Goal: Contribute content: Contribute content

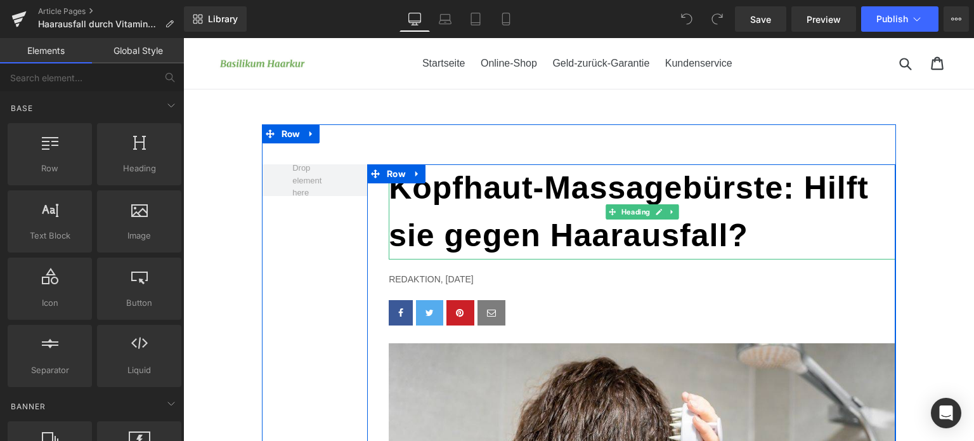
click at [521, 207] on h1 "Kopfhaut-Massagebürste: Hilft sie gegen Haarausfall?" at bounding box center [642, 211] width 507 height 95
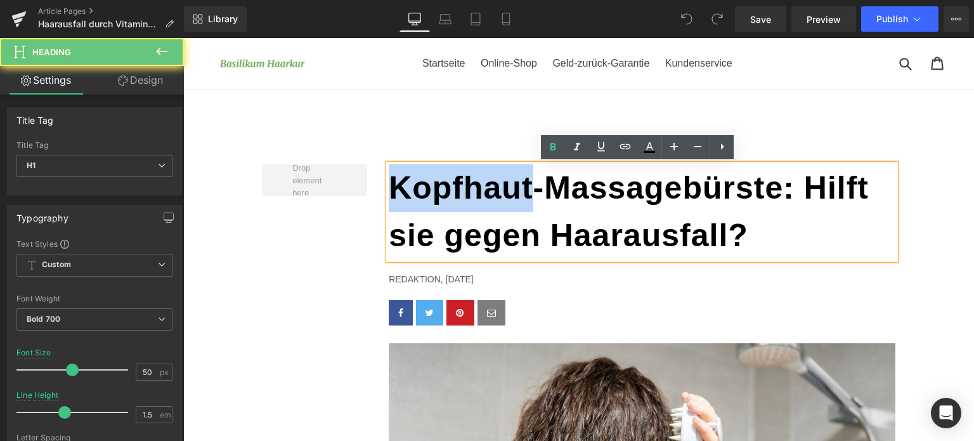
click at [521, 207] on h1 "Kopfhaut-Massagebürste: Hilft sie gegen Haarausfall?" at bounding box center [642, 211] width 507 height 95
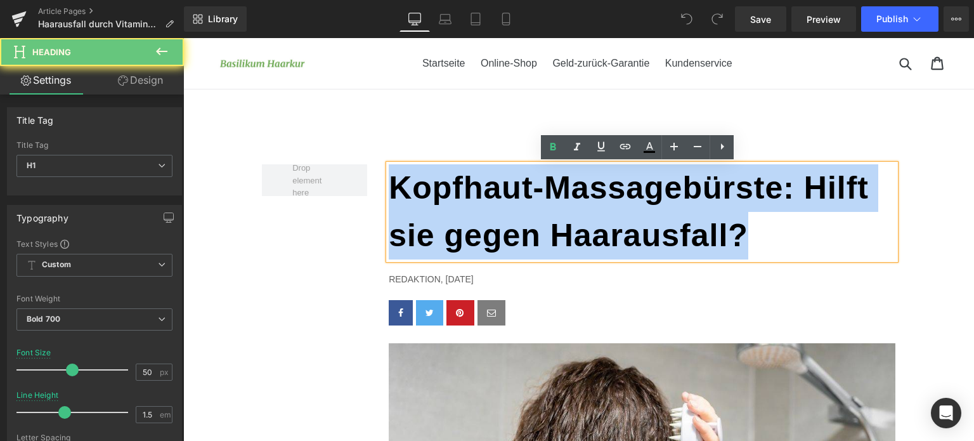
click at [521, 207] on h1 "Kopfhaut-Massagebürste: Hilft sie gegen Haarausfall?" at bounding box center [642, 211] width 507 height 95
paste div
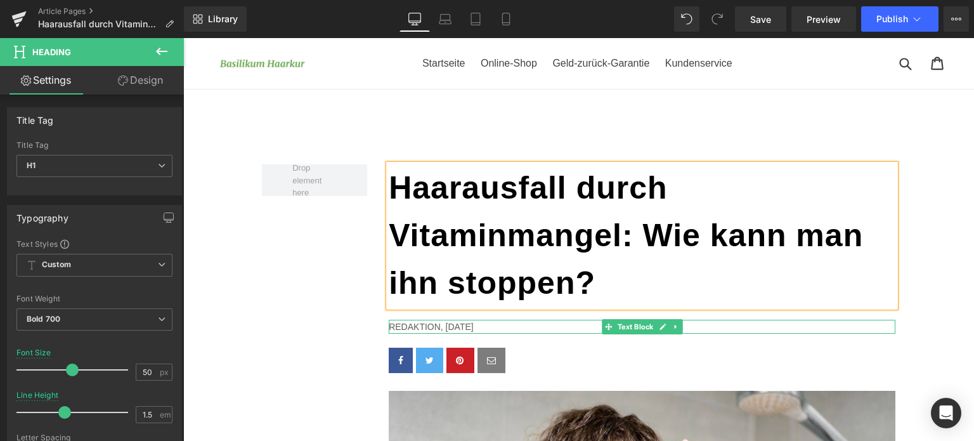
click at [491, 327] on p "Redaktion, 14. AUGUST 2025" at bounding box center [642, 327] width 507 height 14
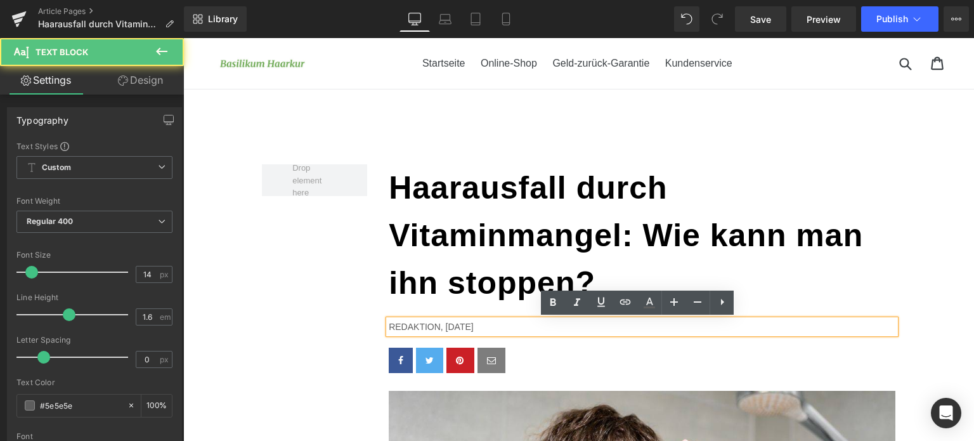
click at [491, 327] on p "Redaktion, 14. AUGUST 2025" at bounding box center [642, 327] width 507 height 14
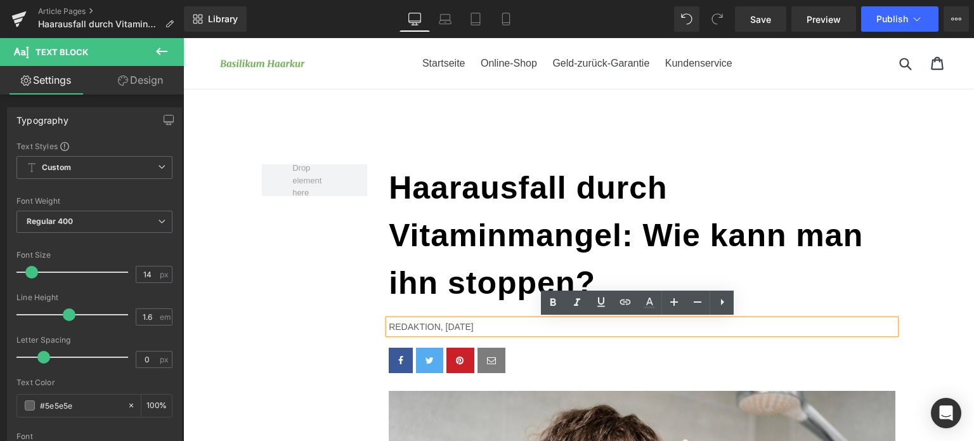
drag, startPoint x: 491, startPoint y: 327, endPoint x: 441, endPoint y: 330, distance: 50.2
click at [441, 330] on p "Redaktion, 14. AUGUST 2025" at bounding box center [642, 327] width 507 height 14
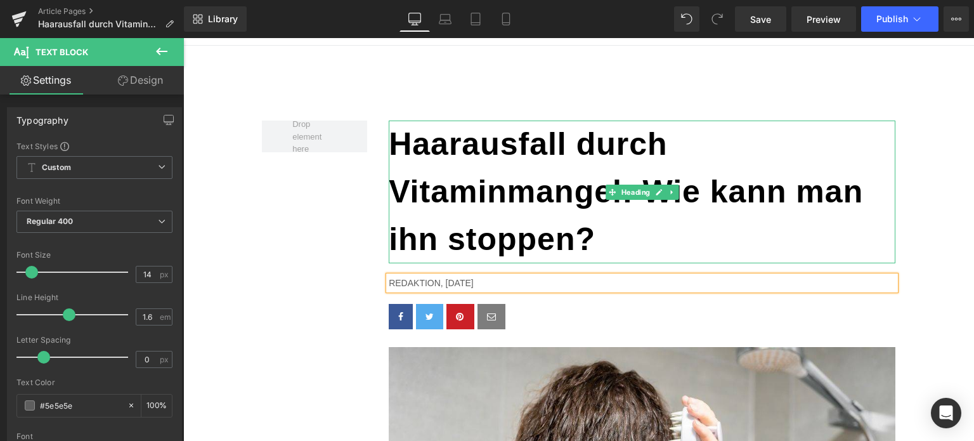
scroll to position [63, 0]
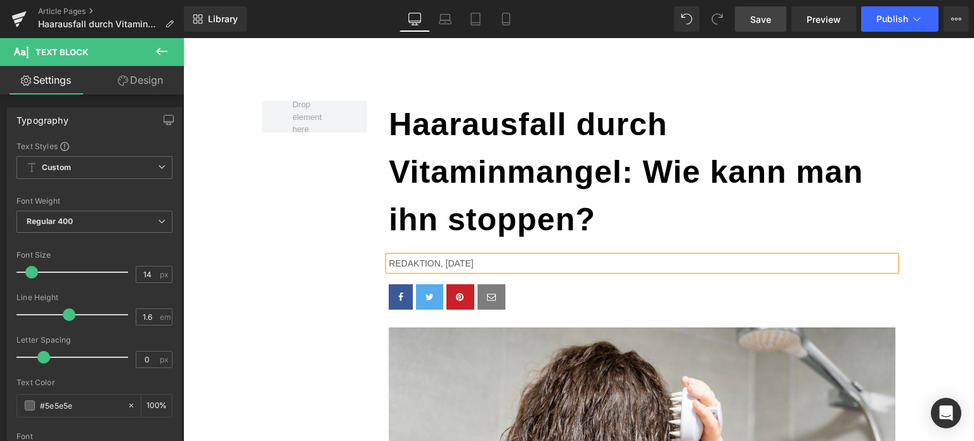
click at [758, 27] on link "Save" at bounding box center [760, 18] width 51 height 25
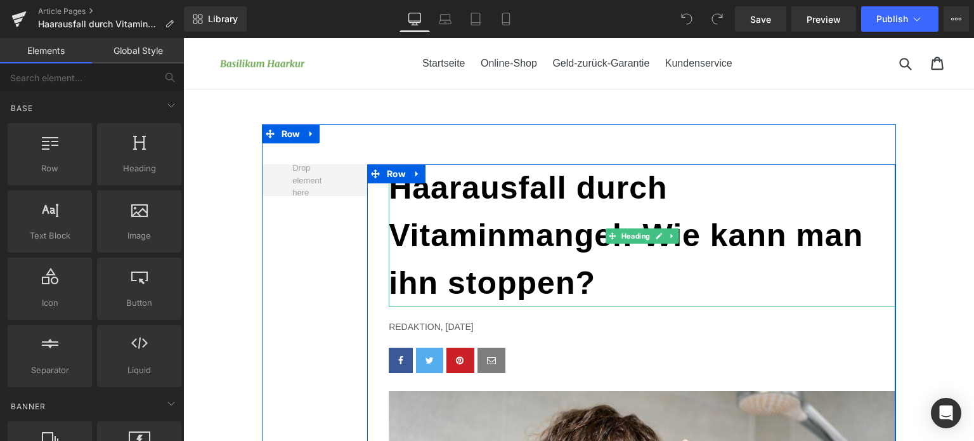
scroll to position [190, 0]
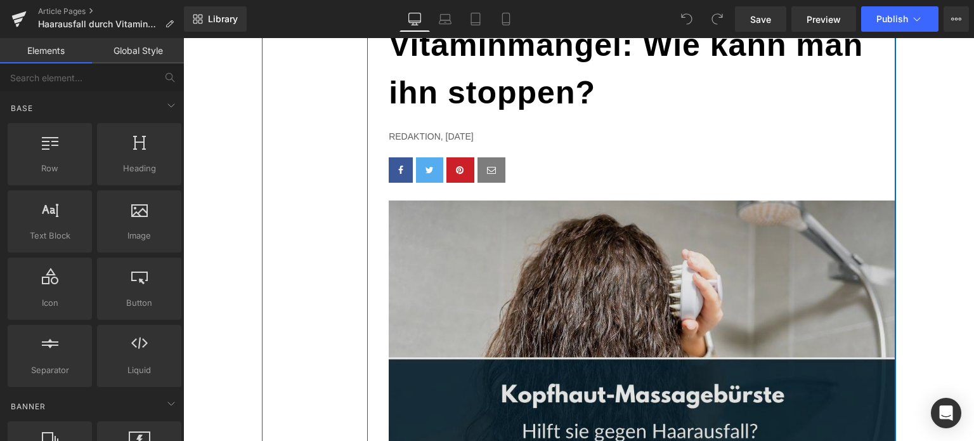
click at [533, 308] on img at bounding box center [642, 336] width 507 height 272
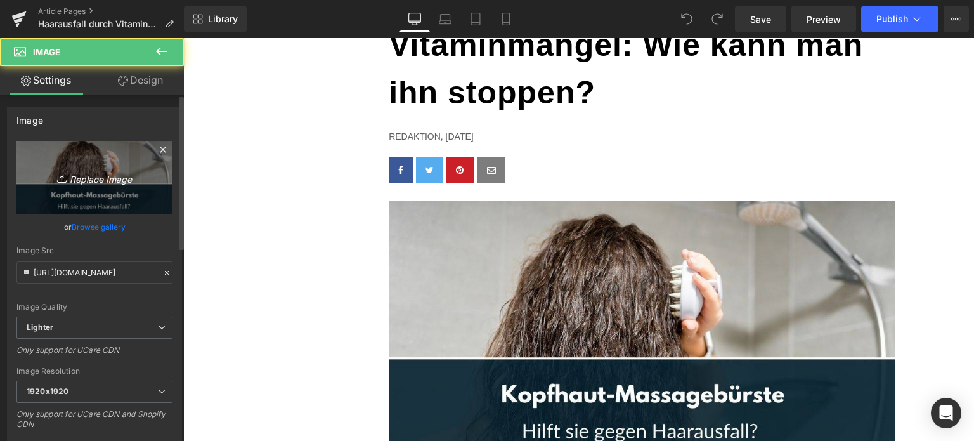
click at [122, 185] on icon "Replace Image" at bounding box center [94, 177] width 101 height 16
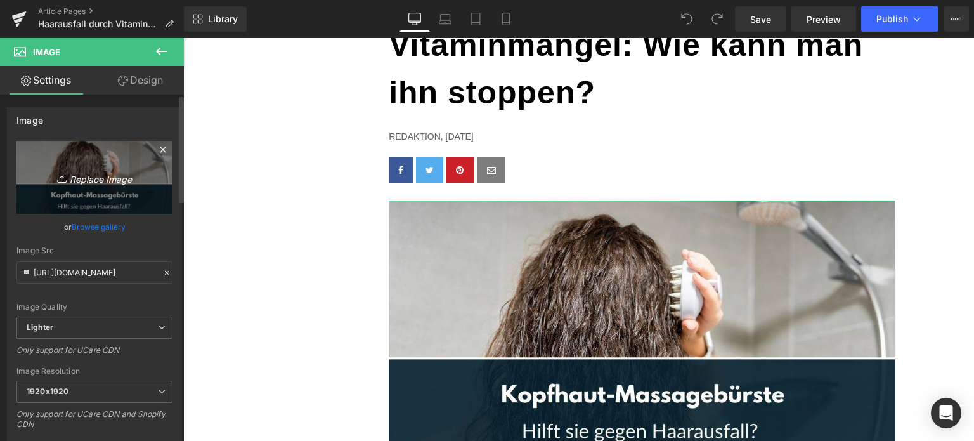
type input "C:\fakepath\haarausfall-vitaminmangel.jpg"
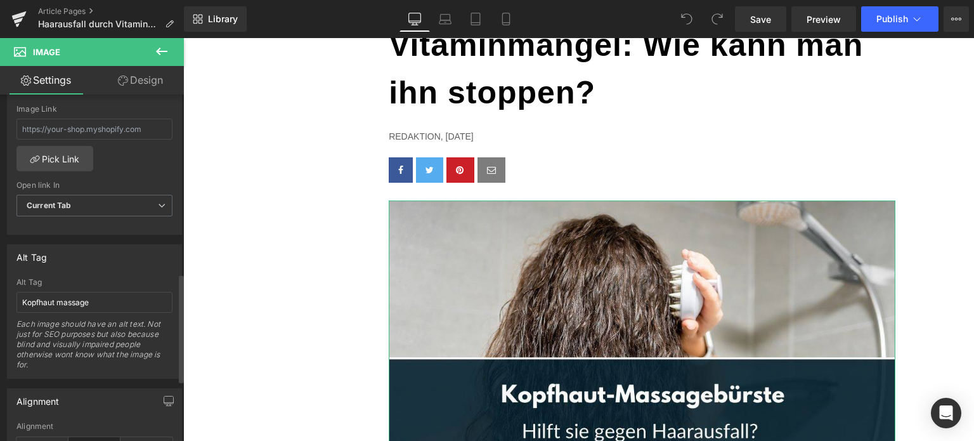
scroll to position [634, 0]
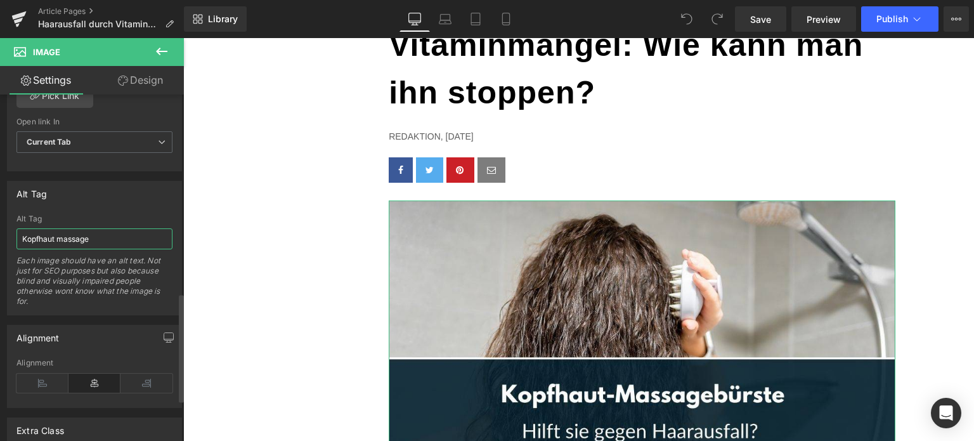
click at [76, 242] on input "Kopfhaut massage" at bounding box center [94, 238] width 156 height 21
type input "[URL][DOMAIN_NAME]"
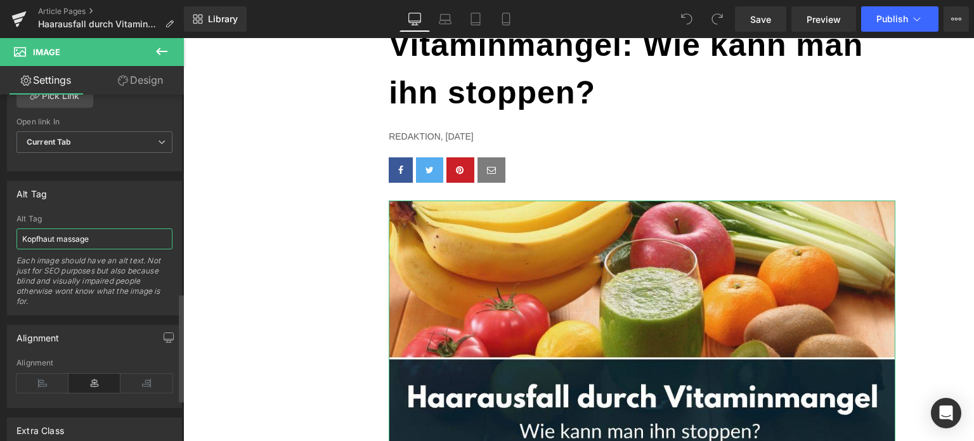
scroll to position [644, 0]
type input "haa"
type input "[URL][DOMAIN_NAME]"
click at [82, 240] on input "haarausfall vitmainmangel" at bounding box center [94, 238] width 156 height 21
type input "haarausfall vitaminmangel"
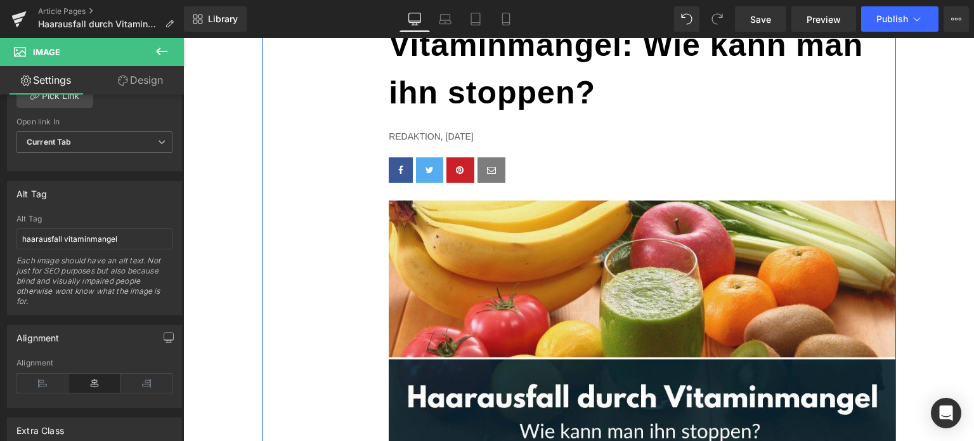
click at [266, 280] on div "Haarausfall durch Vitaminmangel: Wie kann man ihn stoppen? Heading Redaktion, […" at bounding box center [579, 316] width 634 height 765
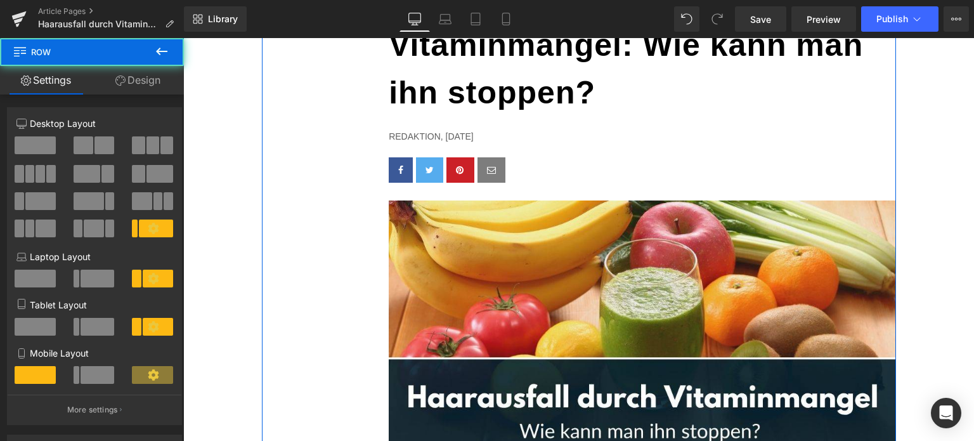
click at [311, 255] on div "Haarausfall durch Vitaminmangel: Wie kann man ihn stoppen? Heading Redaktion, […" at bounding box center [579, 316] width 634 height 765
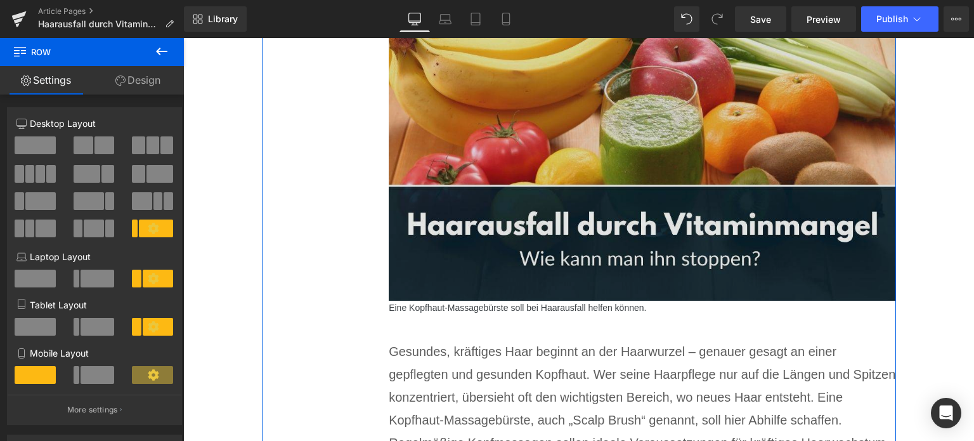
scroll to position [380, 0]
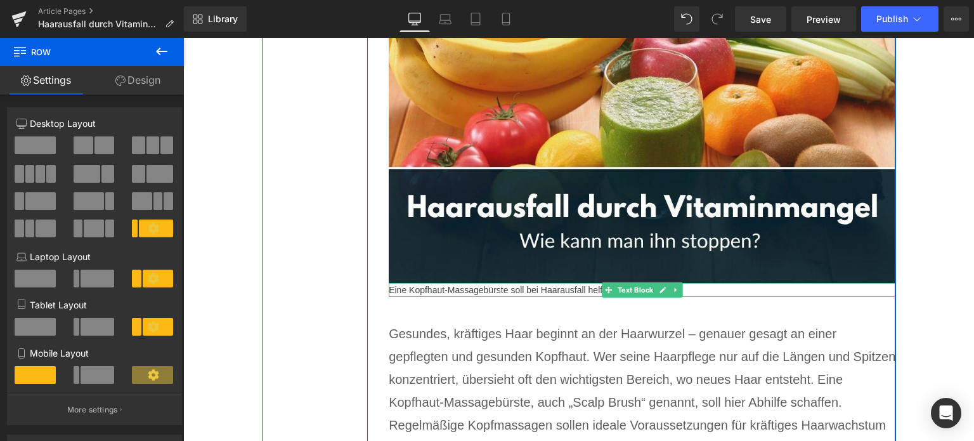
click at [554, 290] on p "Eine Kopfhaut-Massagebürste soll bei Haarausfall helfen können." at bounding box center [642, 290] width 507 height 14
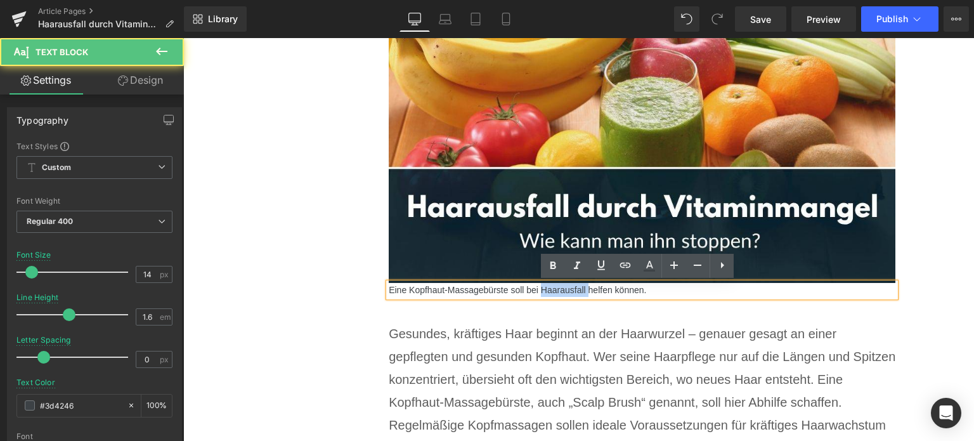
click at [554, 290] on p "Eine Kopfhaut-Massagebürste soll bei Haarausfall helfen können." at bounding box center [642, 290] width 507 height 14
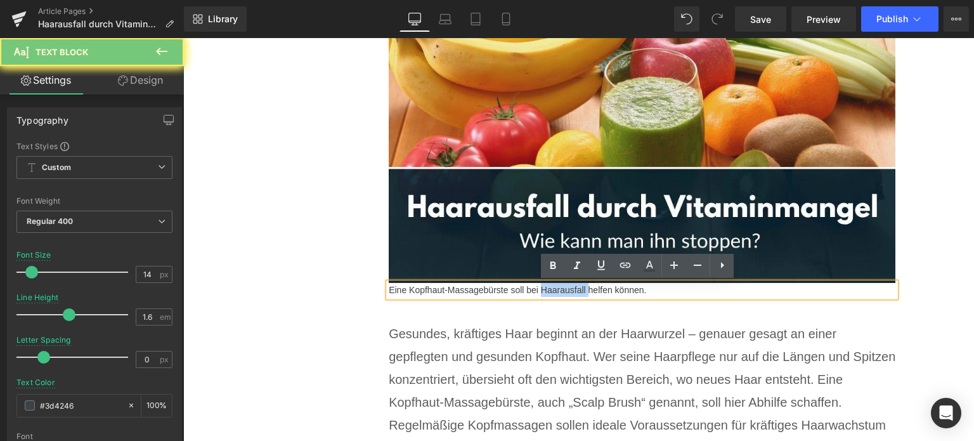
click at [554, 290] on p "Eine Kopfhaut-Massagebürste soll bei Haarausfall helfen können." at bounding box center [642, 290] width 507 height 14
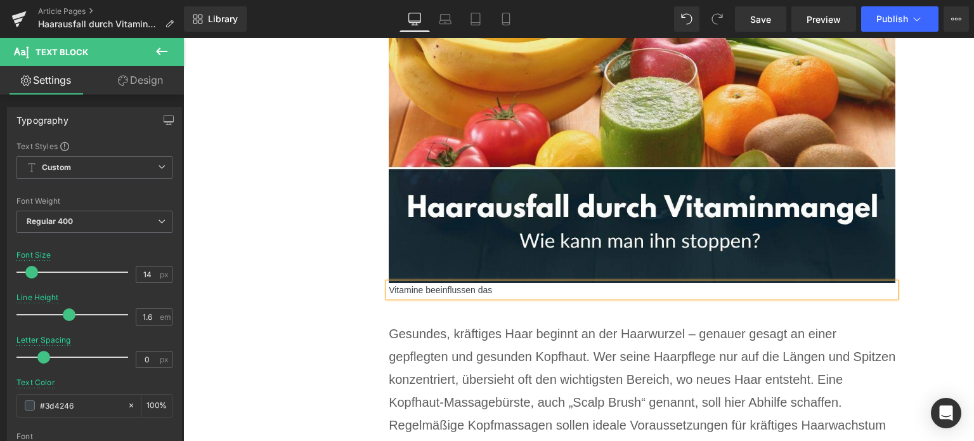
click at [422, 292] on p "Vitamine beeinflussen das" at bounding box center [642, 290] width 507 height 14
click at [491, 293] on p "Vitamine können das Erschinungsbild unserer Haarpracht erheblich beeinflussen d…" at bounding box center [642, 290] width 507 height 14
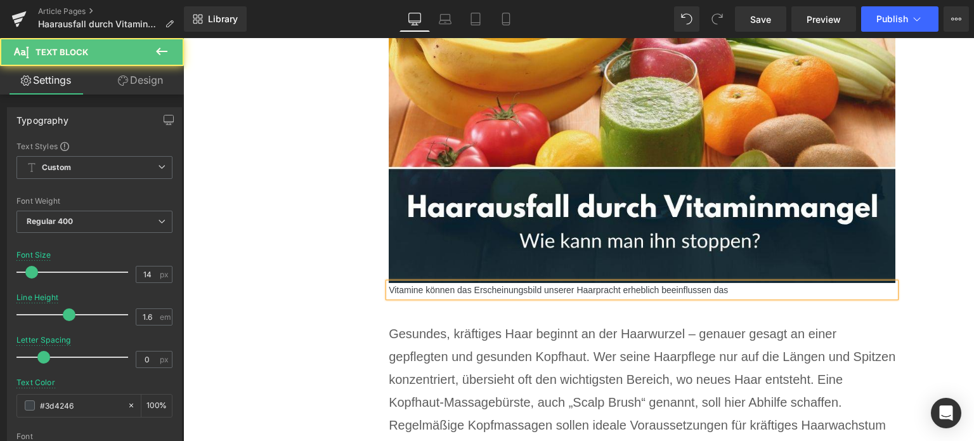
click at [733, 292] on p "Vitamine können das Erscheinungsbild unserer Haarpracht erheblich beeinflussen …" at bounding box center [642, 290] width 507 height 14
click at [873, 283] on div "Vitamine können das Erscheinungsbild unserer Haarpracht erheblich beeinflussen." at bounding box center [642, 290] width 507 height 14
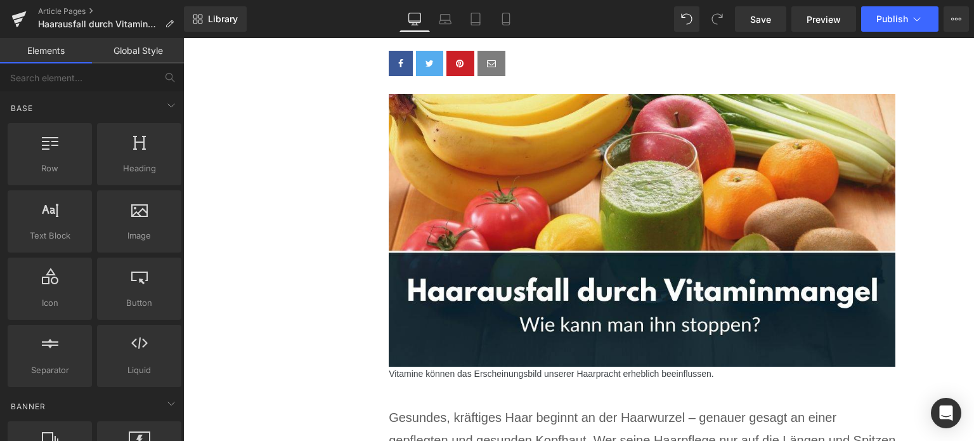
scroll to position [297, 0]
drag, startPoint x: 905, startPoint y: 280, endPoint x: 946, endPoint y: 275, distance: 41.5
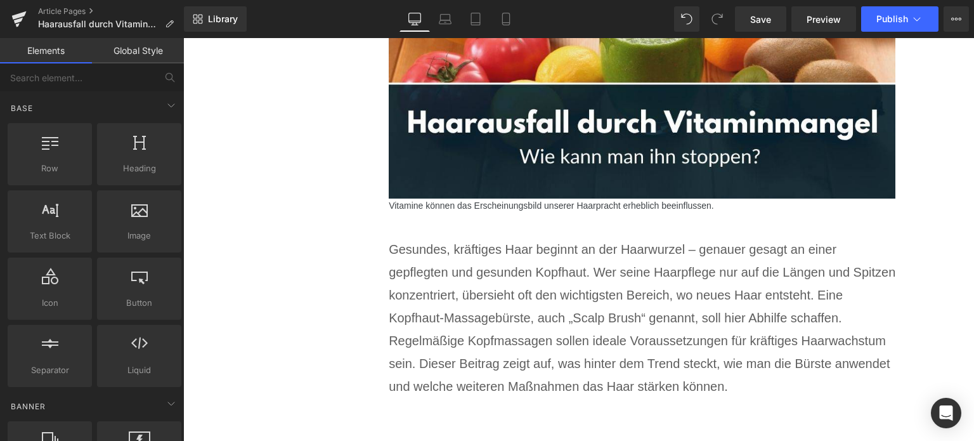
scroll to position [634, 0]
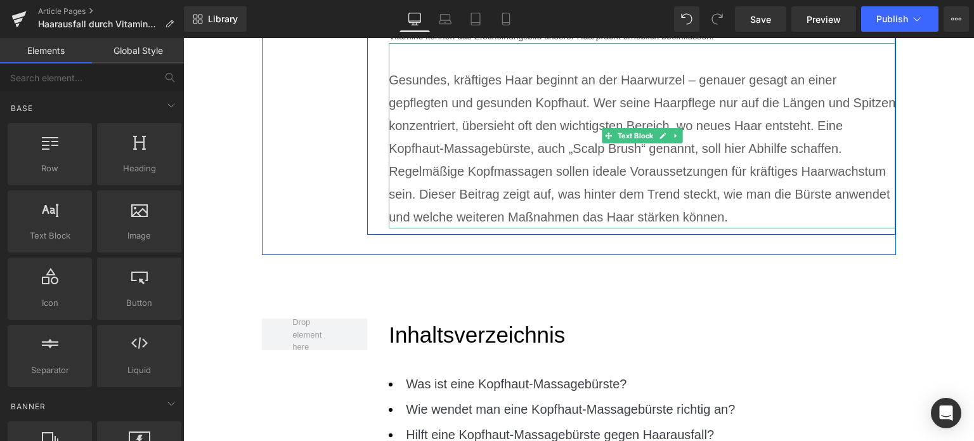
click at [467, 136] on p "Gesundes, kräftiges Haar beginnt an der Haarwurzel – genauer gesagt an einer ge…" at bounding box center [642, 148] width 507 height 160
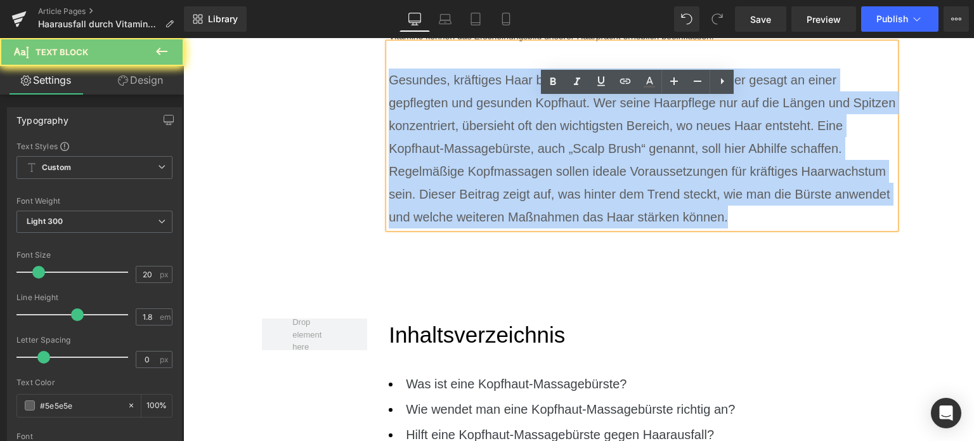
click at [467, 136] on p "Gesundes, kräftiges Haar beginnt an der Haarwurzel – genauer gesagt an einer ge…" at bounding box center [642, 148] width 507 height 160
paste div
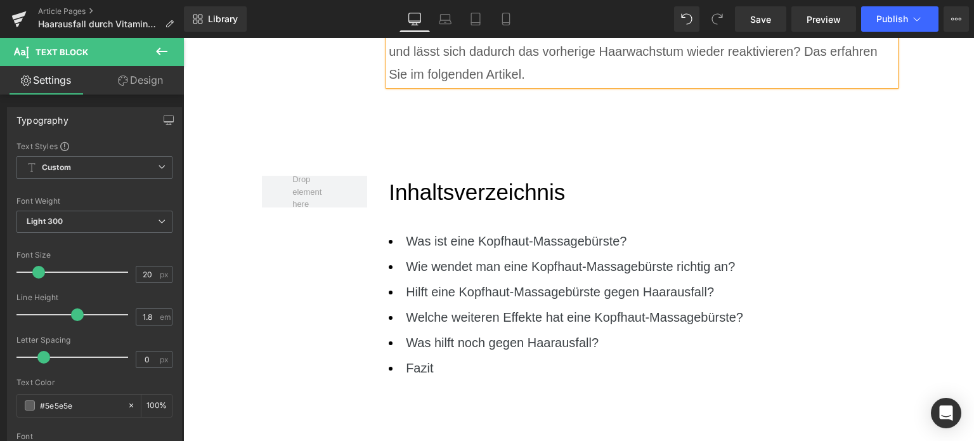
scroll to position [824, 0]
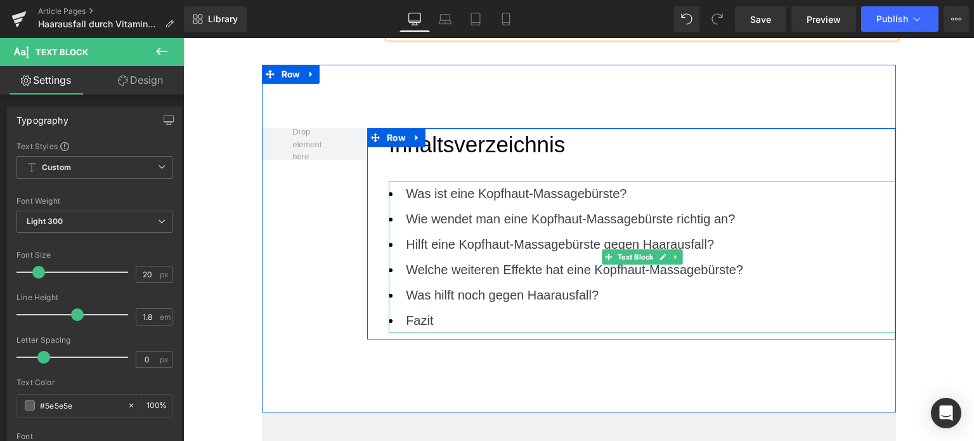
click at [449, 319] on li "Fazit" at bounding box center [642, 320] width 507 height 25
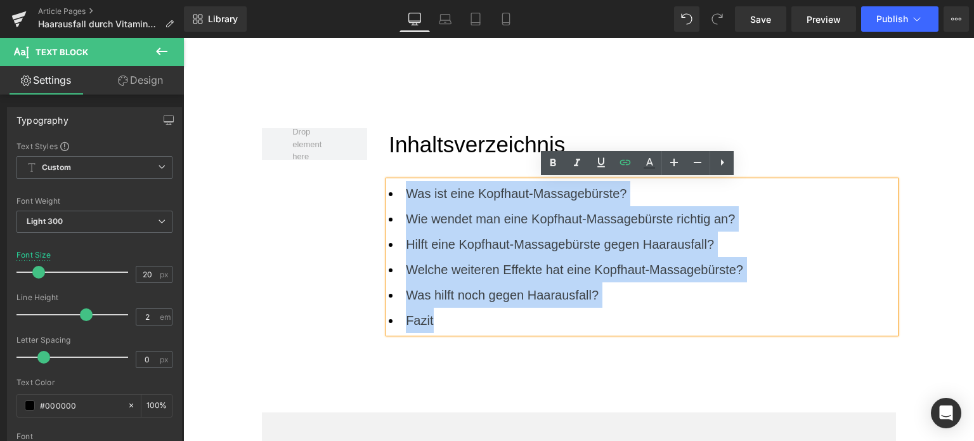
drag, startPoint x: 449, startPoint y: 319, endPoint x: 370, endPoint y: 195, distance: 146.5
click at [370, 195] on div "Inhaltsverzeichnis Text Block Was ist eine Kopfhaut-Massagebürste? Wie wendet m…" at bounding box center [631, 233] width 528 height 211
paste div
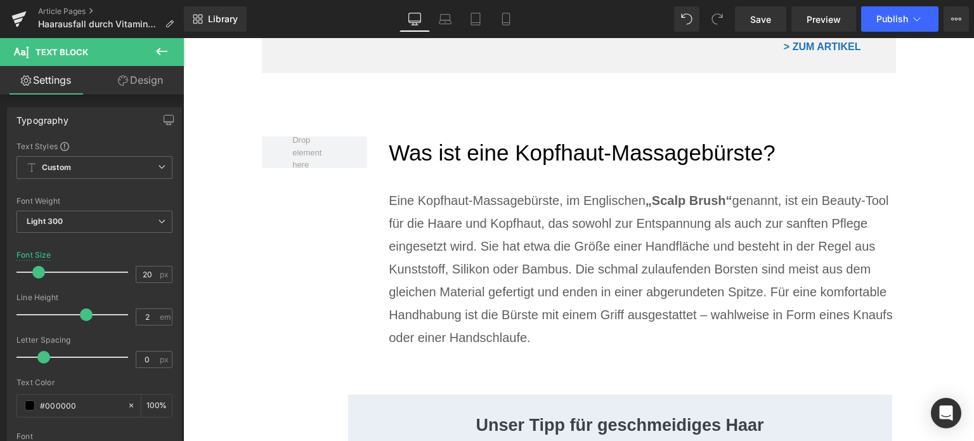
scroll to position [1385, 0]
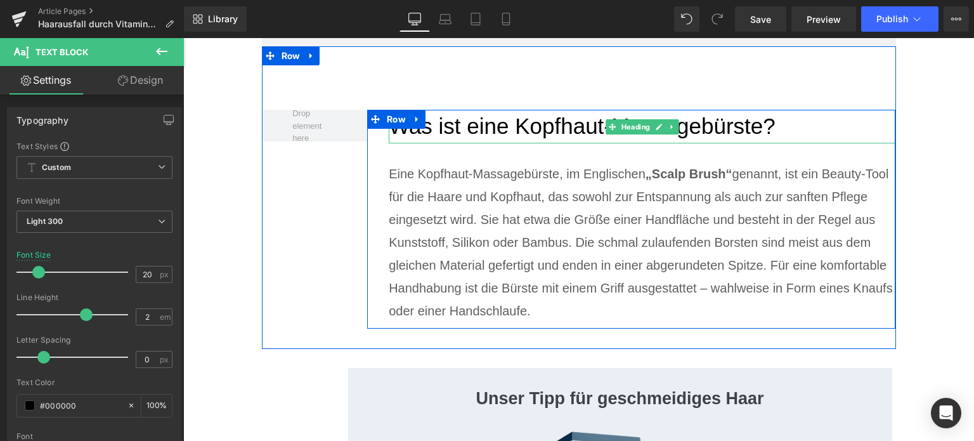
click at [455, 133] on h2 "Was ist eine Kopfhaut-Massagebürste?" at bounding box center [642, 127] width 507 height 34
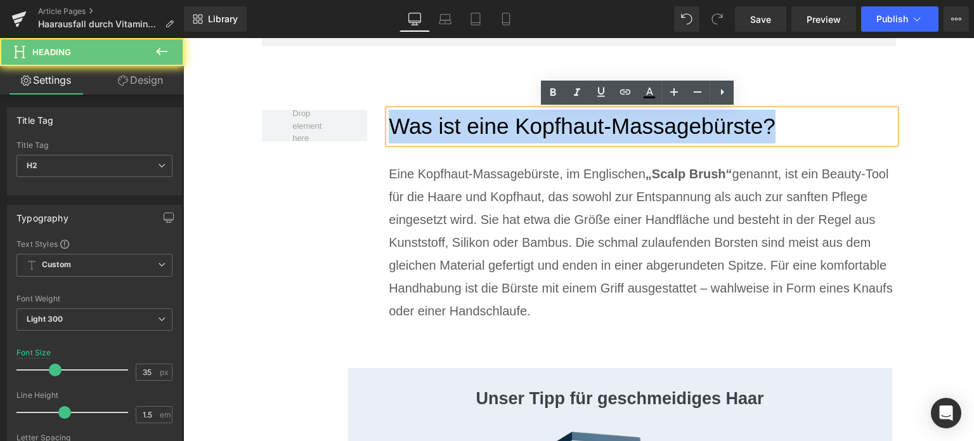
click at [455, 133] on h2 "Was ist eine Kopfhaut-Massagebürste?" at bounding box center [642, 127] width 507 height 34
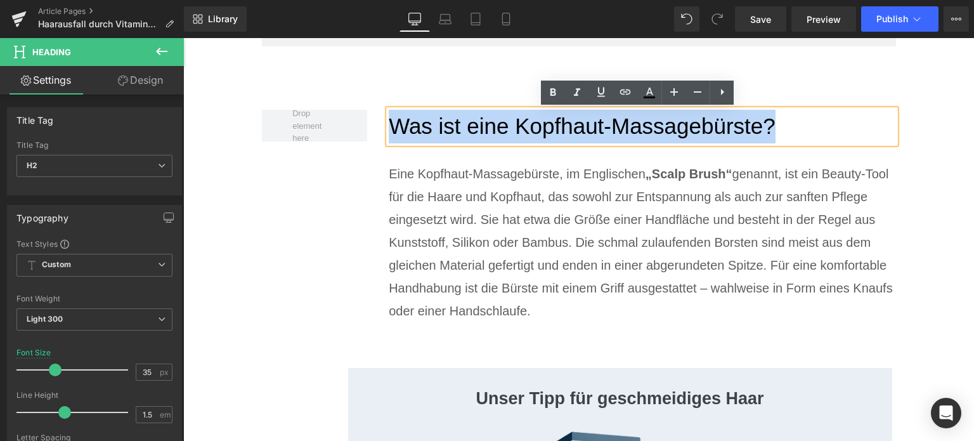
paste div
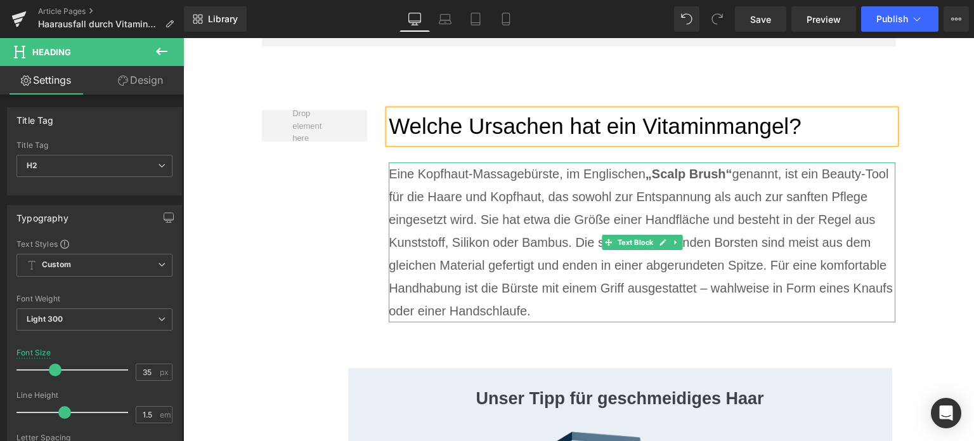
click at [504, 239] on p "Eine Kopfhaut-Massagebürste, im Englischen „Scalp Brush“ genannt, ist ein Beaut…" at bounding box center [642, 242] width 507 height 160
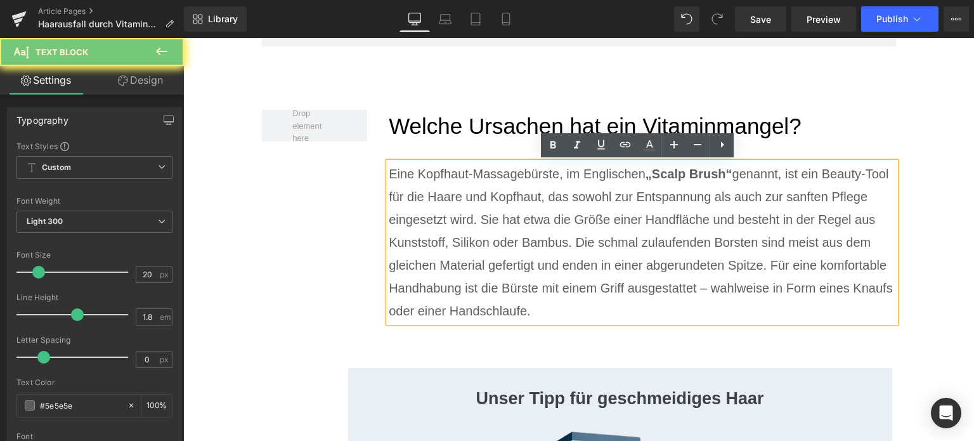
click at [504, 239] on p "Eine Kopfhaut-Massagebürste, im Englischen „Scalp Brush“ genannt, ist ein Beaut…" at bounding box center [642, 242] width 507 height 160
paste div
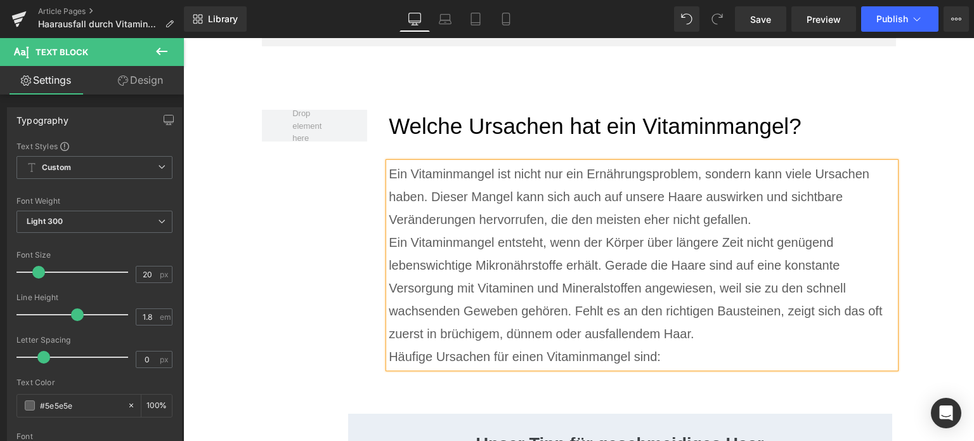
click at [717, 337] on p "Ein Vitaminmangel entsteht, wenn der Körper über längere Zeit nicht genügend le…" at bounding box center [642, 288] width 507 height 114
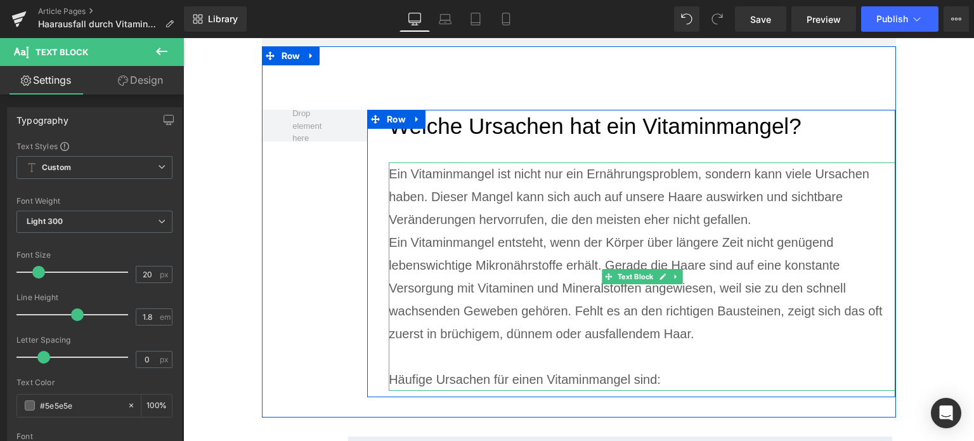
click at [784, 211] on p "Ein Vitaminmangel ist nicht nur ein Ernährungsproblem, sondern kann viele Ursac…" at bounding box center [642, 196] width 507 height 68
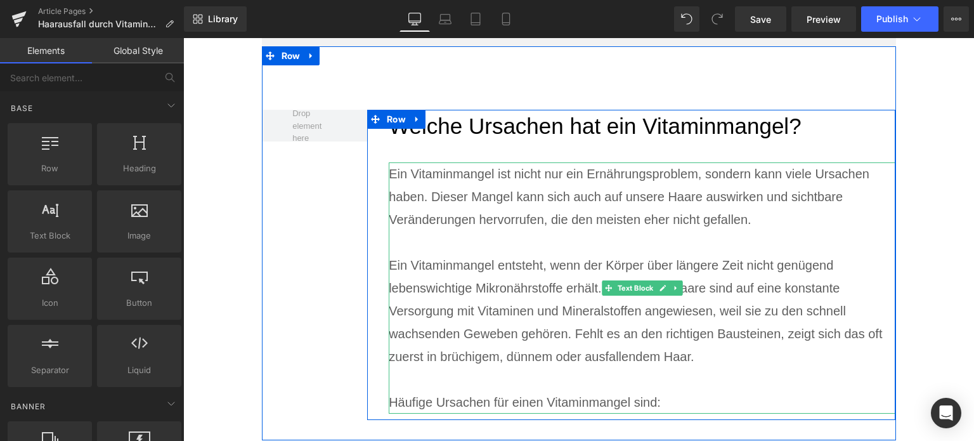
click at [672, 296] on p "Ein Vitaminmangel entsteht, wenn der Körper über längere Zeit nicht genügend le…" at bounding box center [642, 311] width 507 height 114
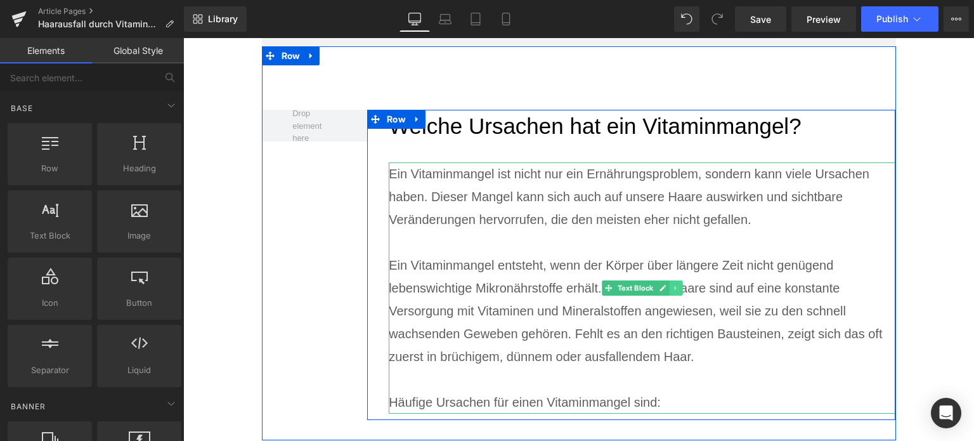
click at [678, 291] on link at bounding box center [676, 287] width 13 height 15
click at [669, 290] on link at bounding box center [669, 287] width 13 height 15
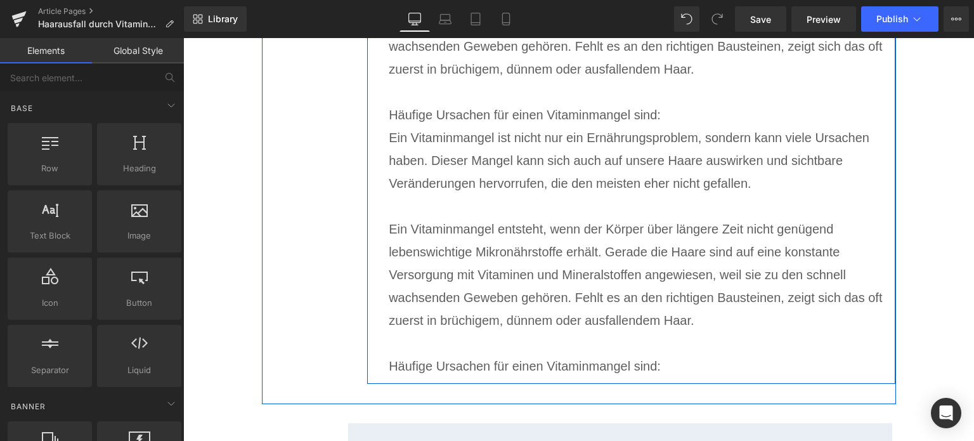
scroll to position [1709, 0]
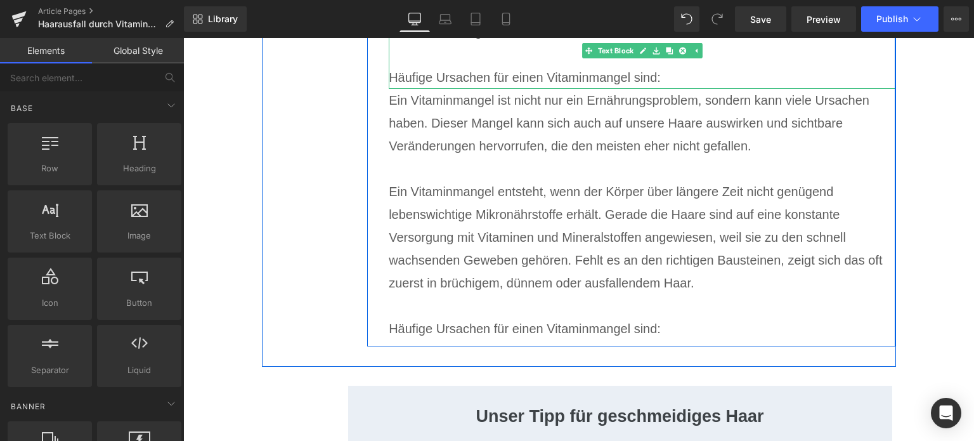
click at [691, 74] on p "Häufige Ursachen für einen Vitaminmangel sind:" at bounding box center [642, 77] width 507 height 23
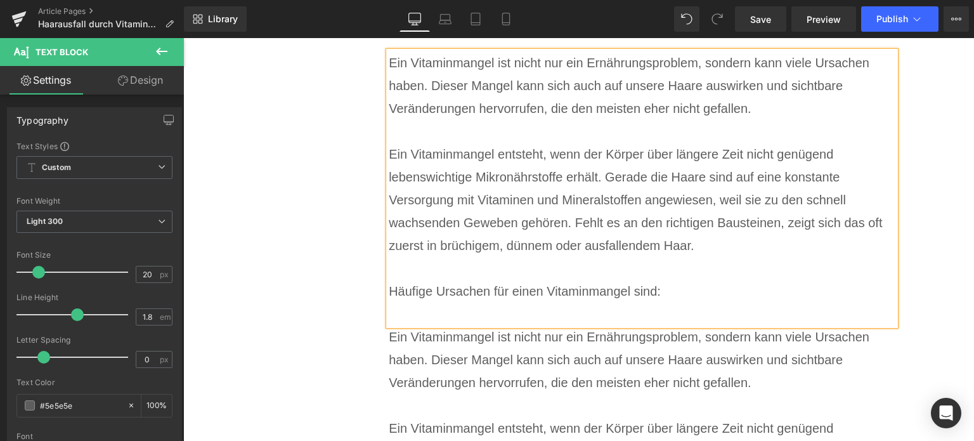
scroll to position [1456, 0]
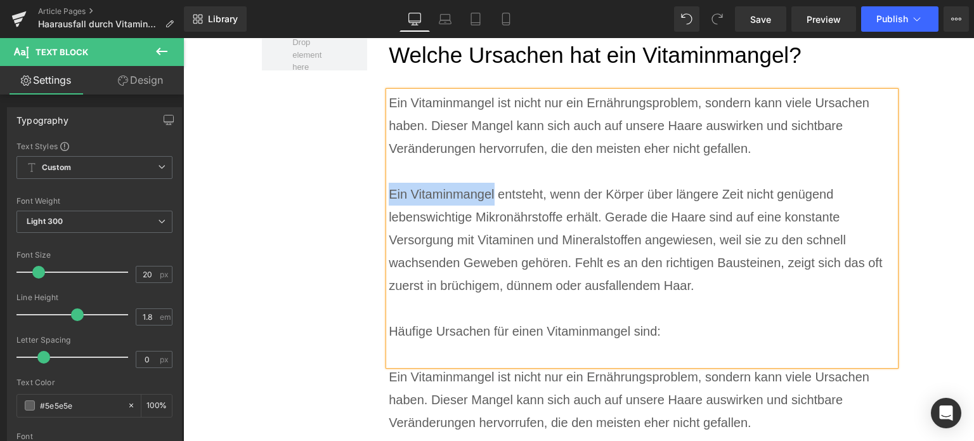
drag, startPoint x: 491, startPoint y: 200, endPoint x: 379, endPoint y: 195, distance: 112.3
click at [379, 195] on div "Welche Ursachen hat ein Vitaminmangel? Heading Ein Vitaminmangel ist nicht nur …" at bounding box center [631, 331] width 528 height 584
click at [426, 196] on p "Der MAngel an Vitaminen entsteht, wenn der Körper über längere Zeit nicht genüg…" at bounding box center [642, 240] width 507 height 114
click at [719, 295] on p "Der Mangel an Vitaminen entsteht, wenn der Körper über längere Zeit nicht genüg…" at bounding box center [642, 240] width 507 height 114
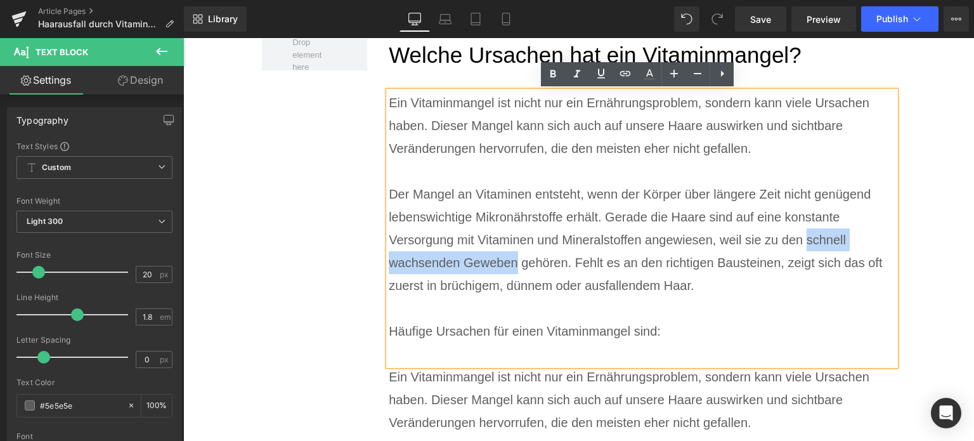
drag, startPoint x: 512, startPoint y: 264, endPoint x: 804, endPoint y: 238, distance: 292.9
click at [804, 238] on p "Der Mangel an Vitaminen entsteht, wenn der Körper über längere Zeit nicht genüg…" at bounding box center [642, 240] width 507 height 114
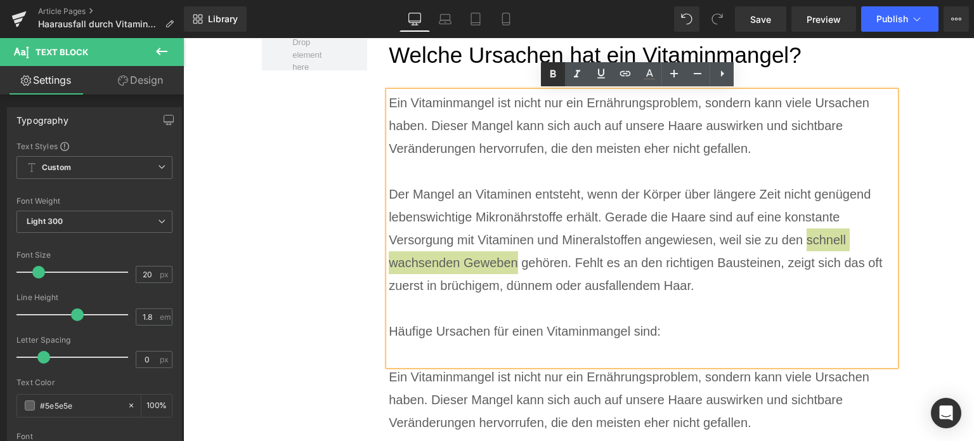
click at [554, 77] on icon at bounding box center [552, 74] width 15 height 15
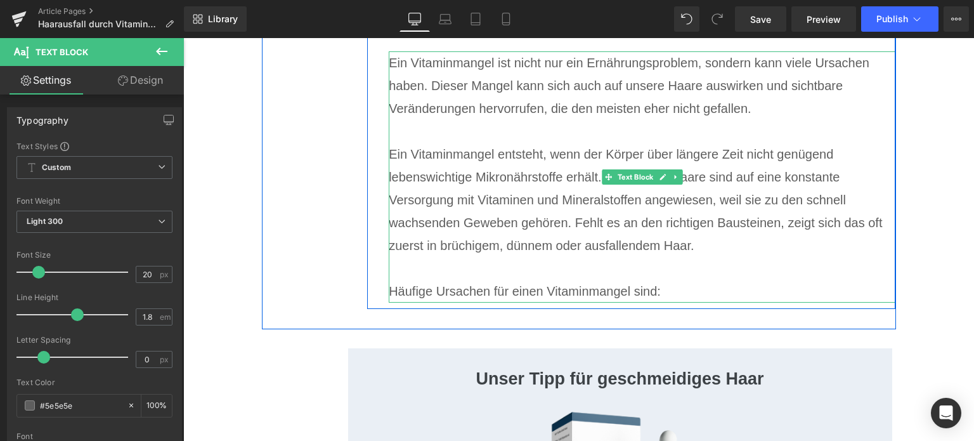
scroll to position [1773, 0]
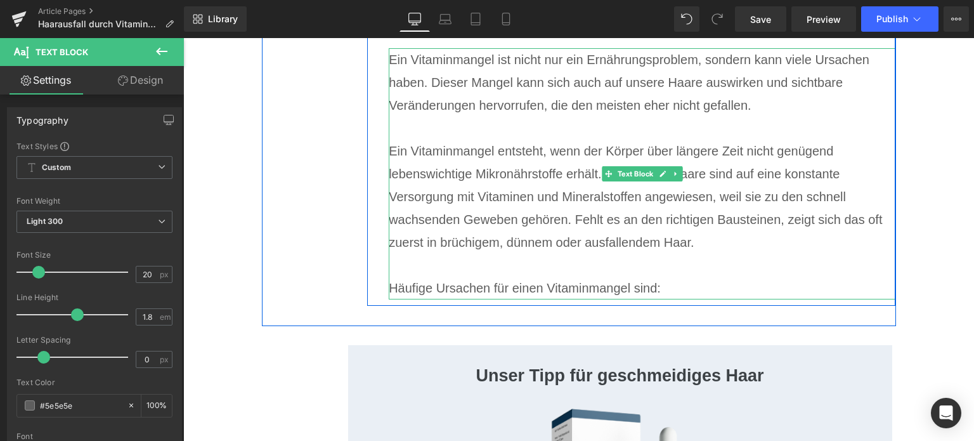
click at [692, 283] on p "Häufige Ursachen für einen Vitaminmangel sind:" at bounding box center [642, 287] width 507 height 23
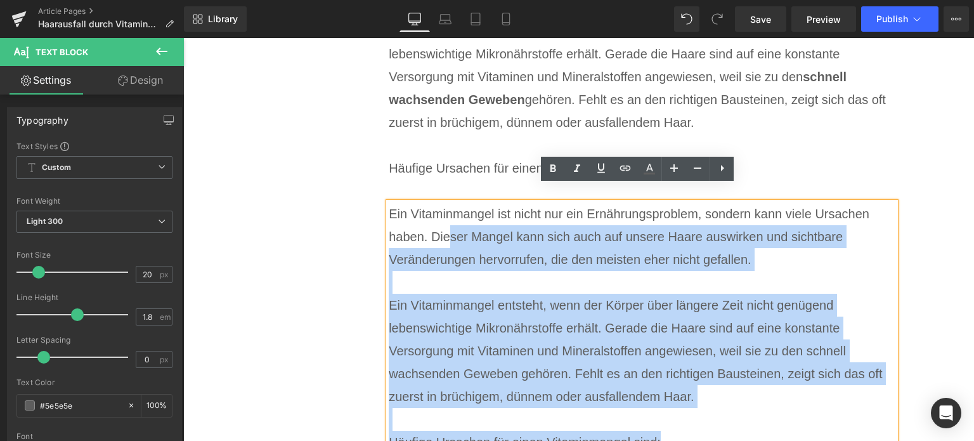
scroll to position [1583, 0]
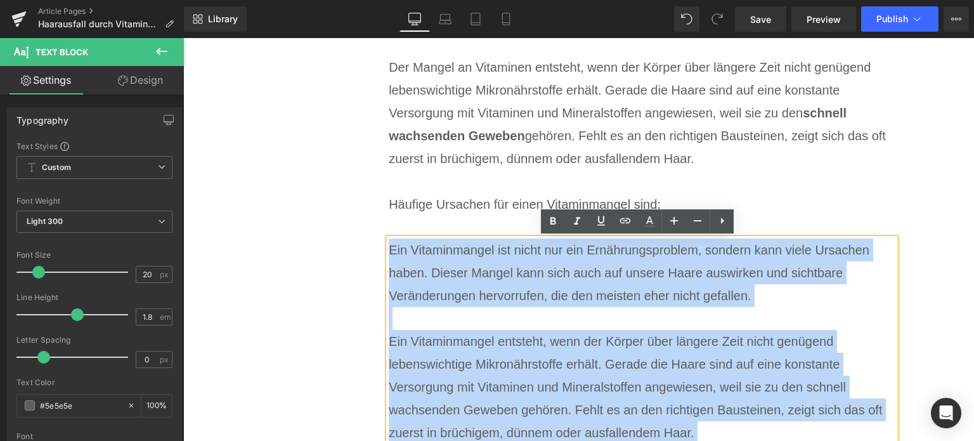
drag, startPoint x: 696, startPoint y: 287, endPoint x: 387, endPoint y: 250, distance: 310.3
click at [389, 250] on div "Ein Vitaminmangel ist nicht nur ein Ernährungsproblem, sondern kann viele Ursac…" at bounding box center [642, 363] width 507 height 251
paste div
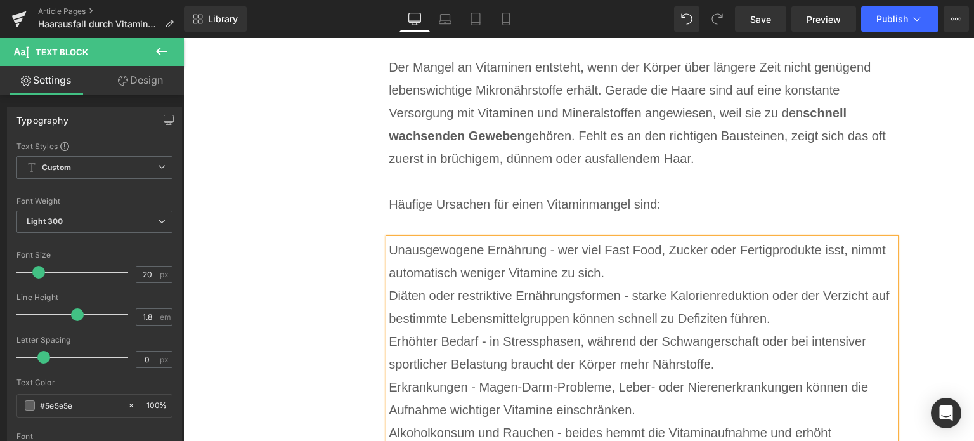
click at [618, 276] on p "Unausgewogene Ernährung - wer viel Fast Food, Zucker oder Fertigprodukte isst, …" at bounding box center [642, 261] width 507 height 46
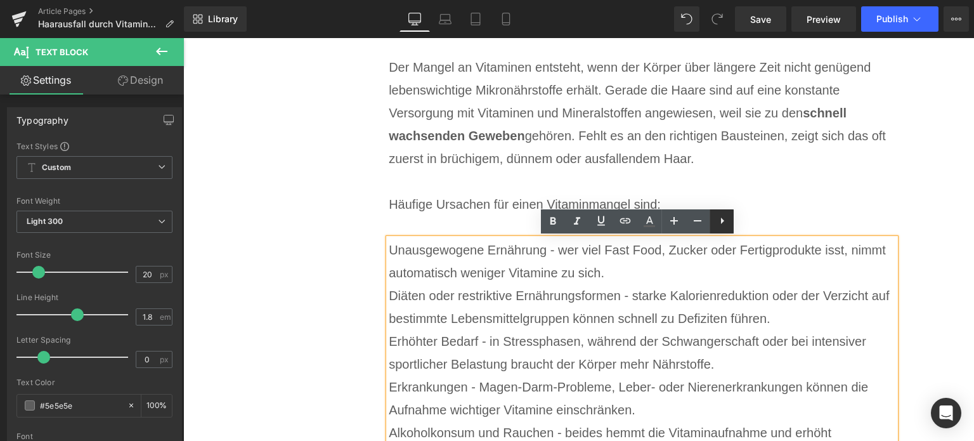
click at [720, 222] on icon at bounding box center [722, 220] width 15 height 15
click at [713, 224] on link at bounding box center [721, 221] width 24 height 24
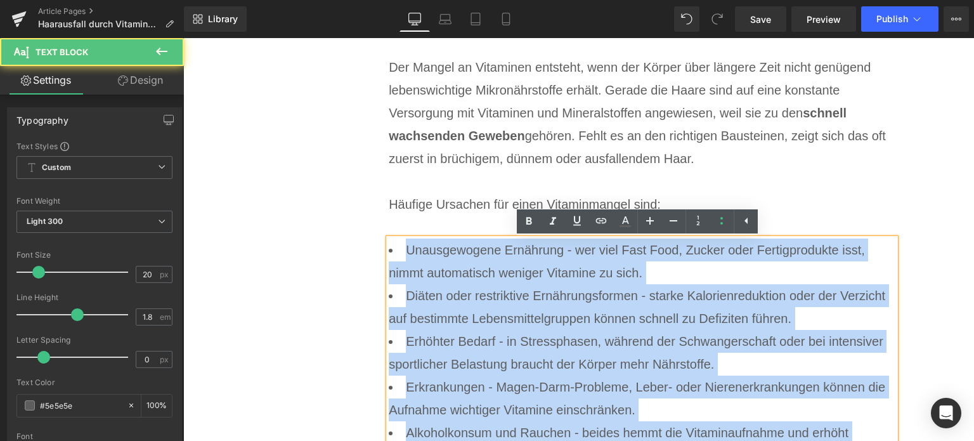
click at [705, 271] on li "Unausgewogene Ernährung - wer viel Fast Food, Zucker oder Fertigprodukte isst, …" at bounding box center [642, 261] width 507 height 46
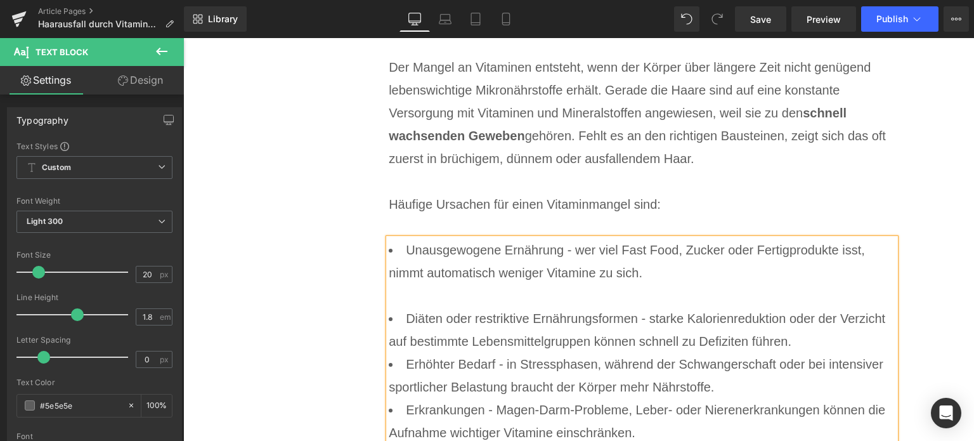
click at [810, 342] on li "Diäten oder restriktive Ernährungsformen - starke Kalorienreduktion oder der Ve…" at bounding box center [642, 330] width 507 height 46
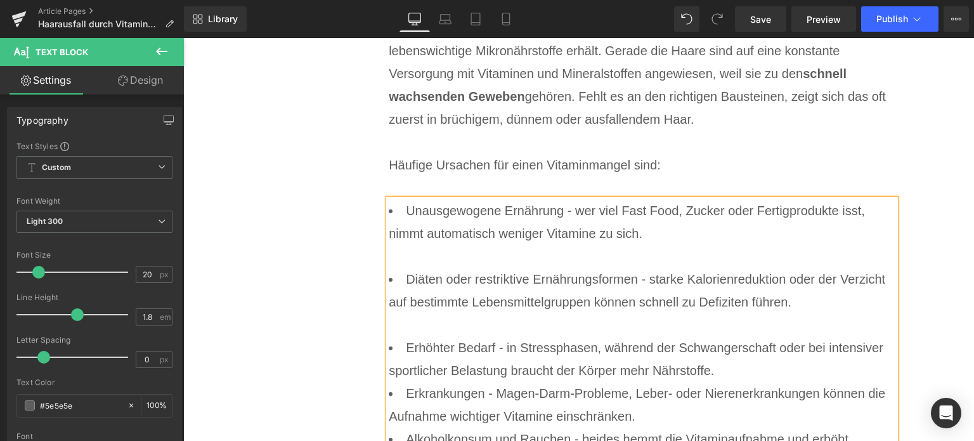
scroll to position [1623, 0]
click at [724, 371] on li "Erhöhter Bedarf - in Stressphasen, während der Schwangerschaft oder bei intensi…" at bounding box center [642, 358] width 507 height 46
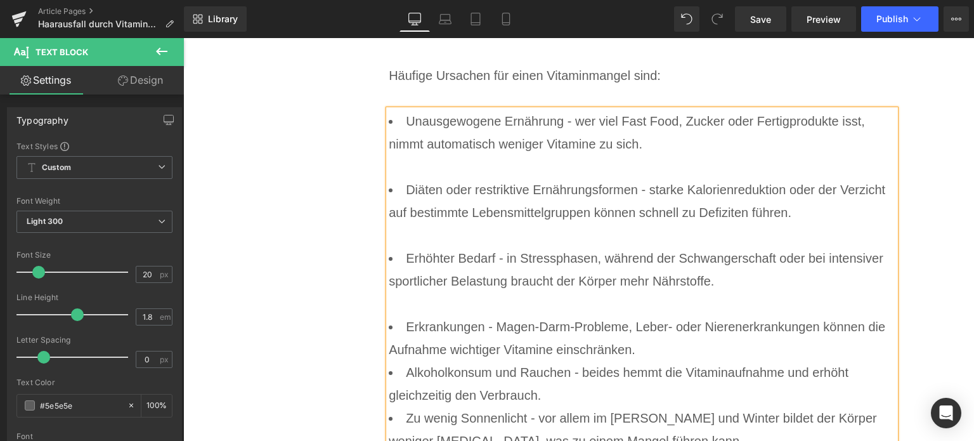
scroll to position [1718, 0]
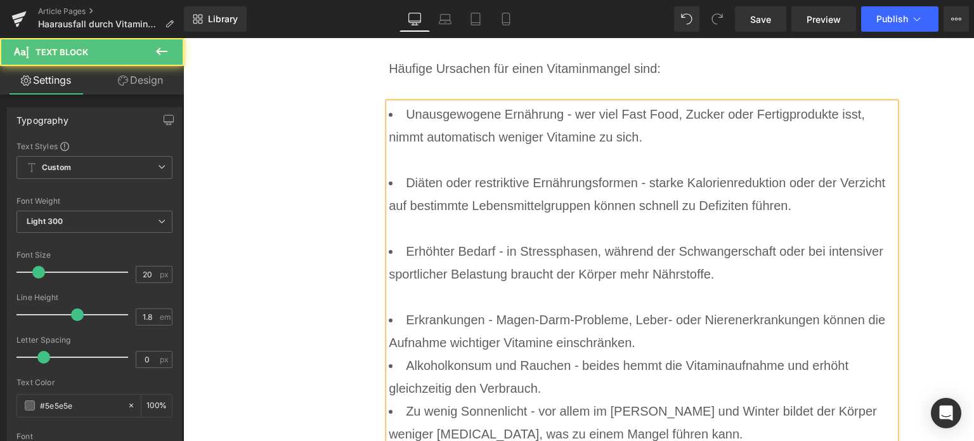
click at [686, 337] on li "Erkrankungen - Magen-Darm-Probleme, Leber- oder Nierenerkrankungen können die A…" at bounding box center [642, 331] width 507 height 46
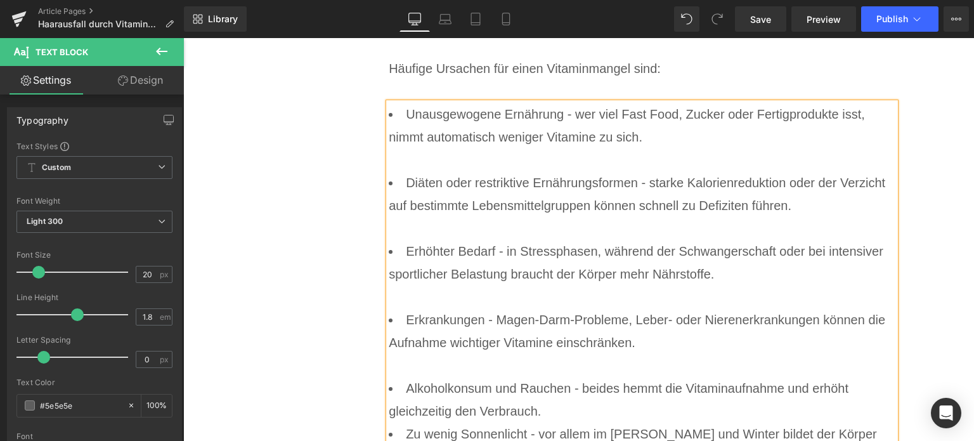
scroll to position [1832, 0]
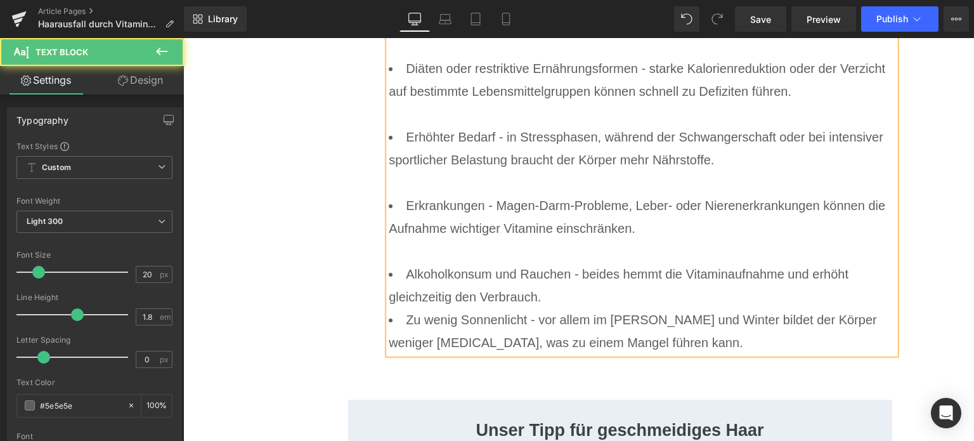
click at [626, 296] on li "Alkoholkonsum und Rauchen - beides hemmt die Vitaminaufnahme und erhöht gleichz…" at bounding box center [642, 285] width 507 height 46
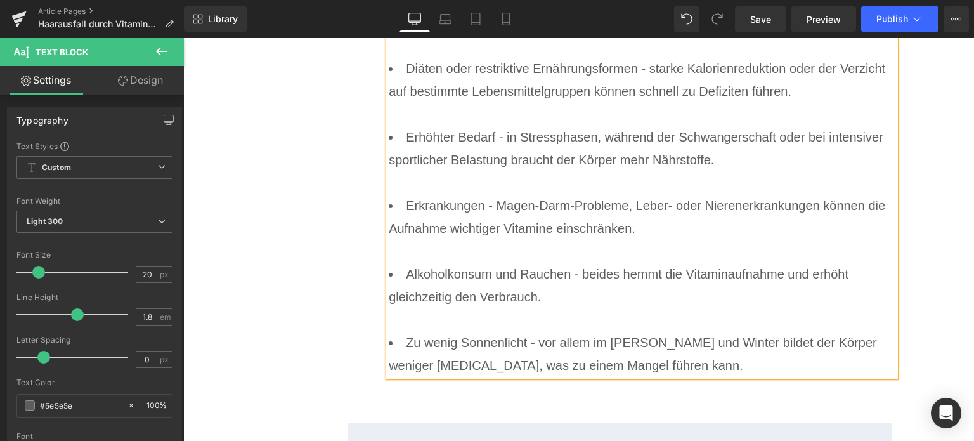
click at [525, 347] on li "Zu wenig Sonnenlicht - vor allem im [PERSON_NAME] und Winter bildet der Körper …" at bounding box center [642, 354] width 507 height 46
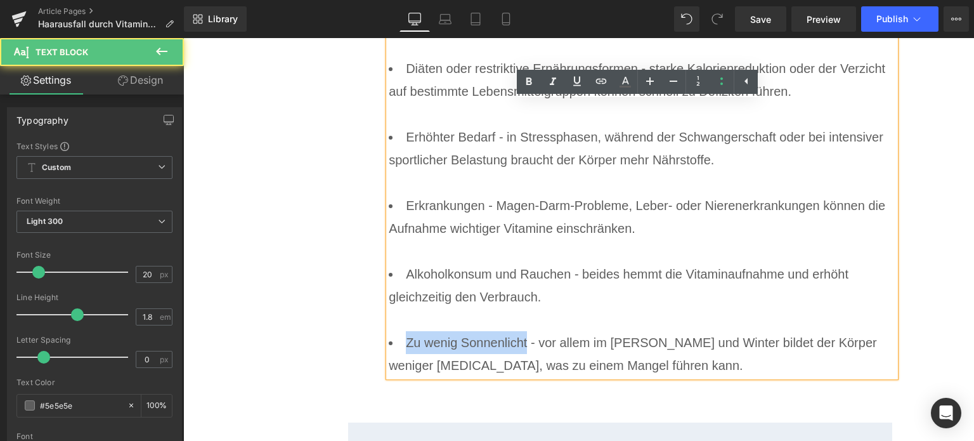
drag, startPoint x: 523, startPoint y: 340, endPoint x: 405, endPoint y: 340, distance: 118.6
click at [405, 340] on li "Zu wenig Sonnenlicht - vor allem im [PERSON_NAME] und Winter bildet der Körper …" at bounding box center [642, 354] width 507 height 46
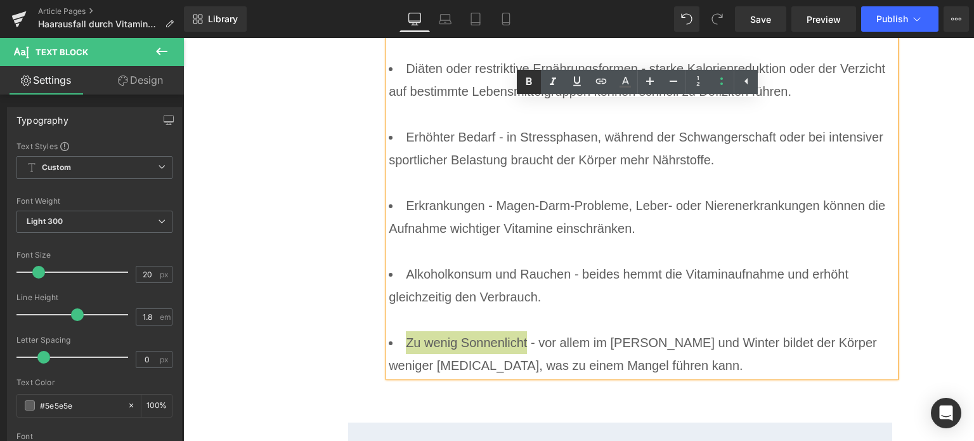
click at [522, 86] on icon at bounding box center [528, 81] width 15 height 15
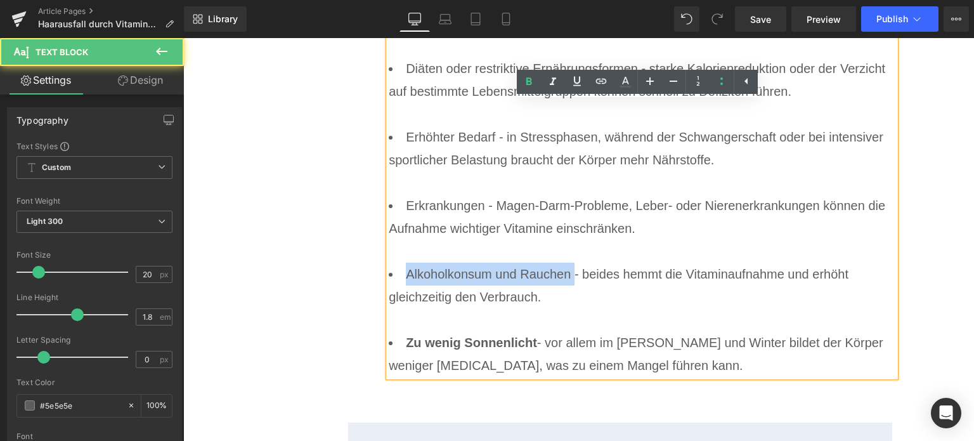
drag, startPoint x: 569, startPoint y: 275, endPoint x: 393, endPoint y: 263, distance: 176.6
click at [393, 263] on li "Alkoholkonsum und Rauchen - beides hemmt die Vitaminaufnahme und erhöht gleichz…" at bounding box center [642, 296] width 507 height 68
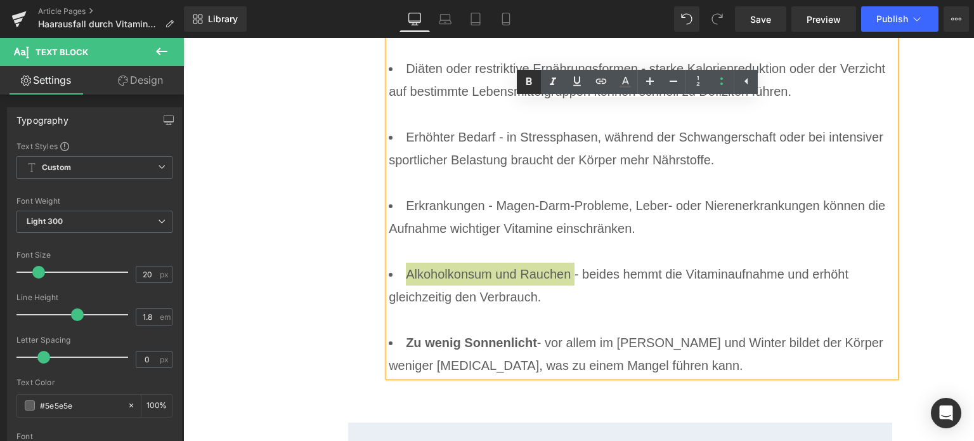
click at [528, 82] on icon at bounding box center [529, 81] width 6 height 8
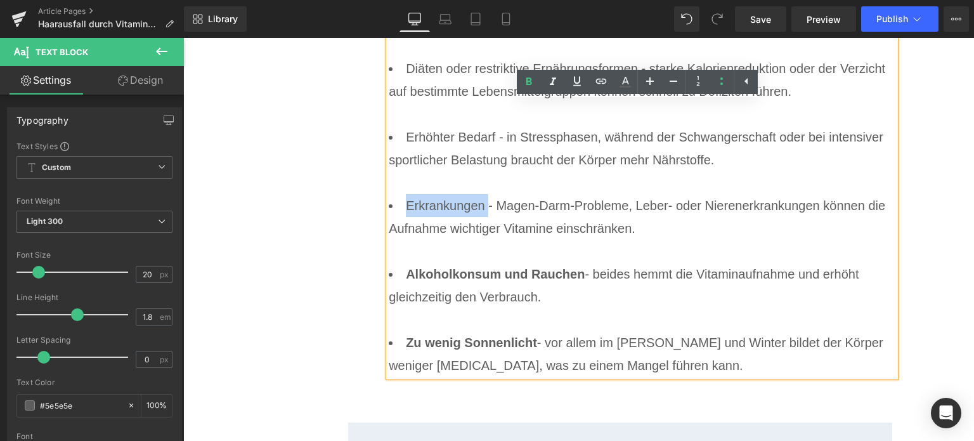
drag, startPoint x: 482, startPoint y: 207, endPoint x: 385, endPoint y: 206, distance: 96.4
click at [389, 206] on li "Erkrankungen - Magen-Darm-Probleme, Leber- oder Nierenerkrankungen können die A…" at bounding box center [642, 228] width 507 height 68
click at [533, 82] on icon at bounding box center [528, 81] width 15 height 15
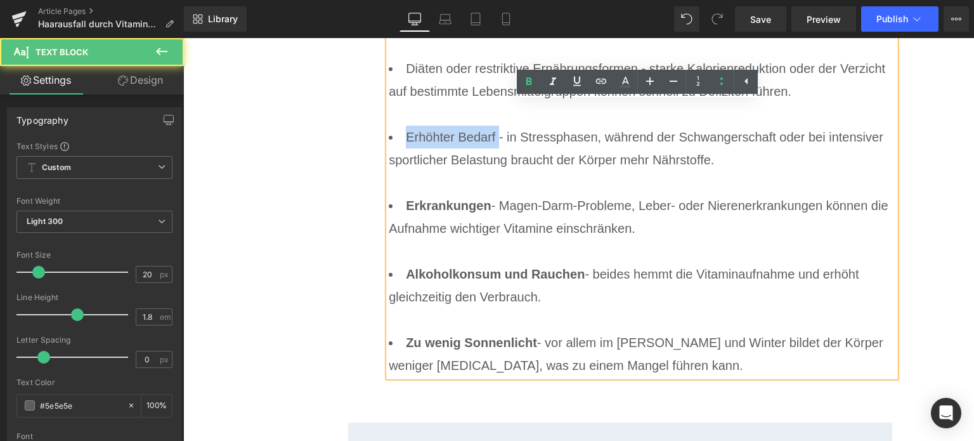
drag, startPoint x: 493, startPoint y: 144, endPoint x: 394, endPoint y: 141, distance: 98.9
click at [394, 141] on li "Erhöhter Bedarf - in Stressphasen, während der Schwangerschaft oder bei intensi…" at bounding box center [642, 160] width 507 height 68
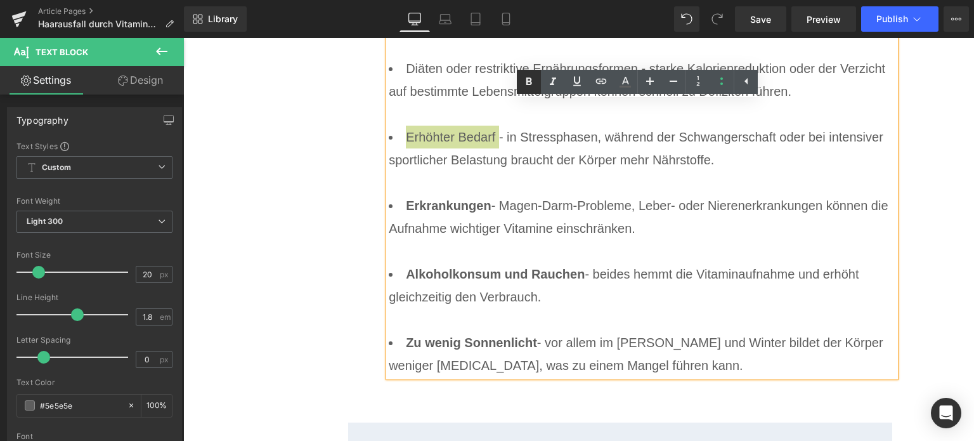
click at [524, 84] on icon at bounding box center [528, 81] width 15 height 15
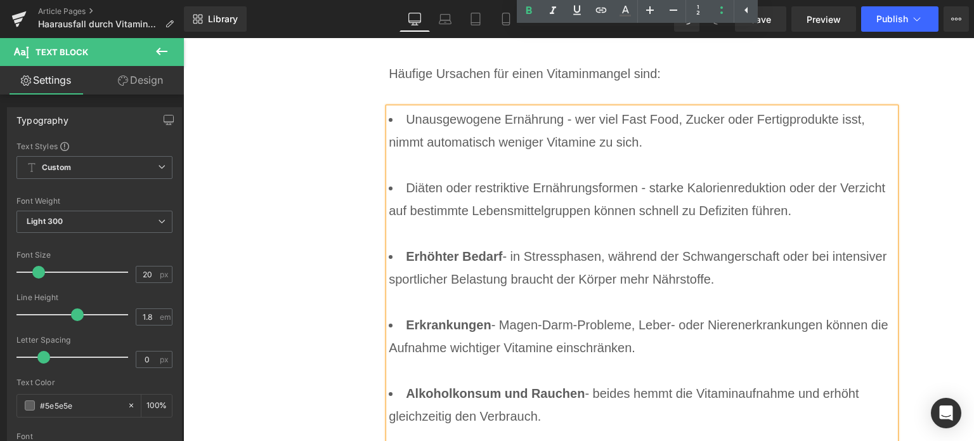
scroll to position [1706, 0]
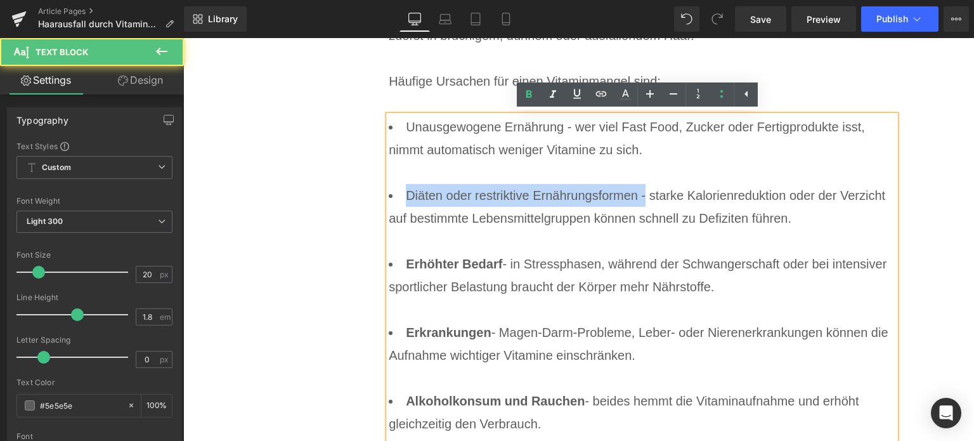
drag, startPoint x: 578, startPoint y: 197, endPoint x: 376, endPoint y: 199, distance: 201.6
click at [376, 199] on div "Welche Ursachen hat ein Vitaminmangel? Heading Ein Vitaminmangel ist nicht nur …" at bounding box center [631, 149] width 528 height 721
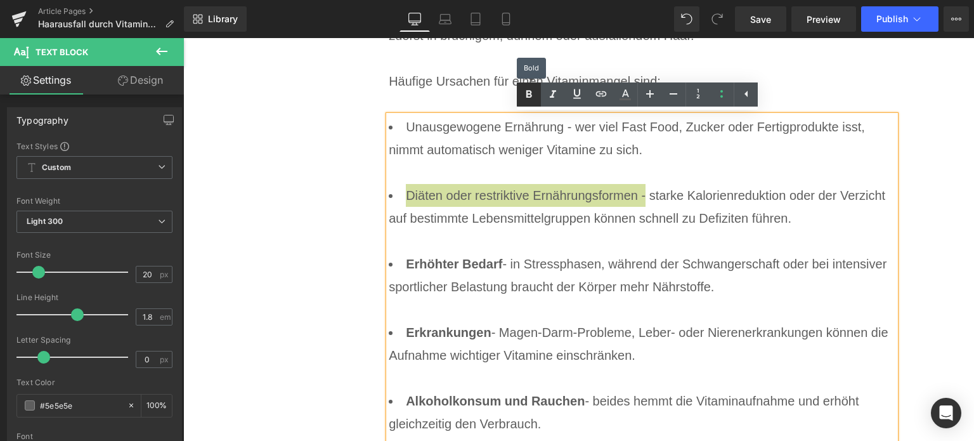
click at [526, 99] on icon at bounding box center [528, 94] width 15 height 15
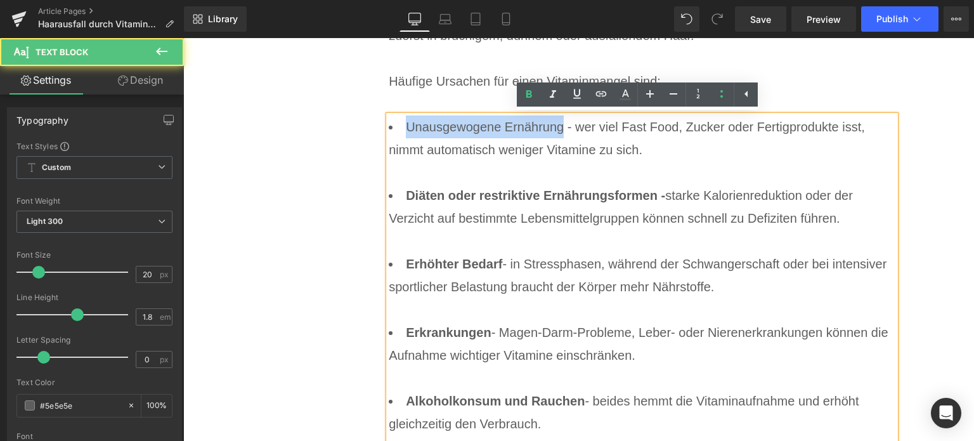
drag, startPoint x: 560, startPoint y: 126, endPoint x: 384, endPoint y: 124, distance: 176.9
click at [389, 124] on li "Unausgewogene Ernährung - wer viel Fast Food, Zucker oder Fertigprodukte isst, …" at bounding box center [642, 149] width 507 height 68
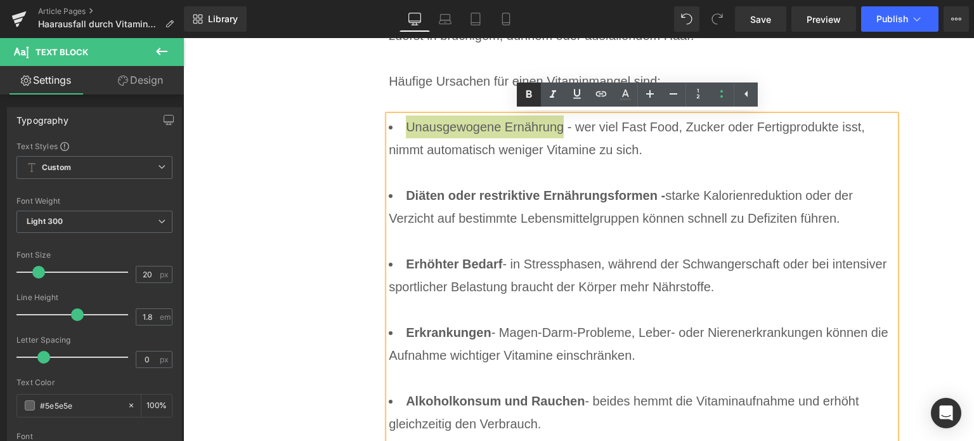
click at [524, 94] on icon at bounding box center [528, 94] width 15 height 15
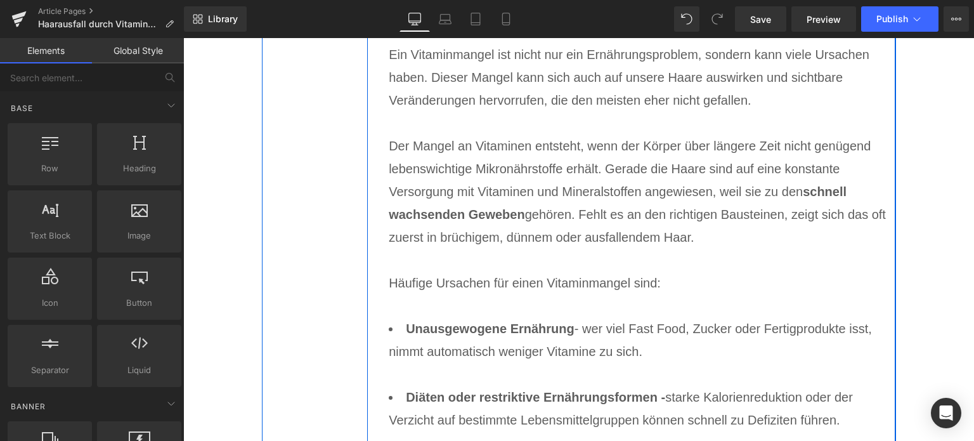
scroll to position [1642, 0]
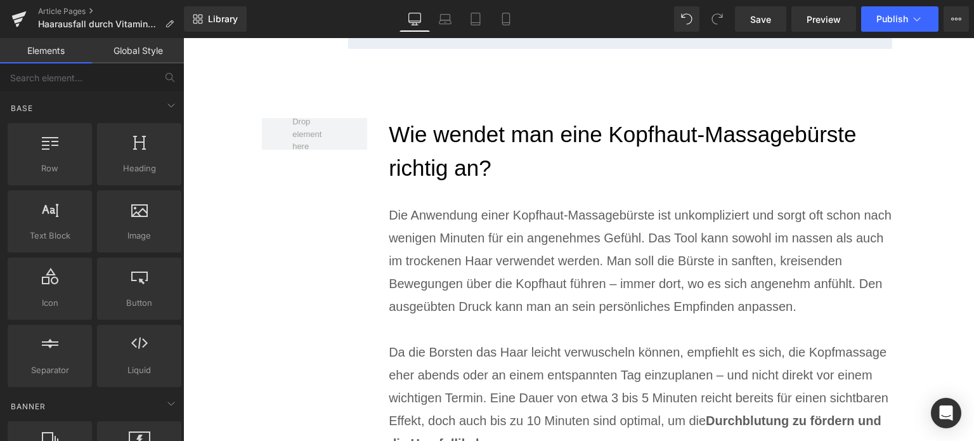
scroll to position [2530, 0]
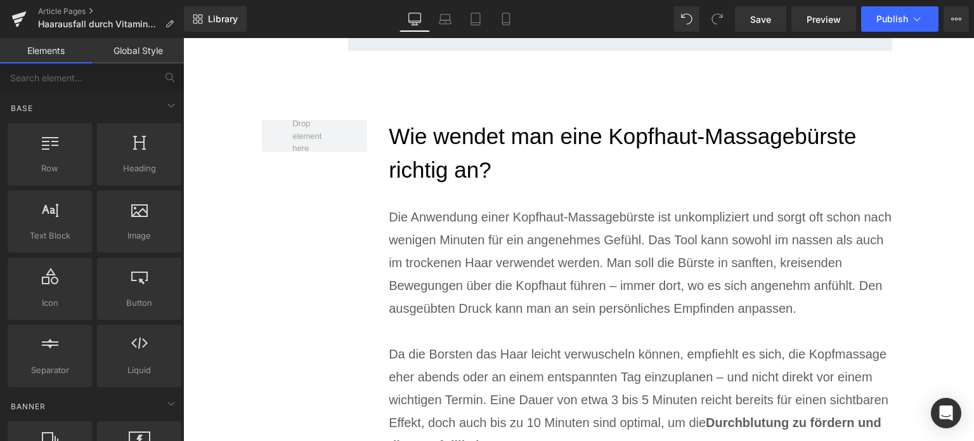
click at [491, 139] on h2 "Wie wendet man eine Kopfhaut-Massagebürste richtig an?" at bounding box center [642, 153] width 507 height 67
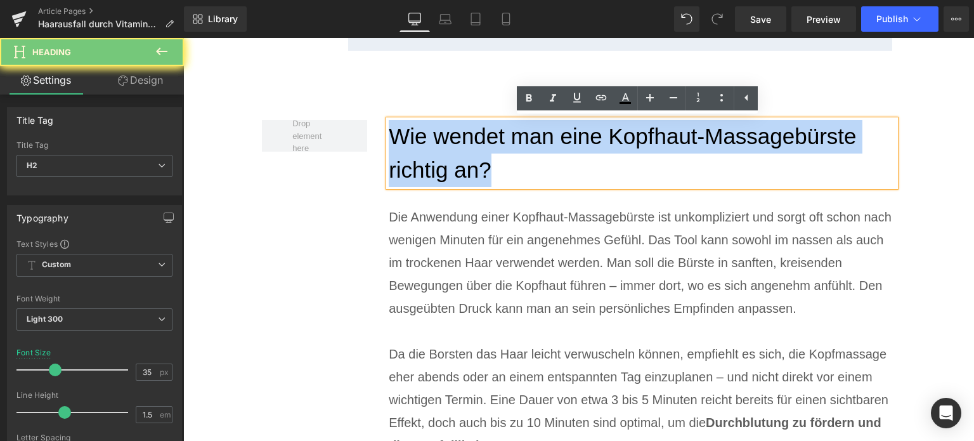
click at [491, 139] on h2 "Wie wendet man eine Kopfhaut-Massagebürste richtig an?" at bounding box center [642, 153] width 507 height 67
paste div
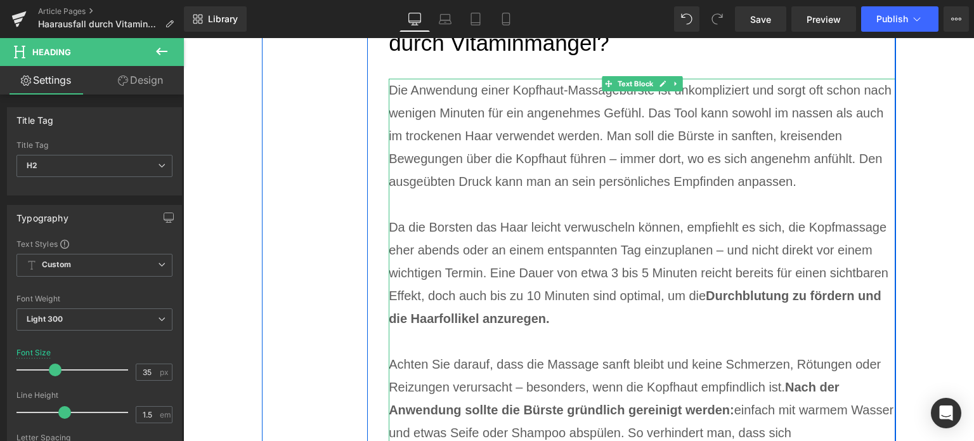
scroll to position [2720, 0]
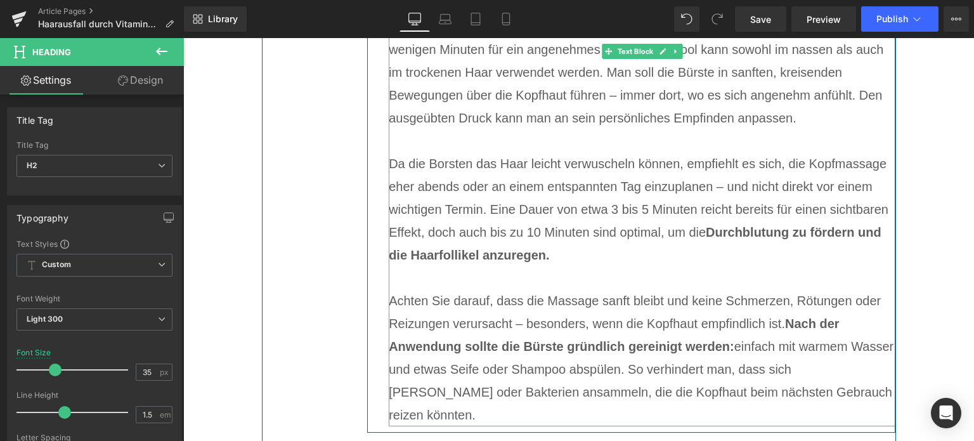
drag, startPoint x: 871, startPoint y: 362, endPoint x: 871, endPoint y: 391, distance: 28.5
click at [871, 362] on p "Achten Sie darauf, dass die Massage sanft bleibt und keine Schmerzen, Rötungen …" at bounding box center [642, 357] width 507 height 137
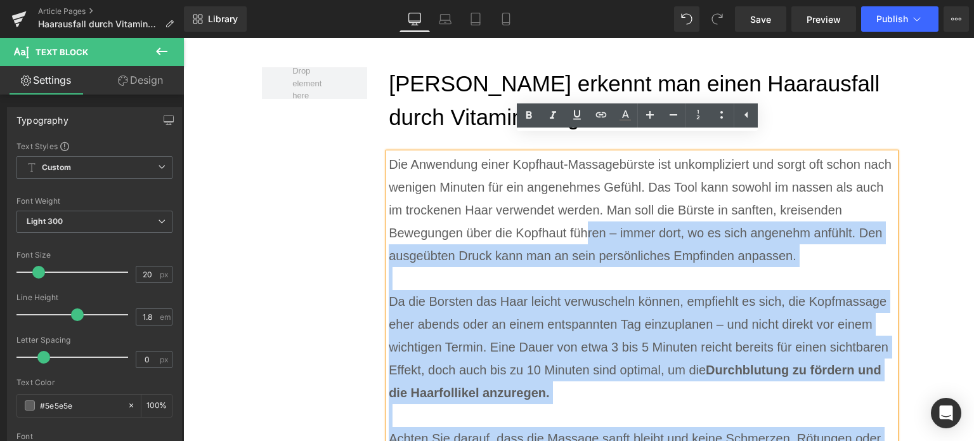
scroll to position [2530, 0]
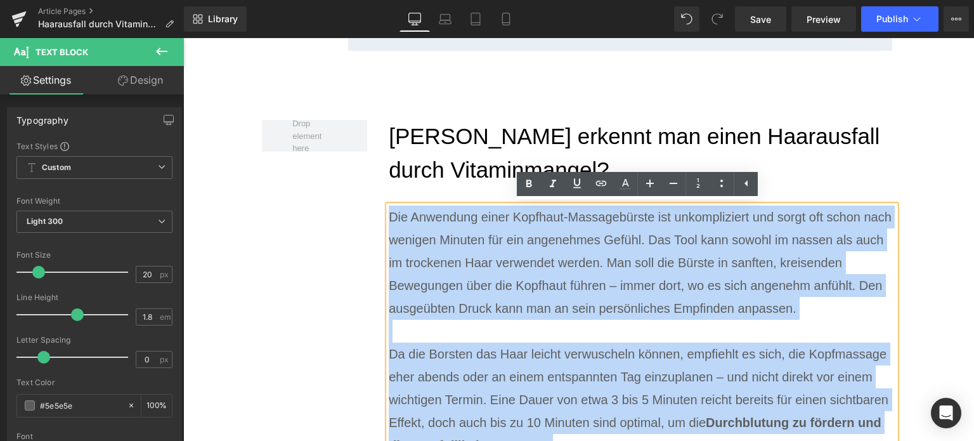
drag, startPoint x: 872, startPoint y: 394, endPoint x: 387, endPoint y: 217, distance: 517.1
click at [389, 217] on div "Die Anwendung einer Kopfhaut-Massagebürste ist unkompliziert und sorgt oft scho…" at bounding box center [642, 410] width 507 height 411
paste div
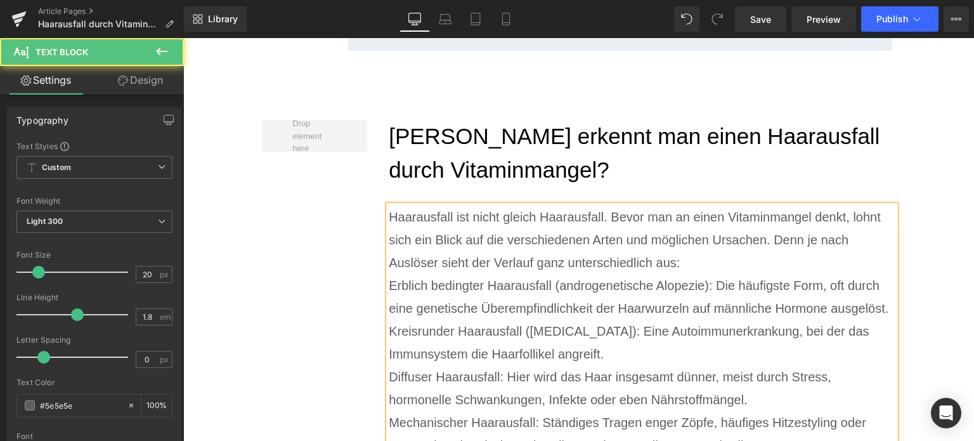
click at [697, 260] on p "Haarausfall ist nicht gleich Haarausfall. Bevor man an einen Vitaminmangel denk…" at bounding box center [642, 239] width 507 height 68
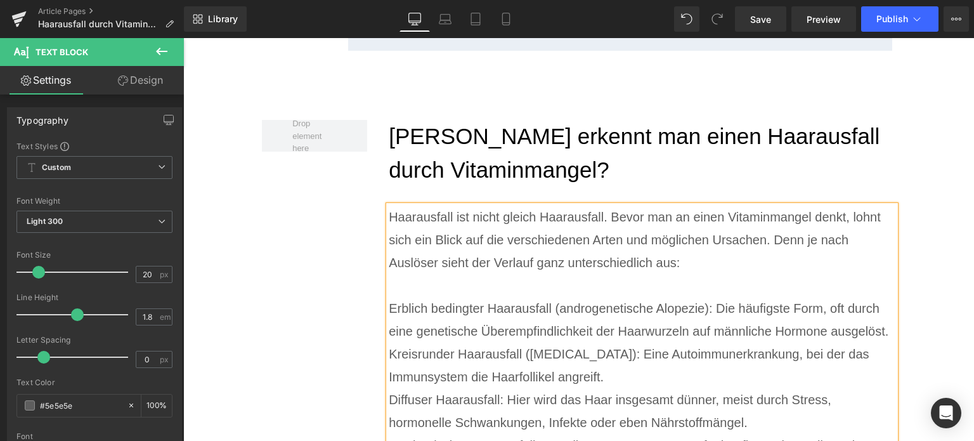
scroll to position [2570, 0]
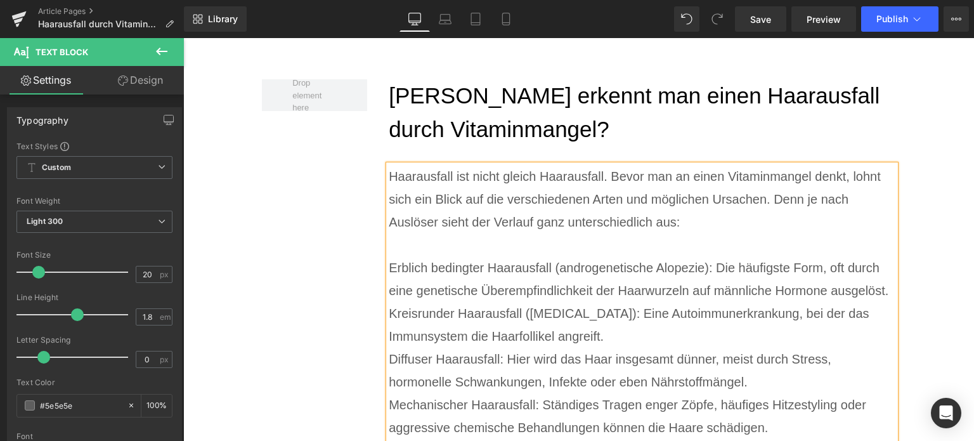
click at [657, 338] on p "Kreisrunder Haarausfall ([MEDICAL_DATA]): Eine Autoimmunerkrankung, bei der das…" at bounding box center [642, 325] width 507 height 46
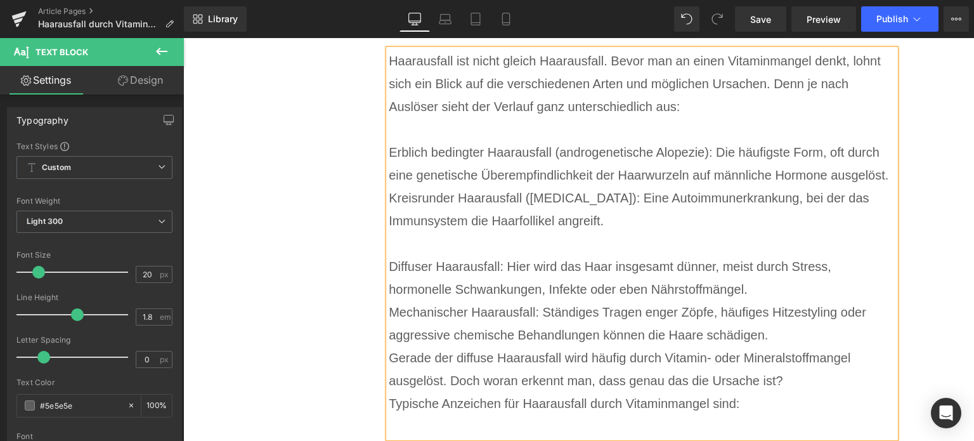
scroll to position [2688, 0]
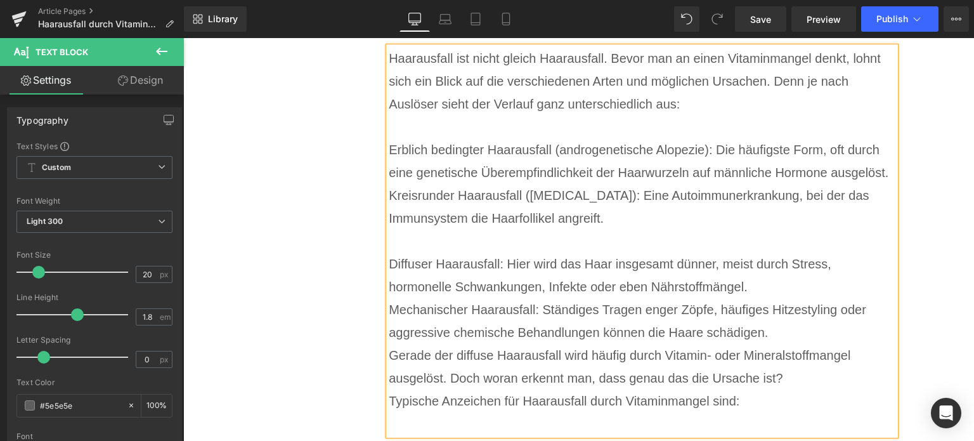
click at [791, 285] on p "Diffuser Haarausfall: Hier wird das Haar insgesamt dünner, meist durch Stress, …" at bounding box center [642, 275] width 507 height 46
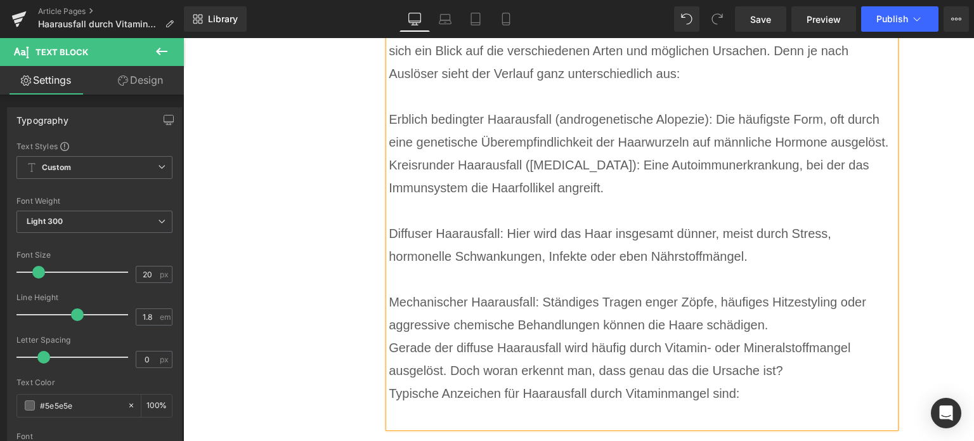
scroll to position [2721, 0]
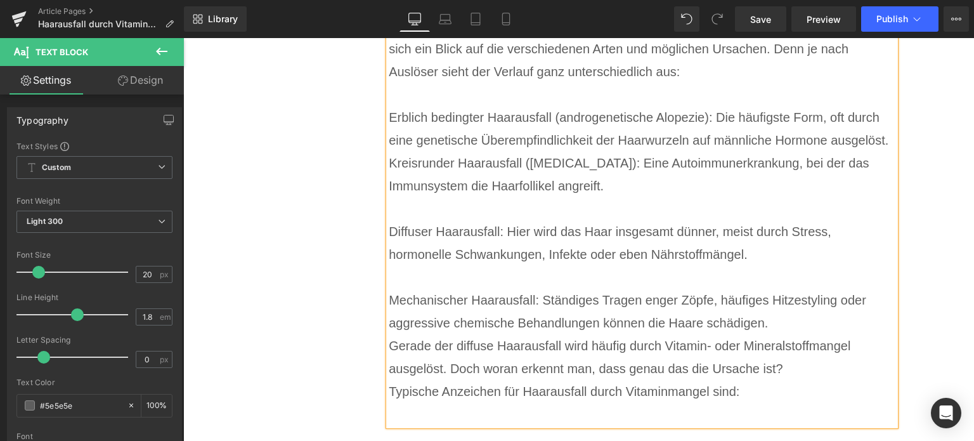
click at [810, 318] on p "Mechanischer Haarausfall: Ständiges Tragen enger Zöpfe, häufiges Hitzestyling o…" at bounding box center [642, 311] width 507 height 46
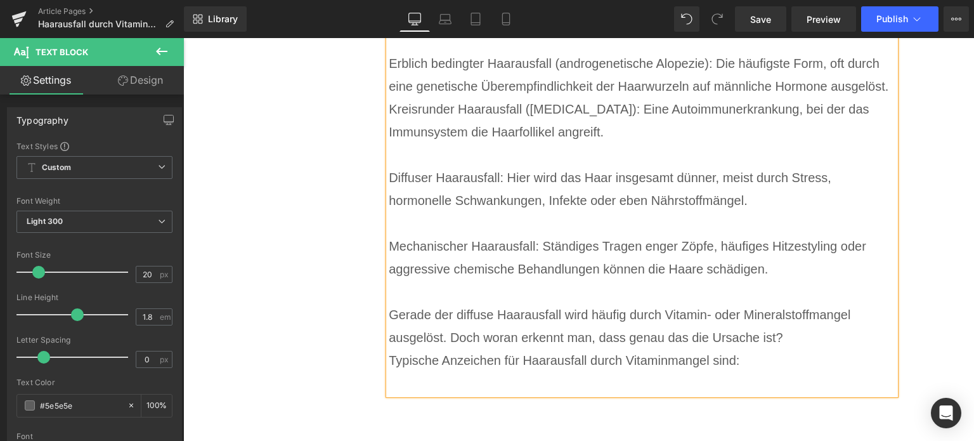
scroll to position [2776, 0]
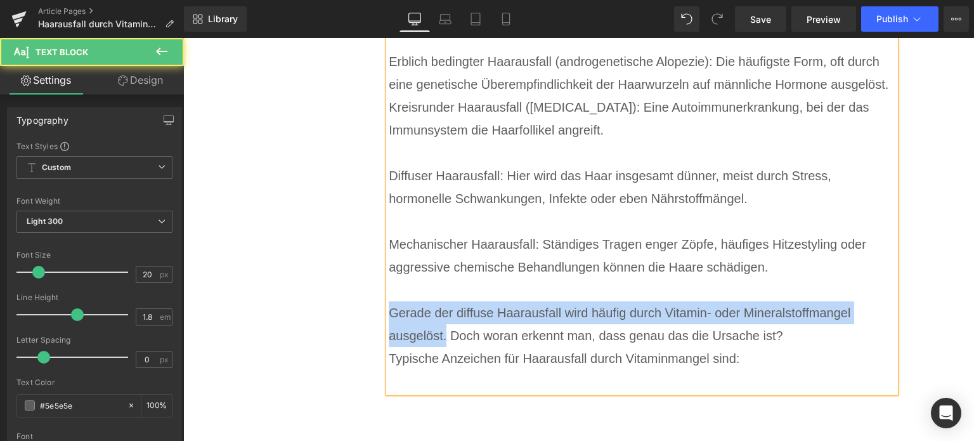
drag, startPoint x: 442, startPoint y: 334, endPoint x: 375, endPoint y: 309, distance: 71.0
click at [375, 309] on div "[PERSON_NAME] erkennt man einen Haarausfall durch Vitaminmangel? Heading Haarau…" at bounding box center [631, 136] width 528 height 526
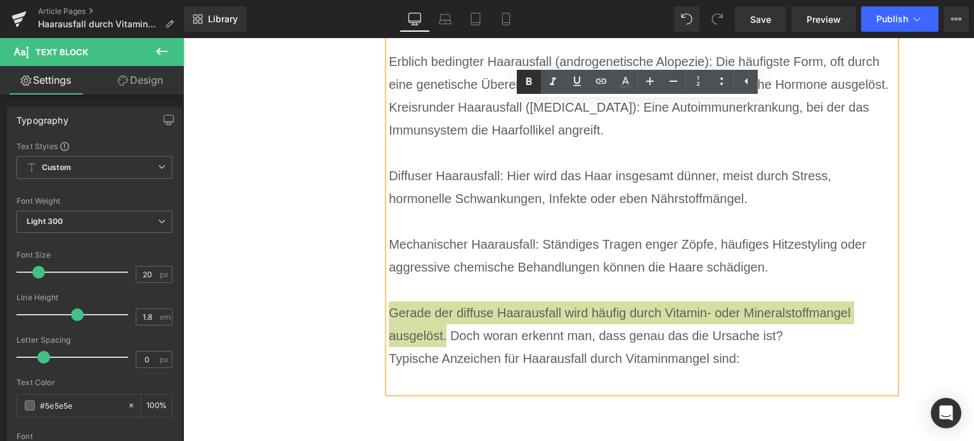
drag, startPoint x: 525, startPoint y: 79, endPoint x: 532, endPoint y: 89, distance: 12.8
click at [525, 79] on icon at bounding box center [528, 81] width 15 height 15
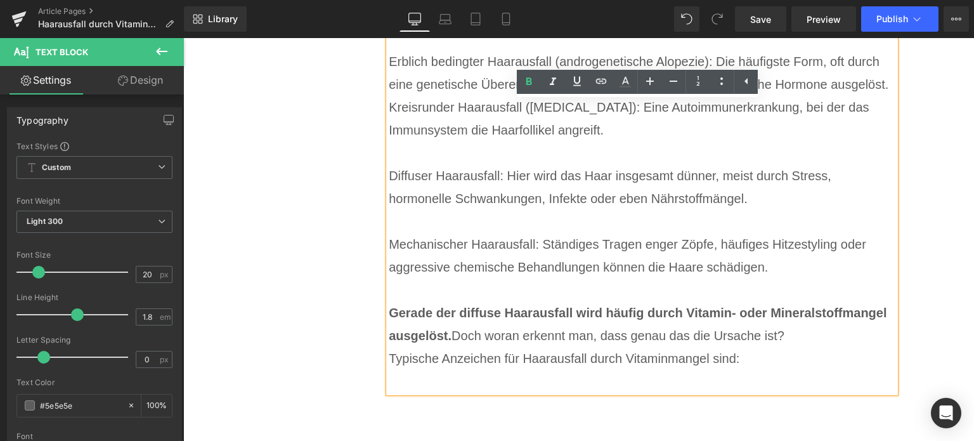
click at [789, 357] on p "Typische Anzeichen für Haarausfall durch Vitaminmangel sind:" at bounding box center [642, 358] width 507 height 23
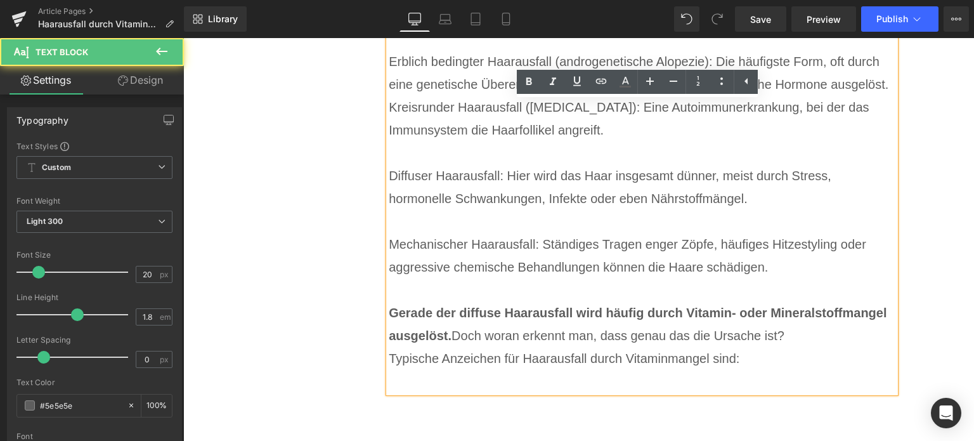
click at [793, 334] on p "Gerade der diffuse Haarausfall wird häufig durch Vitamin- oder Mineralstoffmang…" at bounding box center [642, 324] width 507 height 46
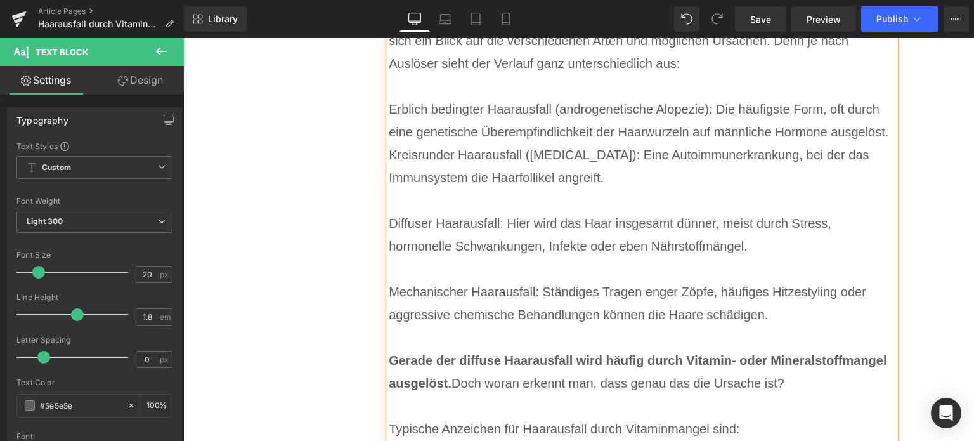
scroll to position [2726, 0]
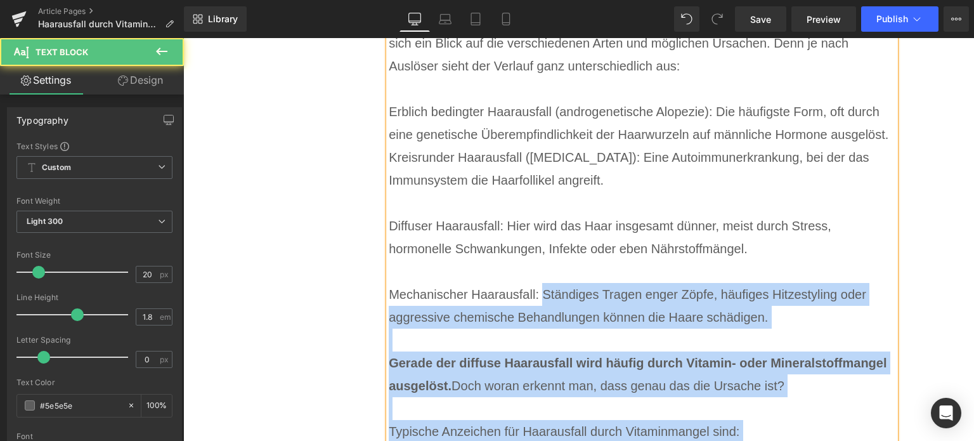
drag, startPoint x: 539, startPoint y: 294, endPoint x: 398, endPoint y: 278, distance: 141.6
click at [380, 295] on div "[PERSON_NAME] erkennt man einen Haarausfall durch Vitaminmangel? Heading Haarau…" at bounding box center [631, 197] width 528 height 548
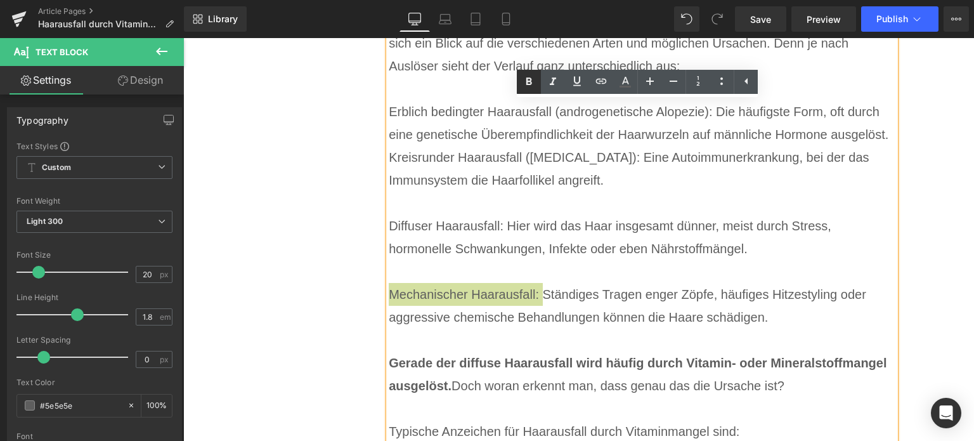
drag, startPoint x: 532, startPoint y: 79, endPoint x: 533, endPoint y: 89, distance: 10.2
click at [532, 79] on icon at bounding box center [528, 81] width 15 height 15
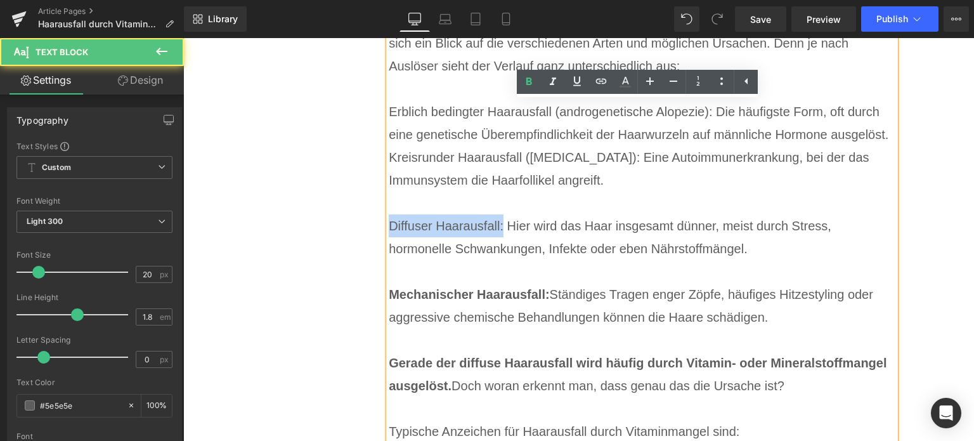
drag, startPoint x: 500, startPoint y: 230, endPoint x: 379, endPoint y: 227, distance: 120.5
click at [379, 227] on div "[PERSON_NAME] erkennt man einen Haarausfall durch Vitaminmangel? Heading Haarau…" at bounding box center [631, 197] width 528 height 548
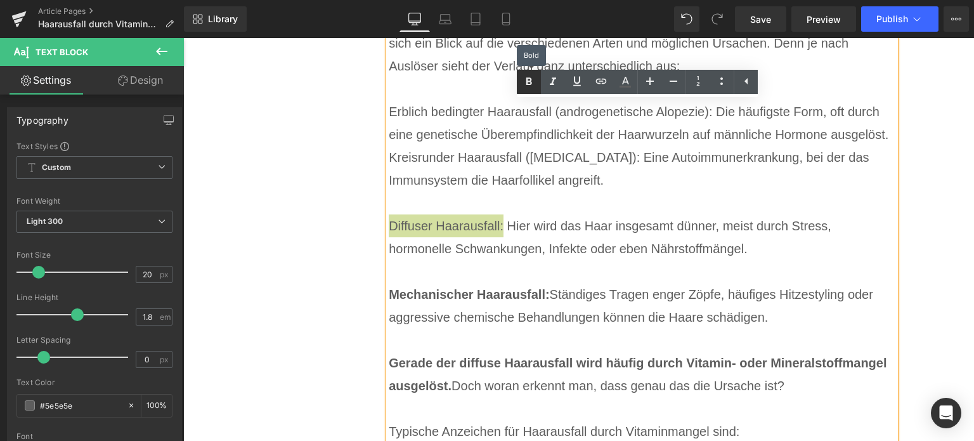
click at [523, 90] on link at bounding box center [529, 82] width 24 height 24
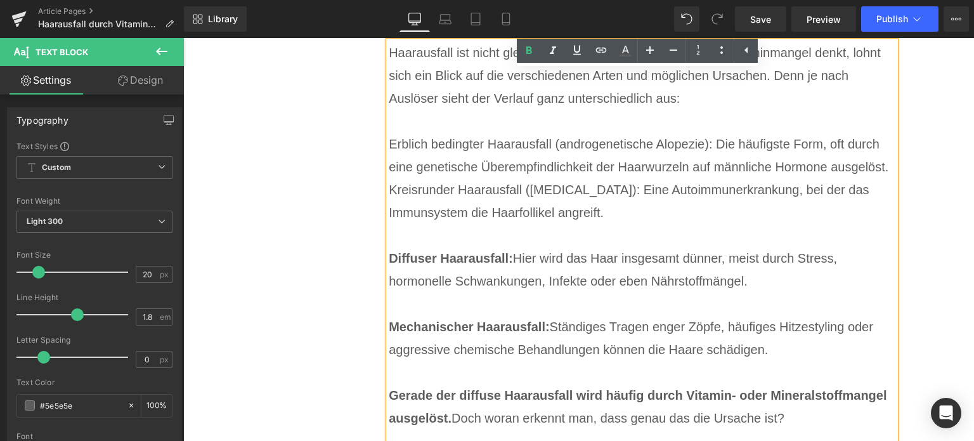
scroll to position [2663, 0]
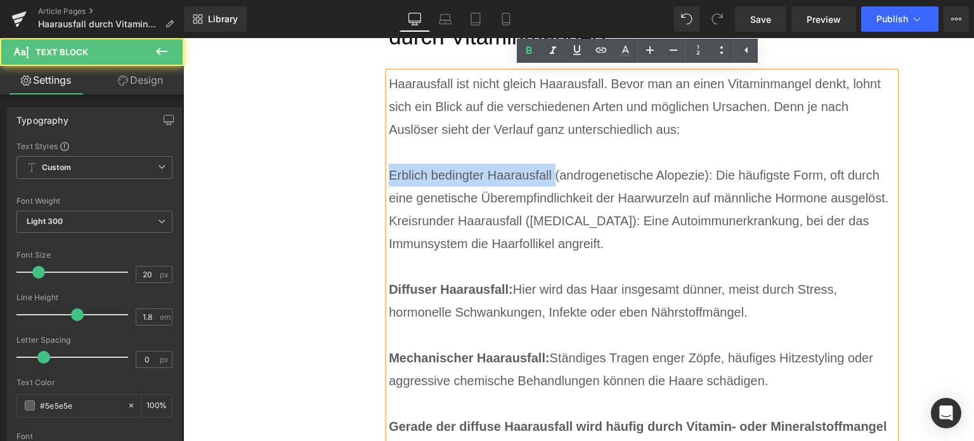
drag, startPoint x: 550, startPoint y: 174, endPoint x: 377, endPoint y: 176, distance: 173.7
click at [377, 176] on div "[PERSON_NAME] erkennt man einen Haarausfall durch Vitaminmangel? Heading Haarau…" at bounding box center [631, 261] width 528 height 548
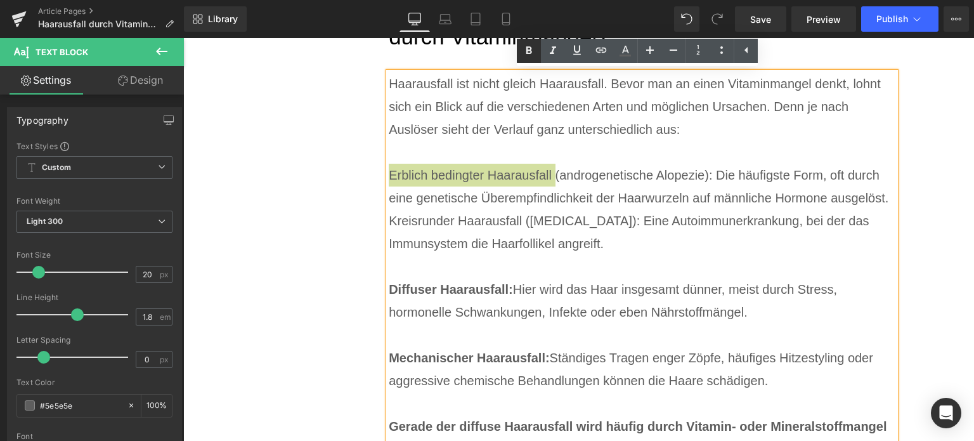
click at [529, 58] on icon at bounding box center [528, 50] width 15 height 15
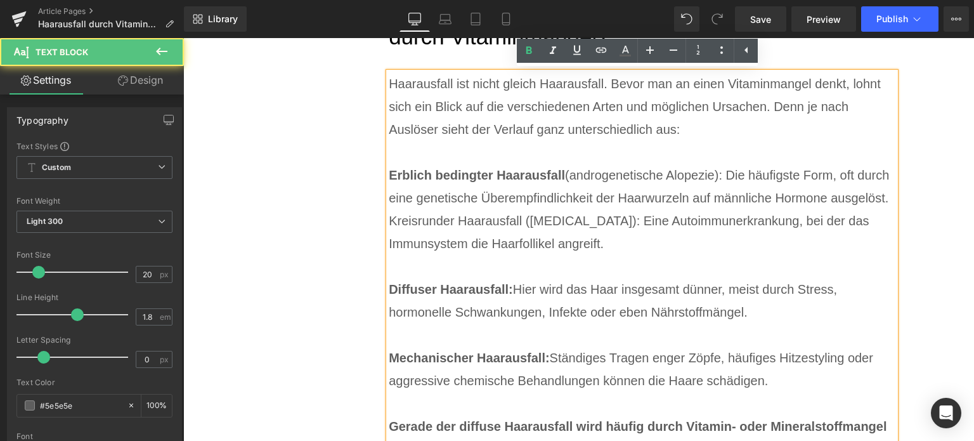
click at [631, 233] on p "Kreisrunder Haarausfall ([MEDICAL_DATA]): Eine Autoimmunerkrankung, bei der das…" at bounding box center [642, 243] width 507 height 68
click at [884, 195] on p "Erblich bedingter Haarausfall (androgenetische Alopezie): Die häufigste Form, o…" at bounding box center [642, 187] width 507 height 46
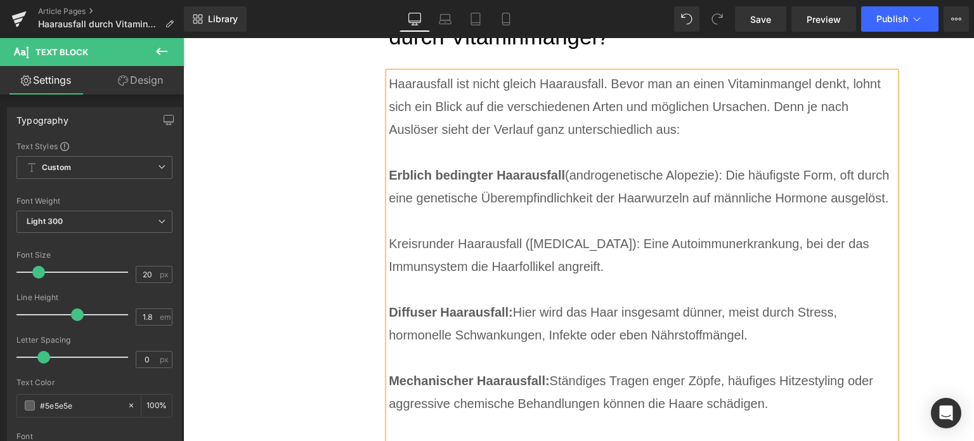
click at [518, 239] on p "Kreisrunder Haarausfall ([MEDICAL_DATA]): Eine Autoimmunerkrankung, bei der das…" at bounding box center [642, 266] width 507 height 68
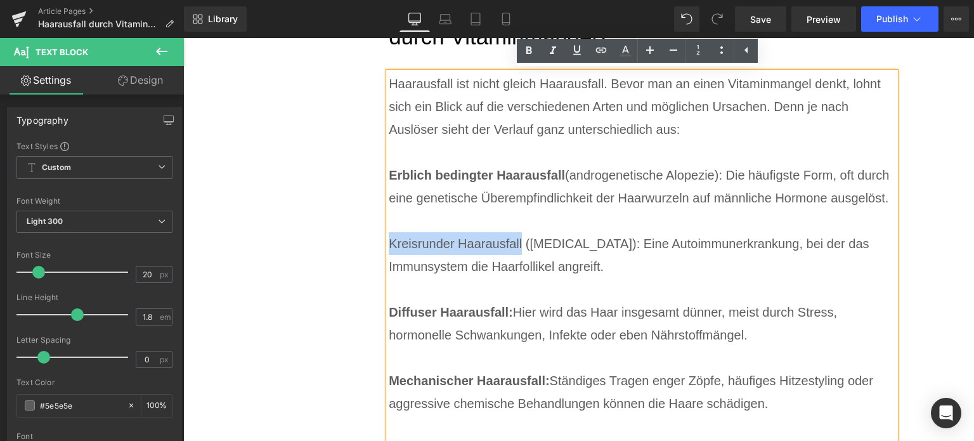
drag, startPoint x: 518, startPoint y: 239, endPoint x: 385, endPoint y: 243, distance: 132.6
click at [389, 243] on p "Kreisrunder Haarausfall ([MEDICAL_DATA]): Eine Autoimmunerkrankung, bei der das…" at bounding box center [642, 266] width 507 height 68
click at [522, 58] on icon at bounding box center [528, 50] width 15 height 15
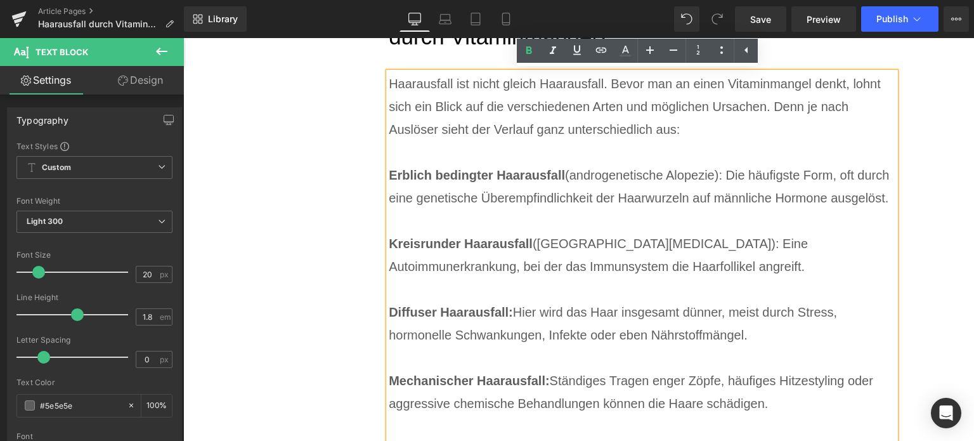
click at [685, 283] on p "Kreisrunder Haarausfall ([MEDICAL_DATA]): Eine Autoimmunerkrankung, bei der das…" at bounding box center [642, 266] width 507 height 68
drag, startPoint x: 713, startPoint y: 174, endPoint x: 571, endPoint y: 174, distance: 142.0
click at [571, 174] on p "Erblich bedingter Haarausfall (androgenetische Alopezie): Die häufigste Form, o…" at bounding box center [642, 198] width 507 height 68
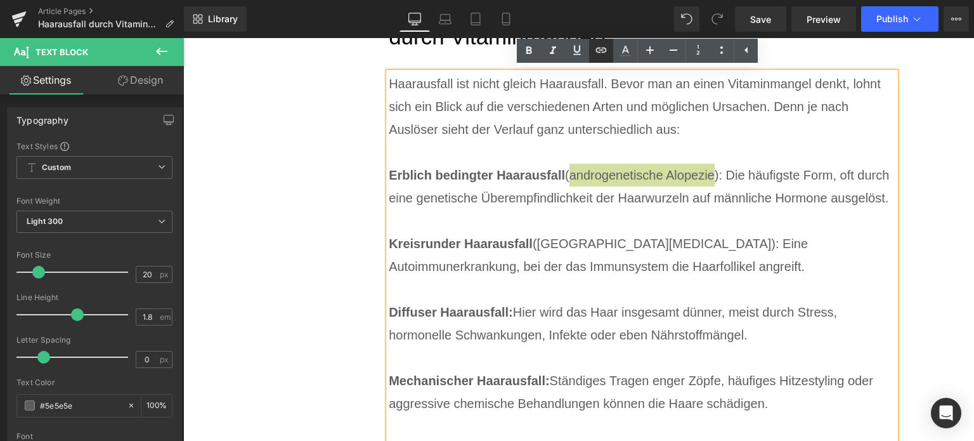
click at [600, 45] on icon at bounding box center [600, 49] width 15 height 15
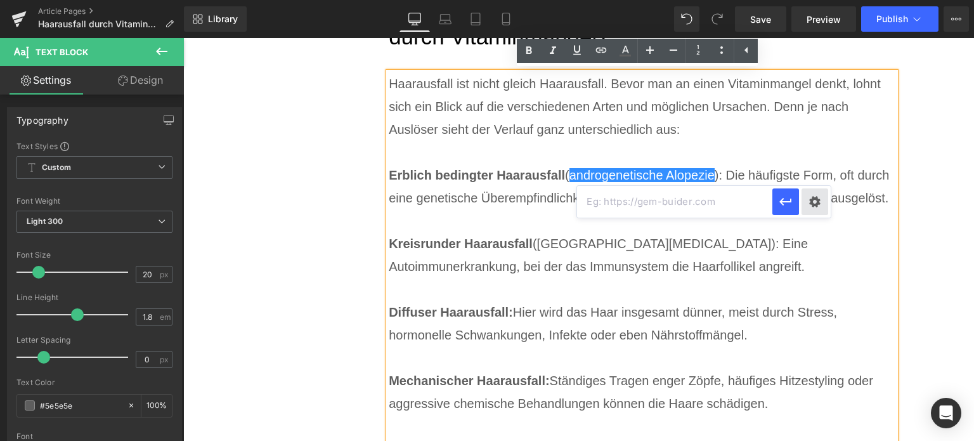
click at [817, 0] on div "Text Color Highlight Color #333333 Edit or remove link: Edit - Unlink - Cancel" at bounding box center [487, 0] width 974 height 0
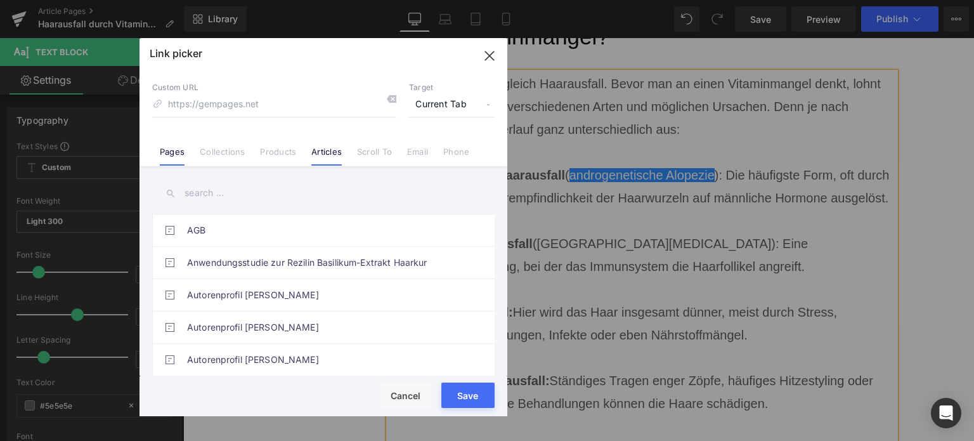
click at [325, 153] on link "Articles" at bounding box center [326, 155] width 30 height 19
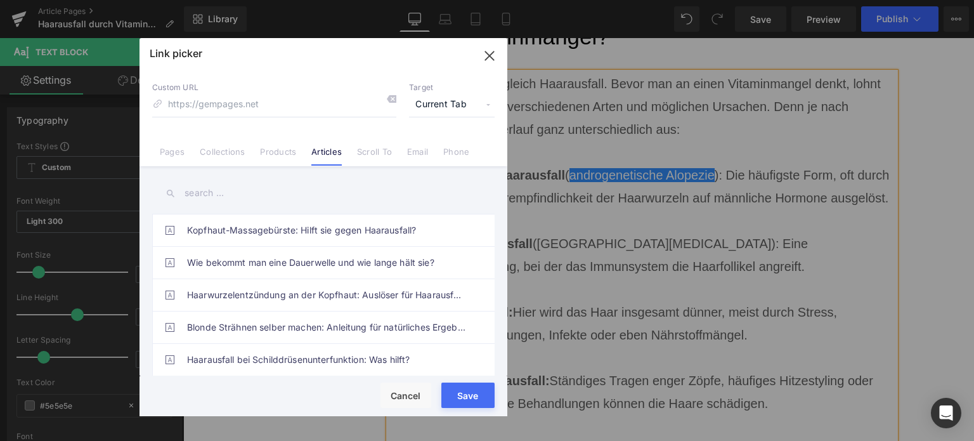
click at [337, 186] on input "text" at bounding box center [323, 193] width 342 height 29
type input "a"
click at [489, 53] on icon "button" at bounding box center [489, 56] width 20 height 20
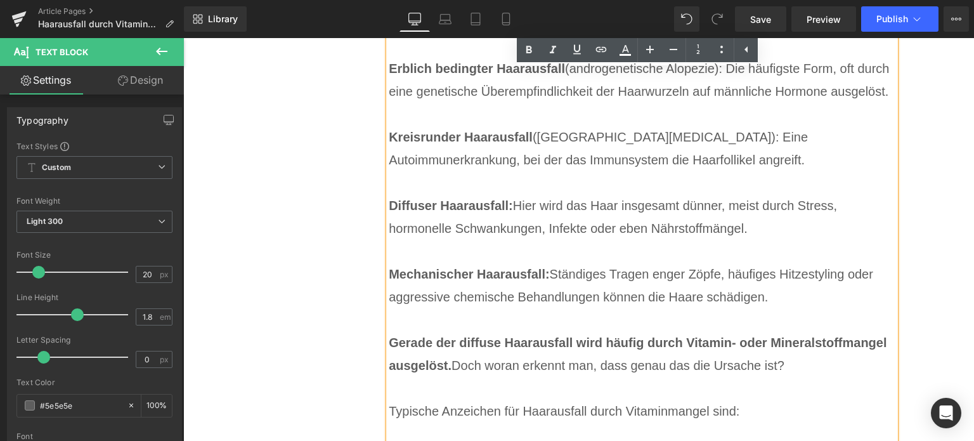
scroll to position [2772, 0]
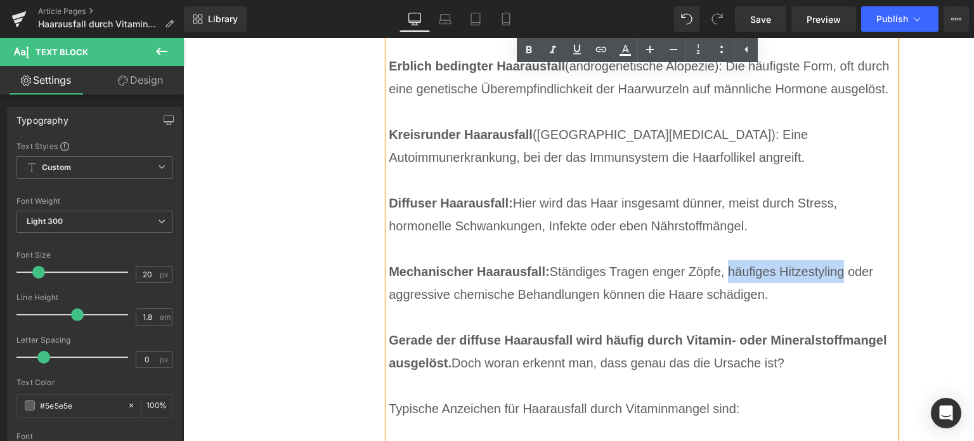
drag, startPoint x: 728, startPoint y: 273, endPoint x: 841, endPoint y: 266, distance: 113.7
click at [841, 266] on p "Mechanischer Haarausfall: Ständiges Tragen enger Zöpfe, häufiges Hitzestyling o…" at bounding box center [642, 294] width 507 height 68
click at [609, 55] on icon at bounding box center [600, 49] width 15 height 15
click at [881, 0] on div "Text Color Highlight Color #333333 Edit or remove link: Edit - Unlink - Cancel" at bounding box center [487, 0] width 974 height 0
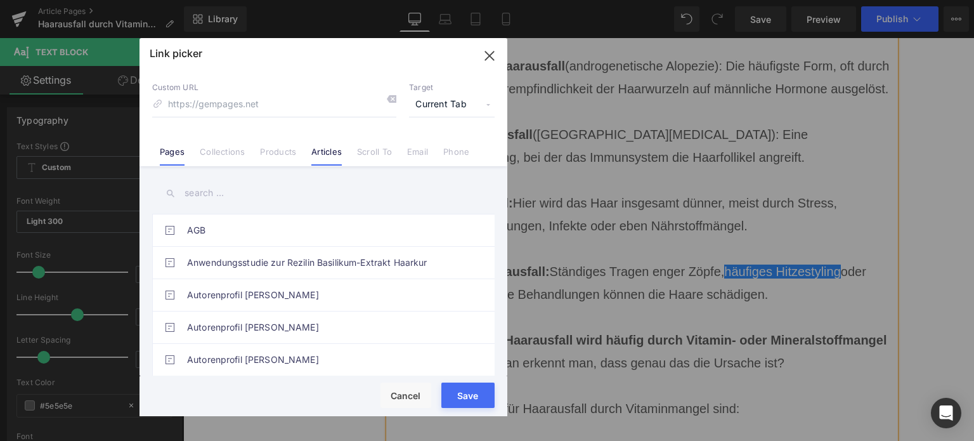
click at [330, 149] on link "Articles" at bounding box center [326, 155] width 30 height 19
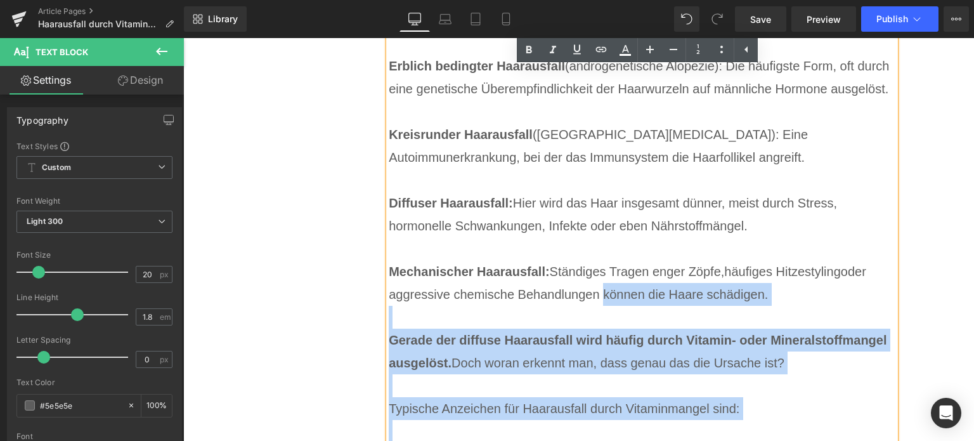
drag, startPoint x: 595, startPoint y: 299, endPoint x: 383, endPoint y: 304, distance: 211.8
click at [389, 304] on div "Haarausfall ist nicht gleich Haarausfall. Bevor man an einen Vitaminmangel denk…" at bounding box center [642, 202] width 507 height 479
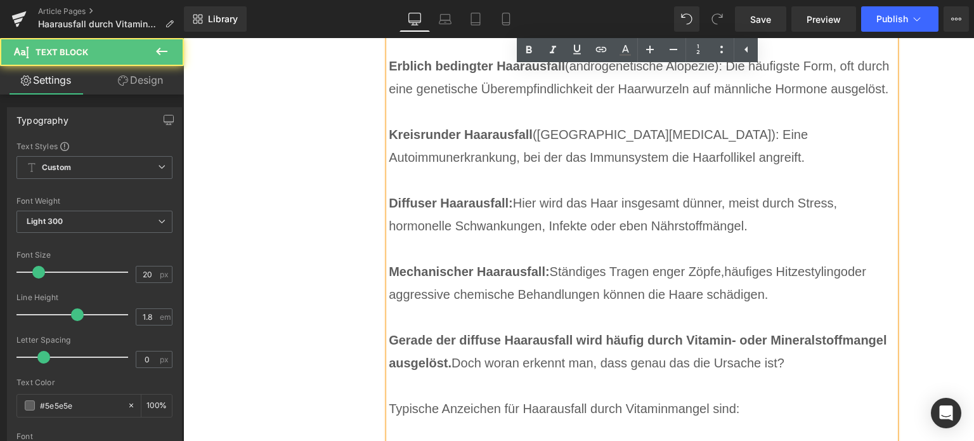
click at [438, 301] on p "Mechanischer Haarausfall: Ständiges Tragen enger Zöpfe, häufiges Hitzestyling o…" at bounding box center [642, 294] width 507 height 68
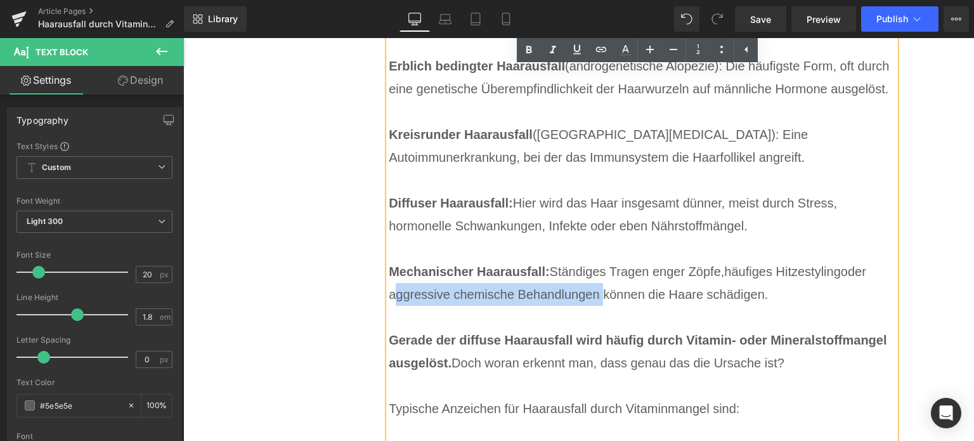
drag, startPoint x: 594, startPoint y: 294, endPoint x: 385, endPoint y: 294, distance: 209.2
click at [389, 294] on p "Mechanischer Haarausfall: Ständiges Tragen enger Zöpfe, häufiges Hitzestyling o…" at bounding box center [642, 294] width 507 height 68
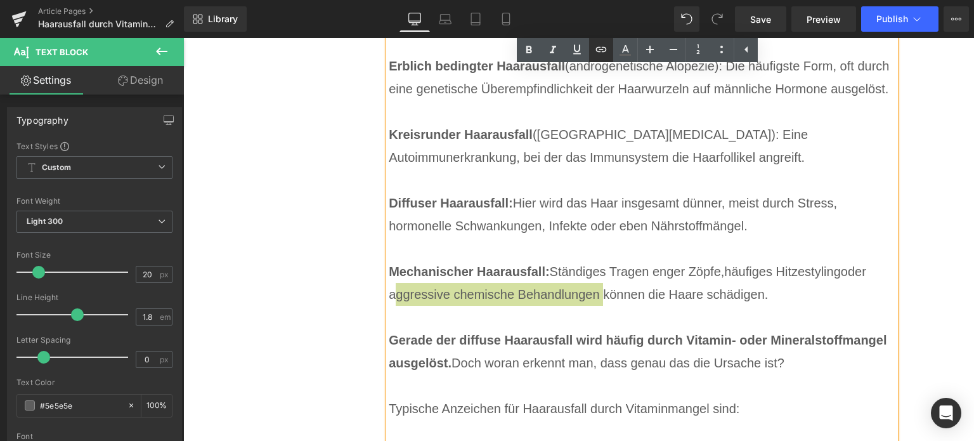
click at [599, 55] on icon at bounding box center [600, 49] width 15 height 15
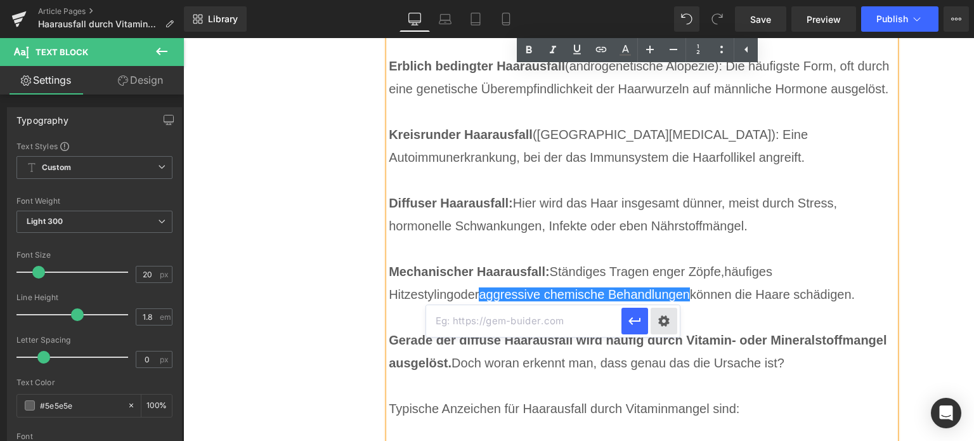
click at [666, 0] on div "Text Color Highlight Color #333333 Edit or remove link: Edit - Unlink - Cancel" at bounding box center [487, 0] width 974 height 0
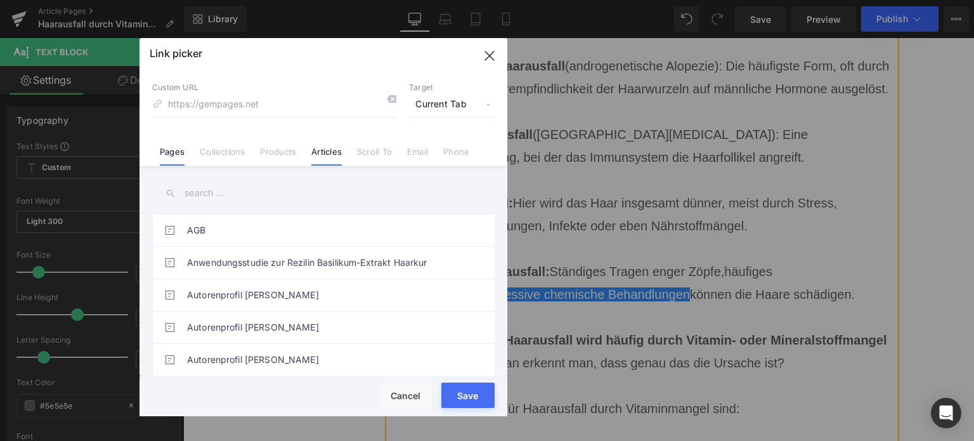
click at [319, 151] on link "Articles" at bounding box center [326, 155] width 30 height 19
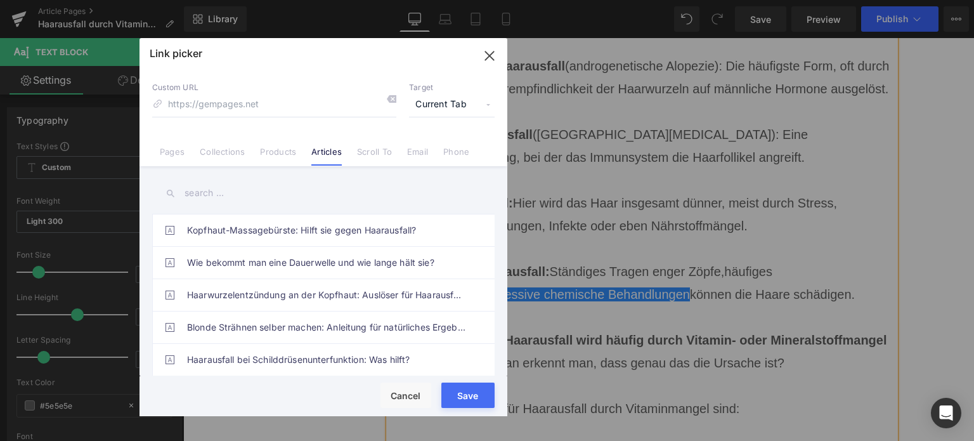
click at [218, 196] on input "text" at bounding box center [323, 193] width 342 height 29
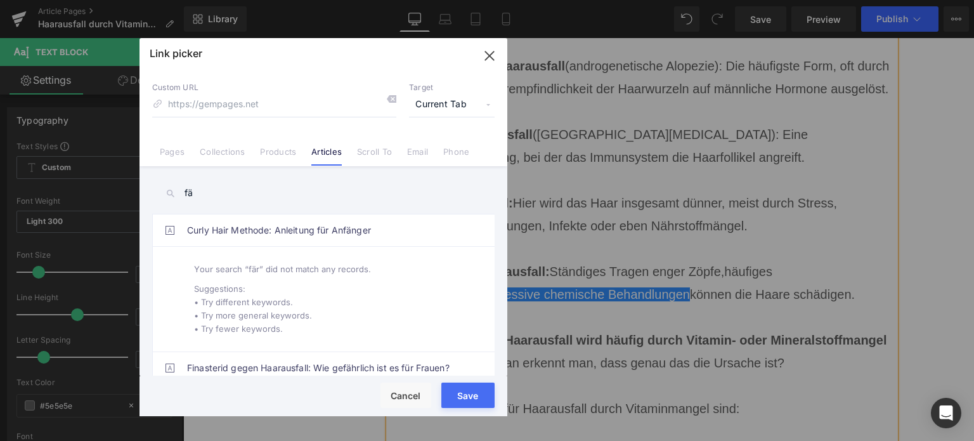
type input "f"
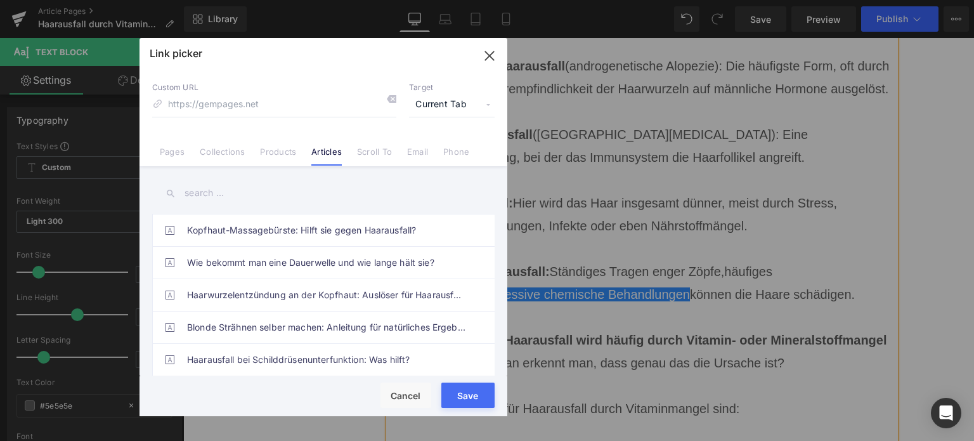
click at [489, 62] on icon "button" at bounding box center [489, 56] width 20 height 20
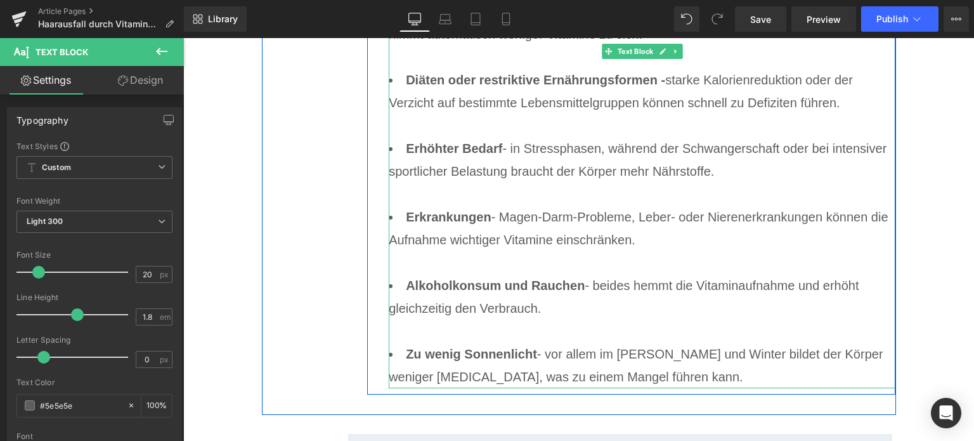
scroll to position [1821, 0]
drag, startPoint x: 631, startPoint y: 217, endPoint x: 496, endPoint y: 217, distance: 134.4
click at [496, 217] on li "Erkrankungen - Magen-Darm-Probleme, Leber- oder Nierenerkrankungen können die A…" at bounding box center [642, 239] width 507 height 68
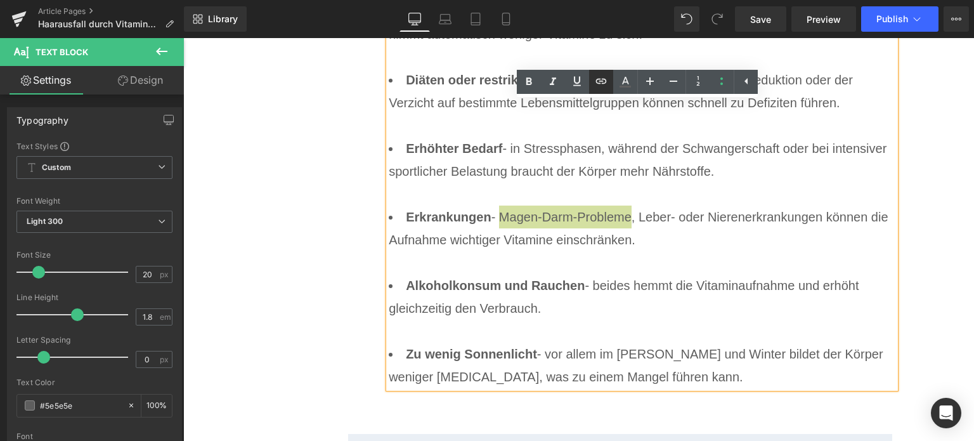
click at [601, 84] on icon at bounding box center [600, 81] width 15 height 15
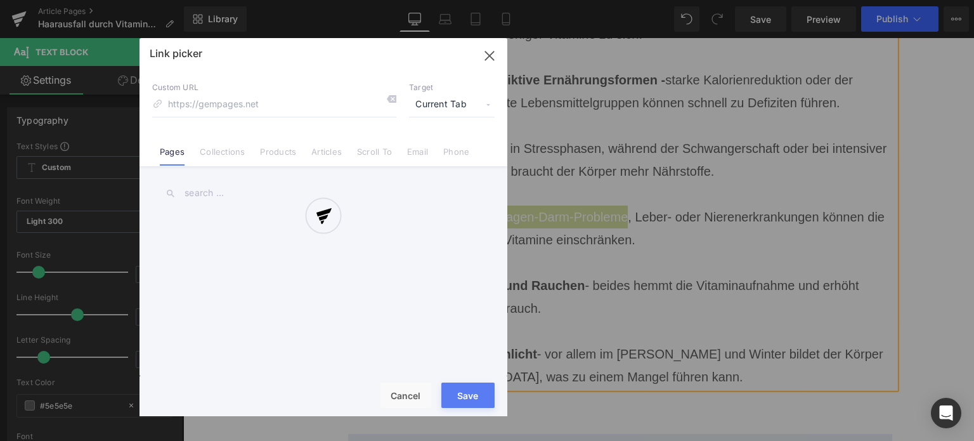
click at [743, 0] on div "Text Color Highlight Color #333333 Edit or remove link: Edit - Unlink - Cancel …" at bounding box center [487, 0] width 974 height 0
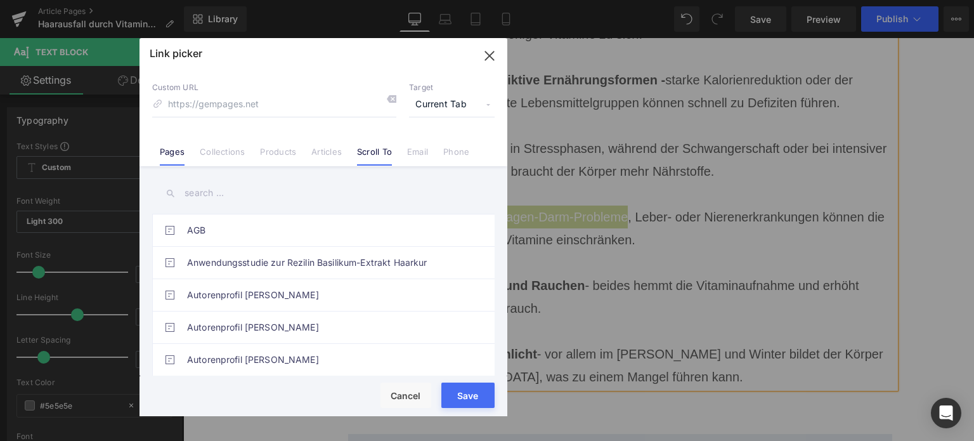
click at [365, 149] on link "Scroll To" at bounding box center [374, 155] width 35 height 19
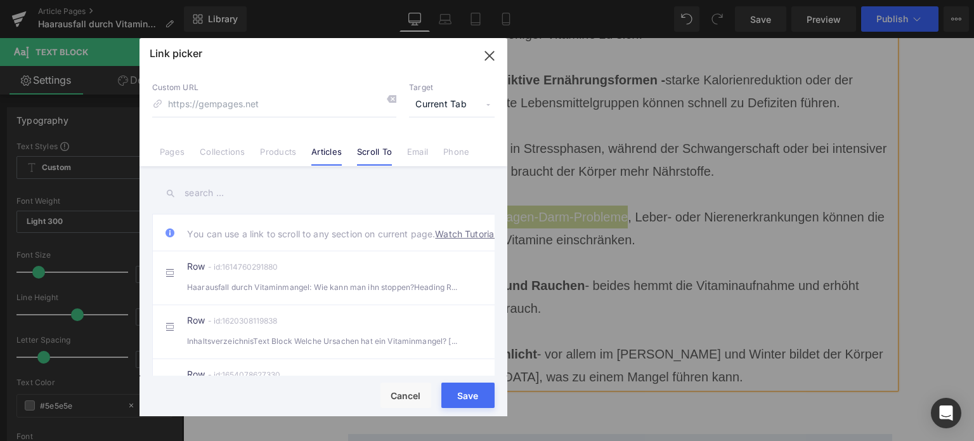
click at [328, 153] on link "Articles" at bounding box center [326, 155] width 30 height 19
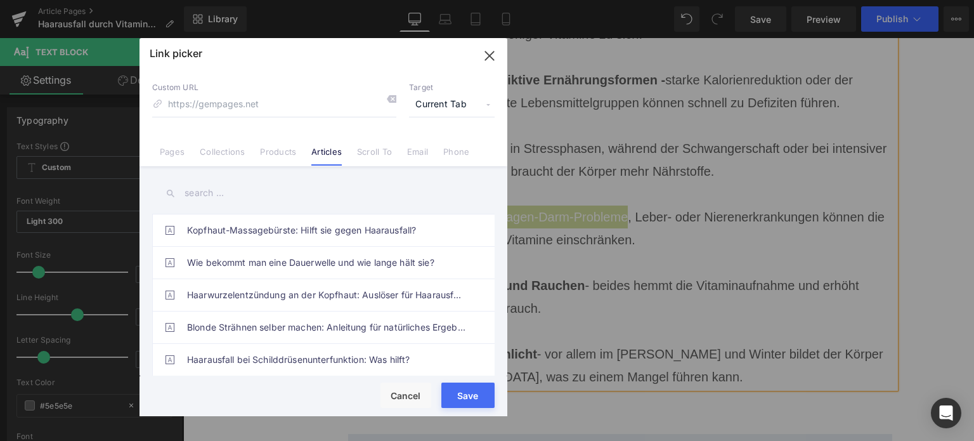
click at [280, 188] on input "text" at bounding box center [323, 193] width 342 height 29
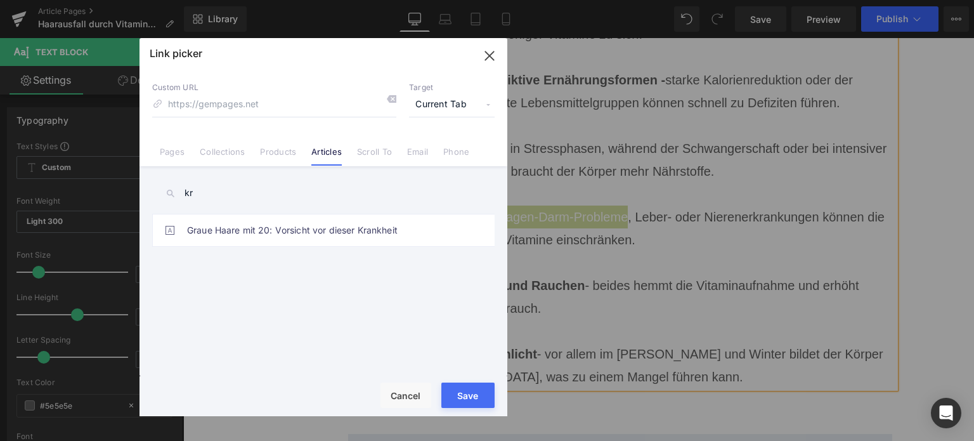
type input "k"
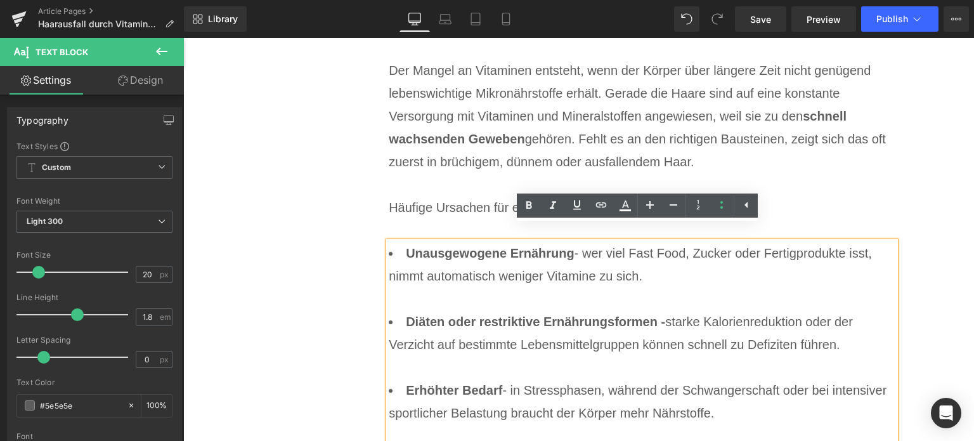
scroll to position [1504, 0]
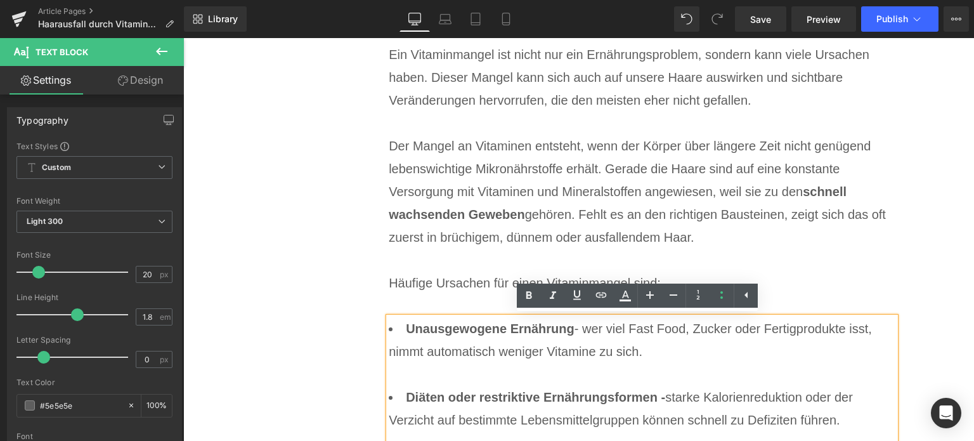
click at [680, 214] on p "Der Mangel an Vitaminen entsteht, wenn der Körper über längere Zeit nicht genüg…" at bounding box center [642, 191] width 507 height 114
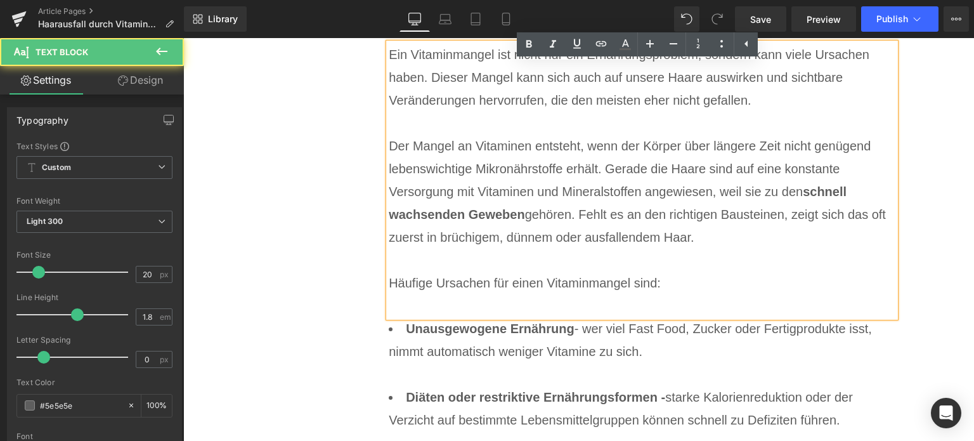
scroll to position [1441, 0]
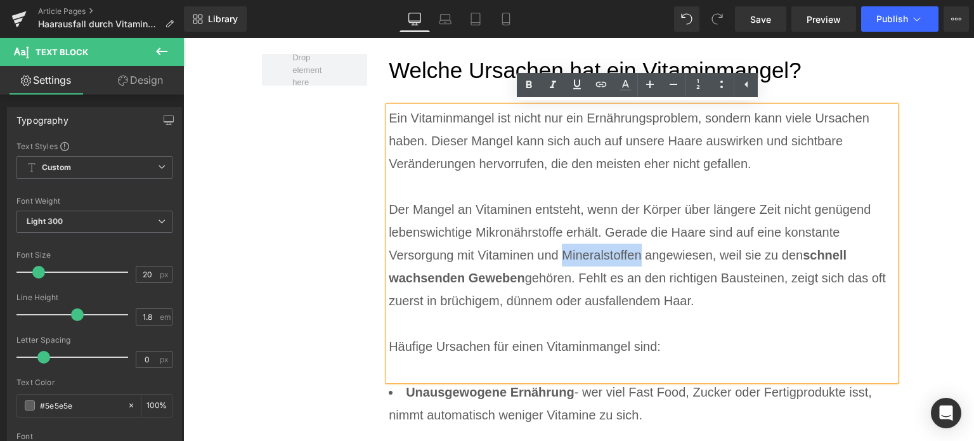
drag, startPoint x: 560, startPoint y: 250, endPoint x: 635, endPoint y: 258, distance: 75.2
click at [635, 258] on p "Der Mangel an Vitaminen entsteht, wenn der Körper über längere Zeit nicht genüg…" at bounding box center [642, 255] width 507 height 114
click at [607, 86] on icon at bounding box center [600, 84] width 15 height 15
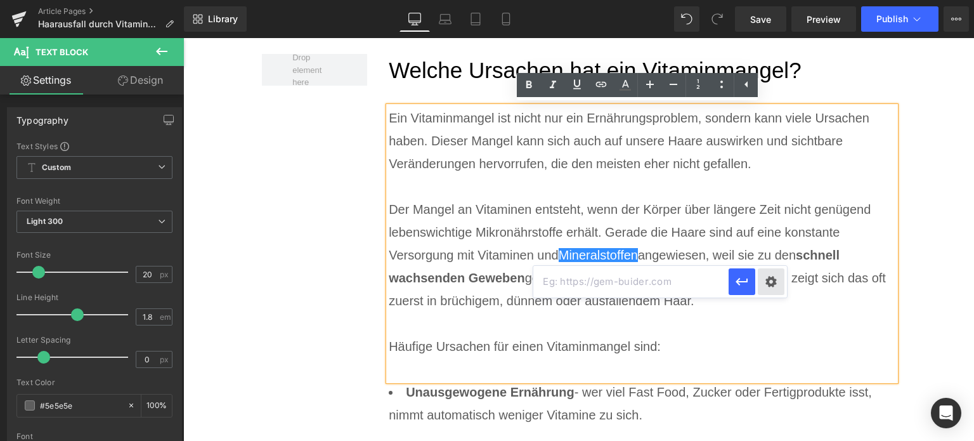
click at [773, 0] on div "Text Color Highlight Color #333333 Edit or remove link: Edit - Unlink - Cancel" at bounding box center [487, 0] width 974 height 0
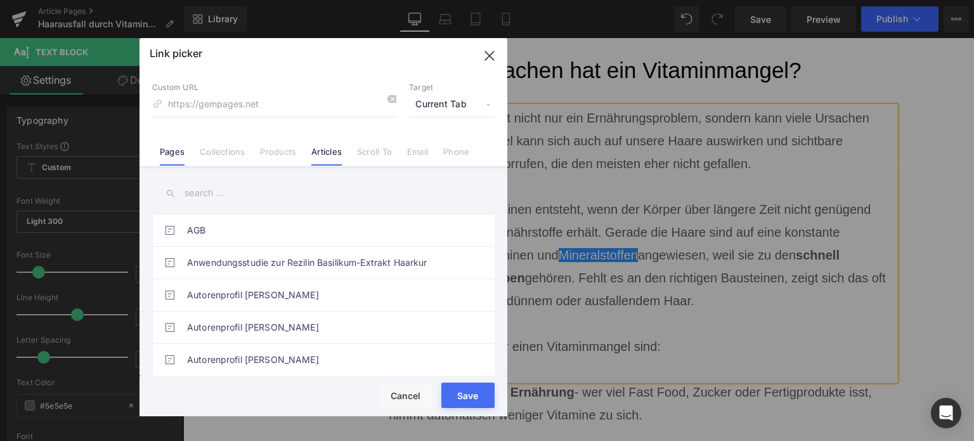
click at [339, 159] on link "Articles" at bounding box center [326, 155] width 30 height 19
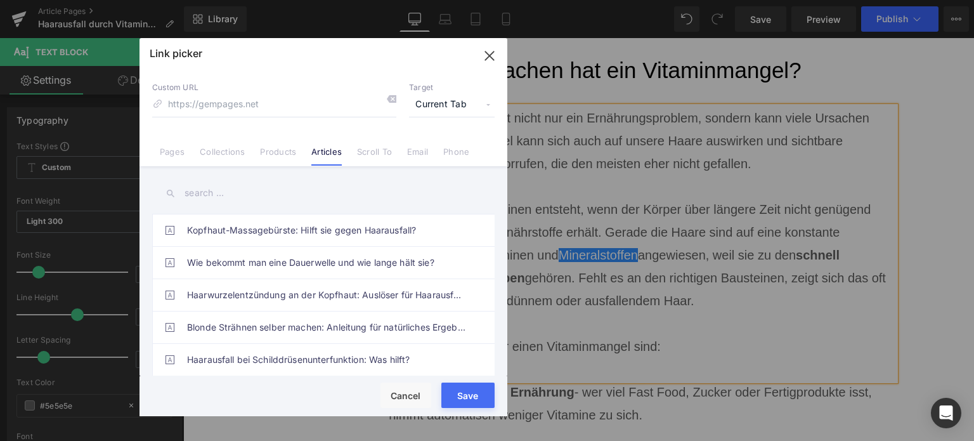
click at [233, 193] on input "text" at bounding box center [323, 193] width 342 height 29
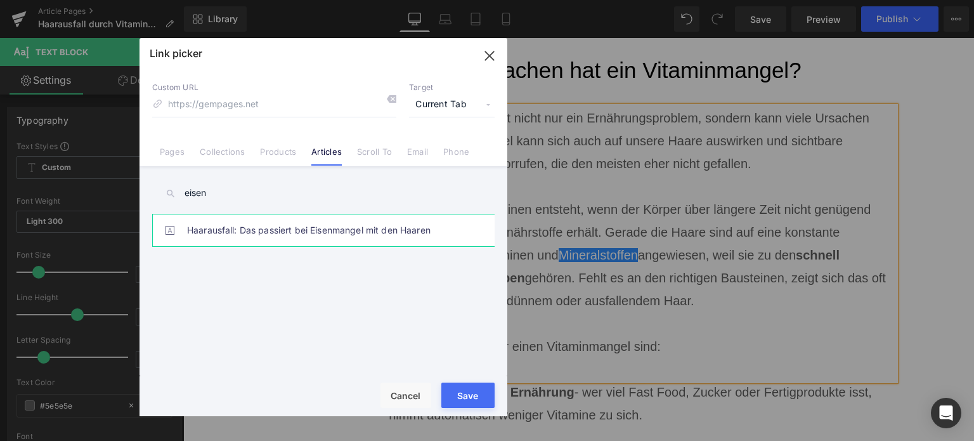
type input "eisen"
click at [286, 229] on link "Haarausfall: Das passiert bei Eisenmangel mit den Haaren" at bounding box center [326, 230] width 279 height 32
type input "/blogs/wissenswertes/haarausfall-eisenmangel"
click at [469, 399] on button "Save" at bounding box center [467, 394] width 53 height 25
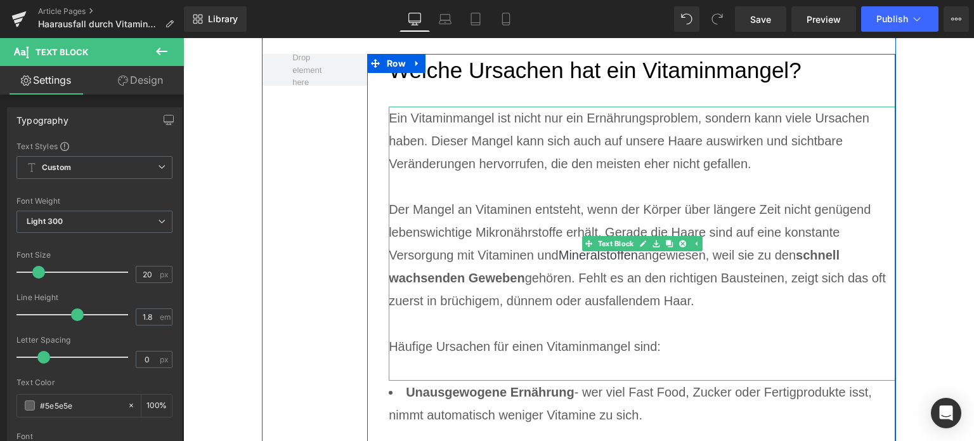
click at [663, 288] on p "Der Mangel an Vitaminen entsteht, wenn der Körper über längere Zeit nicht genüg…" at bounding box center [642, 255] width 507 height 114
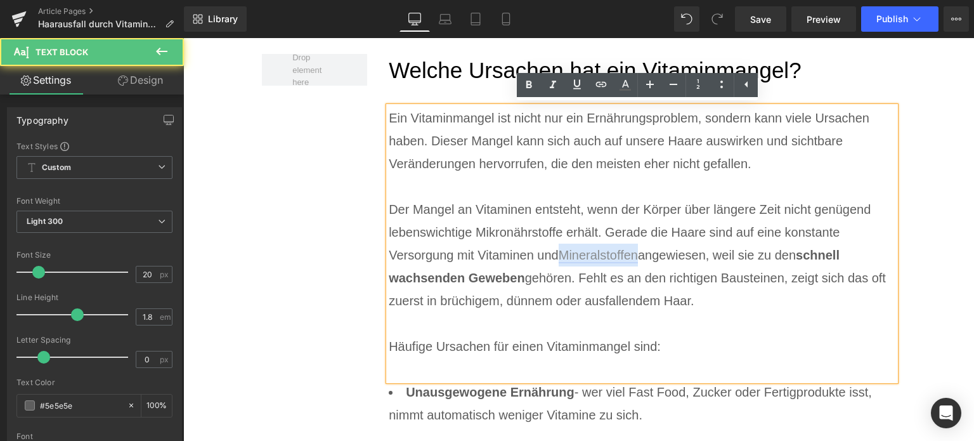
drag, startPoint x: 637, startPoint y: 253, endPoint x: 558, endPoint y: 252, distance: 78.6
click at [558, 252] on p "Der Mangel an Vitaminen entsteht, wenn der Körper über längere Zeit nicht genüg…" at bounding box center [642, 255] width 507 height 114
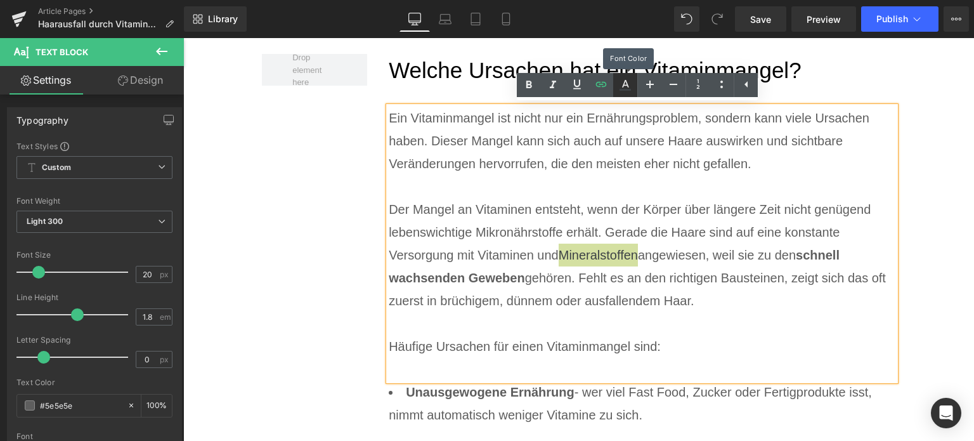
click at [621, 88] on icon at bounding box center [625, 84] width 15 height 15
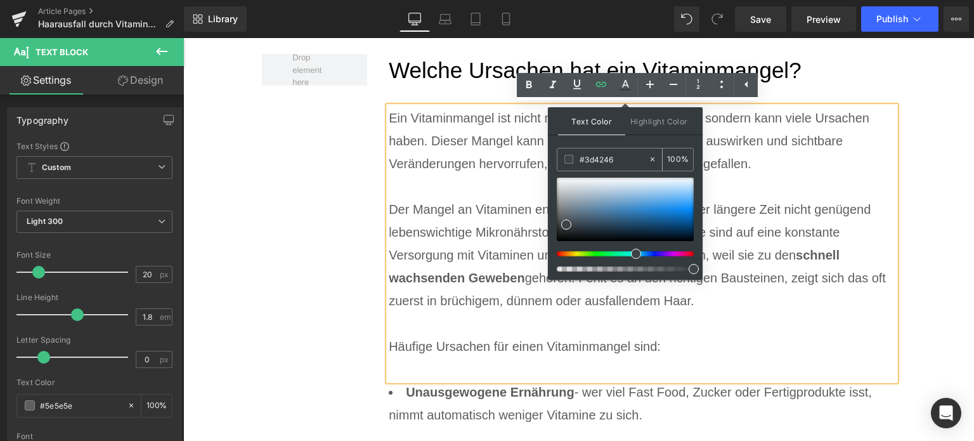
click at [597, 158] on input "#3d4246" at bounding box center [614, 159] width 68 height 14
paste input "0071C1"
type input "#0071c1"
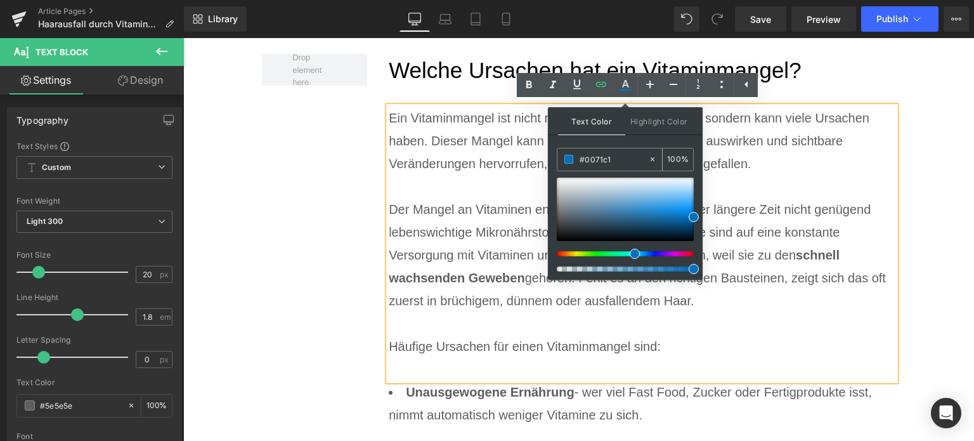
click at [572, 159] on span at bounding box center [568, 159] width 9 height 9
click at [571, 156] on span at bounding box center [568, 159] width 9 height 9
click at [755, 337] on p "Häufige Ursachen für einen Vitaminmangel sind:" at bounding box center [642, 346] width 507 height 23
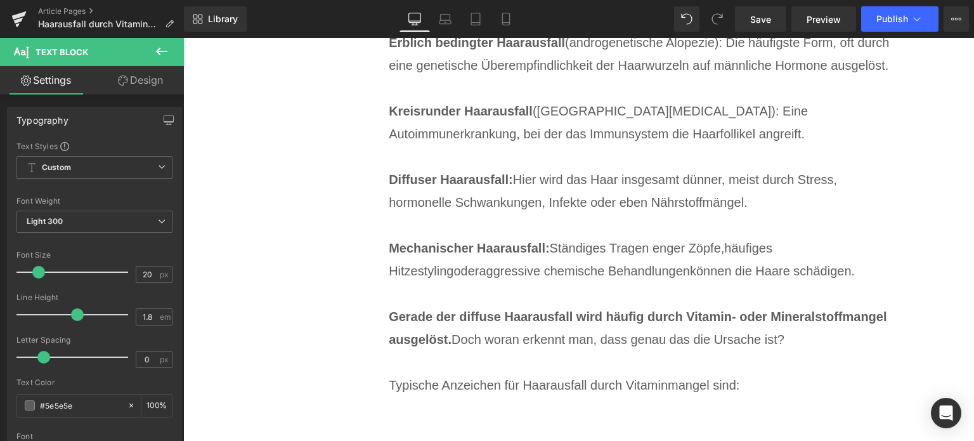
scroll to position [2962, 0]
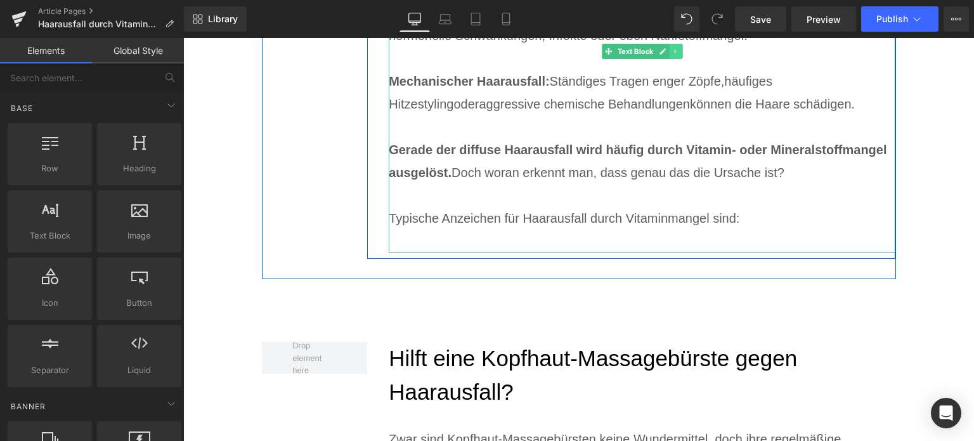
click at [671, 57] on link at bounding box center [676, 51] width 13 height 15
click at [665, 55] on link at bounding box center [669, 51] width 13 height 15
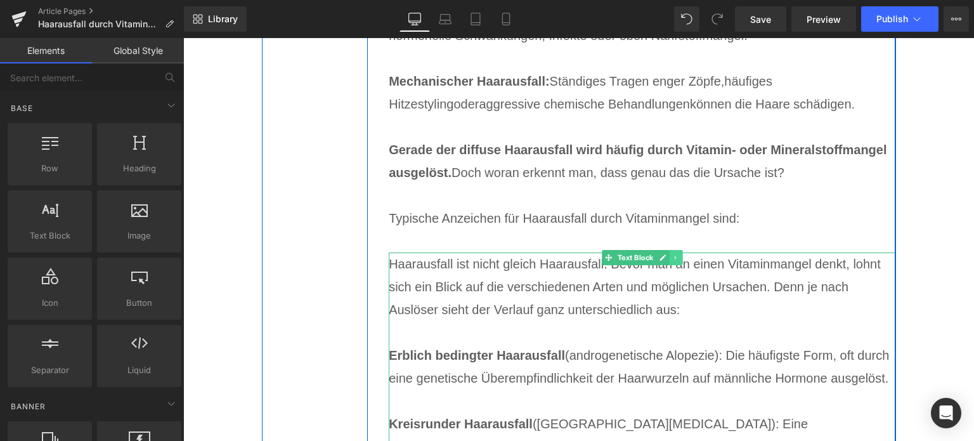
click at [670, 261] on link at bounding box center [676, 257] width 13 height 15
click at [670, 259] on link at bounding box center [669, 257] width 13 height 15
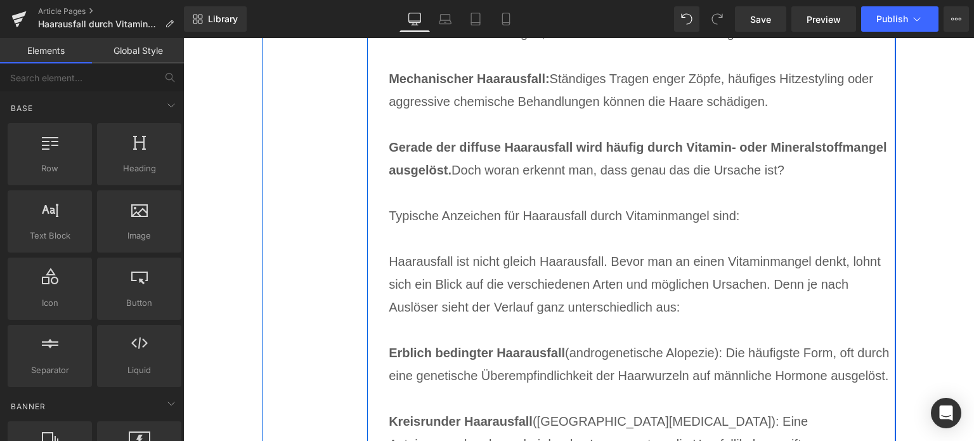
scroll to position [3414, 0]
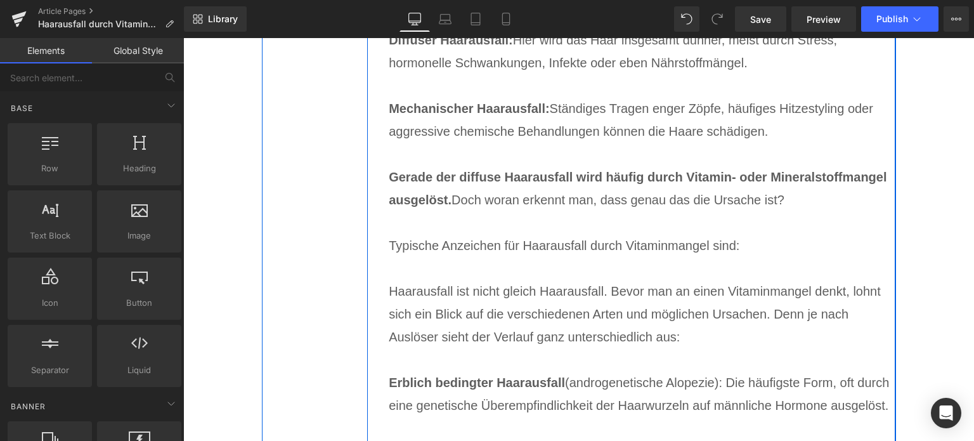
click at [516, 172] on strong "Gerade der diffuse Haarausfall wird häufig durch Vitamin- oder Mineralstoffmang…" at bounding box center [638, 188] width 498 height 37
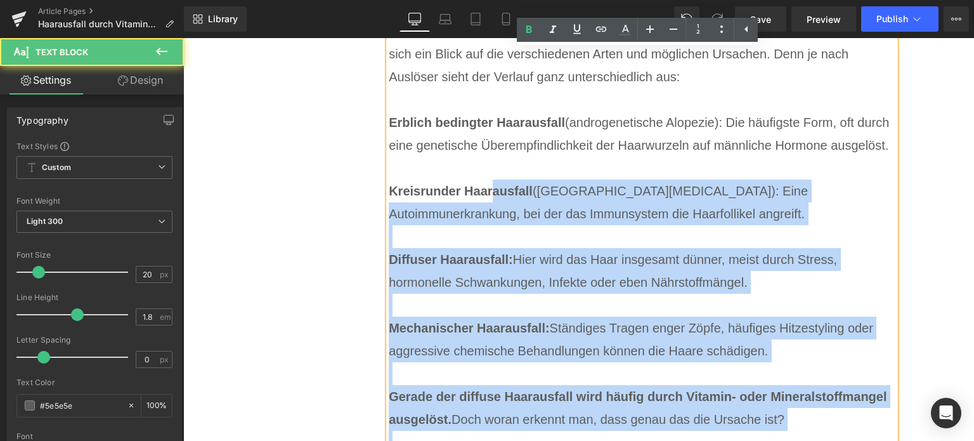
scroll to position [3161, 0]
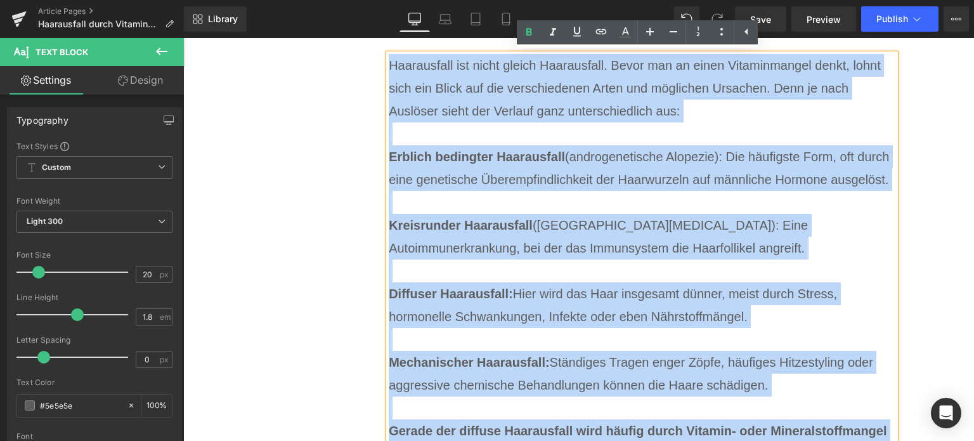
drag, startPoint x: 763, startPoint y: 308, endPoint x: 387, endPoint y: 63, distance: 449.1
click at [389, 63] on div "Haarausfall ist nicht gleich Haarausfall. Bevor man an einen Vitaminmangel denk…" at bounding box center [642, 293] width 507 height 479
paste div
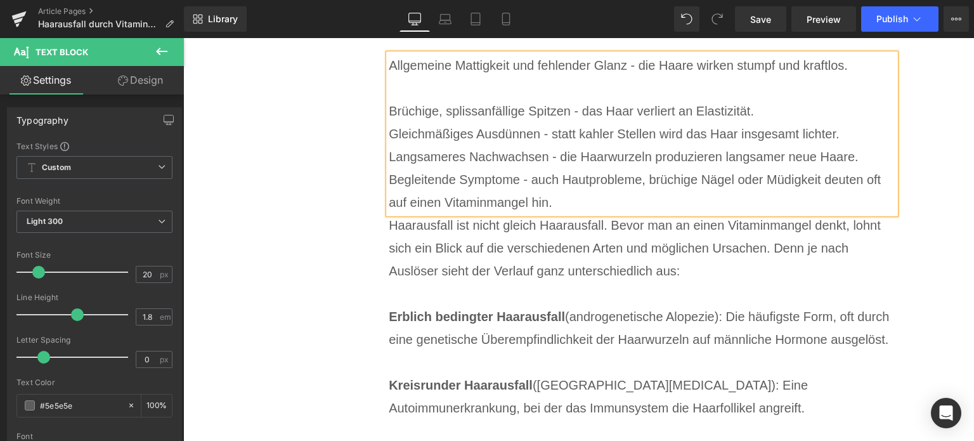
click at [406, 88] on p at bounding box center [642, 88] width 507 height 23
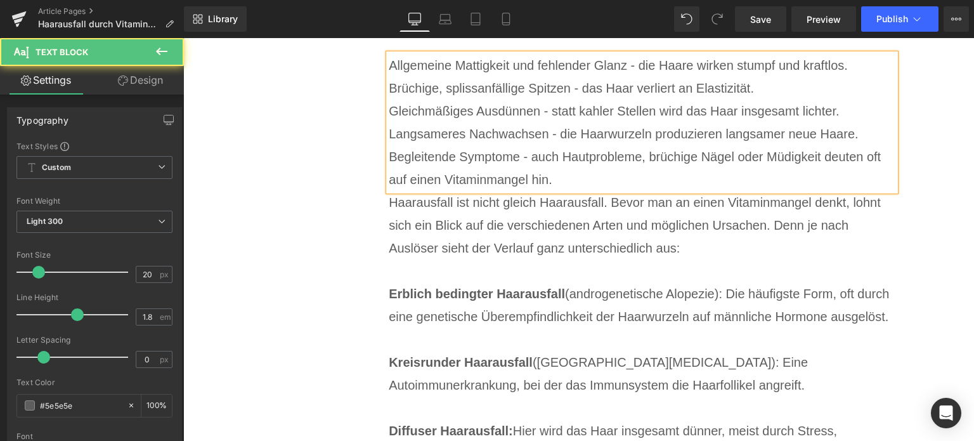
click at [723, 98] on p "Brüchige, splissanfällige Spitzen - das Haar verliert an Elastizität." at bounding box center [642, 88] width 507 height 23
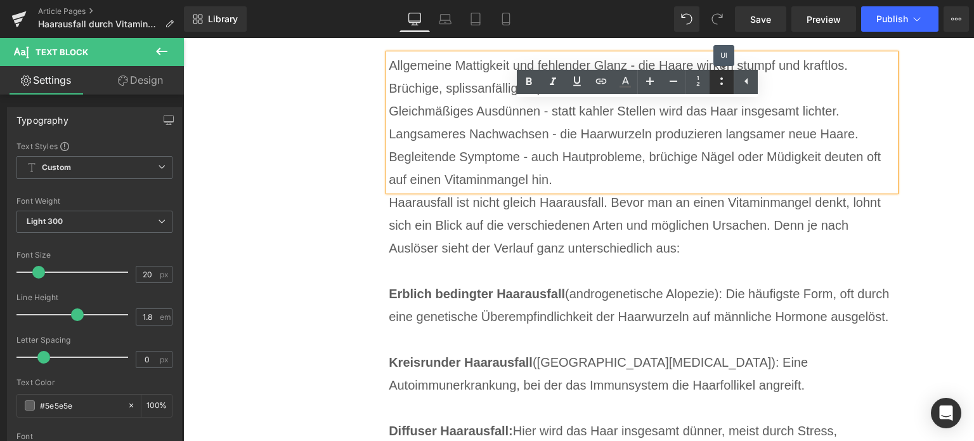
click at [716, 86] on icon at bounding box center [721, 81] width 15 height 15
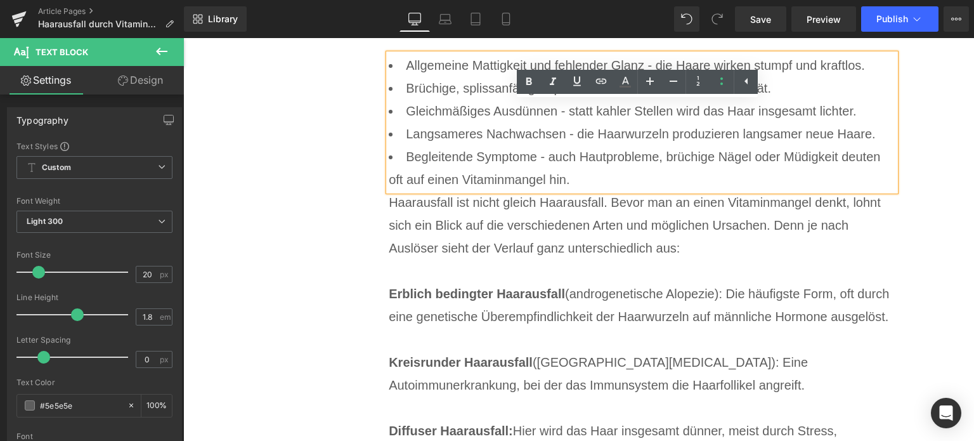
click at [619, 179] on li "Begleitende Symptome - auch Hautprobleme, brüchige Nägel oder Müdigkeit deuten …" at bounding box center [642, 168] width 507 height 46
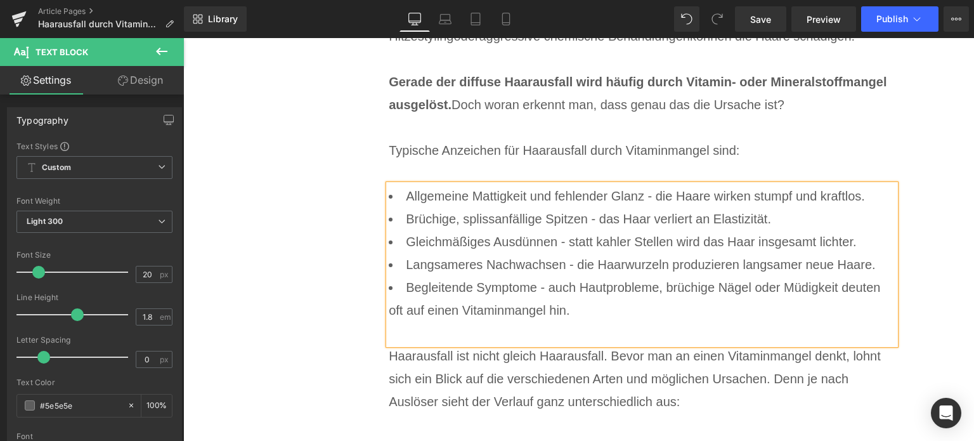
scroll to position [3031, 0]
click at [893, 245] on div "Allgemeine Mattigkeit und fehlender Glanz - die Haare wirken stumpf und kraftlo…" at bounding box center [642, 264] width 507 height 160
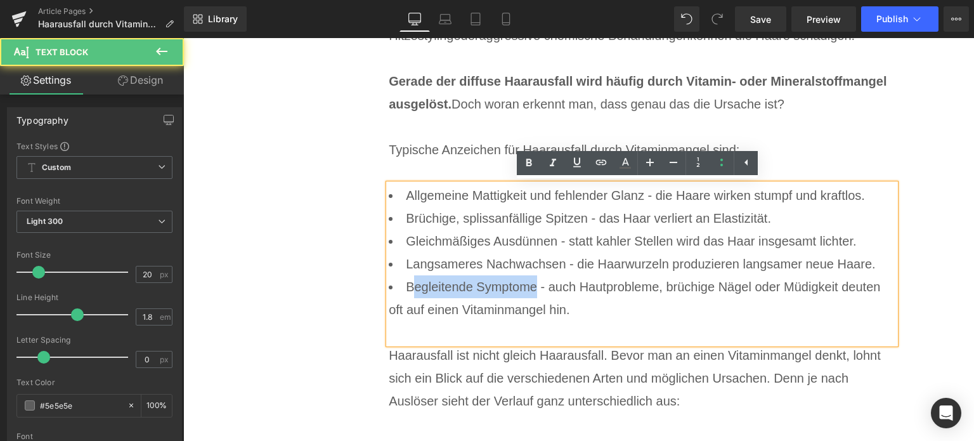
drag, startPoint x: 533, startPoint y: 288, endPoint x: 406, endPoint y: 288, distance: 126.8
click at [406, 288] on li "Begleitende Symptome - auch Hautprobleme, brüchige Nägel oder Müdigkeit deuten …" at bounding box center [642, 309] width 507 height 68
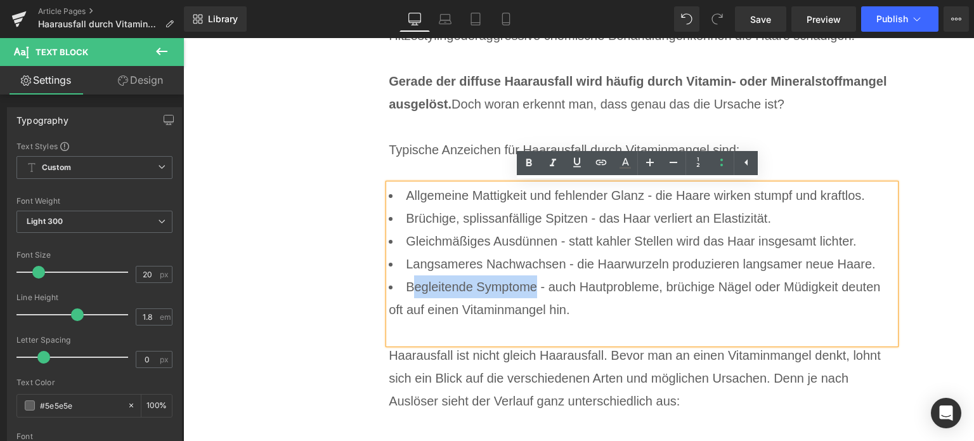
click at [502, 281] on li "Begleitende Symptome - auch Hautprobleme, brüchige Nägel oder Müdigkeit deuten …" at bounding box center [642, 309] width 507 height 68
drag, startPoint x: 533, startPoint y: 286, endPoint x: 392, endPoint y: 286, distance: 141.4
click at [392, 286] on li "Begleitende Symptome - auch Hautprobleme, brüchige Nägel oder Müdigkeit deuten …" at bounding box center [642, 309] width 507 height 68
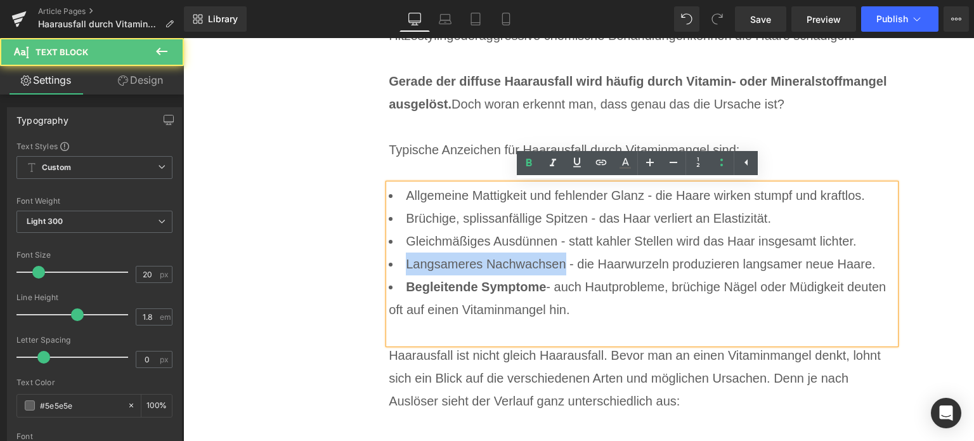
drag, startPoint x: 560, startPoint y: 265, endPoint x: 392, endPoint y: 265, distance: 168.0
click at [392, 265] on li "Langsameres Nachwachsen - die Haarwurzeln produzieren langsamer neue Haare." at bounding box center [642, 263] width 507 height 23
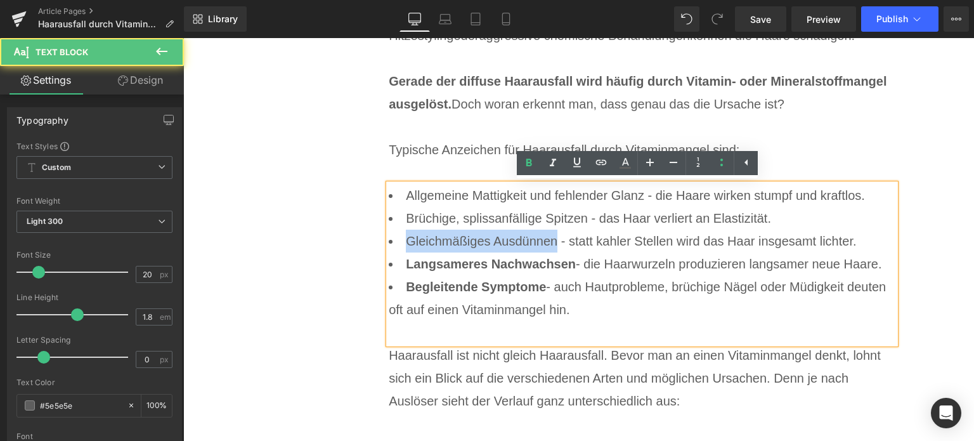
drag, startPoint x: 552, startPoint y: 235, endPoint x: 398, endPoint y: 238, distance: 154.7
click at [398, 238] on li "Gleichmäßiges Ausdünnen - statt kahler Stellen wird das Haar insgesamt lichter." at bounding box center [642, 241] width 507 height 23
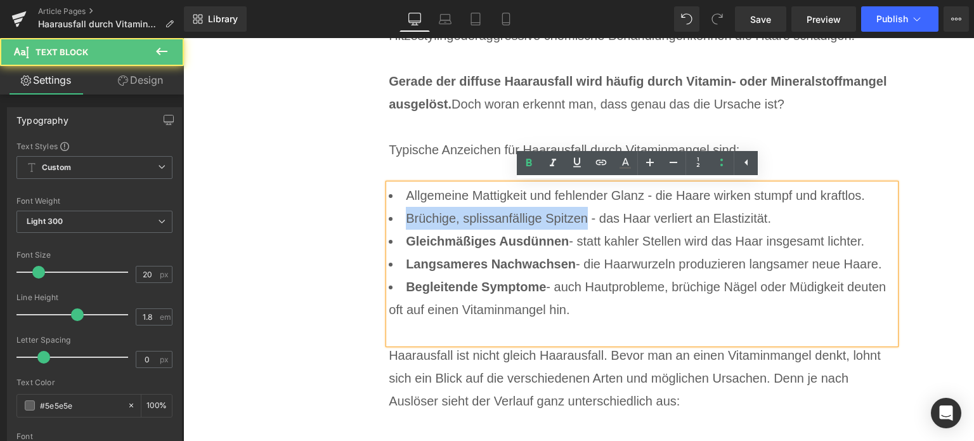
drag, startPoint x: 583, startPoint y: 219, endPoint x: 384, endPoint y: 221, distance: 199.1
click at [389, 221] on li "Brüchige, splissanfällige Spitzen - das Haar verliert an Elastizität." at bounding box center [642, 218] width 507 height 23
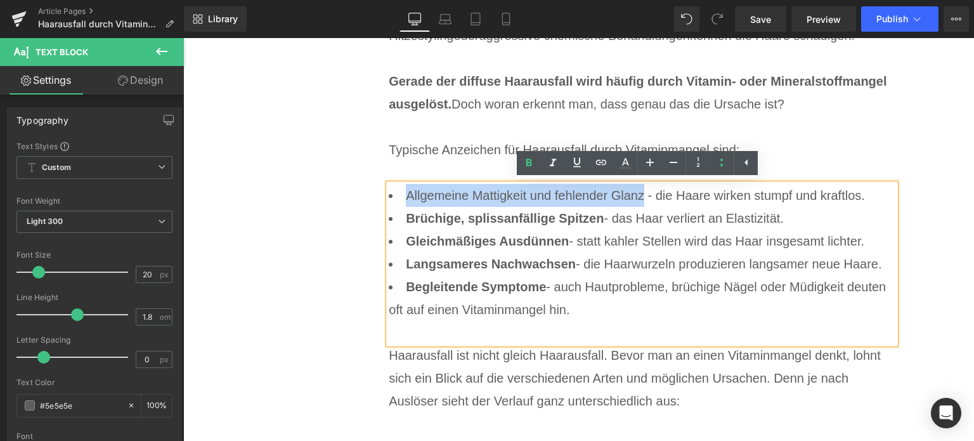
drag, startPoint x: 639, startPoint y: 195, endPoint x: 384, endPoint y: 200, distance: 255.6
click at [389, 200] on li "Allgemeine Mattigkeit und fehlender Glanz - die Haare wirken stumpf und kraftlo…" at bounding box center [642, 195] width 507 height 23
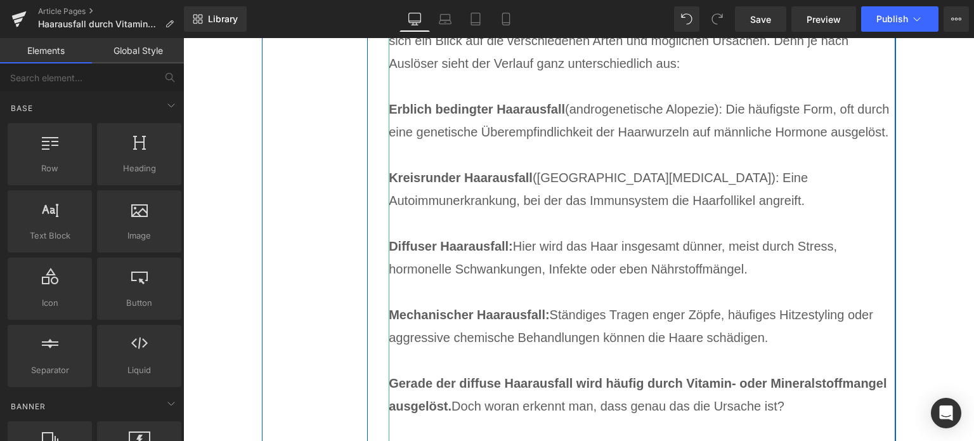
scroll to position [3538, 0]
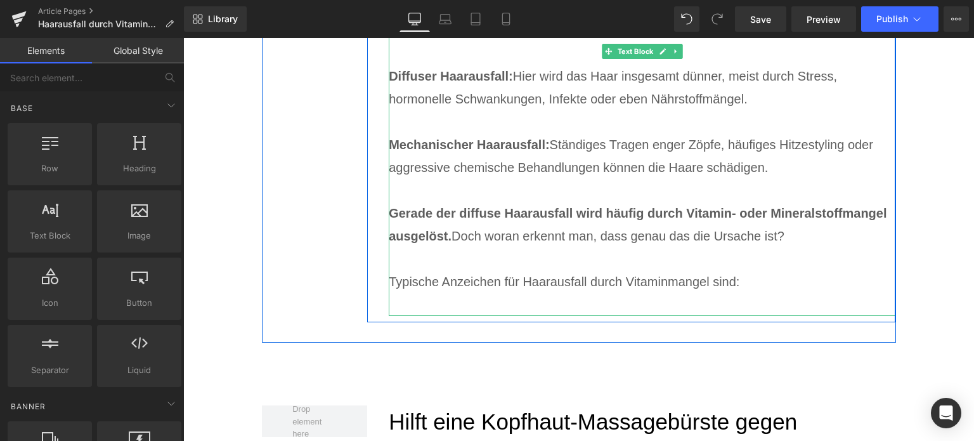
drag, startPoint x: 720, startPoint y: 269, endPoint x: 763, endPoint y: 282, distance: 44.9
click at [720, 269] on p "Gerade der diffuse Haarausfall wird häufig durch Vitamin- oder Mineralstoffmang…" at bounding box center [642, 236] width 507 height 68
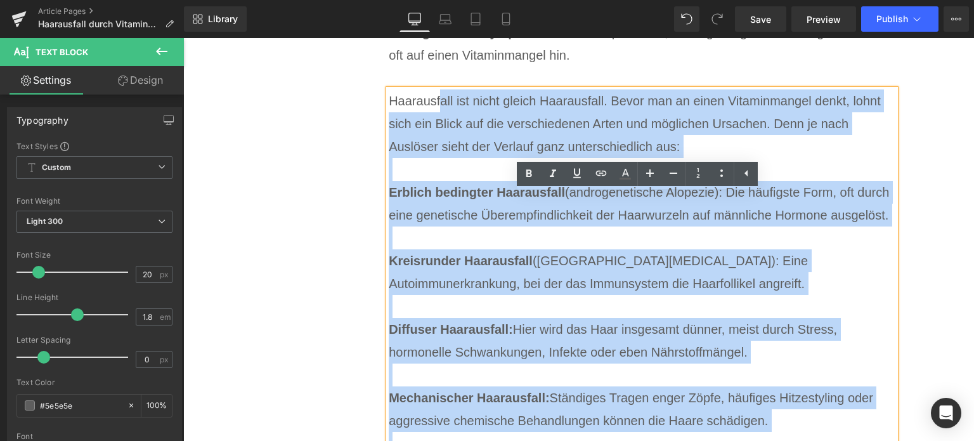
scroll to position [3157, 0]
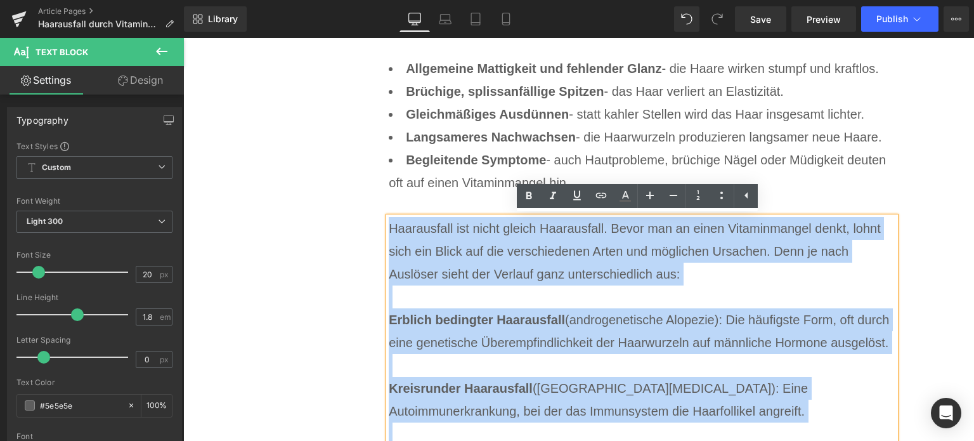
drag, startPoint x: 771, startPoint y: 294, endPoint x: 385, endPoint y: 223, distance: 392.0
paste div
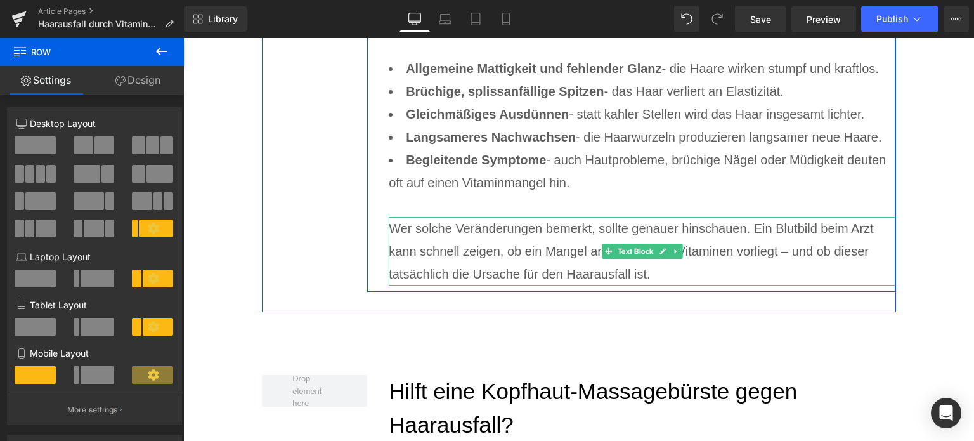
click at [784, 252] on p "Wer solche Veränderungen bemerkt, sollte genauer hinschauen. Ein Blutbild beim …" at bounding box center [642, 251] width 507 height 68
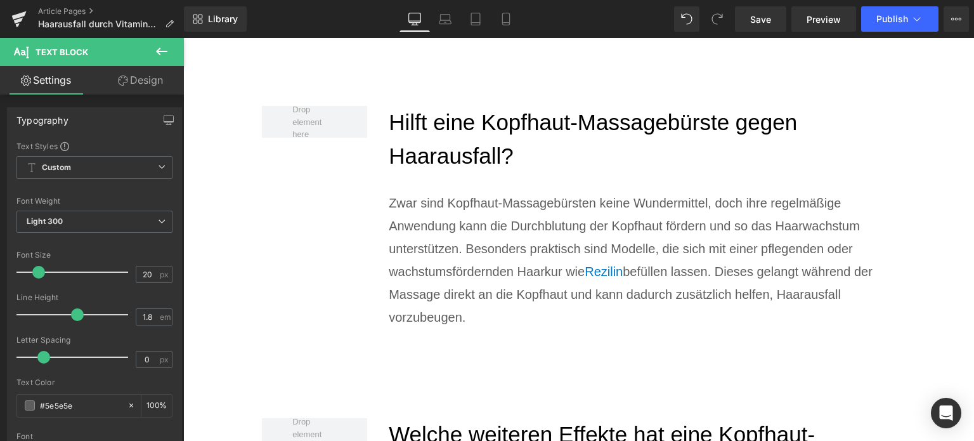
scroll to position [3426, 0]
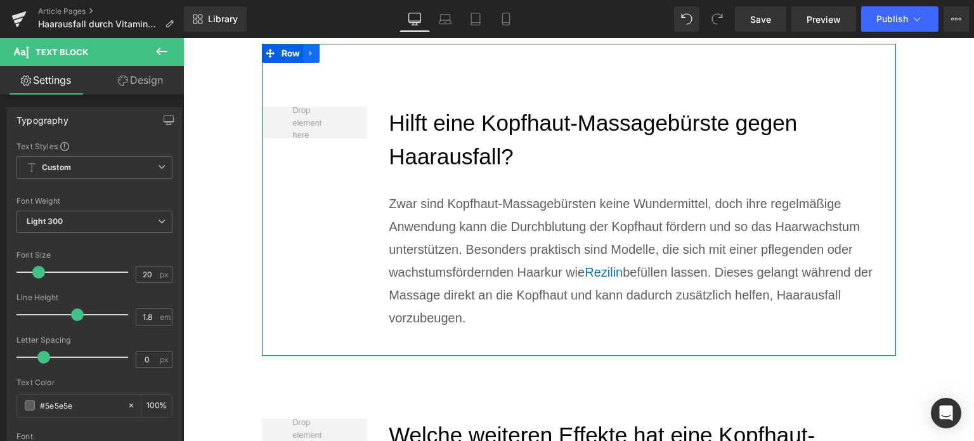
click at [311, 55] on icon at bounding box center [311, 54] width 9 height 10
click at [345, 58] on link at bounding box center [344, 53] width 16 height 19
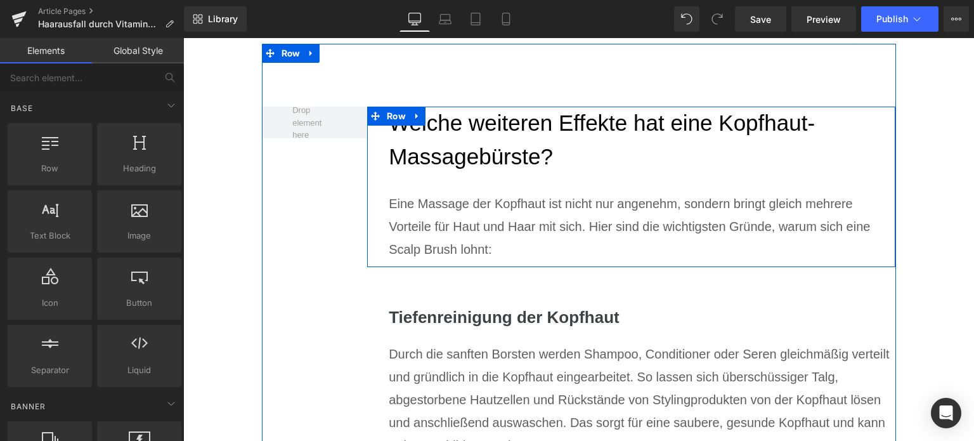
click at [476, 148] on h2 "Welche weiteren Effekte hat eine Kopfhaut-Massagebürste?" at bounding box center [642, 140] width 507 height 67
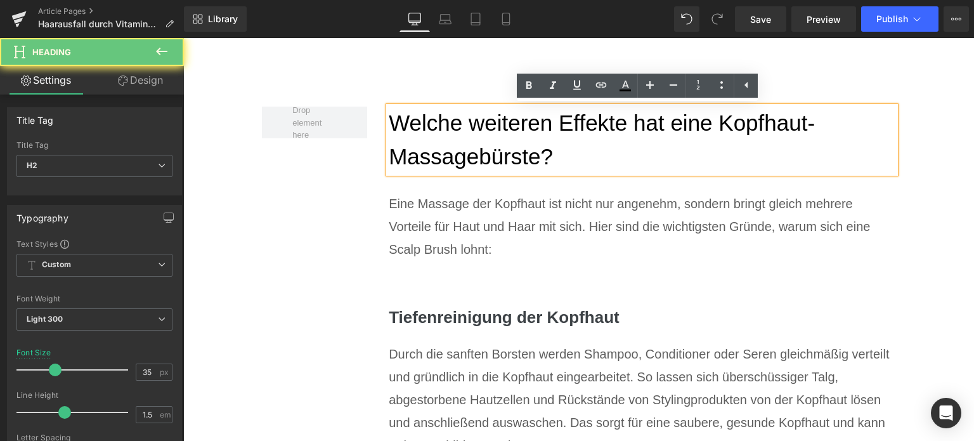
click at [476, 148] on h2 "Welche weiteren Effekte hat eine Kopfhaut-Massagebürste?" at bounding box center [642, 140] width 507 height 67
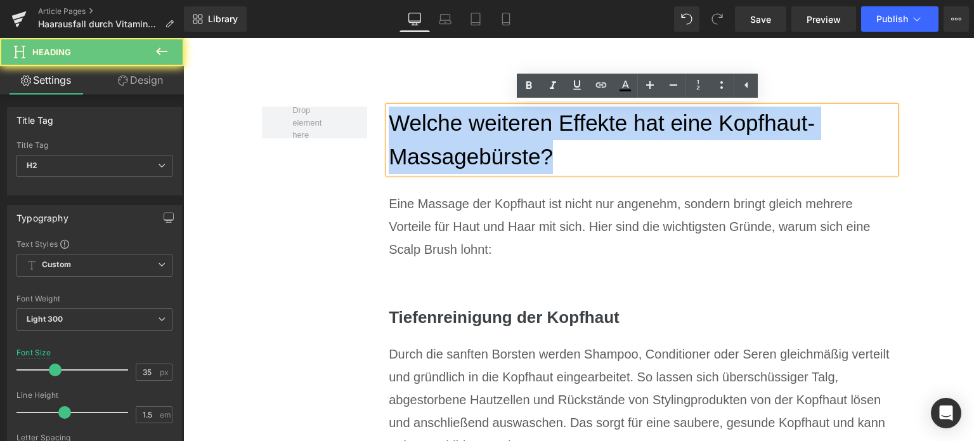
click at [476, 148] on h2 "Welche weiteren Effekte hat eine Kopfhaut-Massagebürste?" at bounding box center [642, 140] width 507 height 67
paste div
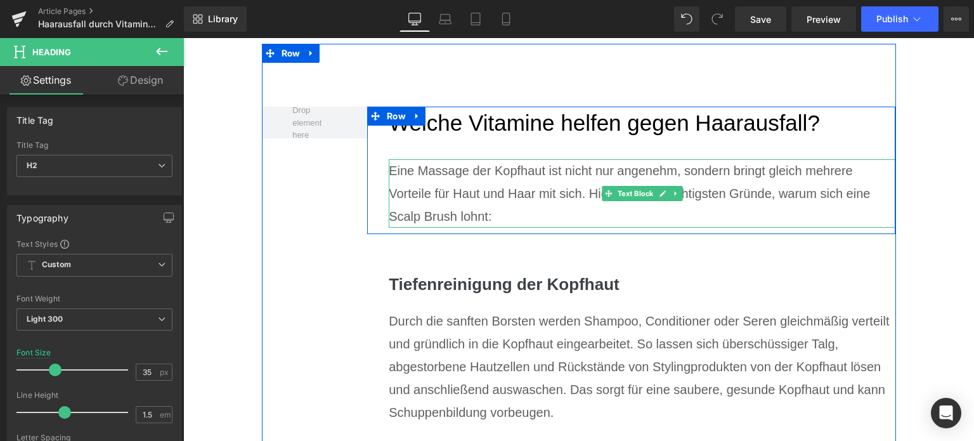
click at [425, 202] on p "Eine Massage der Kopfhaut ist nicht nur angenehm, sondern bringt gleich mehrere…" at bounding box center [642, 193] width 507 height 68
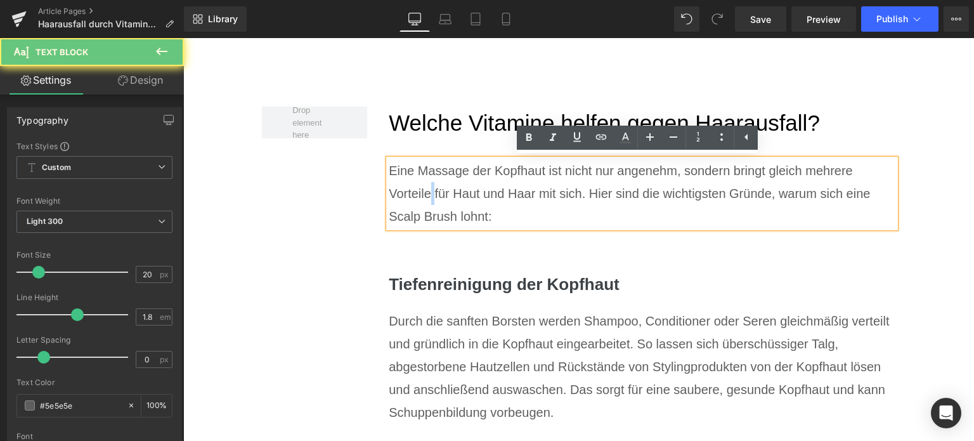
click at [425, 202] on p "Eine Massage der Kopfhaut ist nicht nur angenehm, sondern bringt gleich mehrere…" at bounding box center [642, 193] width 507 height 68
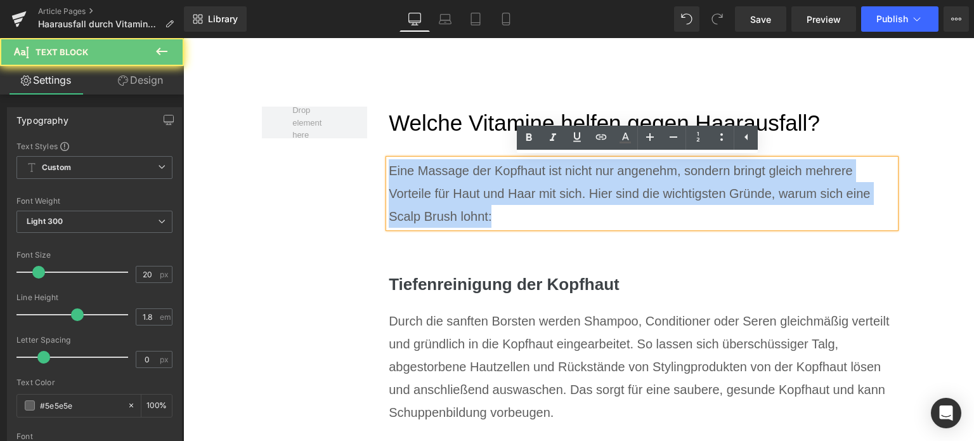
click at [425, 202] on p "Eine Massage der Kopfhaut ist nicht nur angenehm, sondern bringt gleich mehrere…" at bounding box center [642, 193] width 507 height 68
paste div
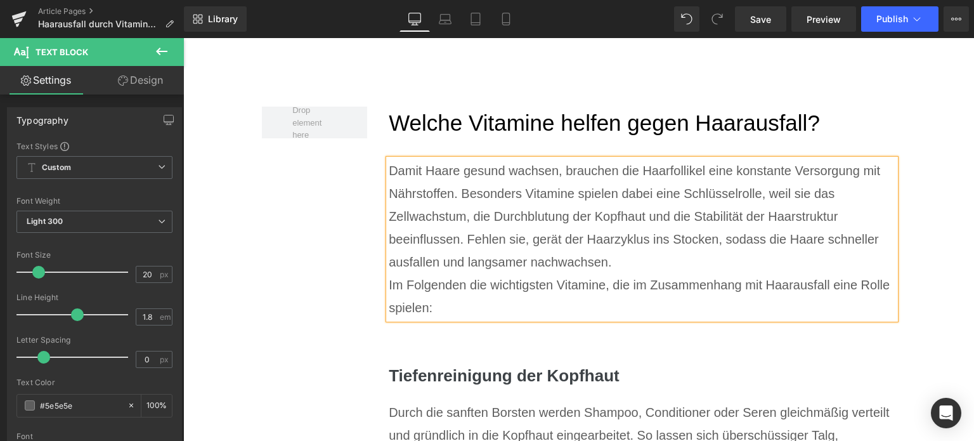
click at [625, 262] on p "Damit Haare gesund wachsen, brauchen die Haarfollikel eine konstante Versorgung…" at bounding box center [642, 216] width 507 height 114
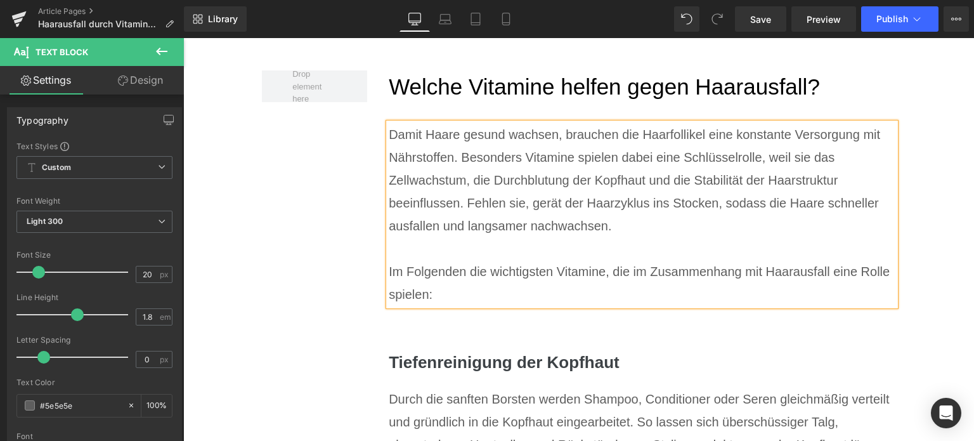
scroll to position [3489, 0]
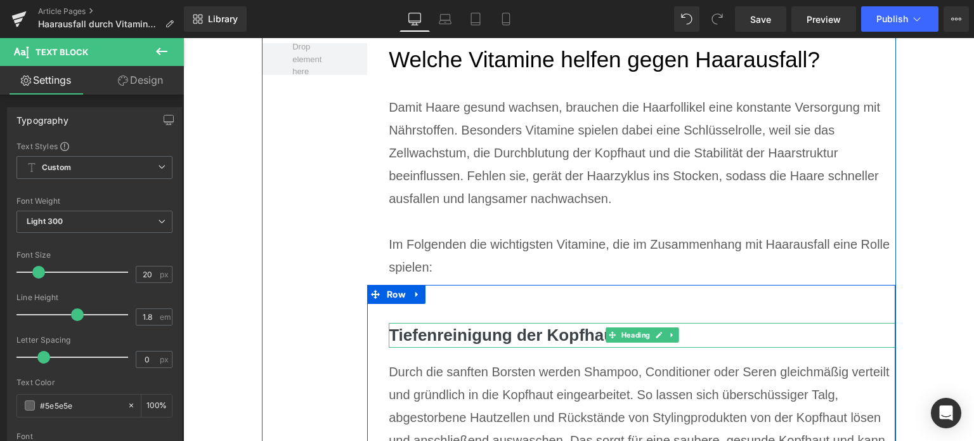
click at [472, 325] on h3 "Tiefenreinigung der Kopfhaut" at bounding box center [642, 335] width 507 height 25
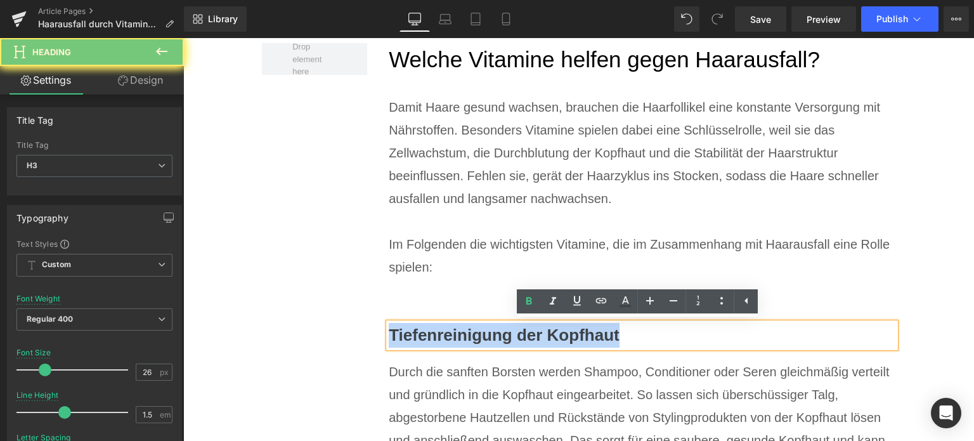
click at [472, 325] on h3 "Tiefenreinigung der Kopfhaut" at bounding box center [642, 335] width 507 height 25
paste div
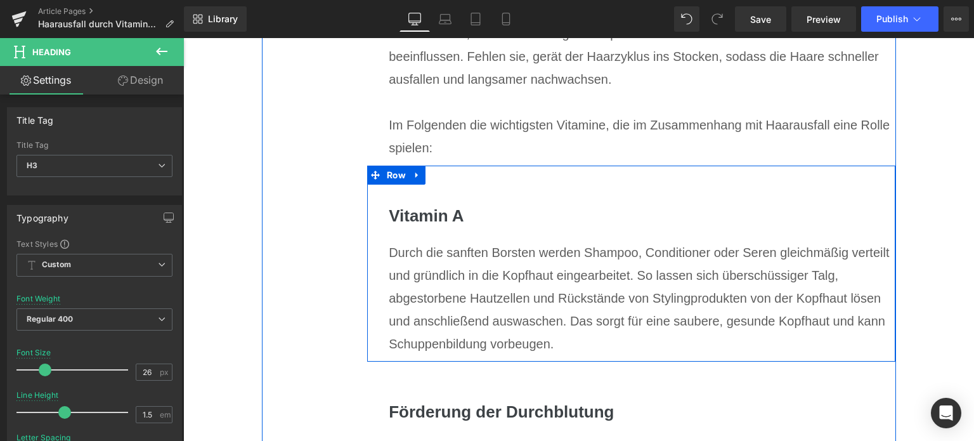
scroll to position [3616, 0]
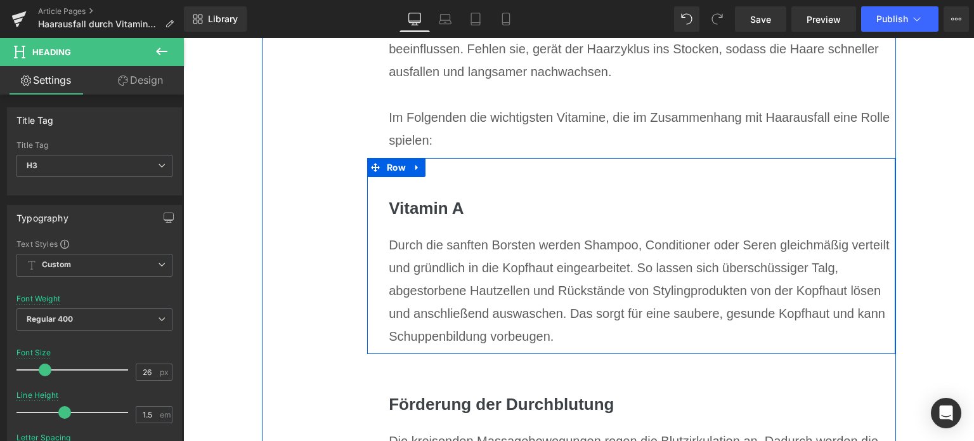
click at [522, 319] on div "Durch die sanften Borsten werden Shampoo, Conditioner oder Seren gleichmäßig ve…" at bounding box center [642, 290] width 507 height 114
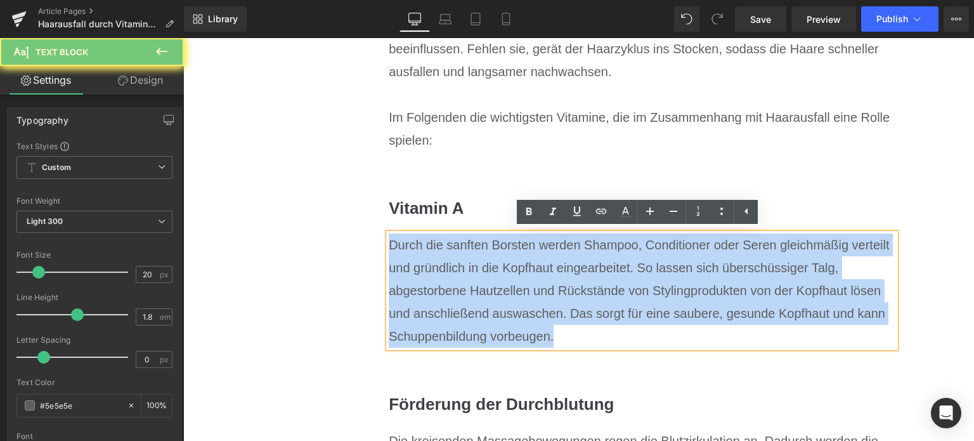
click at [522, 319] on div "Durch die sanften Borsten werden Shampoo, Conditioner oder Seren gleichmäßig ve…" at bounding box center [642, 290] width 507 height 114
paste div
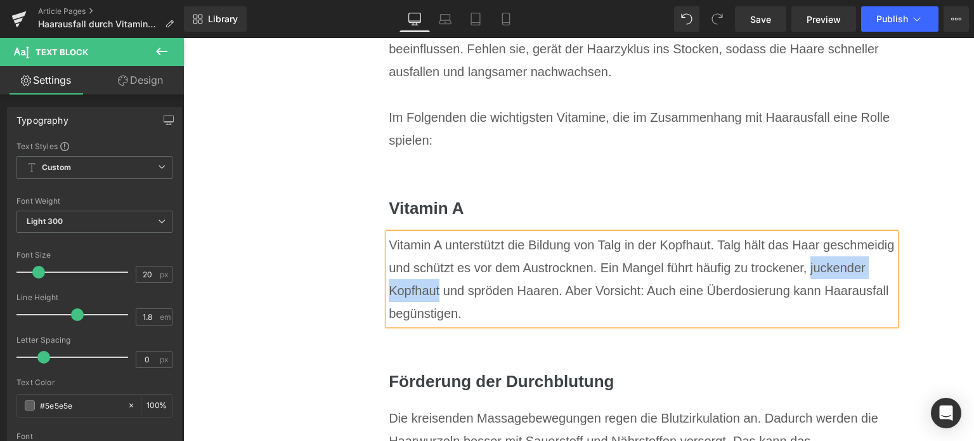
drag, startPoint x: 804, startPoint y: 267, endPoint x: 436, endPoint y: 286, distance: 368.9
click at [436, 286] on div "Vitamin A unterstützt die Bildung von Talg in der Kopfhaut. Talg hält das Haar …" at bounding box center [642, 278] width 507 height 91
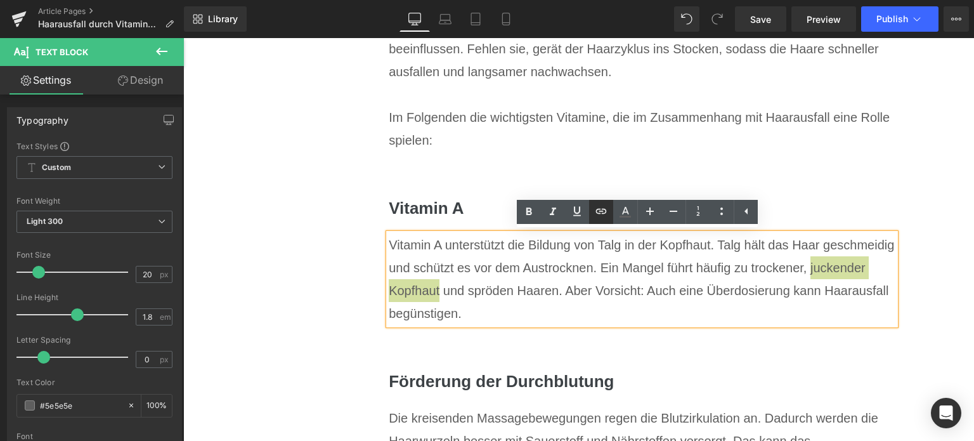
click at [601, 214] on icon at bounding box center [600, 211] width 15 height 15
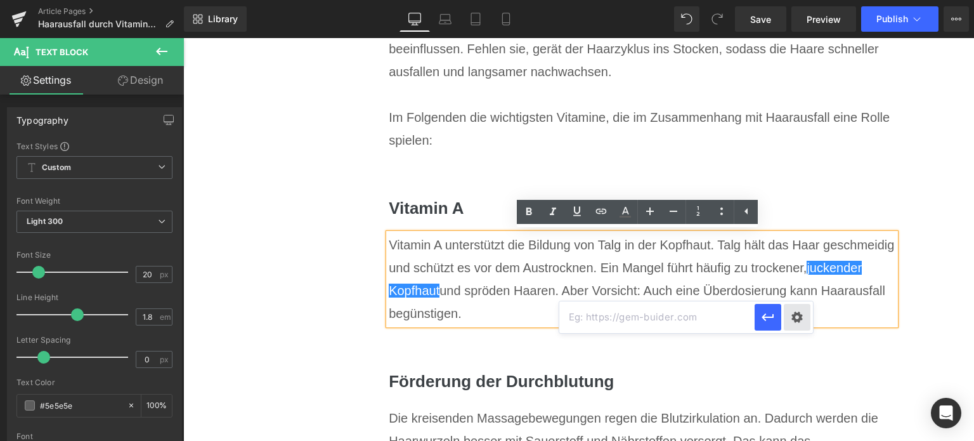
click at [803, 0] on div "Text Color Highlight Color rgba(0, 113, 193, 1) #0071c1 100 % transparent trans…" at bounding box center [487, 0] width 974 height 0
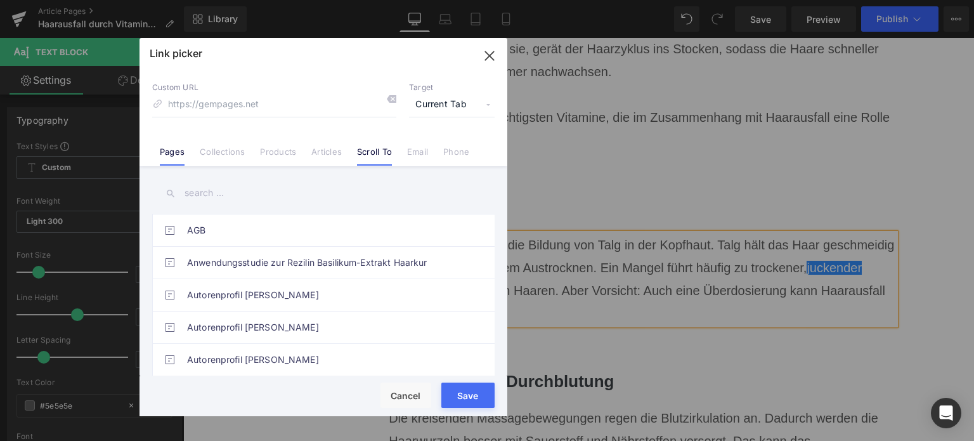
click at [370, 152] on link "Scroll To" at bounding box center [374, 155] width 35 height 19
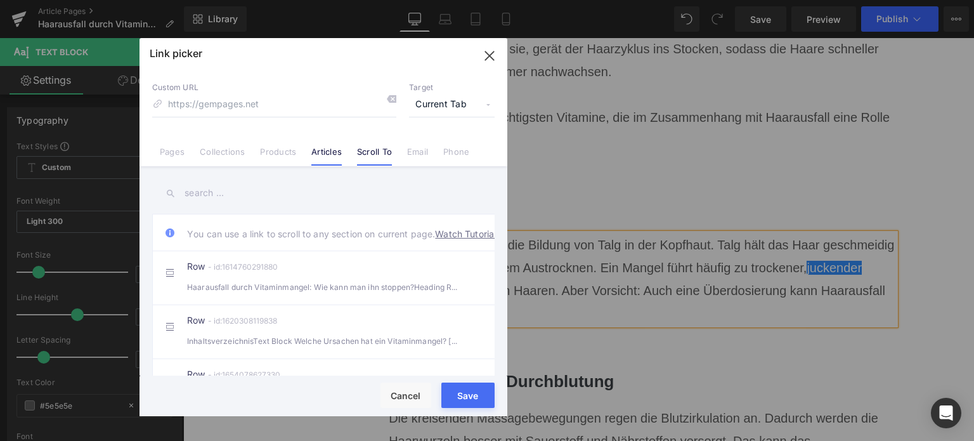
click at [320, 153] on link "Articles" at bounding box center [326, 155] width 30 height 19
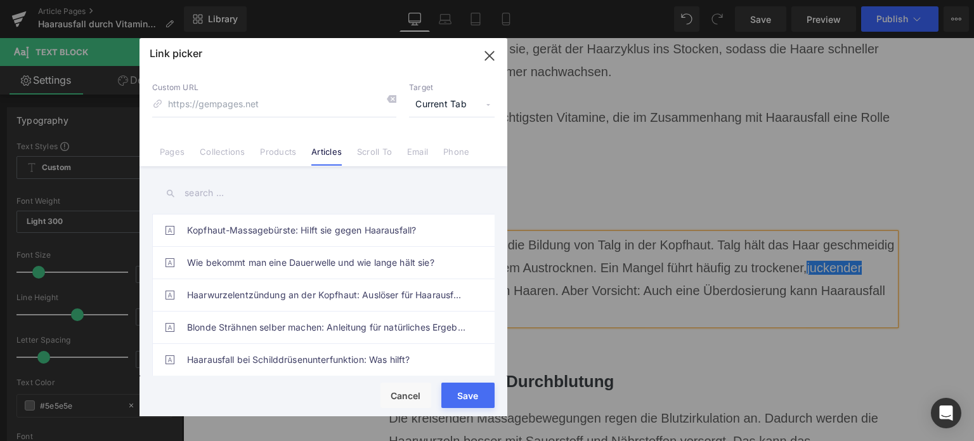
click at [241, 193] on input "text" at bounding box center [323, 193] width 342 height 29
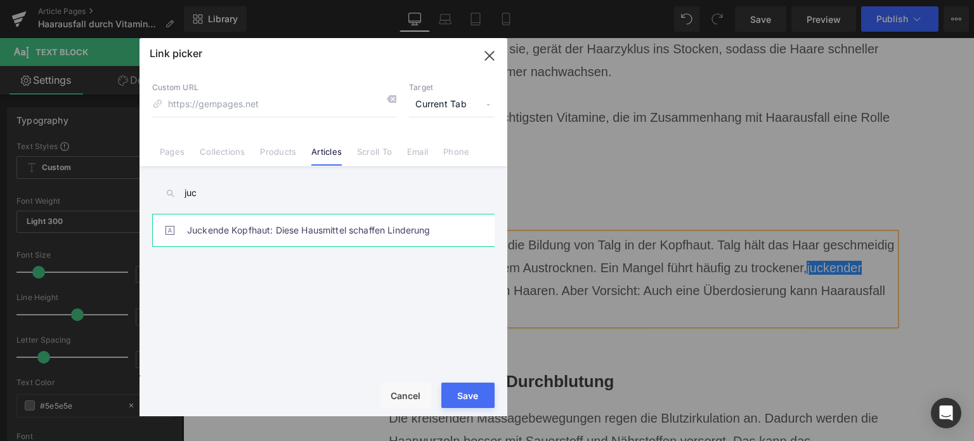
type input "juc"
click at [339, 233] on link "Juckende Kopfhaut: Diese Hausmittel schaffen Linderung" at bounding box center [326, 230] width 279 height 32
type input "/blogs/wissenswertes/juckende-kopfhaut-hausmittel"
click at [456, 400] on button "Save" at bounding box center [467, 394] width 53 height 25
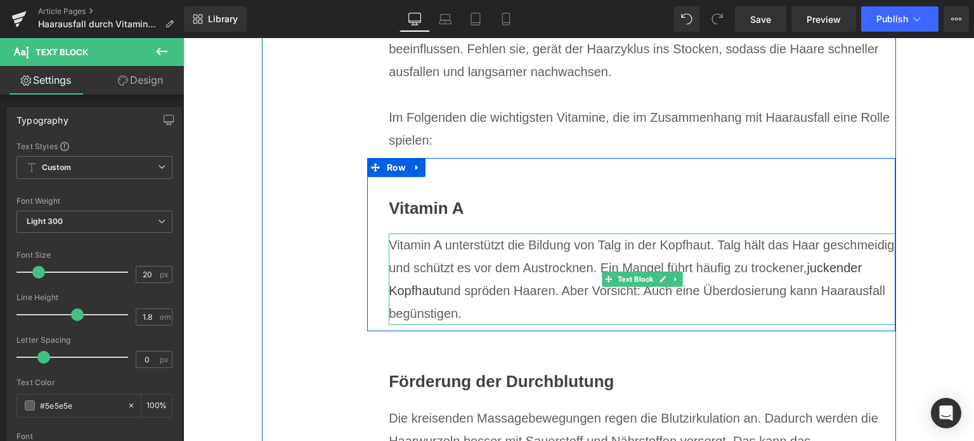
click at [436, 287] on div "Vitamin A unterstützt die Bildung von Talg in der Kopfhaut. Talg hält das Haar …" at bounding box center [642, 278] width 507 height 91
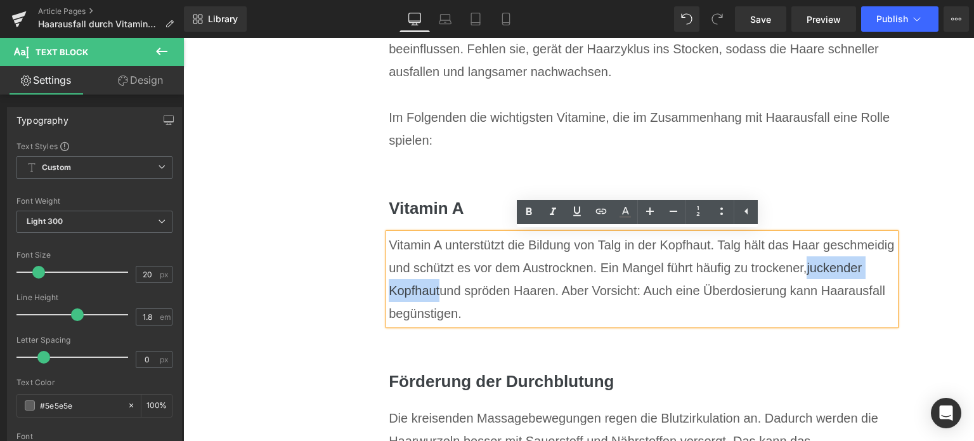
drag, startPoint x: 432, startPoint y: 287, endPoint x: 805, endPoint y: 272, distance: 372.5
click at [805, 272] on div "Vitamin A unterstützt die Bildung von Talg in der Kopfhaut. Talg hält das Haar …" at bounding box center [642, 278] width 507 height 91
click at [625, 219] on icon at bounding box center [625, 211] width 15 height 15
type input "#3d4246"
type input "100"
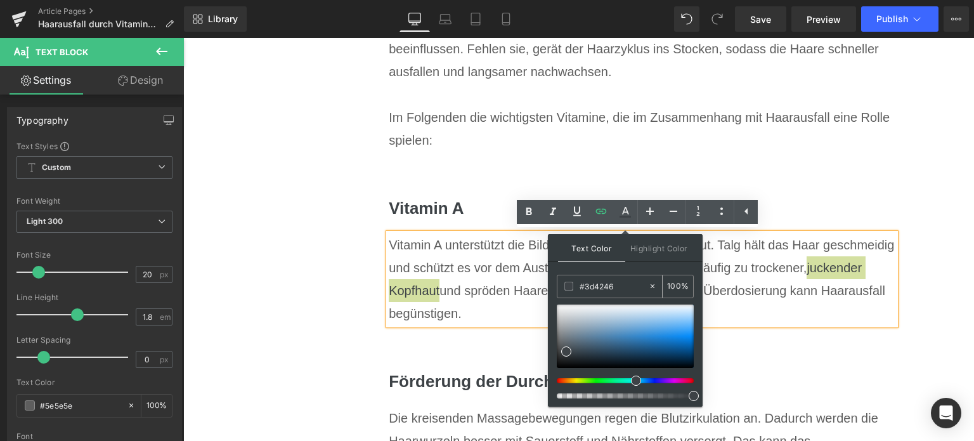
click at [611, 294] on div "#3d4246" at bounding box center [602, 286] width 91 height 22
click at [609, 291] on input "#3d4246" at bounding box center [614, 286] width 68 height 14
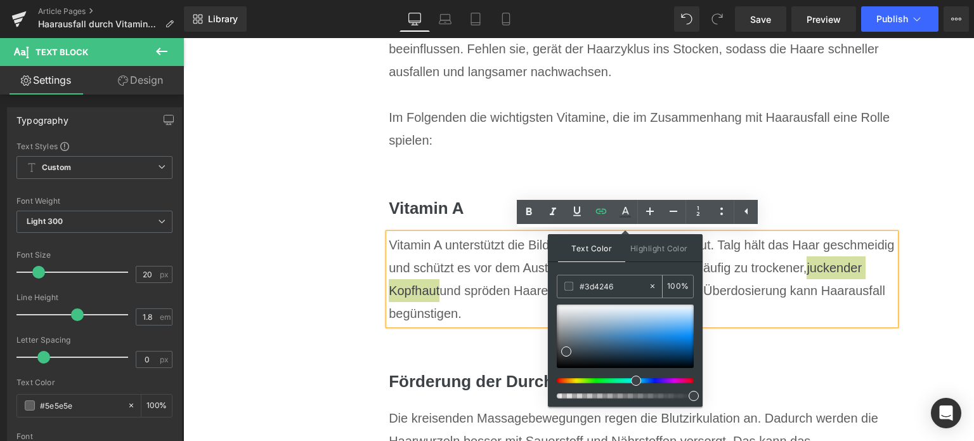
paste input "0071C1"
type input "#0071c1"
click at [569, 283] on span at bounding box center [568, 286] width 9 height 9
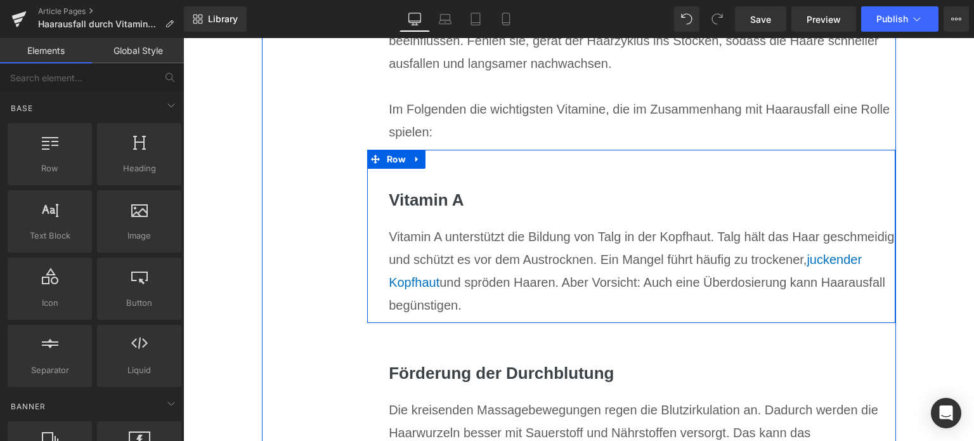
scroll to position [3743, 0]
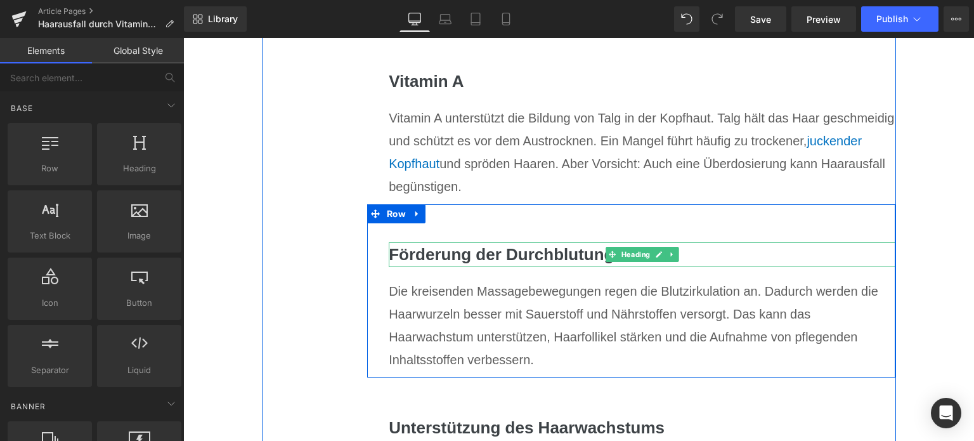
click at [454, 248] on h3 "Förderung der Durchblutung" at bounding box center [642, 254] width 507 height 25
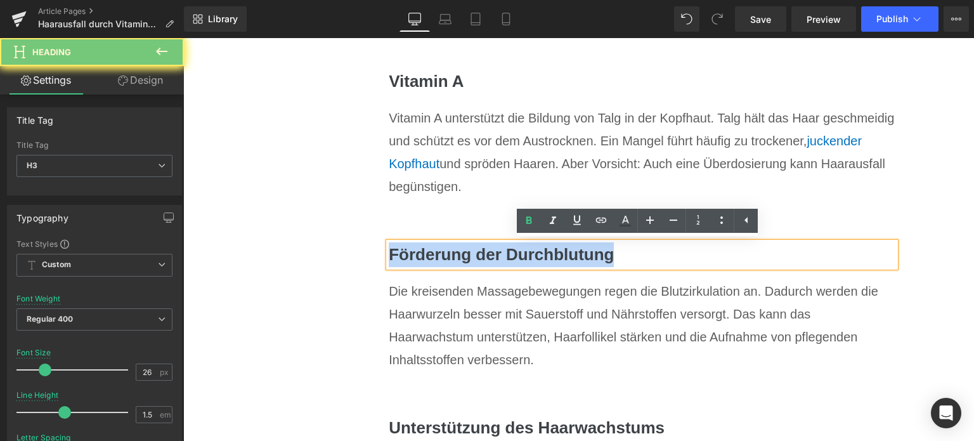
paste div
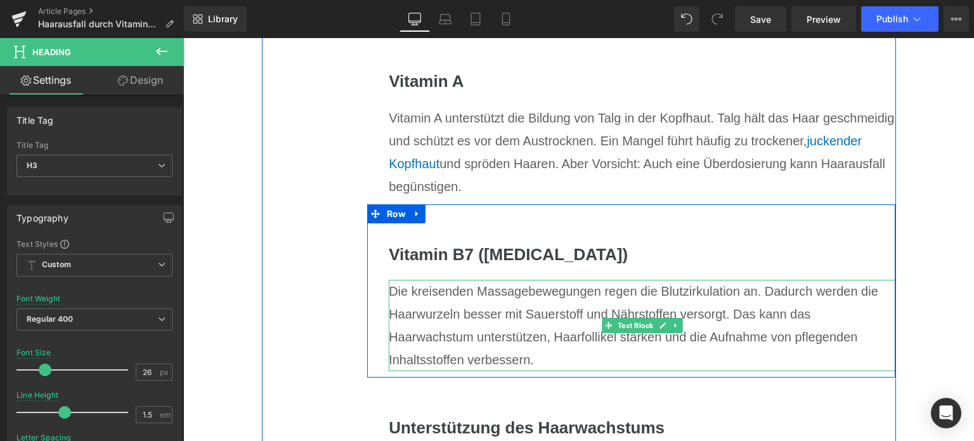
click at [457, 342] on div "Die kreisenden Massagebewegungen regen die Blutzirkulation an. Dadurch werden d…" at bounding box center [642, 325] width 507 height 91
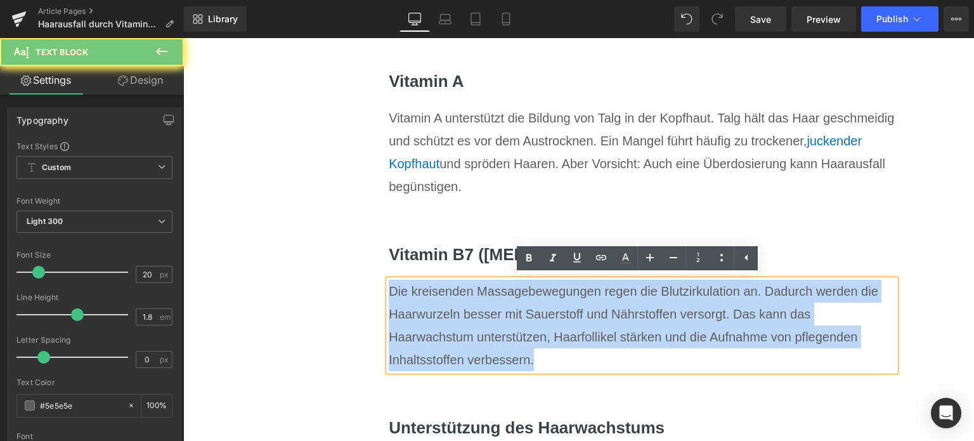
click at [457, 342] on div "Die kreisenden Massagebewegungen regen die Blutzirkulation an. Dadurch werden d…" at bounding box center [642, 325] width 507 height 91
paste div
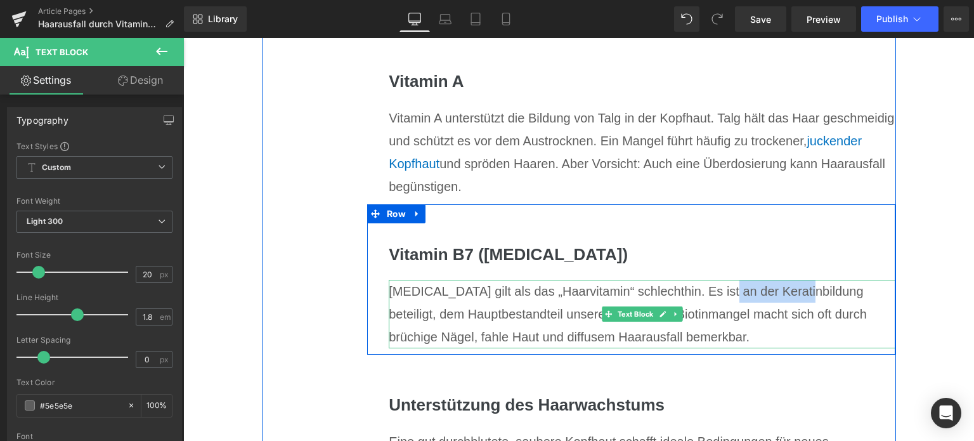
drag, startPoint x: 705, startPoint y: 290, endPoint x: 786, endPoint y: 295, distance: 81.4
click at [786, 295] on div "[MEDICAL_DATA] gilt als das „Haarvitamin“ schlechthin. Es ist an der Keratinbil…" at bounding box center [642, 314] width 507 height 68
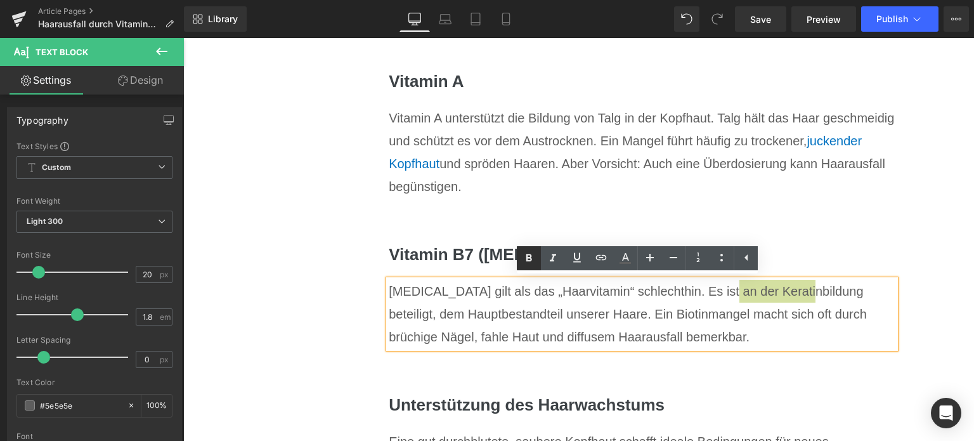
click at [524, 256] on icon at bounding box center [528, 257] width 15 height 15
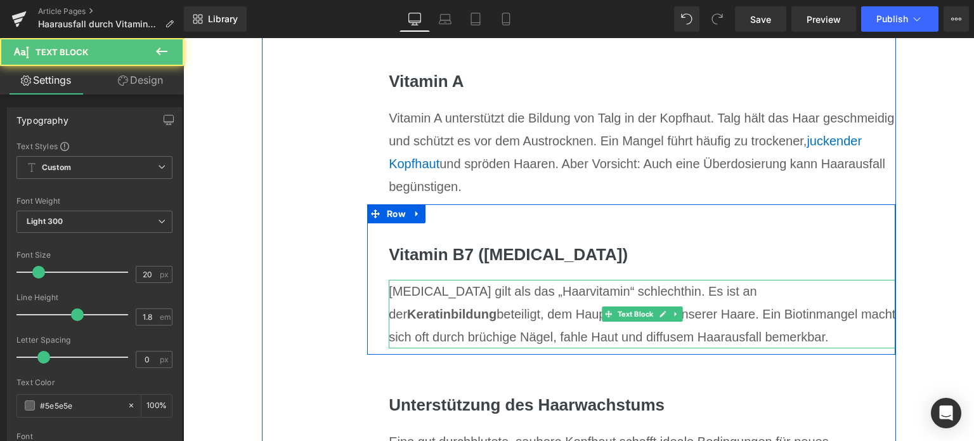
click at [408, 288] on div "[MEDICAL_DATA] gilt als das „Haarvitamin“ schlechthin. Es ist an der Keratinbil…" at bounding box center [642, 314] width 507 height 68
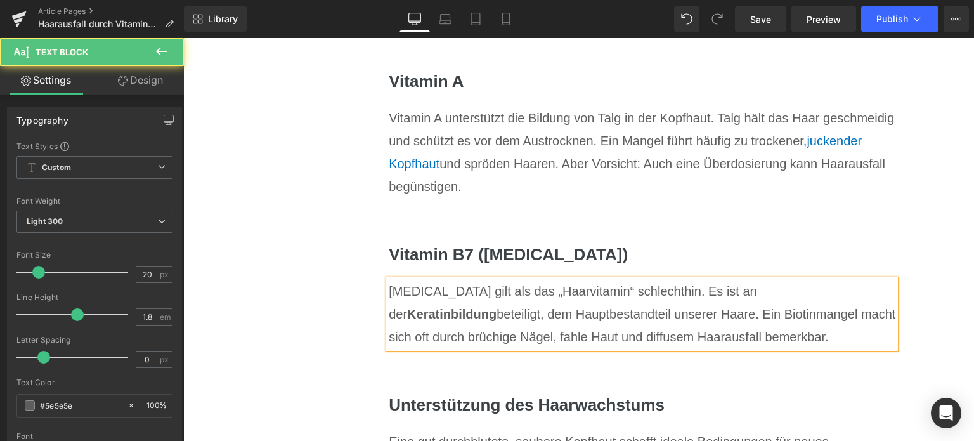
click at [408, 288] on div "[MEDICAL_DATA] gilt als das „Haarvitamin“ schlechthin. Es ist an der Keratinbil…" at bounding box center [642, 314] width 507 height 68
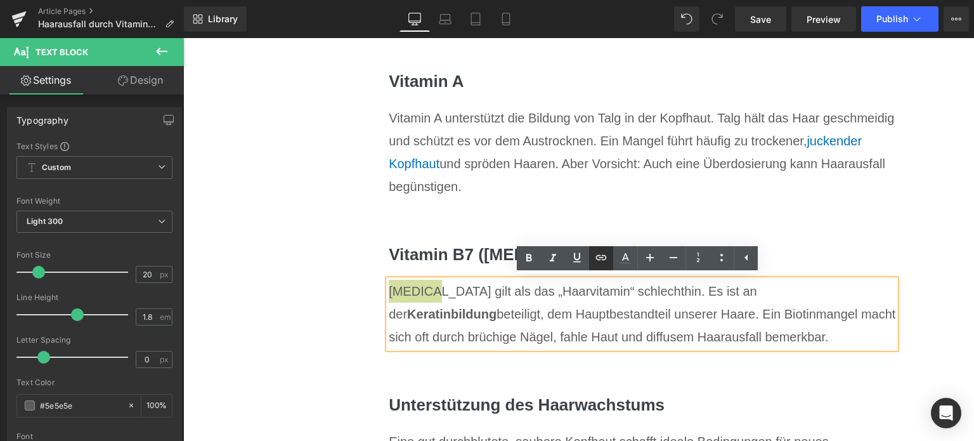
click at [600, 262] on icon at bounding box center [600, 257] width 15 height 15
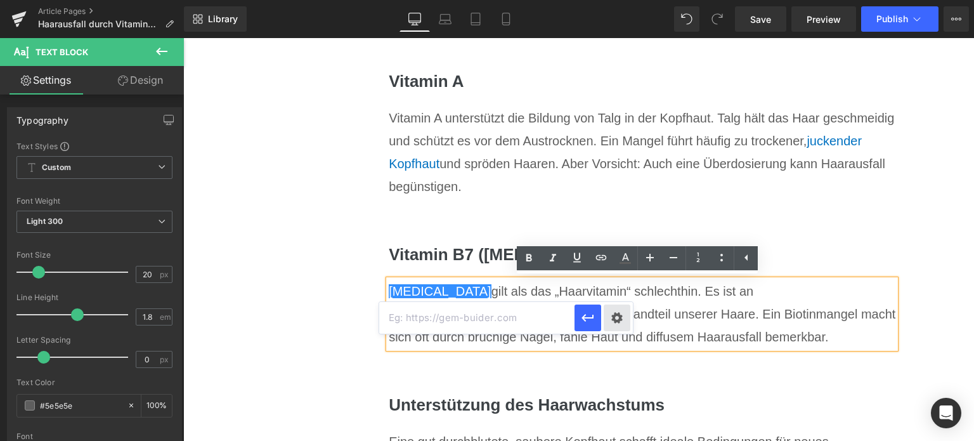
click at [624, 0] on div "Text Color Highlight Color rgba(0, 113, 193, 1) #0071c1 100 % transparent trans…" at bounding box center [487, 0] width 974 height 0
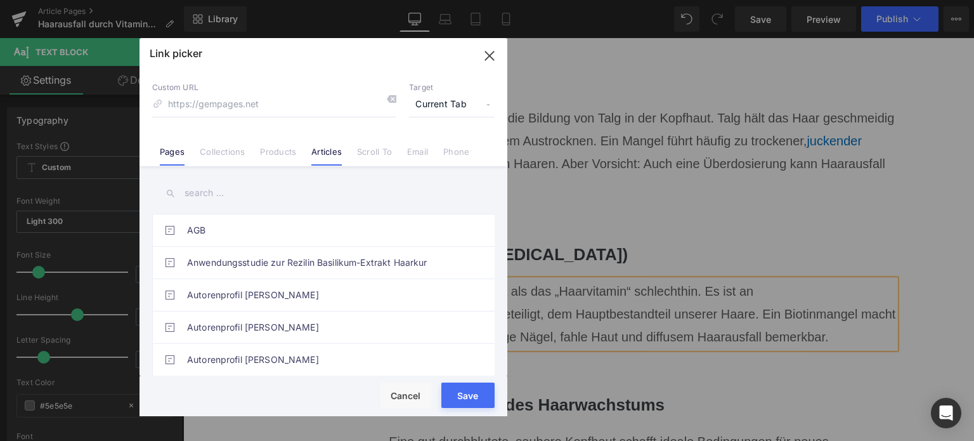
click at [332, 153] on link "Articles" at bounding box center [326, 155] width 30 height 19
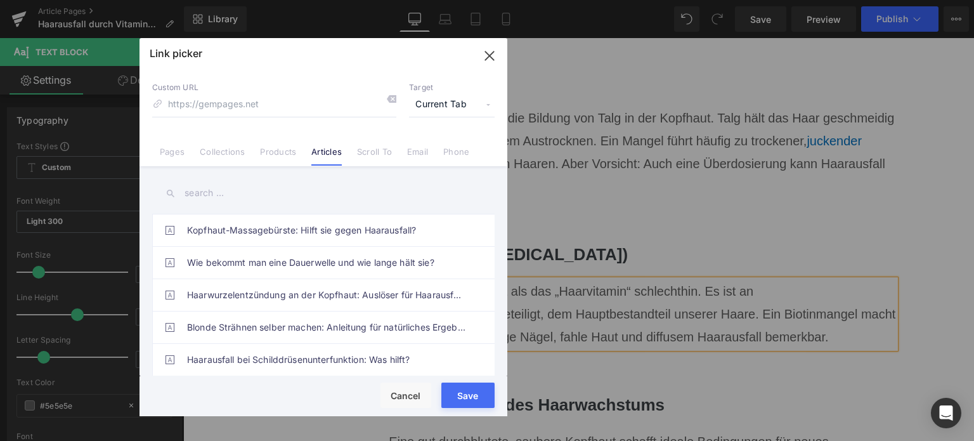
click at [203, 196] on input "text" at bounding box center [323, 193] width 342 height 29
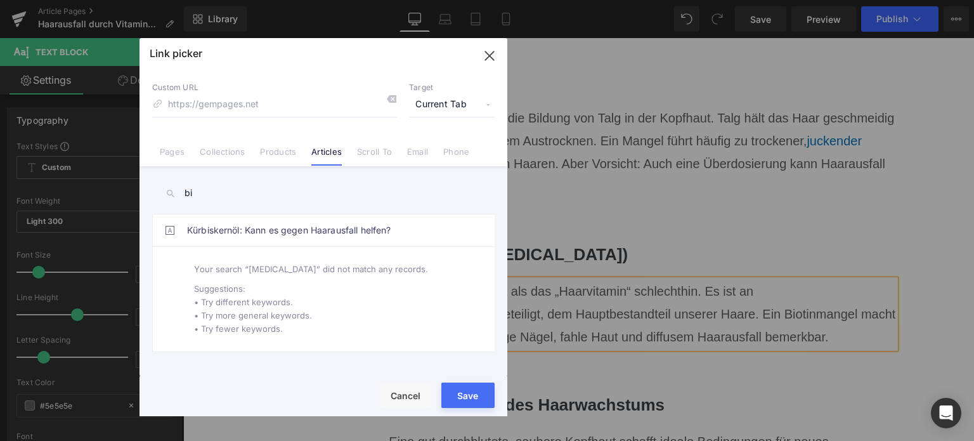
type input "b"
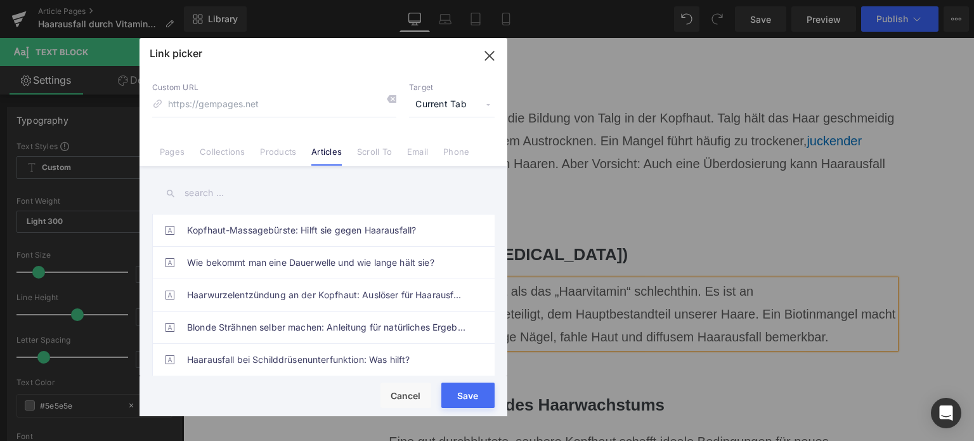
click at [495, 63] on icon "button" at bounding box center [489, 56] width 20 height 20
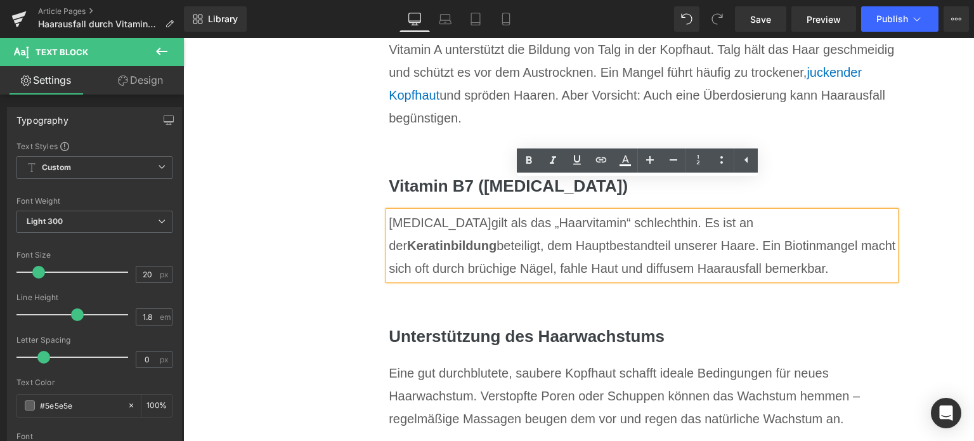
scroll to position [3869, 0]
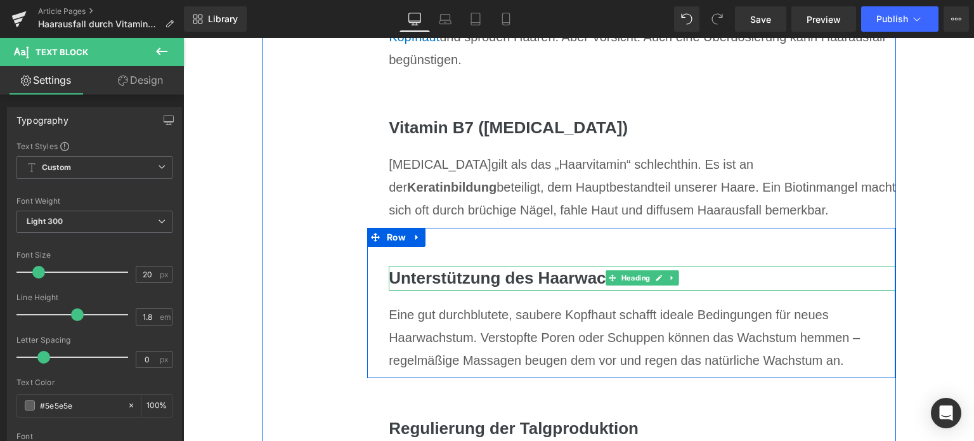
click at [398, 280] on h3 "Unterstützung des Haarwachstums" at bounding box center [642, 278] width 507 height 25
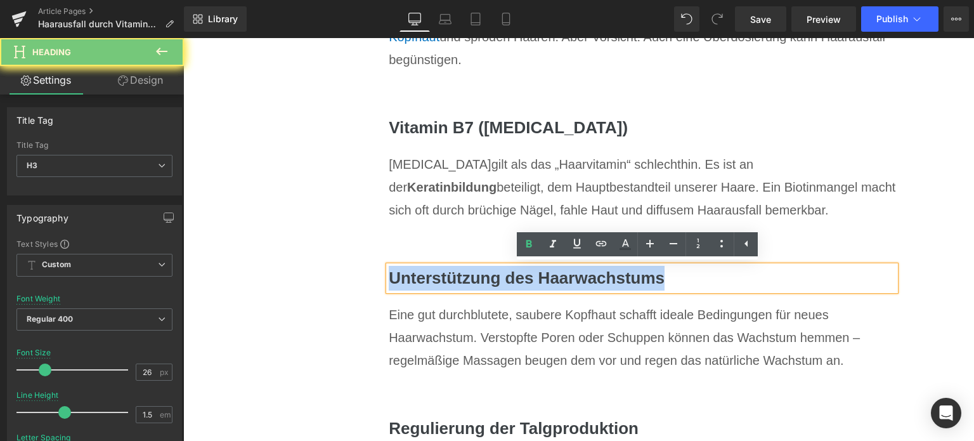
click at [398, 280] on h3 "Unterstützung des Haarwachstums" at bounding box center [642, 278] width 507 height 25
paste div
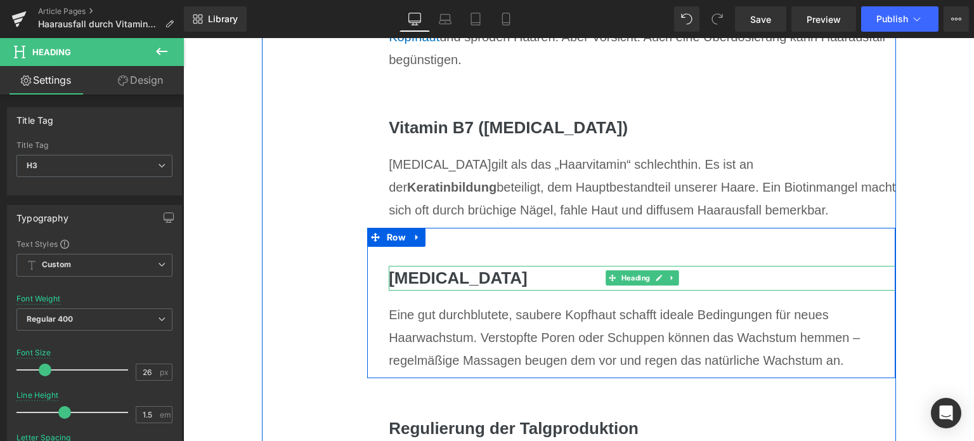
click at [458, 271] on h3 "[MEDICAL_DATA]" at bounding box center [642, 278] width 507 height 25
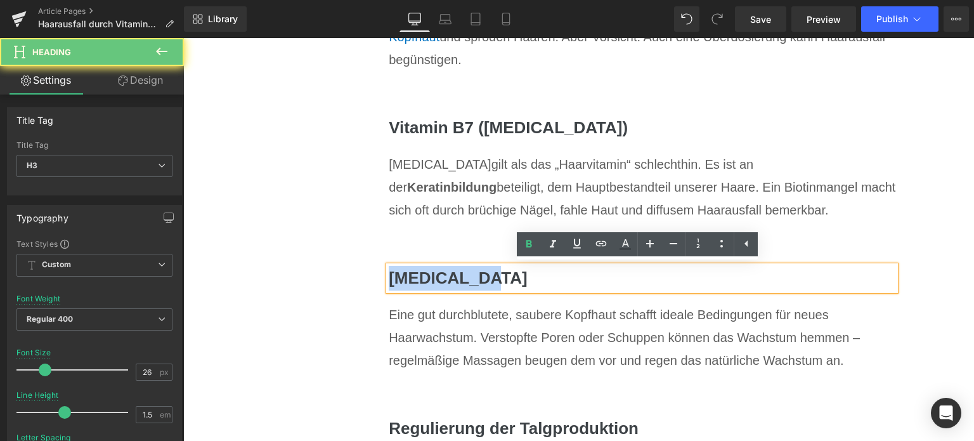
click at [458, 271] on h3 "[MEDICAL_DATA]" at bounding box center [642, 278] width 507 height 25
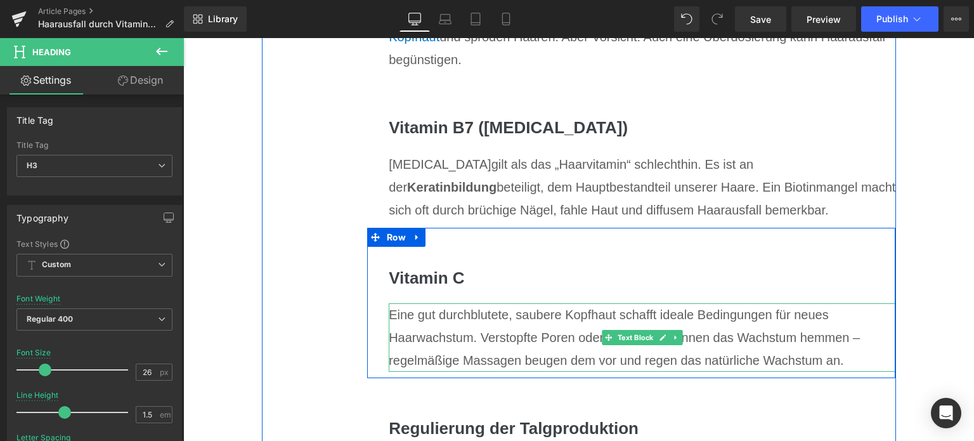
click at [457, 332] on div "Eine gut durchblutete, saubere Kopfhaut schafft ideale Bedingungen für neues Ha…" at bounding box center [642, 337] width 507 height 68
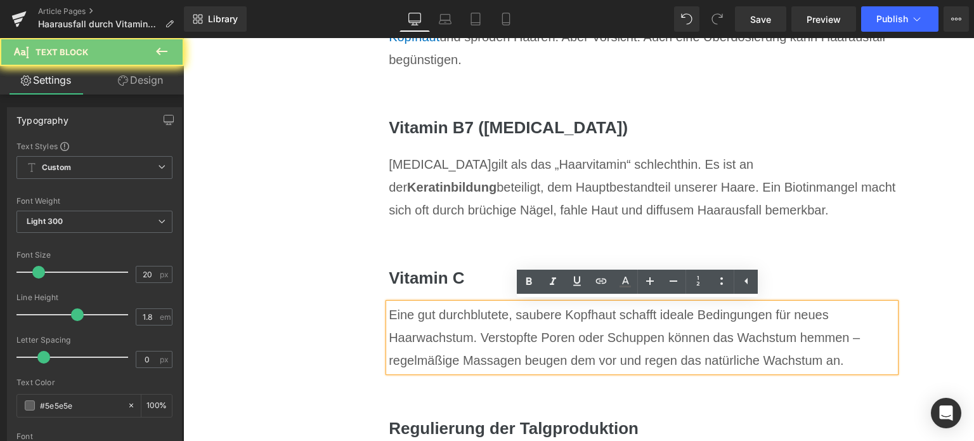
click at [457, 332] on div "Eine gut durchblutete, saubere Kopfhaut schafft ideale Bedingungen für neues Ha…" at bounding box center [642, 337] width 507 height 68
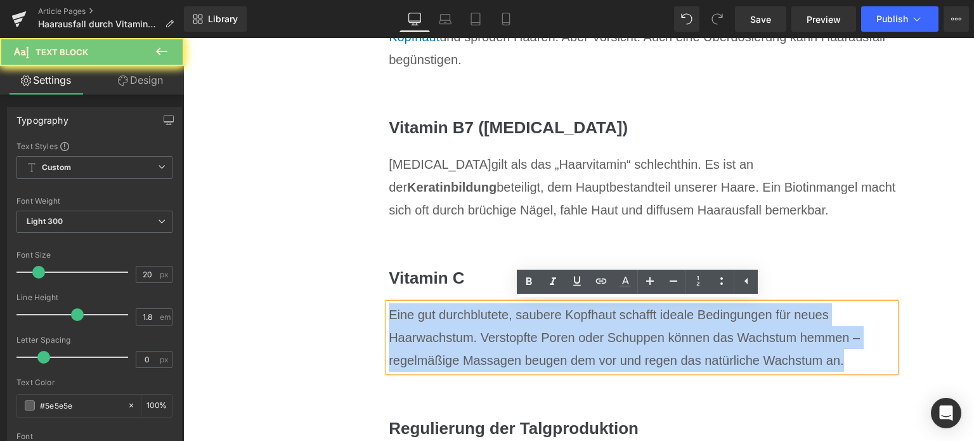
paste div
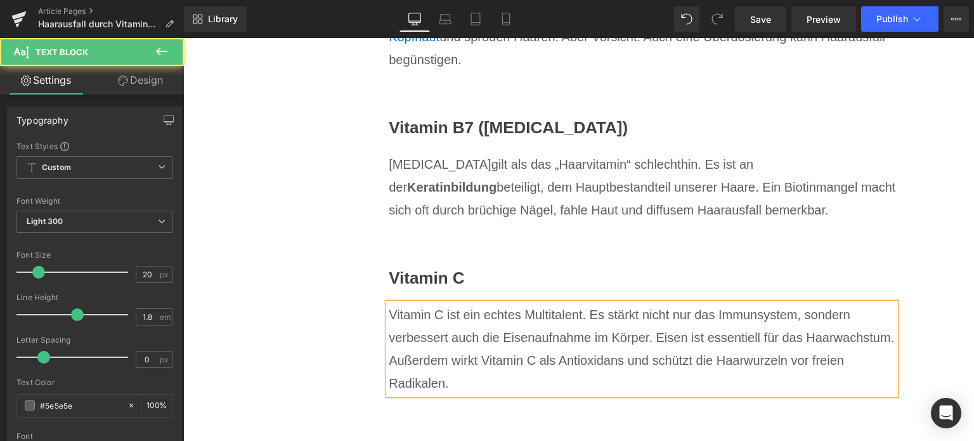
click at [579, 363] on div "Vitamin C ist ein echtes Multitalent. Es stärkt nicht nur das Immunsystem, sond…" at bounding box center [642, 348] width 507 height 91
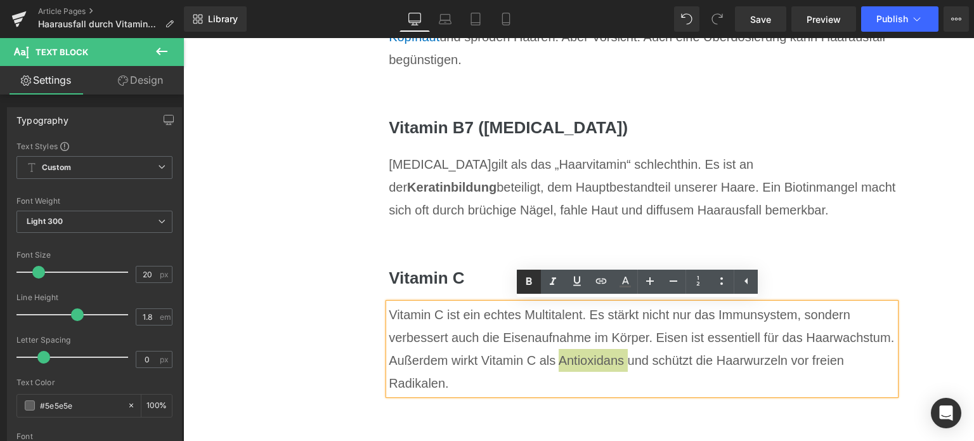
click at [526, 285] on icon at bounding box center [528, 281] width 15 height 15
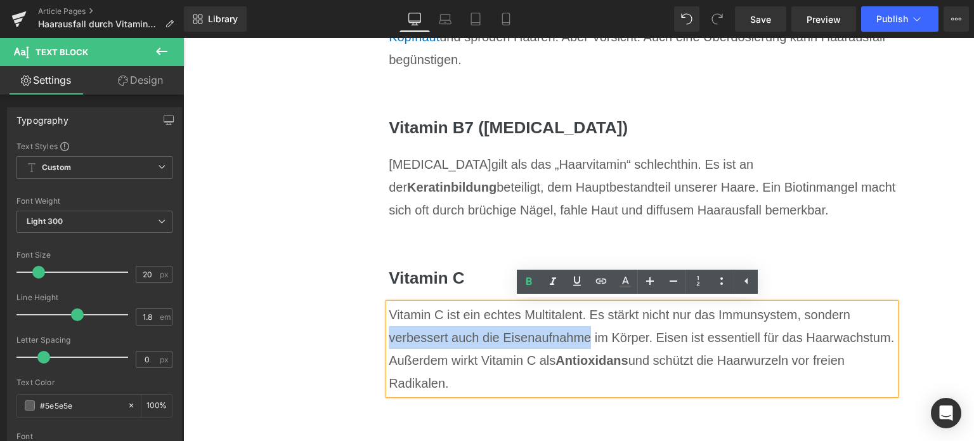
drag, startPoint x: 513, startPoint y: 338, endPoint x: 385, endPoint y: 335, distance: 127.5
click at [389, 335] on div "Vitamin C ist ein echtes Multitalent. Es stärkt nicht nur das Immunsystem, sond…" at bounding box center [642, 348] width 507 height 91
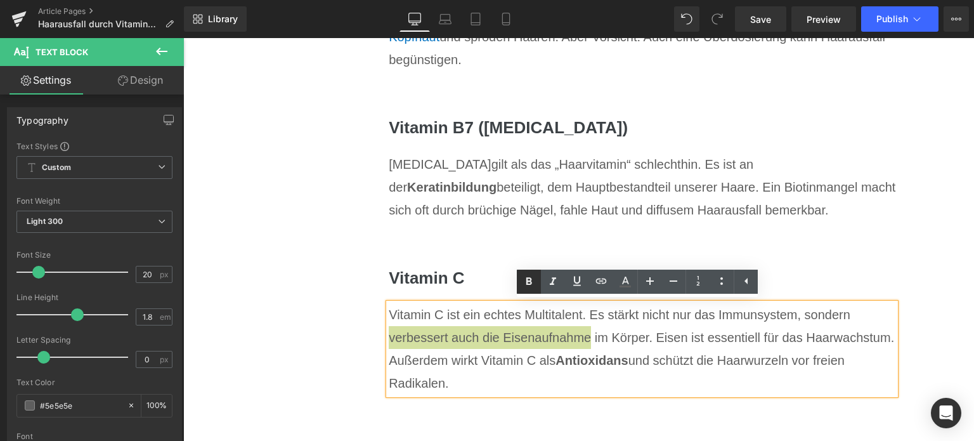
click at [525, 283] on icon at bounding box center [528, 281] width 15 height 15
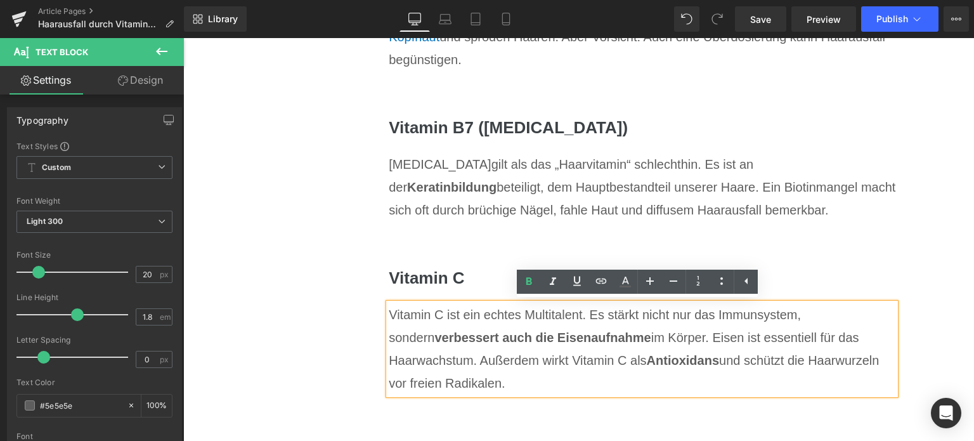
click at [634, 374] on div "Vitamin C ist ein echtes Multitalent. Es stärkt nicht nur das Immunsystem, sond…" at bounding box center [642, 348] width 507 height 91
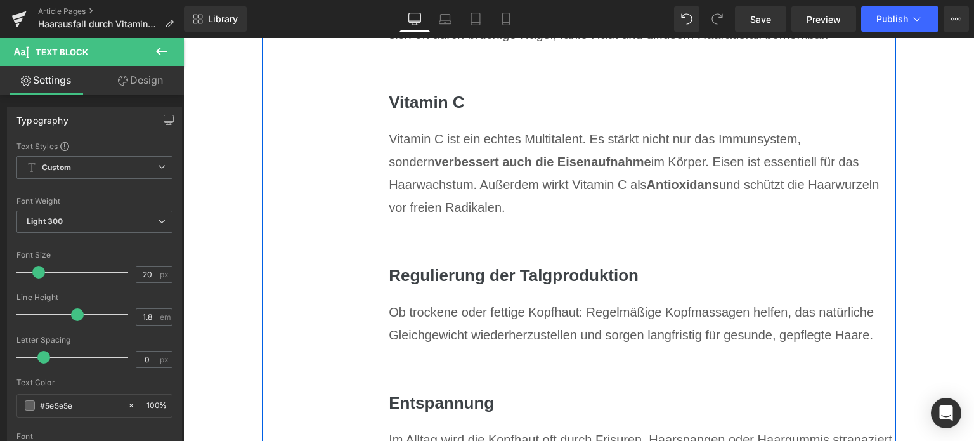
scroll to position [4060, 0]
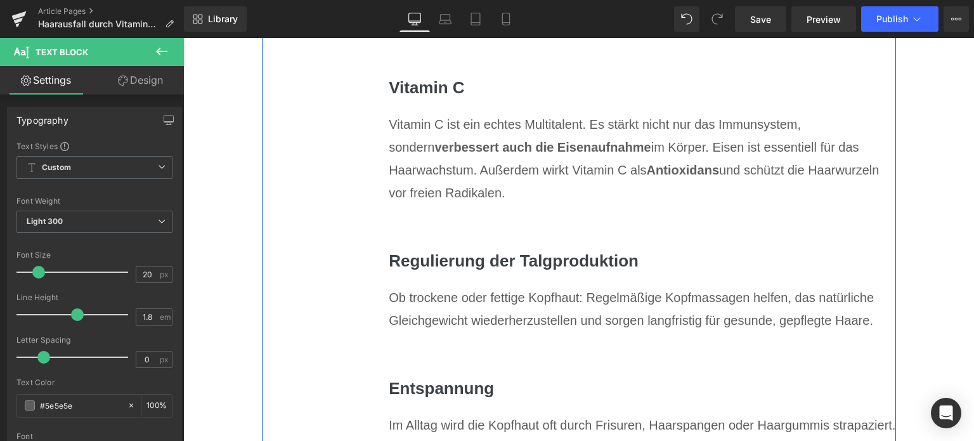
click at [468, 261] on h3 "Regulierung der Talgproduktion" at bounding box center [642, 261] width 507 height 25
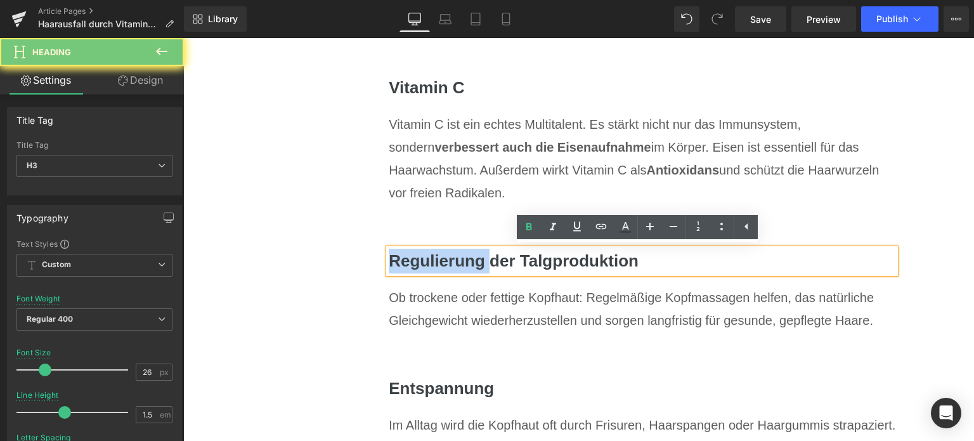
click at [468, 261] on h3 "Regulierung der Talgproduktion" at bounding box center [642, 261] width 507 height 25
paste div
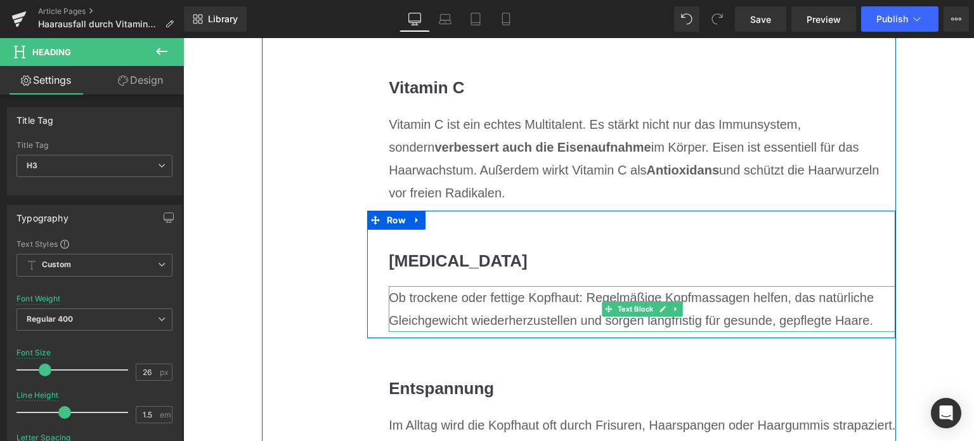
click at [501, 299] on div "Ob trockene oder fettige Kopfhaut: Regelmäßige Kopfmassagen helfen, das natürli…" at bounding box center [642, 309] width 507 height 46
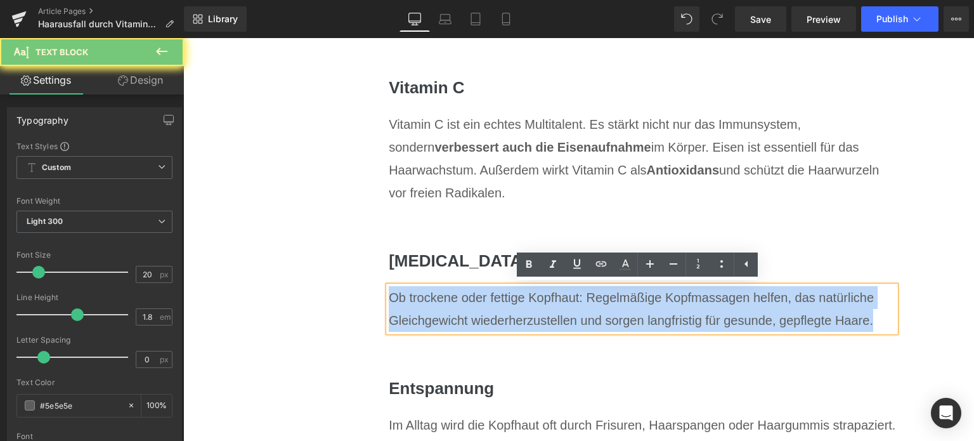
click at [501, 299] on div "Ob trockene oder fettige Kopfhaut: Regelmäßige Kopfmassagen helfen, das natürli…" at bounding box center [642, 309] width 507 height 46
paste div
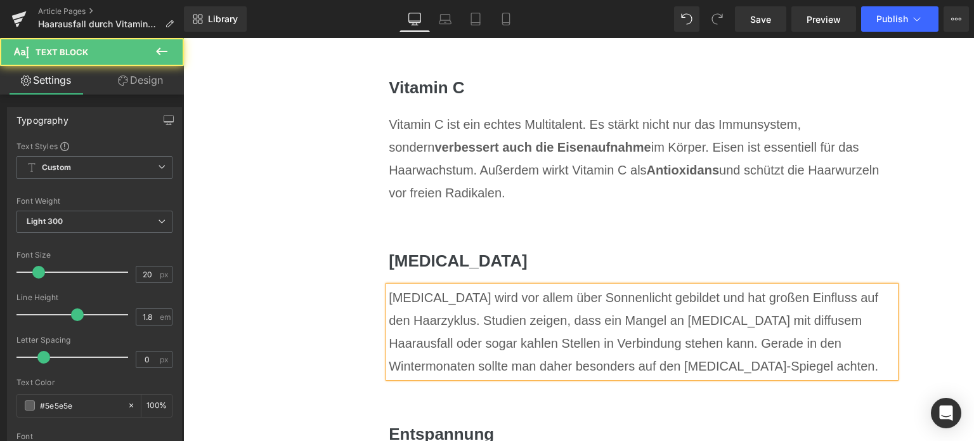
click at [742, 320] on div "[MEDICAL_DATA] wird vor allem über Sonnenlicht gebildet und hat großen Einfluss…" at bounding box center [642, 331] width 507 height 91
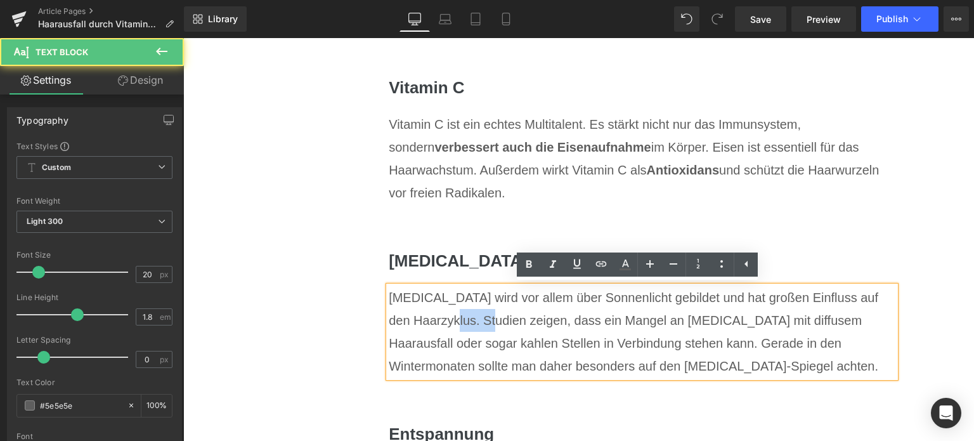
drag, startPoint x: 453, startPoint y: 321, endPoint x: 495, endPoint y: 321, distance: 42.5
click at [495, 321] on div "[MEDICAL_DATA] wird vor allem über Sonnenlicht gebildet und hat großen Einfluss…" at bounding box center [642, 331] width 507 height 91
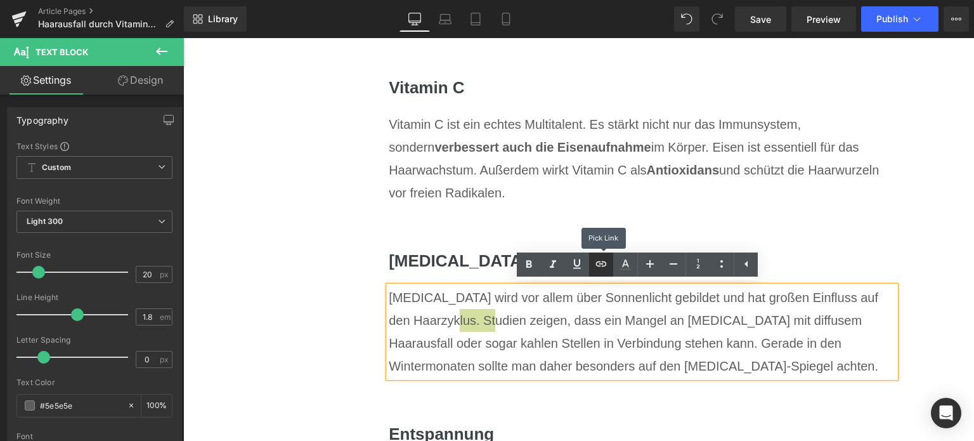
click at [606, 268] on icon at bounding box center [600, 263] width 15 height 15
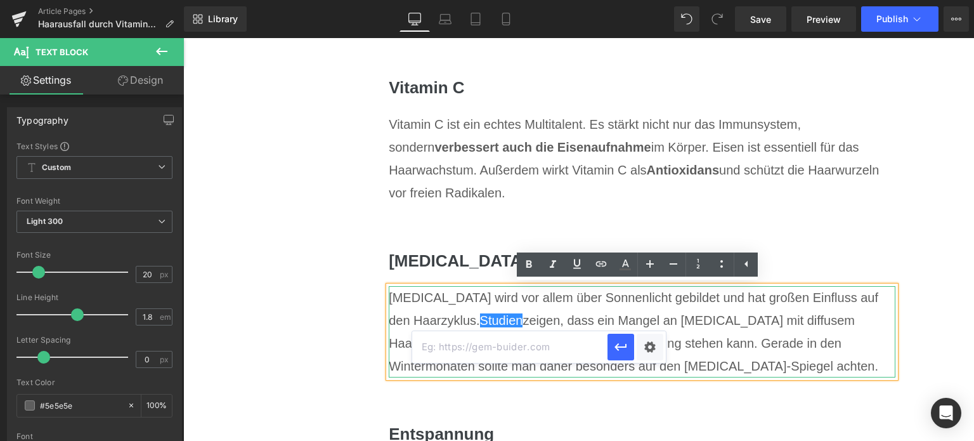
click at [515, 354] on input "text" at bounding box center [509, 347] width 195 height 32
paste input "[URL][DOMAIN_NAME]"
type input "[URL][DOMAIN_NAME]"
click at [620, 349] on icon "button" at bounding box center [620, 346] width 15 height 15
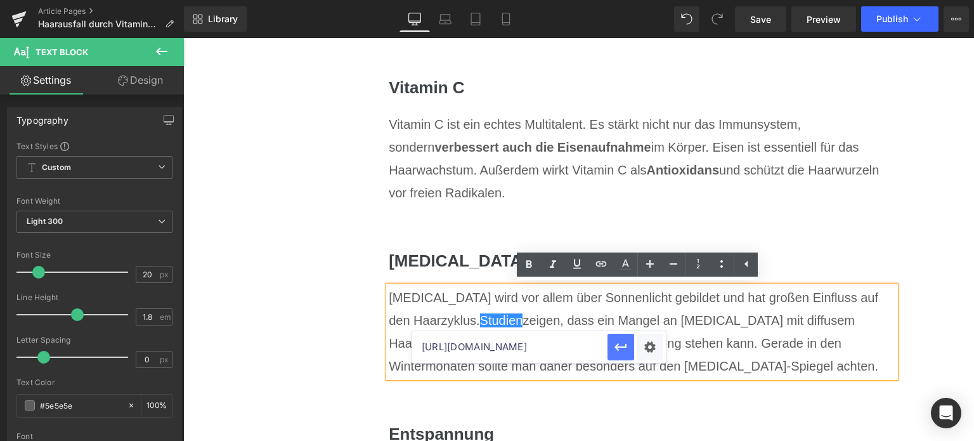
scroll to position [0, 0]
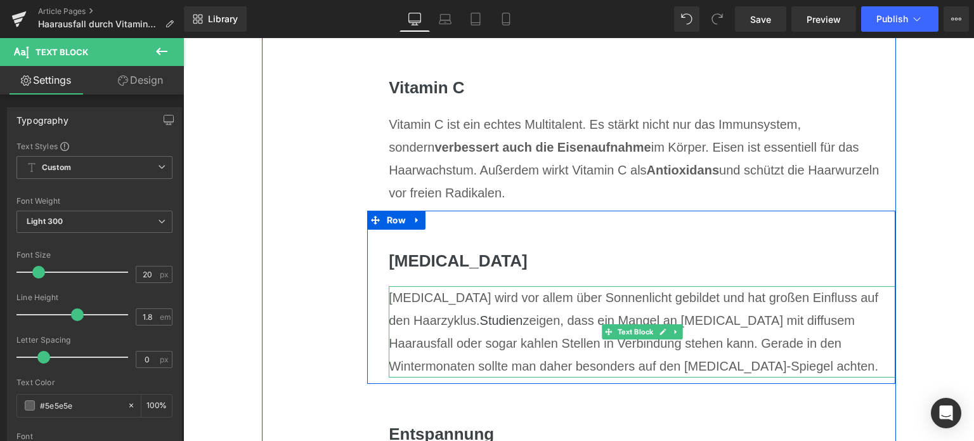
click at [498, 315] on div "[MEDICAL_DATA] wird vor allem über Sonnenlicht gebildet und hat großen Einfluss…" at bounding box center [642, 331] width 507 height 91
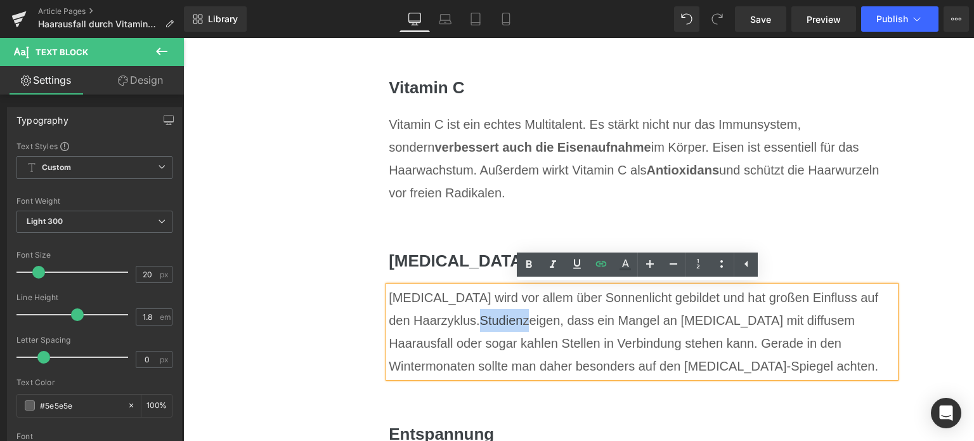
drag, startPoint x: 498, startPoint y: 315, endPoint x: 453, endPoint y: 314, distance: 45.7
click at [453, 314] on div "[MEDICAL_DATA] wird vor allem über Sonnenlicht gebildet und hat großen Einfluss…" at bounding box center [642, 331] width 507 height 91
click at [626, 261] on icon at bounding box center [625, 263] width 7 height 8
type input "#5e5e5e"
type input "100"
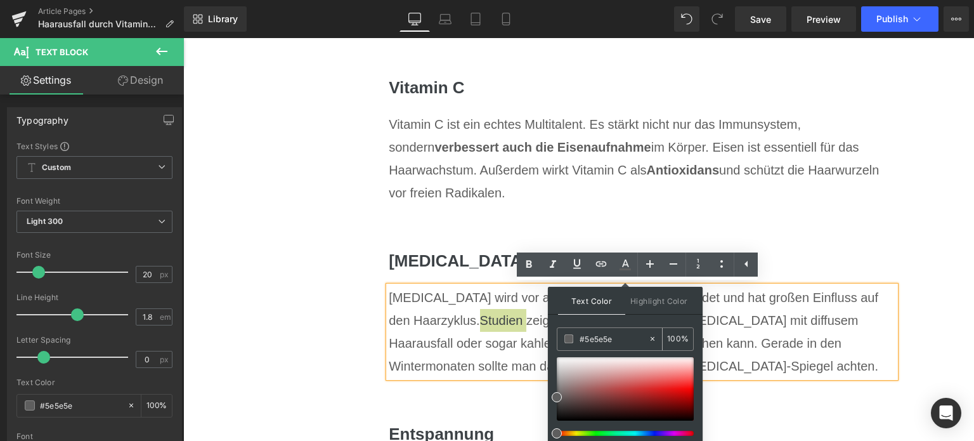
click at [606, 332] on input "#5e5e5e" at bounding box center [614, 339] width 68 height 14
click at [607, 332] on input "#5e5e5e" at bounding box center [614, 339] width 68 height 14
paste input "0071C1"
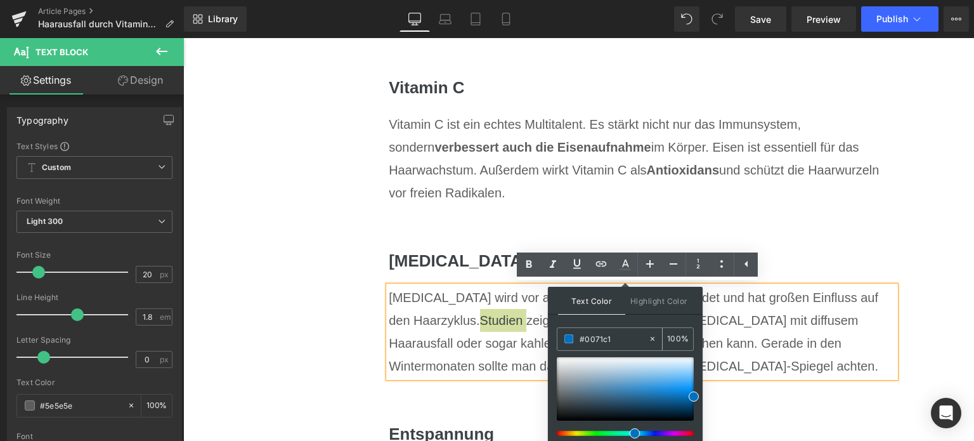
click at [568, 340] on span at bounding box center [568, 338] width 9 height 9
click at [567, 339] on span at bounding box center [568, 338] width 9 height 9
click at [492, 328] on div "[MEDICAL_DATA] wird vor allem über Sonnenlicht gebildet und hat großen Einfluss…" at bounding box center [642, 331] width 507 height 91
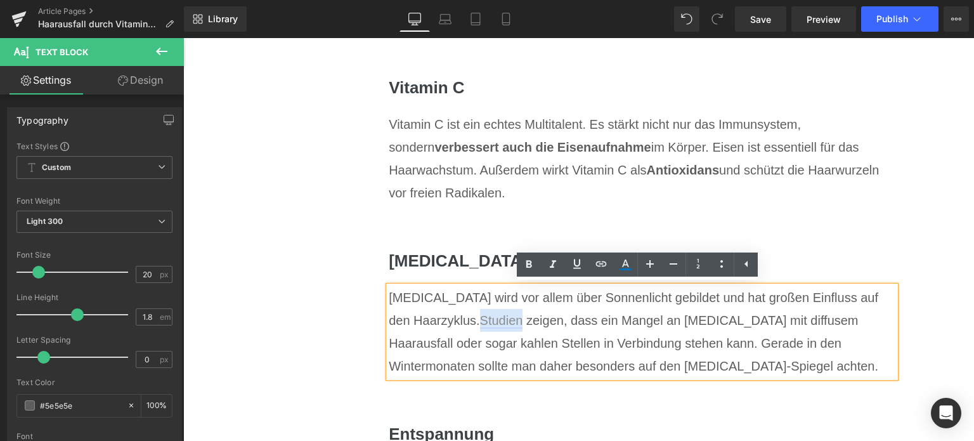
drag, startPoint x: 497, startPoint y: 321, endPoint x: 453, endPoint y: 321, distance: 43.7
click at [480, 321] on span "Studien" at bounding box center [503, 320] width 46 height 14
click at [621, 267] on icon at bounding box center [625, 264] width 15 height 15
type input "#3d4246"
type input "100"
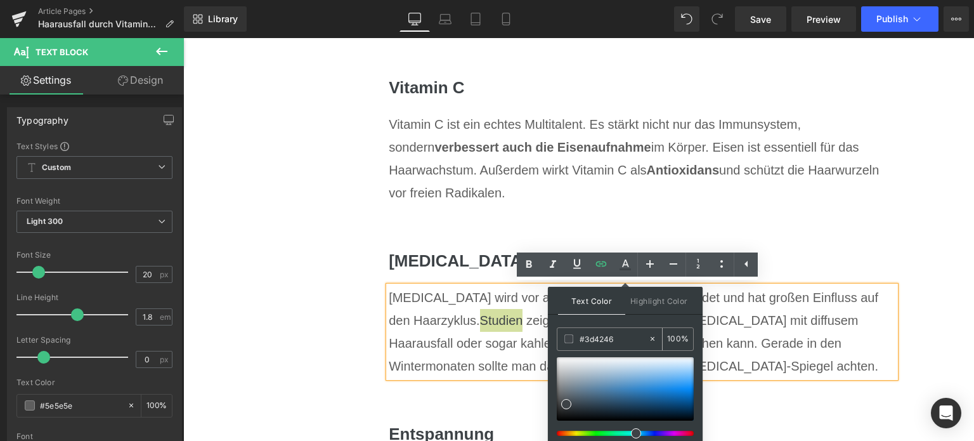
click at [610, 333] on input "#3d4246" at bounding box center [614, 339] width 68 height 14
paste input "0071C1"
type input "#0071c1"
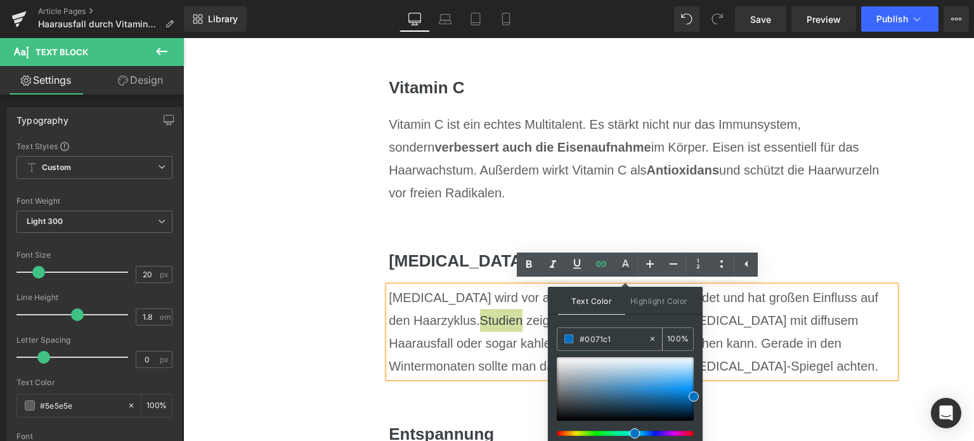
click at [569, 339] on span at bounding box center [568, 338] width 9 height 9
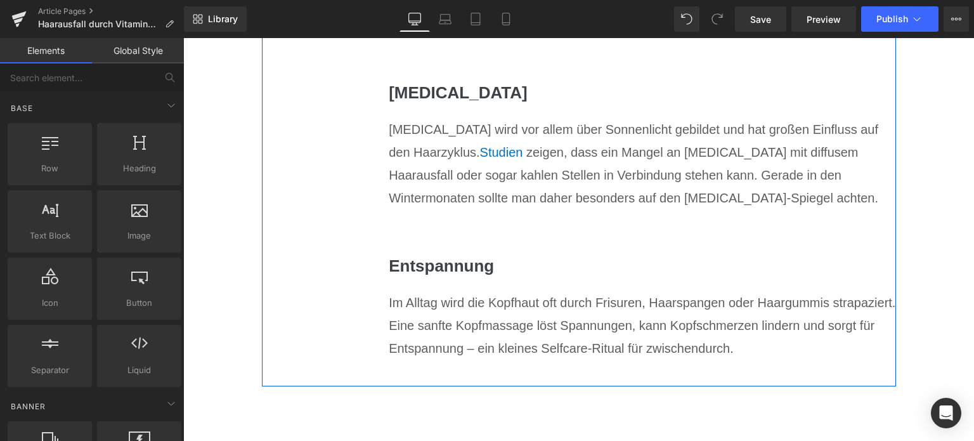
scroll to position [4250, 0]
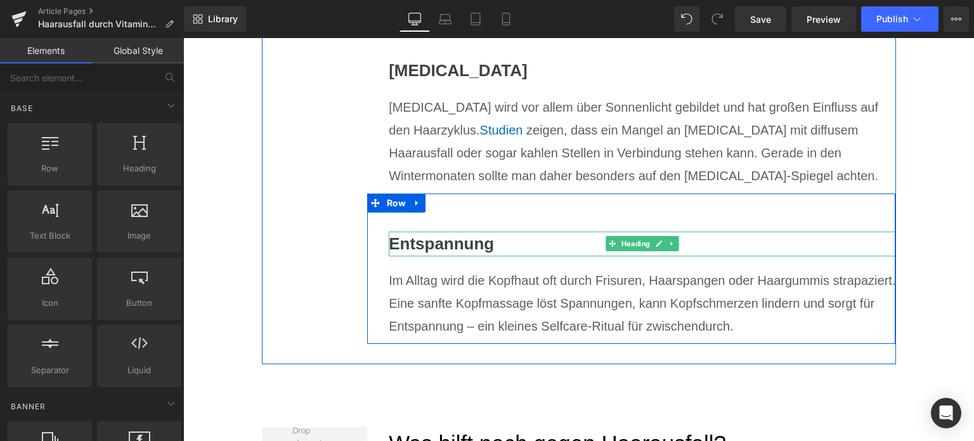
click at [460, 247] on h3 "Entspannung" at bounding box center [642, 243] width 507 height 25
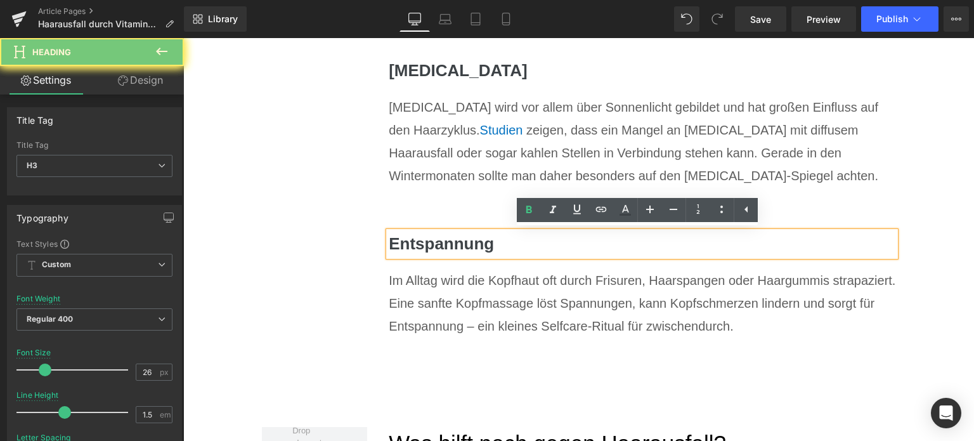
click at [460, 247] on h3 "Entspannung" at bounding box center [642, 243] width 507 height 25
paste div
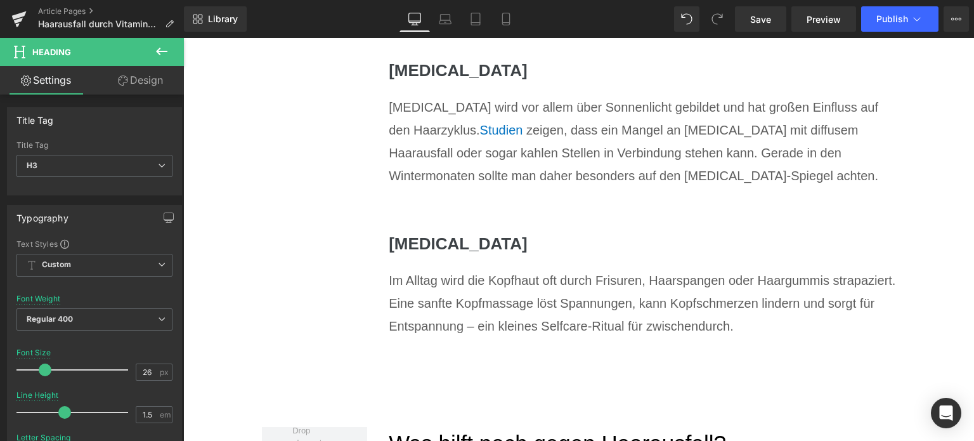
click at [541, 311] on div "Im Alltag wird die Kopfhaut oft durch Frisuren, Haarspangen oder Haargummis str…" at bounding box center [642, 303] width 507 height 68
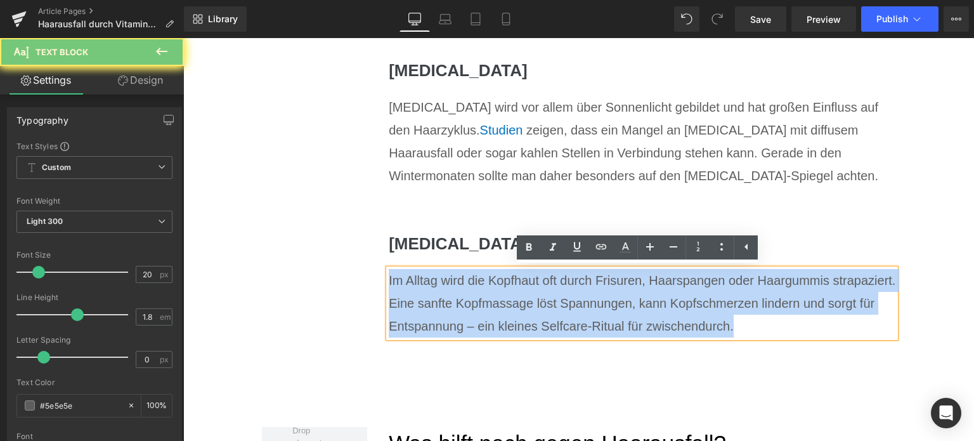
click at [541, 311] on div "Im Alltag wird die Kopfhaut oft durch Frisuren, Haarspangen oder Haargummis str…" at bounding box center [642, 303] width 507 height 68
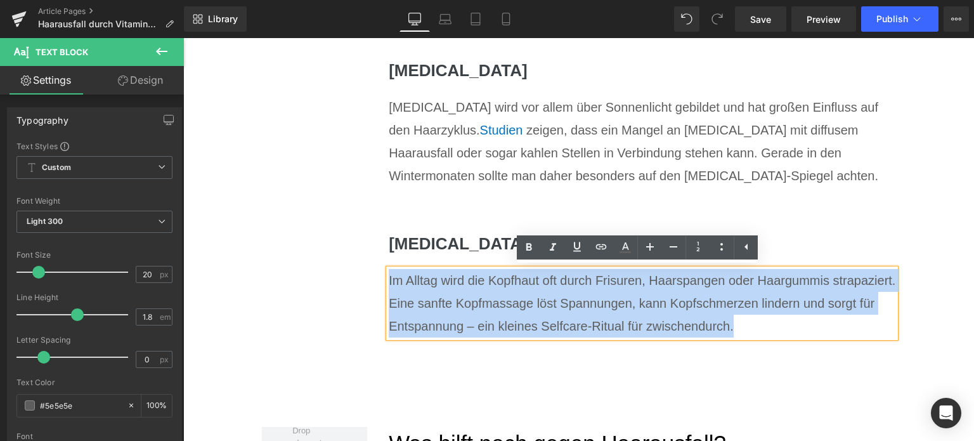
paste div
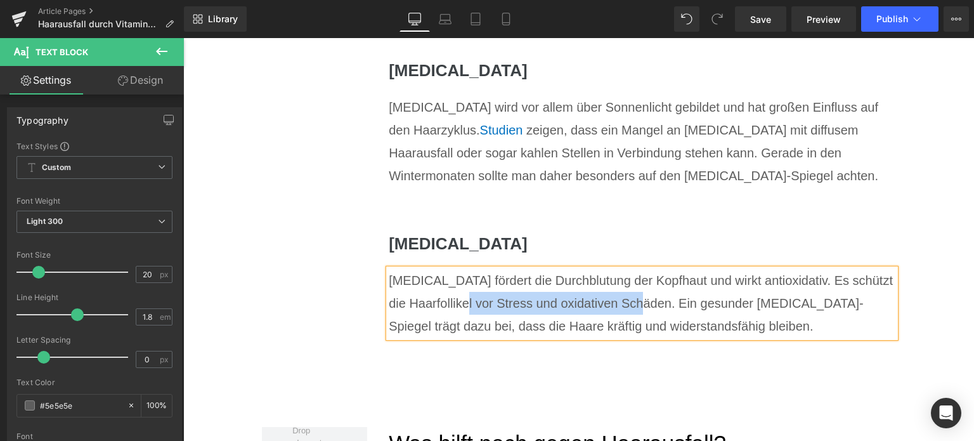
drag, startPoint x: 649, startPoint y: 302, endPoint x: 467, endPoint y: 295, distance: 182.1
click at [467, 295] on div "[MEDICAL_DATA] fördert die Durchblutung der Kopfhaut und wirkt antioxidativ. Es…" at bounding box center [642, 303] width 507 height 68
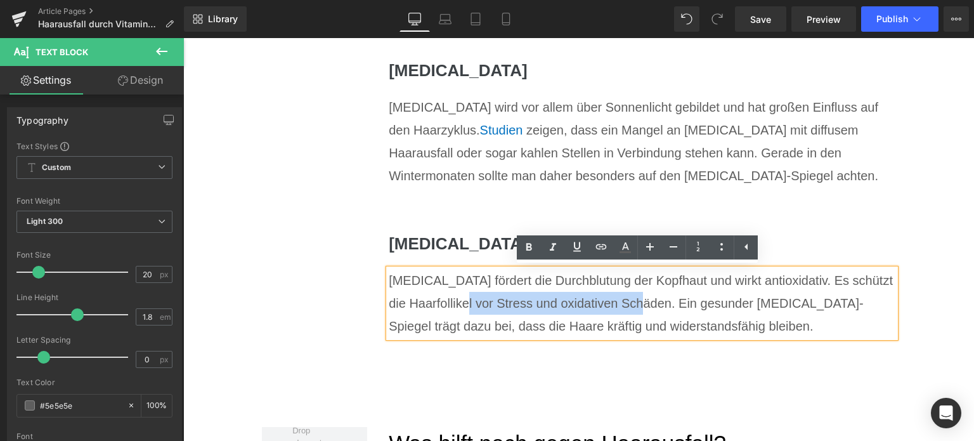
click at [500, 291] on div "[MEDICAL_DATA] fördert die Durchblutung der Kopfhaut und wirkt antioxidativ. Es…" at bounding box center [642, 303] width 507 height 68
drag, startPoint x: 647, startPoint y: 304, endPoint x: 474, endPoint y: 306, distance: 172.5
click at [474, 306] on div "[MEDICAL_DATA] fördert die Durchblutung der Kopfhaut und wirkt antioxidativ. Es…" at bounding box center [642, 303] width 507 height 68
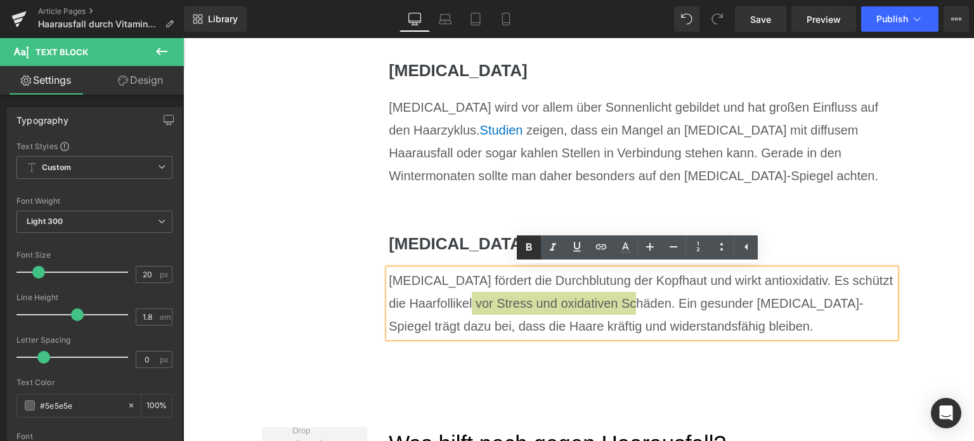
click at [525, 251] on icon at bounding box center [528, 247] width 15 height 15
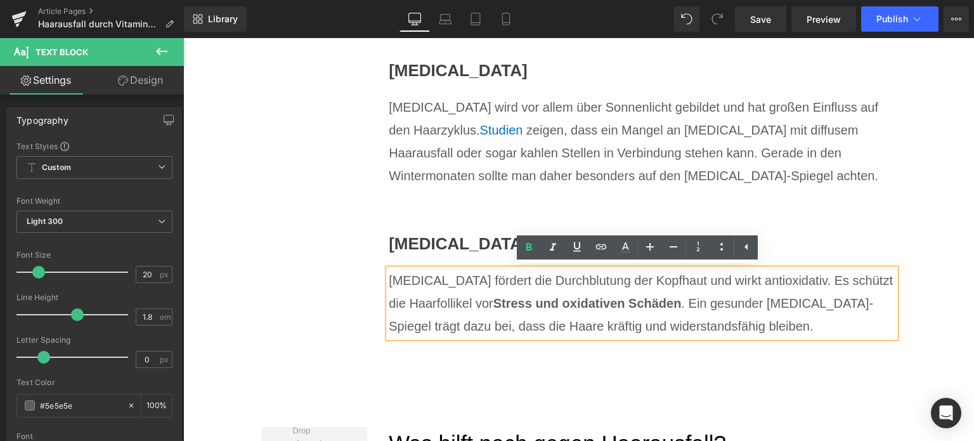
click at [183, 38] on div "99px" at bounding box center [183, 38] width 0 height 0
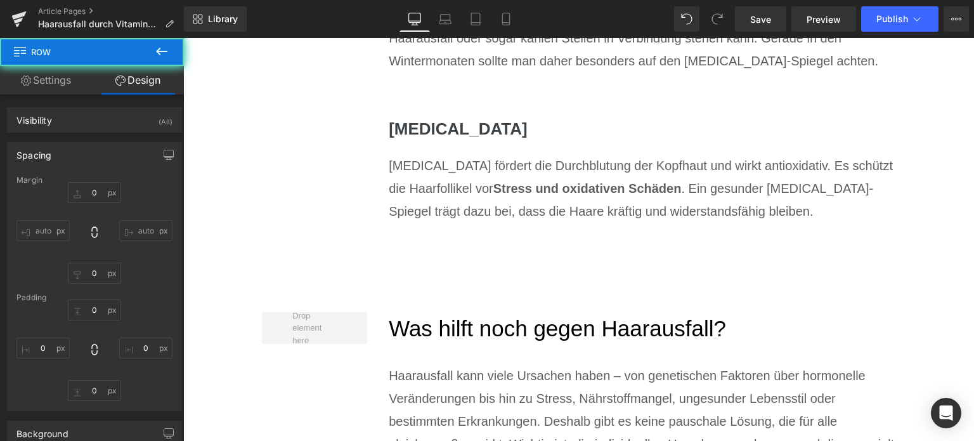
type input "0"
type input "99"
type input "0"
type input "32"
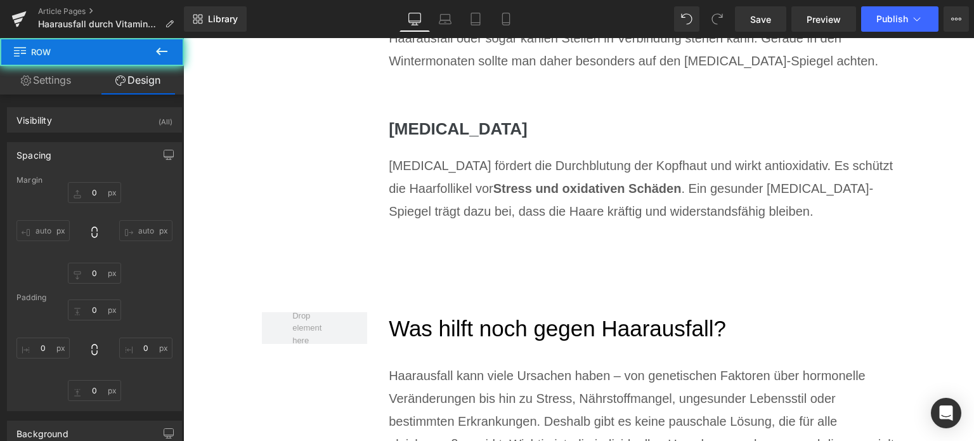
type input "0"
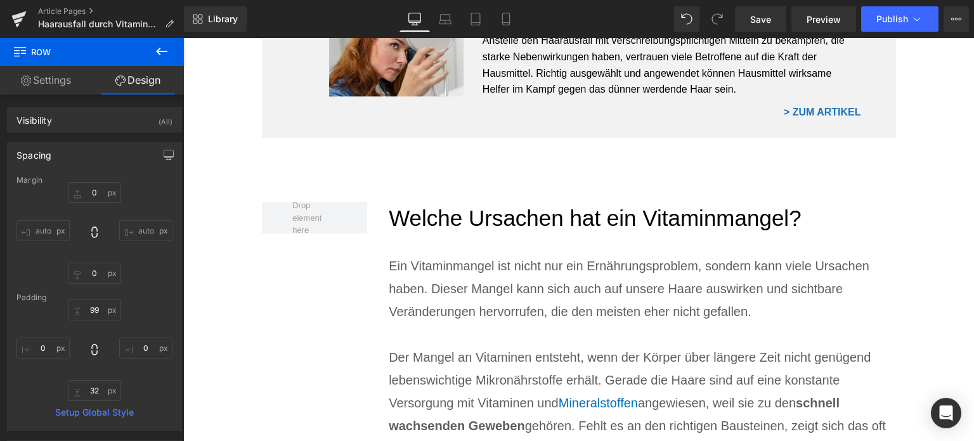
scroll to position [1270, 0]
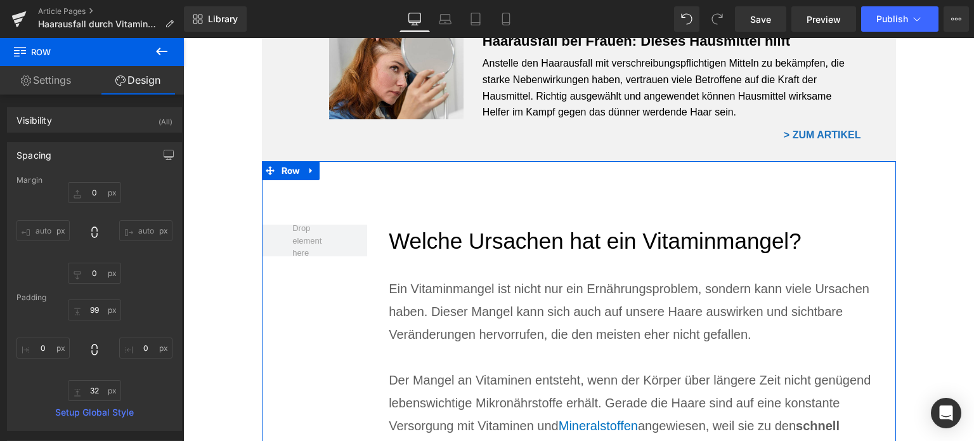
drag, startPoint x: 306, startPoint y: 169, endPoint x: 317, endPoint y: 172, distance: 11.1
click at [309, 169] on icon at bounding box center [310, 171] width 3 height 6
click at [325, 172] on icon at bounding box center [327, 170] width 9 height 9
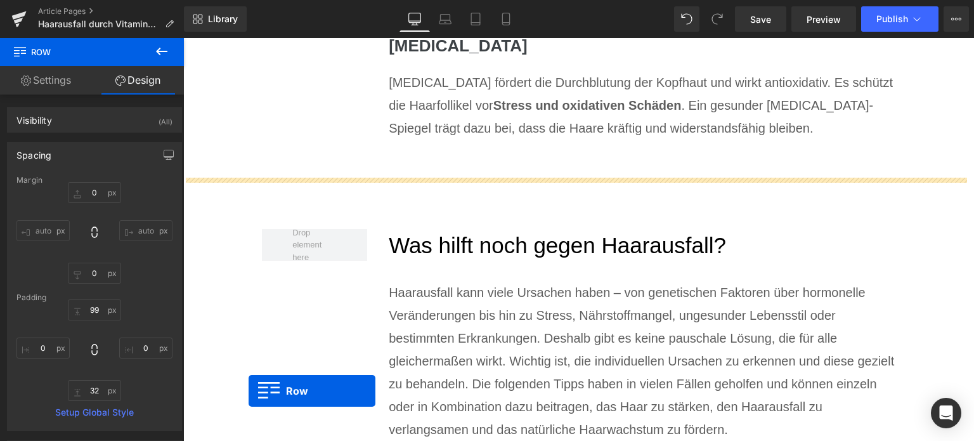
scroll to position [4517, 0]
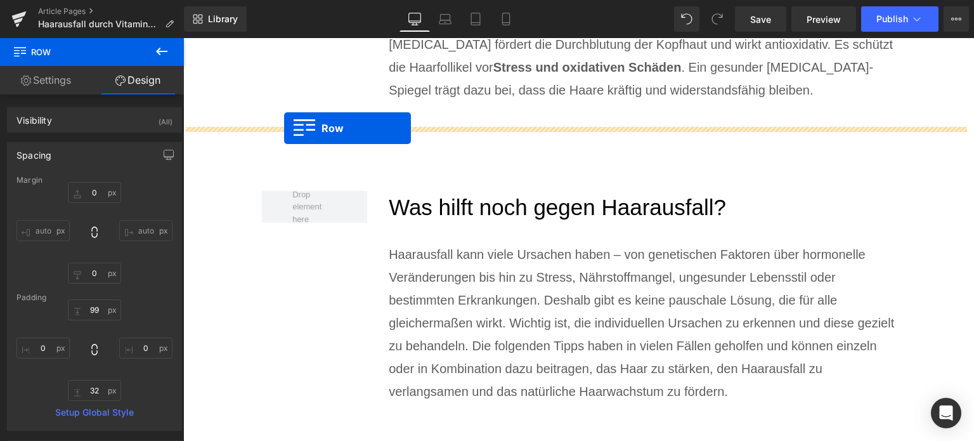
drag, startPoint x: 264, startPoint y: 98, endPoint x: 284, endPoint y: 129, distance: 36.2
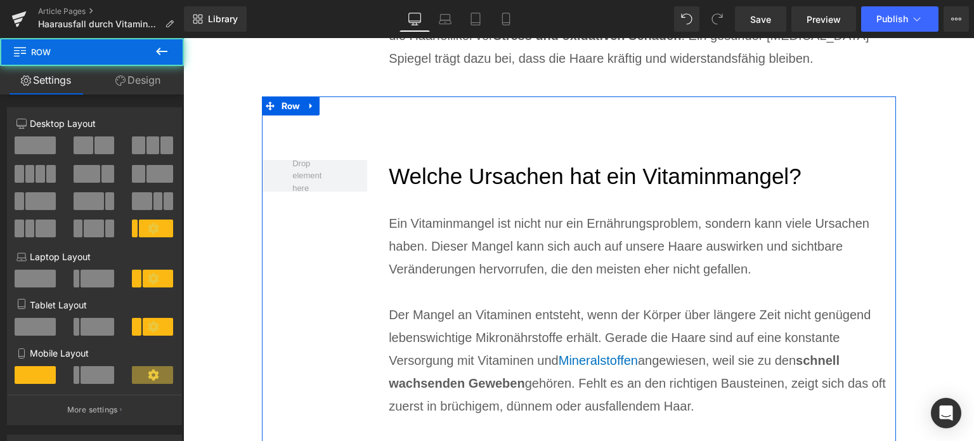
scroll to position [4486, 0]
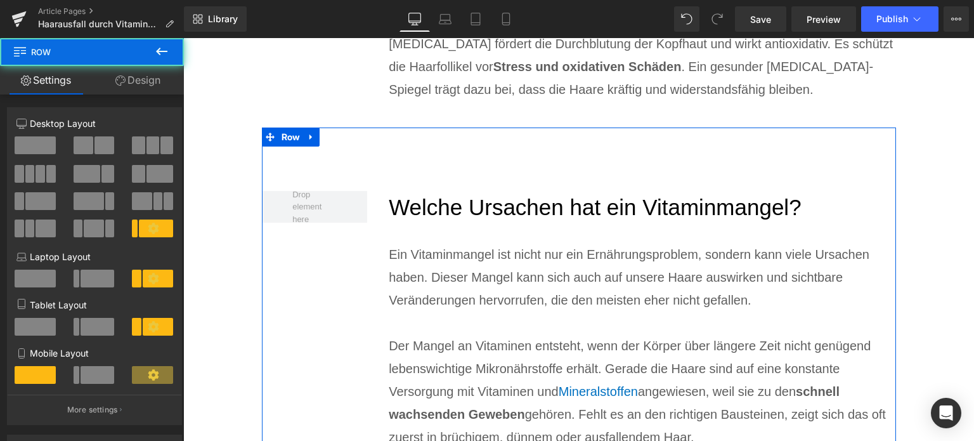
click at [508, 209] on h2 "Welche Ursachen hat ein Vitaminmangel?" at bounding box center [642, 208] width 507 height 34
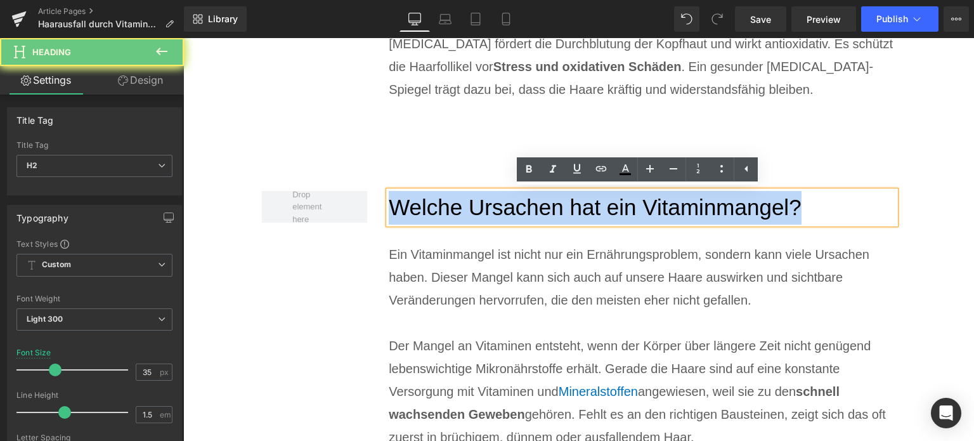
click at [508, 209] on h2 "Welche Ursachen hat ein Vitaminmangel?" at bounding box center [642, 208] width 507 height 34
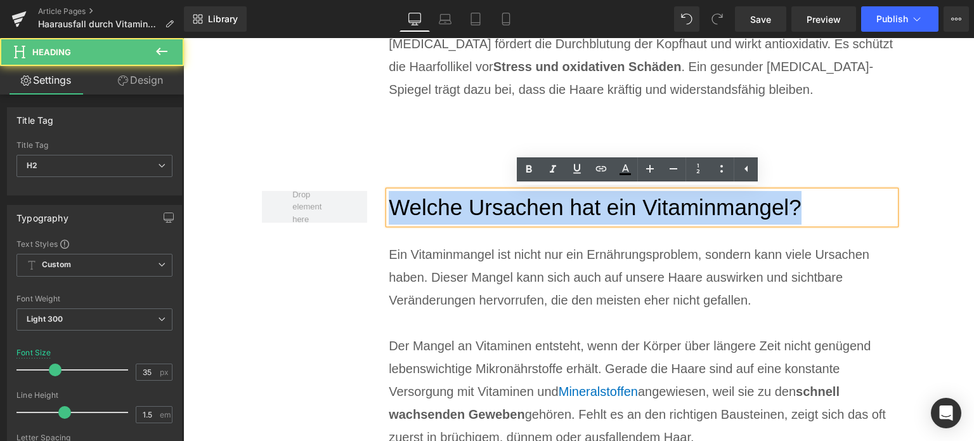
paste div
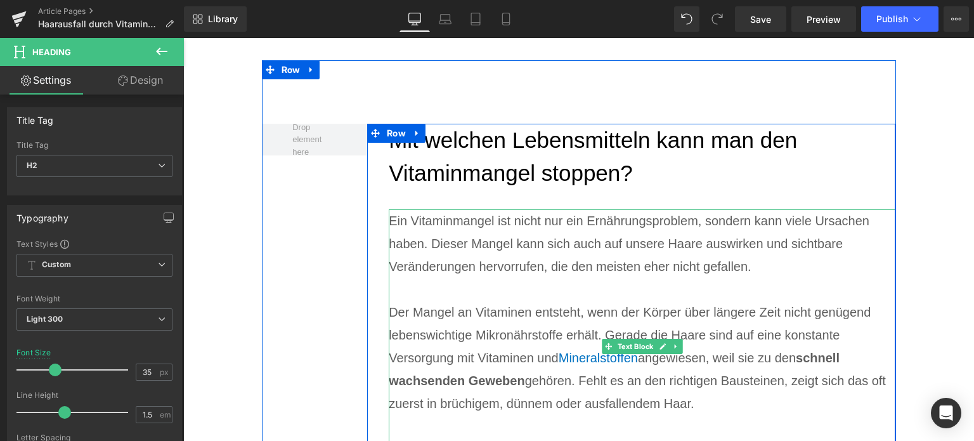
scroll to position [4677, 0]
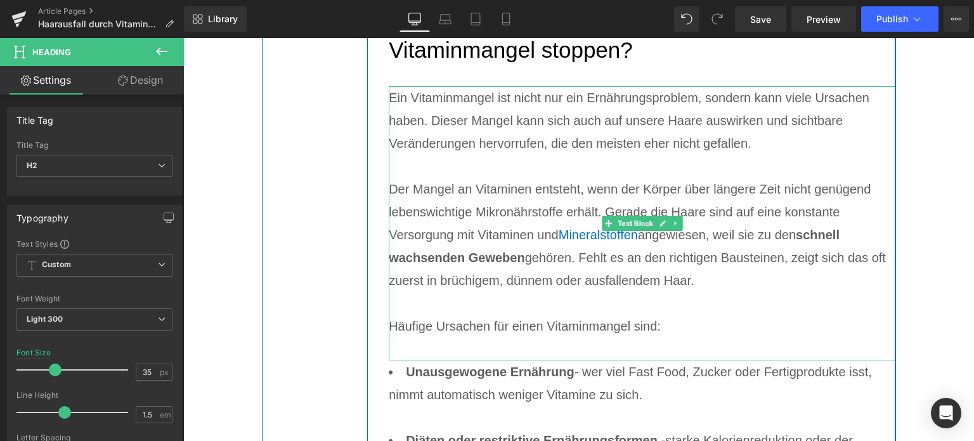
click at [677, 315] on p "Häufige Ursachen für einen Vitaminmangel sind:" at bounding box center [642, 325] width 507 height 23
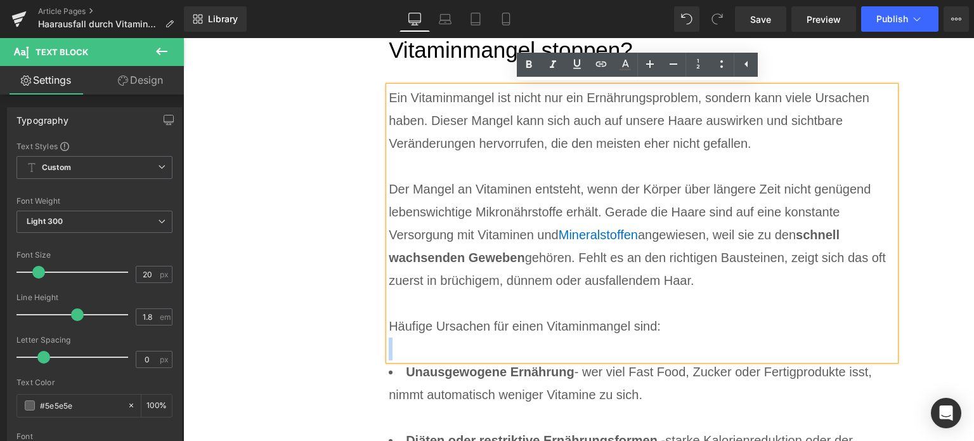
drag, startPoint x: 693, startPoint y: 332, endPoint x: 383, endPoint y: 97, distance: 388.8
click at [389, 97] on div "Ein Vitaminmangel ist nicht nur ein Ernährungsproblem, sondern kann viele Ursac…" at bounding box center [642, 223] width 507 height 274
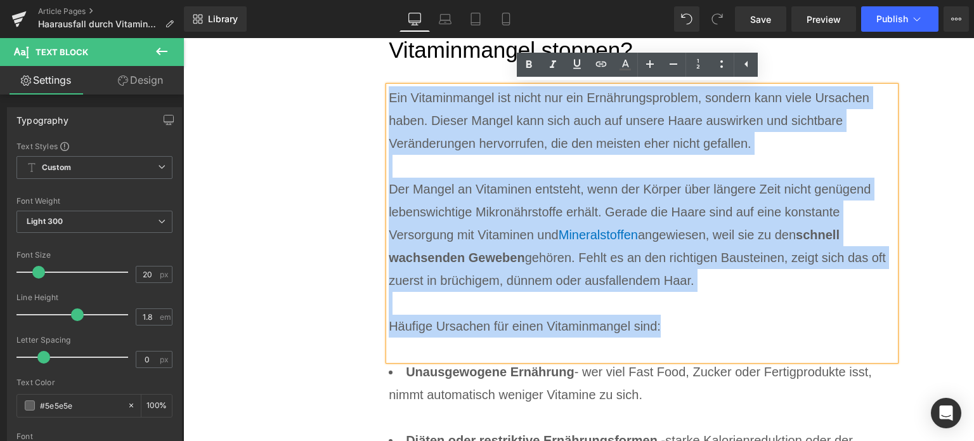
drag, startPoint x: 690, startPoint y: 334, endPoint x: 384, endPoint y: 104, distance: 382.6
click at [389, 104] on div "Ein Vitaminmangel ist nicht nur ein Ernährungsproblem, sondern kann viele Ursac…" at bounding box center [642, 223] width 507 height 274
paste div
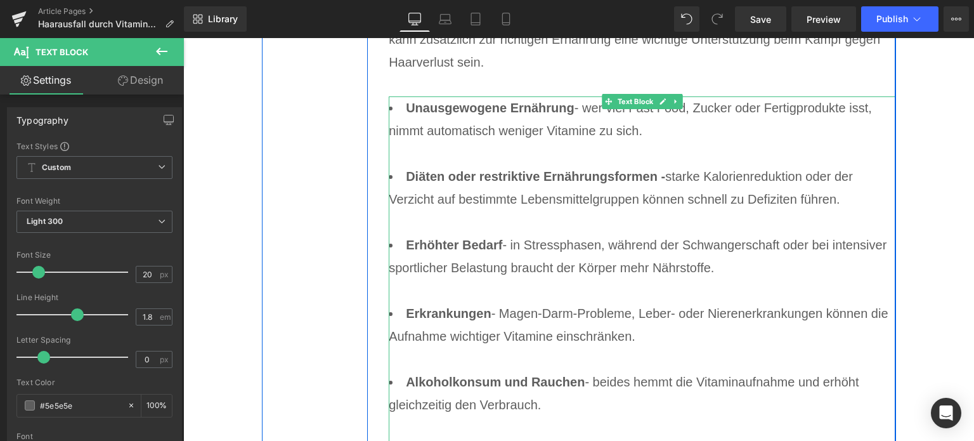
scroll to position [4994, 0]
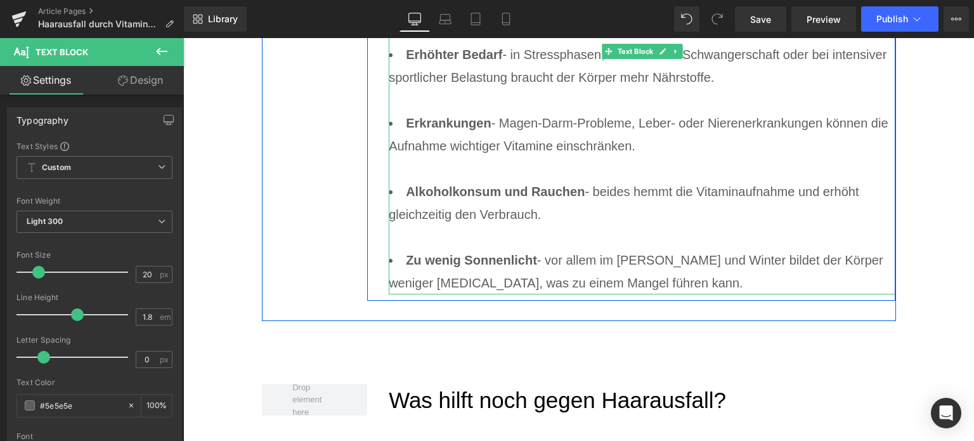
click at [703, 275] on li "Zu wenig Sonnenlicht - vor allem im [PERSON_NAME] und Winter bildet der Körper …" at bounding box center [642, 272] width 507 height 46
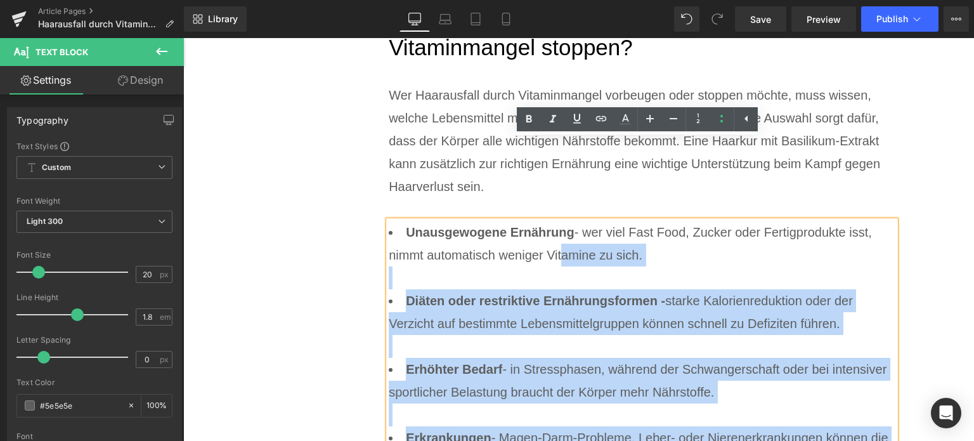
scroll to position [4677, 0]
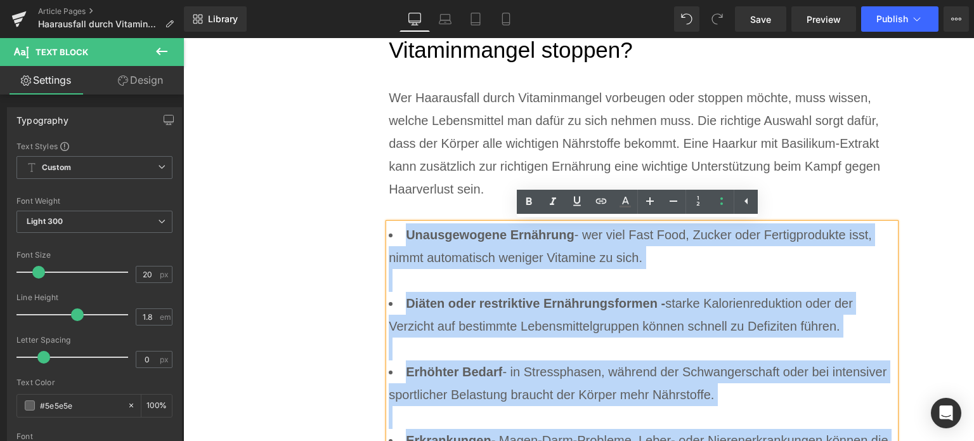
drag, startPoint x: 685, startPoint y: 285, endPoint x: 387, endPoint y: 225, distance: 303.3
click at [389, 225] on ul "Unausgewogene Ernährung - wer viel Fast Food, Zucker oder Fertigprodukte isst, …" at bounding box center [642, 417] width 507 height 388
paste div
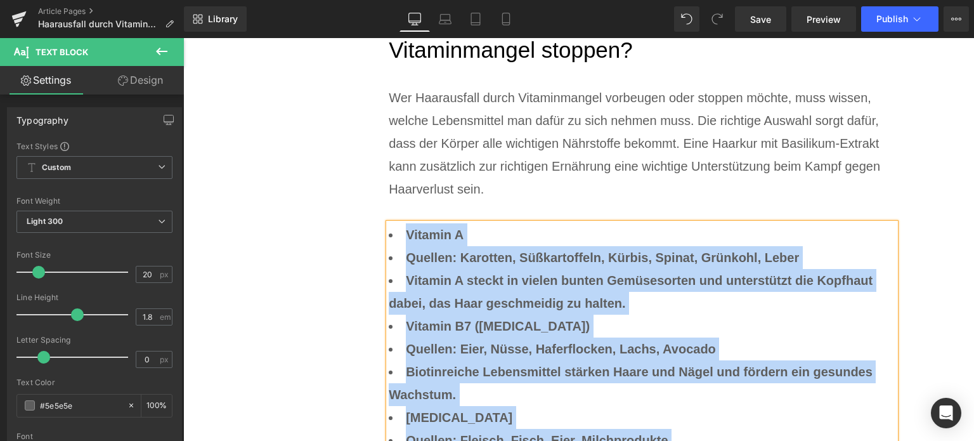
drag, startPoint x: 626, startPoint y: 377, endPoint x: 396, endPoint y: 232, distance: 271.8
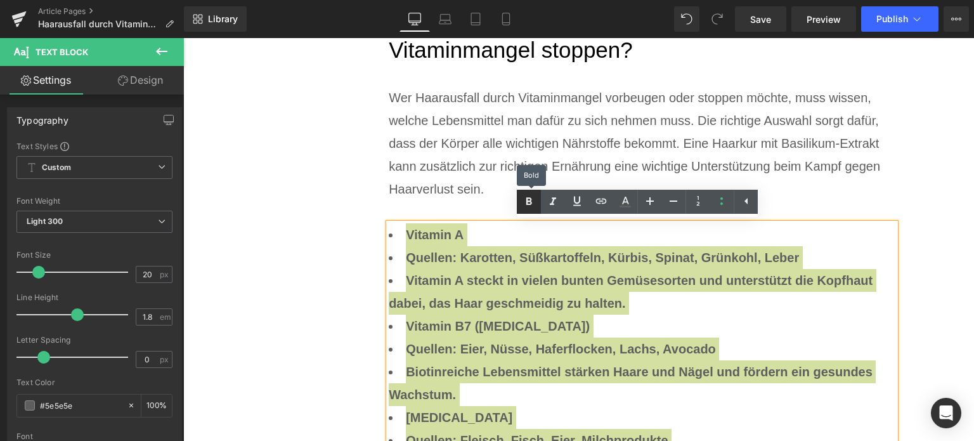
click at [522, 209] on icon at bounding box center [528, 201] width 15 height 15
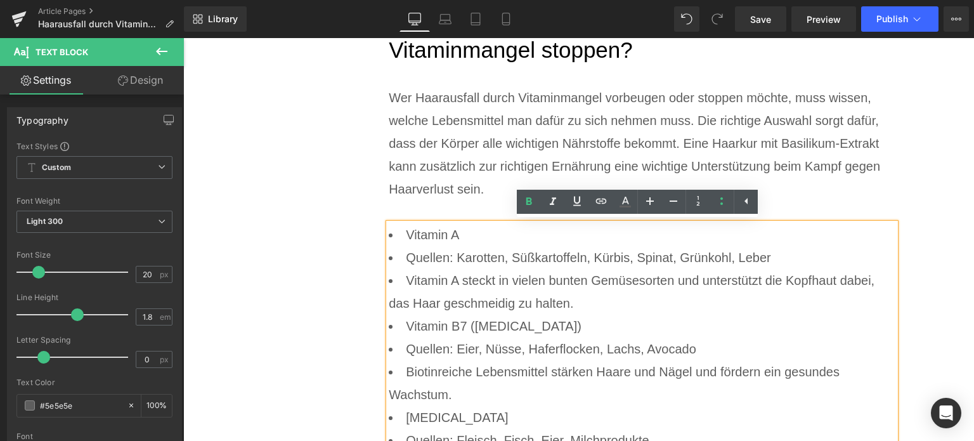
click at [400, 256] on li "Quellen: Karotten, Süßkartoffeln, Kürbis, Spinat, Grünkohl, Leber" at bounding box center [642, 257] width 507 height 23
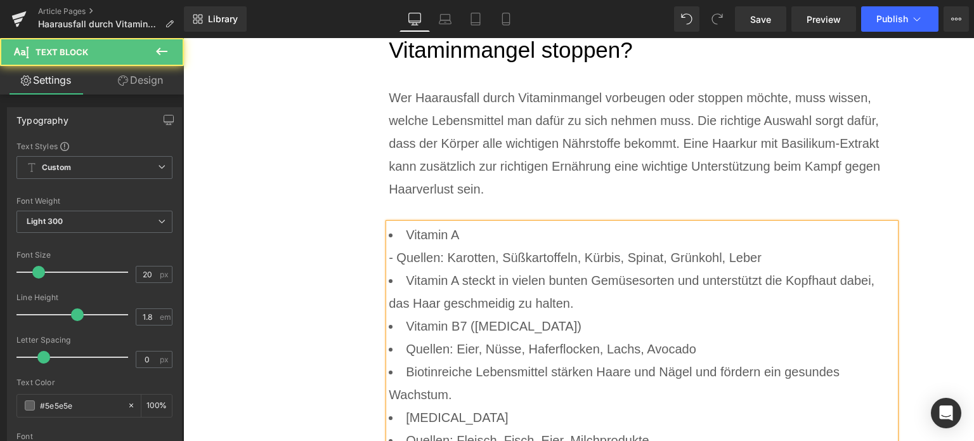
click at [796, 256] on li "Vitamin A - Quellen: Karotten, Süßkartoffeln, Kürbis, Spinat, Grünkohl, Leber" at bounding box center [642, 246] width 507 height 46
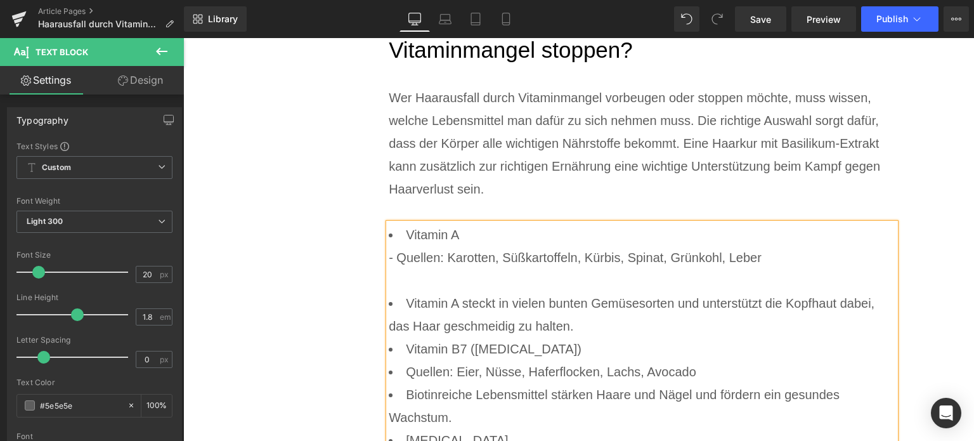
click at [404, 306] on li "Vitamin A steckt in vielen bunten Gemüsesorten und unterstützt die Kopfhaut dab…" at bounding box center [642, 315] width 507 height 46
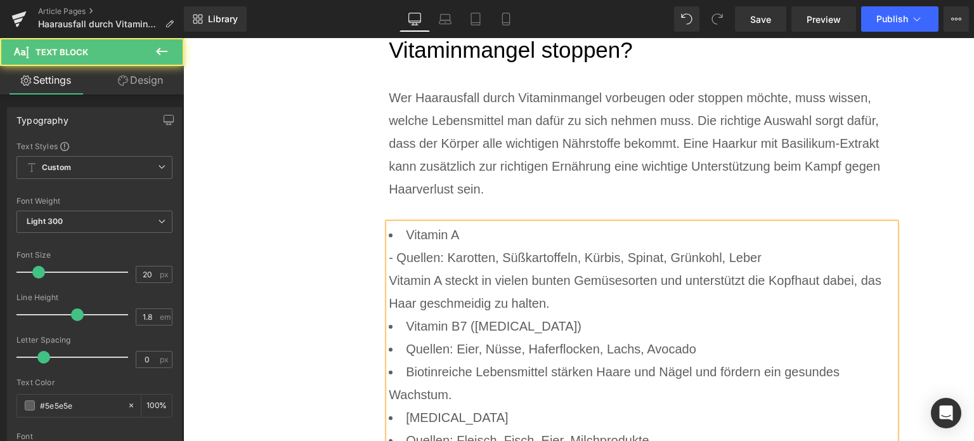
click at [585, 309] on li "Vitamin A - Quellen: Karotten, Süßkartoffeln, Kürbis, Spinat, Grünkohl, Leber V…" at bounding box center [642, 268] width 507 height 91
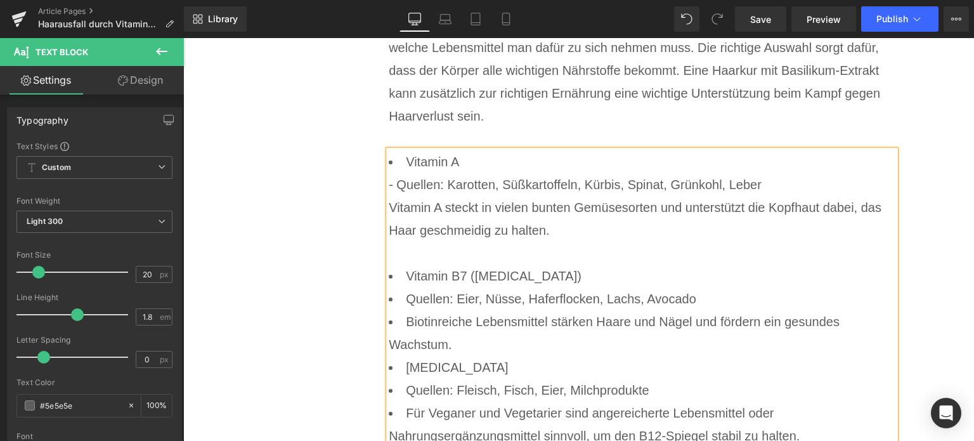
scroll to position [4753, 0]
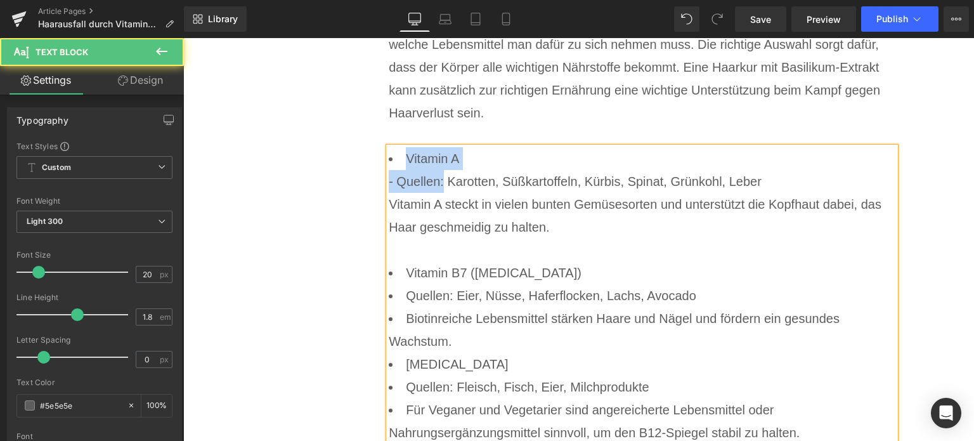
drag, startPoint x: 439, startPoint y: 185, endPoint x: 403, endPoint y: 156, distance: 45.9
click at [403, 156] on li "Vitamin A - Quellen: Karotten, Süßkartoffeln, Kürbis, Spinat, Grünkohl, Leber V…" at bounding box center [642, 204] width 507 height 114
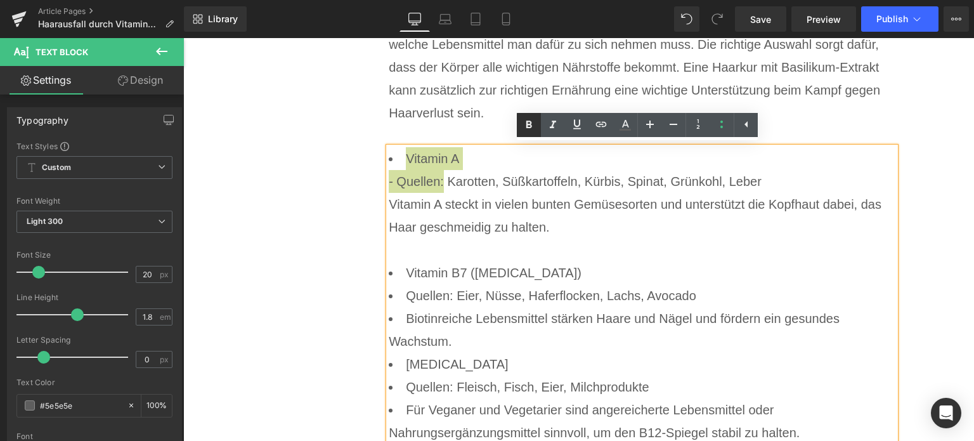
click at [531, 122] on icon at bounding box center [529, 125] width 6 height 8
click at [616, 254] on li "Vitamin A - Quellen: Karotten, Süßkartoffeln, Kürbis, Spinat, Grünkohl, Leber V…" at bounding box center [642, 204] width 507 height 114
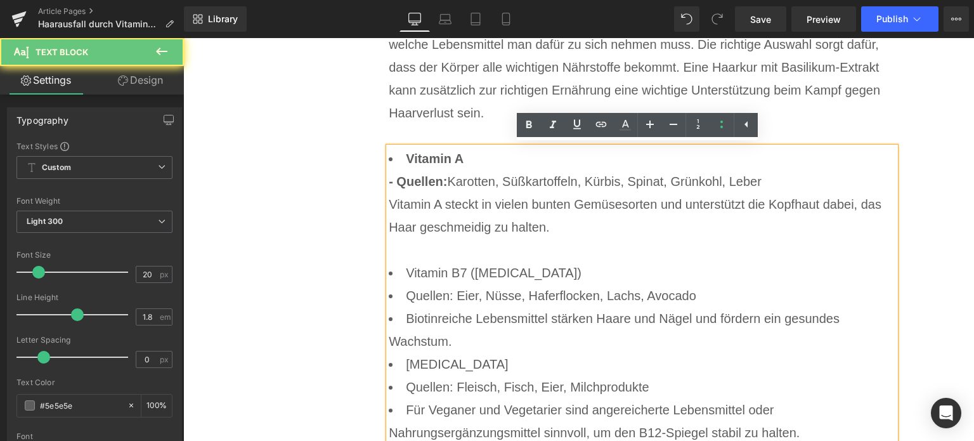
click at [791, 290] on li "Quellen: Eier, Nüsse, Haferflocken, Lachs, Avocado" at bounding box center [642, 295] width 507 height 23
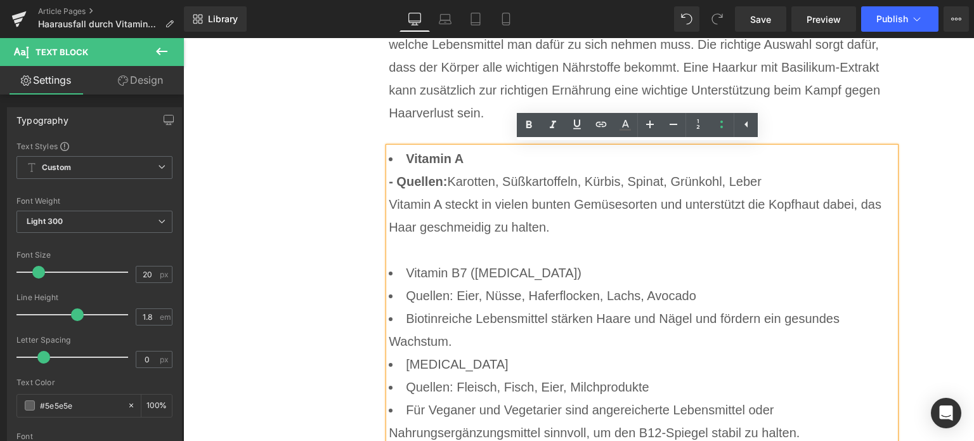
click at [403, 296] on li "Quellen: Eier, Nüsse, Haferflocken, Lachs, Avocado" at bounding box center [642, 295] width 507 height 23
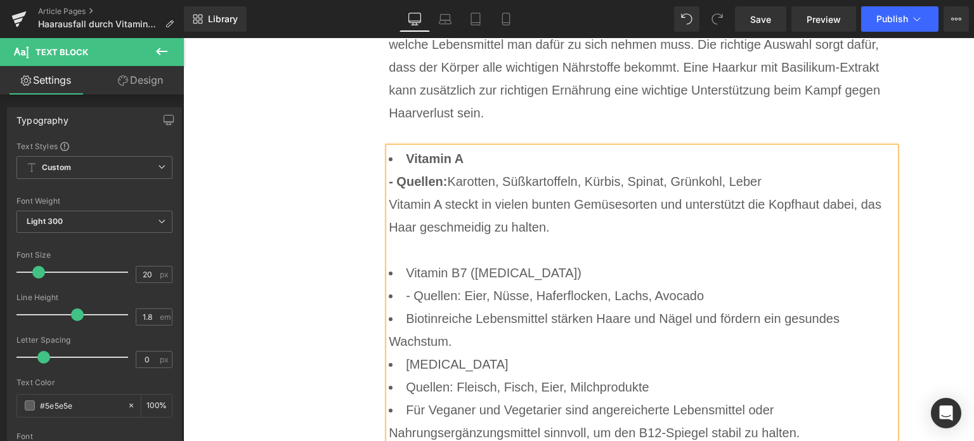
click at [404, 319] on li "Biotinreiche Lebensmittel stärken Haare und Nägel und fördern ein gesundes Wach…" at bounding box center [642, 330] width 507 height 46
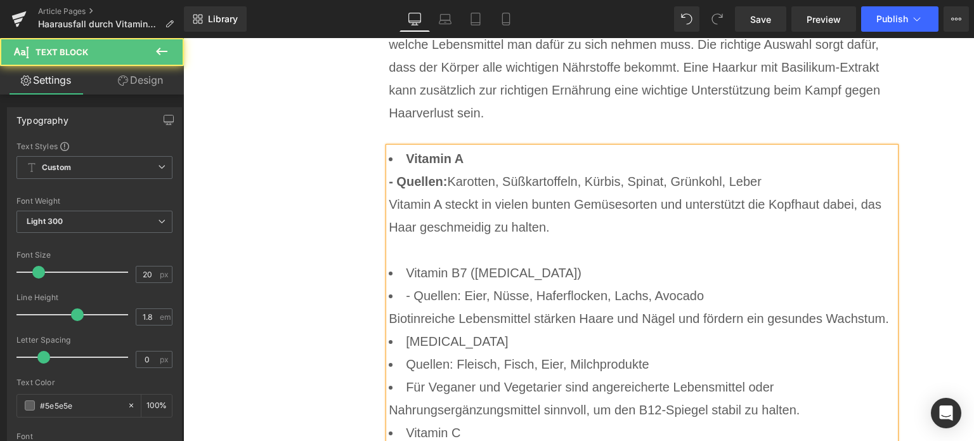
click at [398, 294] on li "- Quellen: Eier, Nüsse, Haferflocken, Lachs, Avocado Biotinreiche Lebensmittel …" at bounding box center [642, 307] width 507 height 46
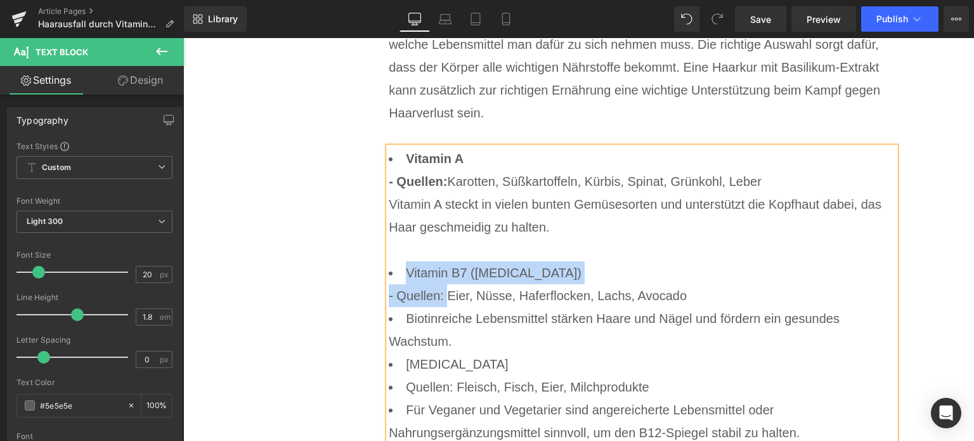
drag, startPoint x: 441, startPoint y: 296, endPoint x: 403, endPoint y: 274, distance: 43.5
click at [403, 274] on li "Vitamin B7 ([MEDICAL_DATA]) - Quellen: Eier, Nüsse, Haferflocken, Lachs, Avocado" at bounding box center [642, 284] width 507 height 46
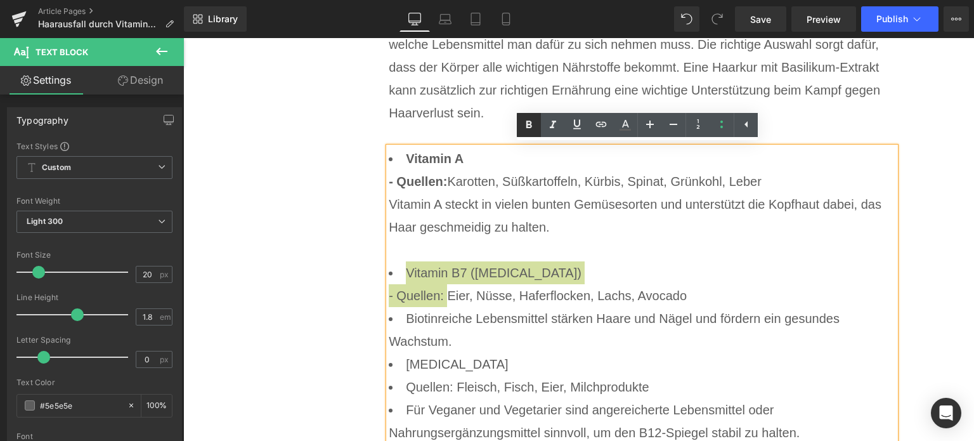
click at [530, 125] on icon at bounding box center [529, 125] width 6 height 8
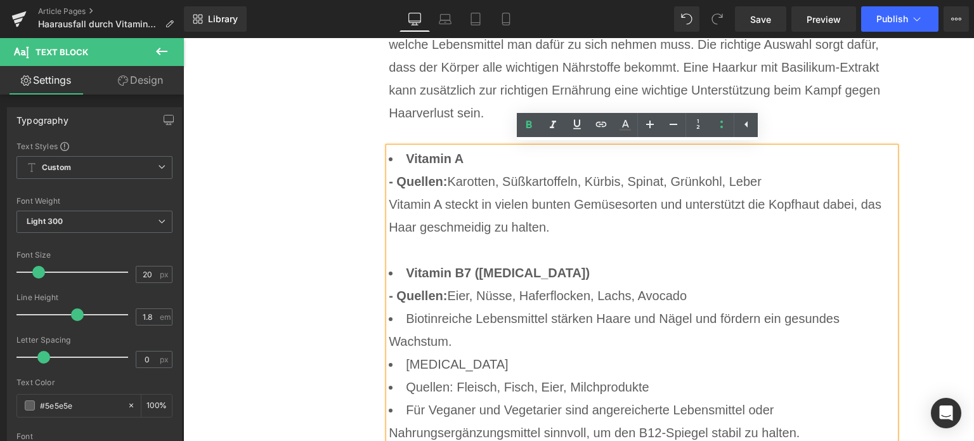
scroll to position [4816, 0]
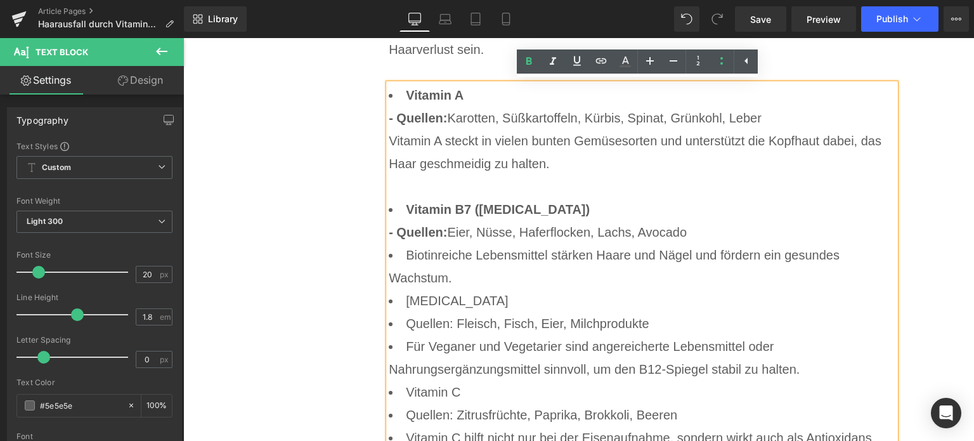
click at [460, 279] on li "Biotinreiche Lebensmittel stärken Haare und Nägel und fördern ein gesundes Wach…" at bounding box center [642, 266] width 507 height 46
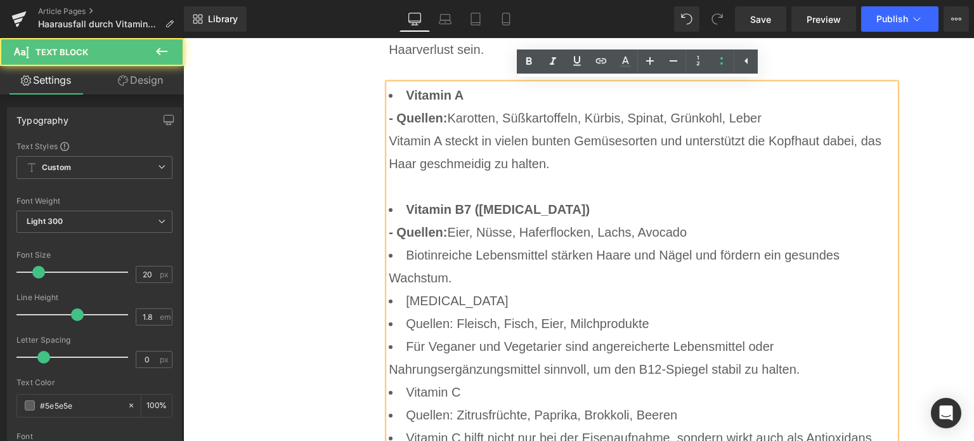
click at [399, 256] on li "Biotinreiche Lebensmittel stärken Haare und Nägel und fördern ein gesundes Wach…" at bounding box center [642, 266] width 507 height 46
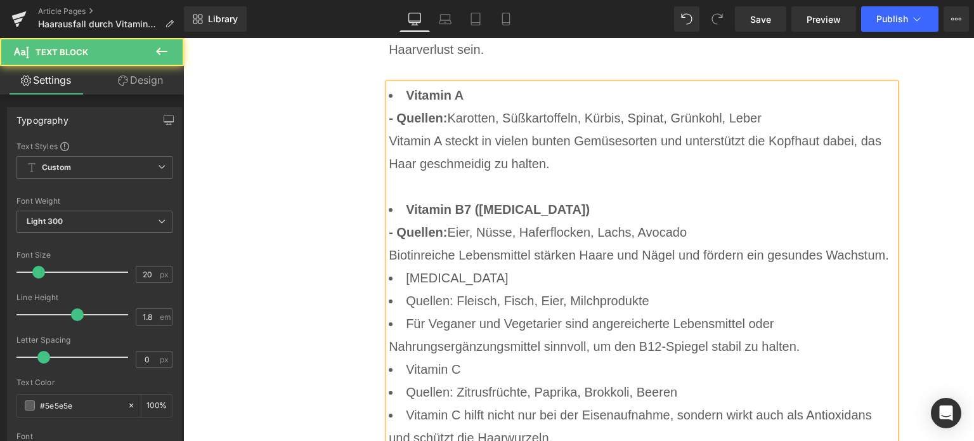
click at [886, 257] on li "Vitamin B7 ([MEDICAL_DATA]) - Quellen: Eier, Nüsse, Haferflocken, Lachs, Avocad…" at bounding box center [642, 232] width 507 height 68
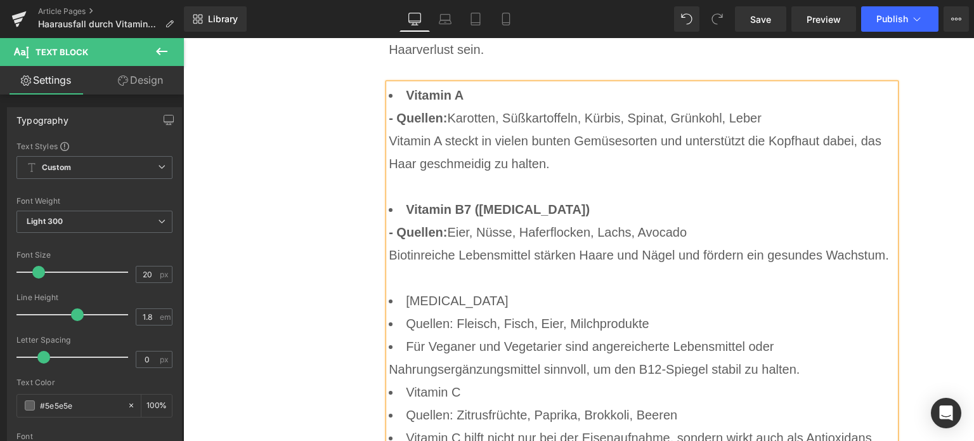
scroll to position [4854, 0]
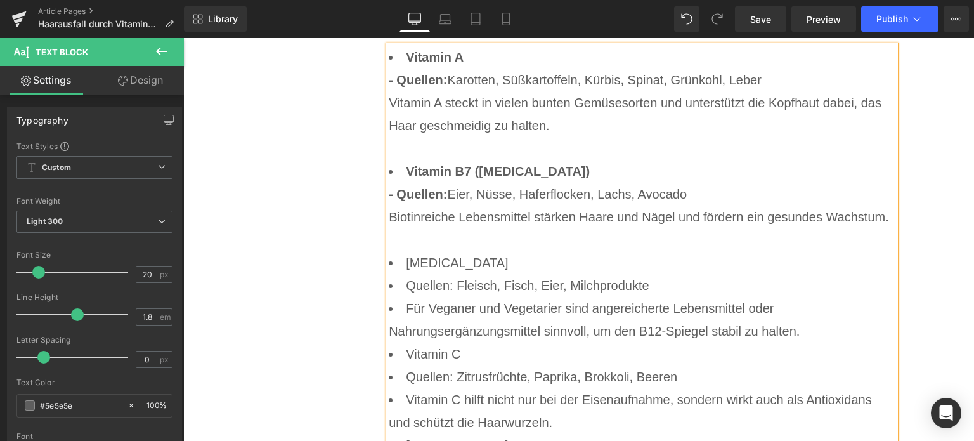
click at [402, 311] on li "Für Veganer und Vegetarier sind angereicherte Lebensmittel oder Nahrungsergänzu…" at bounding box center [642, 320] width 507 height 46
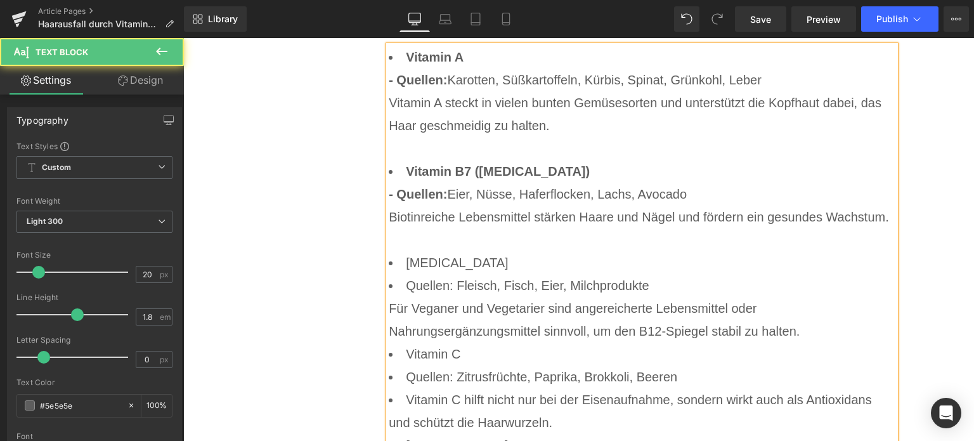
click at [401, 288] on li "Quellen: Fleisch, Fisch, Eier, Milchprodukte Für Veganer und Vegetarier sind an…" at bounding box center [642, 308] width 507 height 68
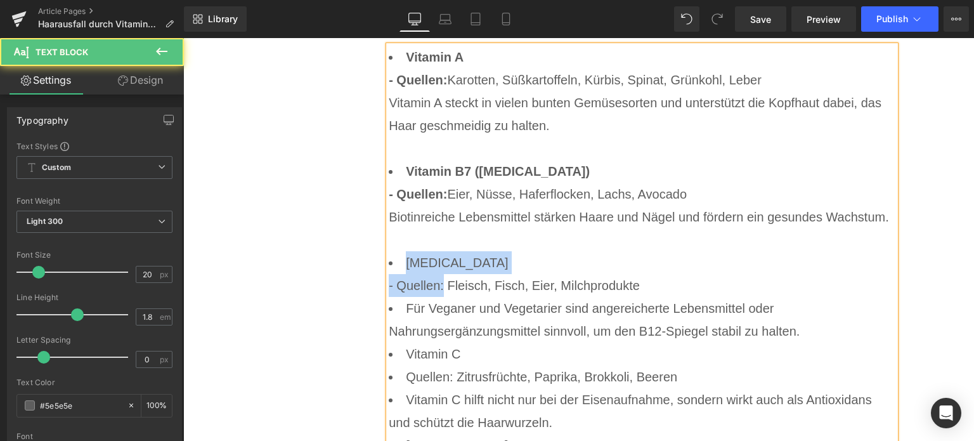
drag, startPoint x: 439, startPoint y: 291, endPoint x: 387, endPoint y: 261, distance: 60.5
click at [389, 261] on li "[MEDICAL_DATA] - Quellen: Fleisch, Fisch, Eier, Milchprodukte" at bounding box center [642, 274] width 507 height 46
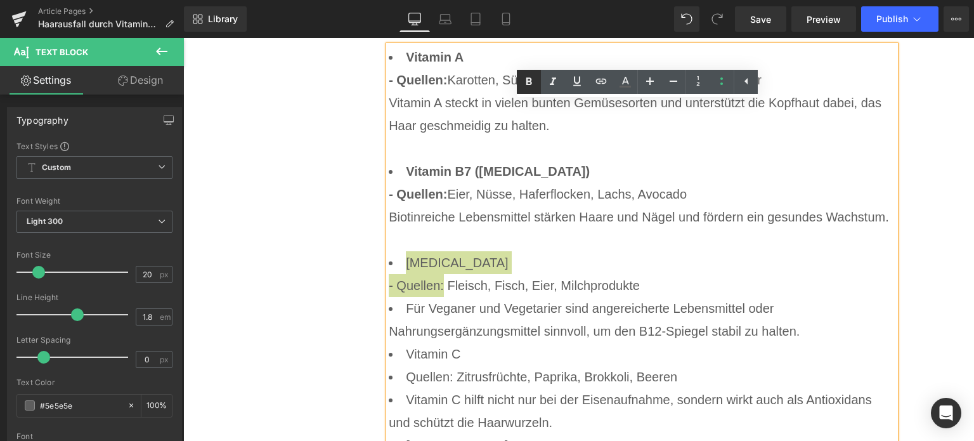
click at [532, 89] on icon at bounding box center [528, 81] width 15 height 15
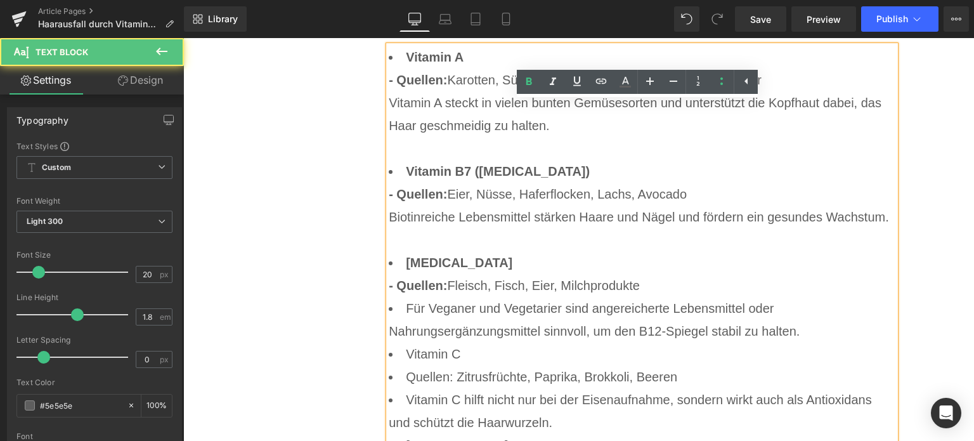
click at [832, 329] on li "Für Veganer und Vegetarier sind angereicherte Lebensmittel oder Nahrungsergänzu…" at bounding box center [642, 320] width 507 height 46
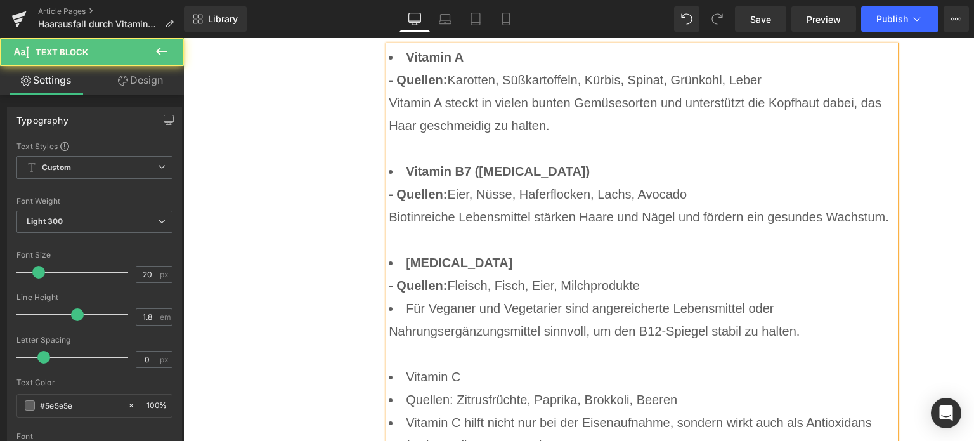
click at [394, 304] on li "Für Veganer und Vegetarier sind angereicherte Lebensmittel oder Nahrungsergänzu…" at bounding box center [642, 331] width 507 height 68
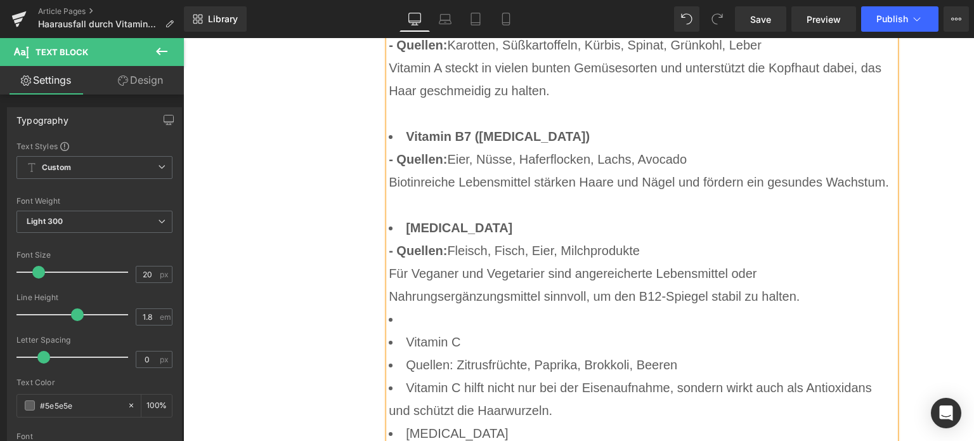
scroll to position [4918, 0]
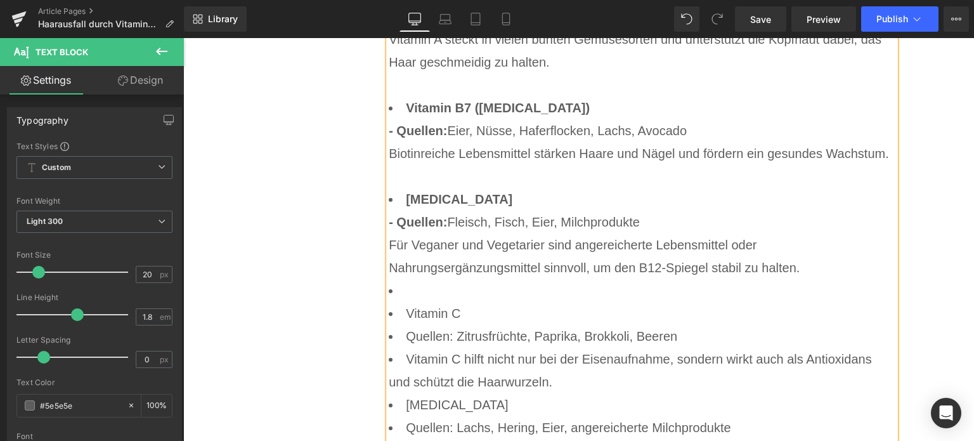
click at [408, 299] on li at bounding box center [642, 290] width 507 height 23
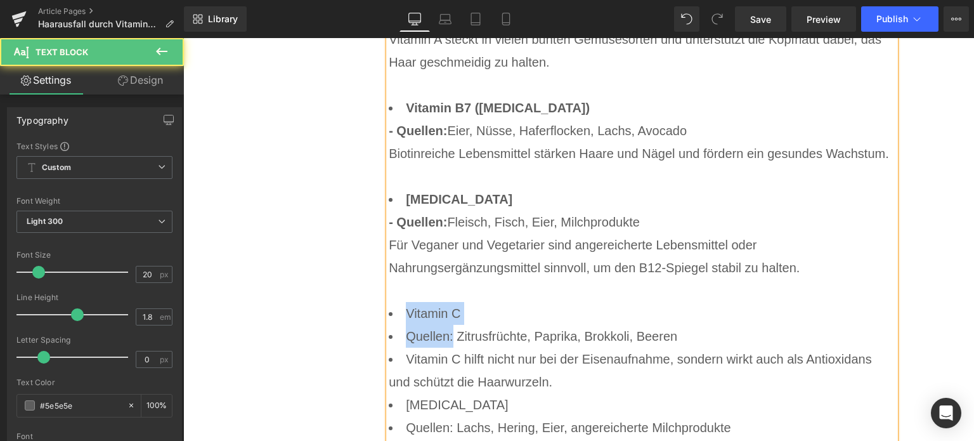
drag, startPoint x: 449, startPoint y: 337, endPoint x: 401, endPoint y: 318, distance: 51.6
click at [401, 318] on ul "Vitamin A - Quellen: Karotten, Süßkartoffeln, Kürbis, Spinat, Grünkohl, Leber V…" at bounding box center [642, 278] width 507 height 593
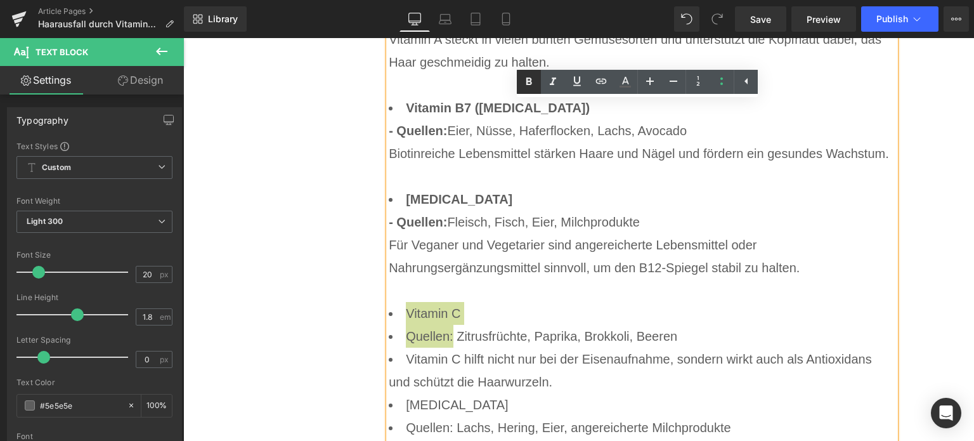
click at [528, 78] on icon at bounding box center [529, 81] width 6 height 8
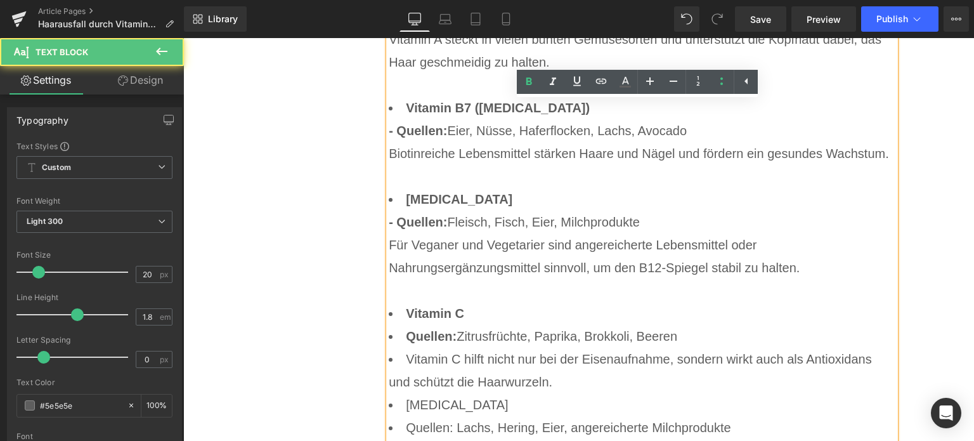
click at [402, 344] on li "Quellen: Zitrusfrüchte, Paprika, Brokkoli, Beeren" at bounding box center [642, 336] width 507 height 23
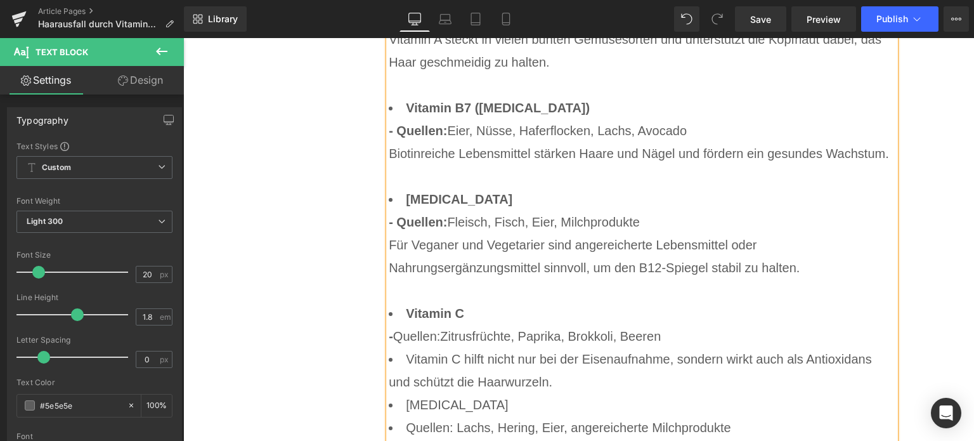
click at [408, 359] on li "Vitamin C hilft nicht nur bei der Eisenaufnahme, sondern wirkt auch als Antioxi…" at bounding box center [642, 370] width 507 height 46
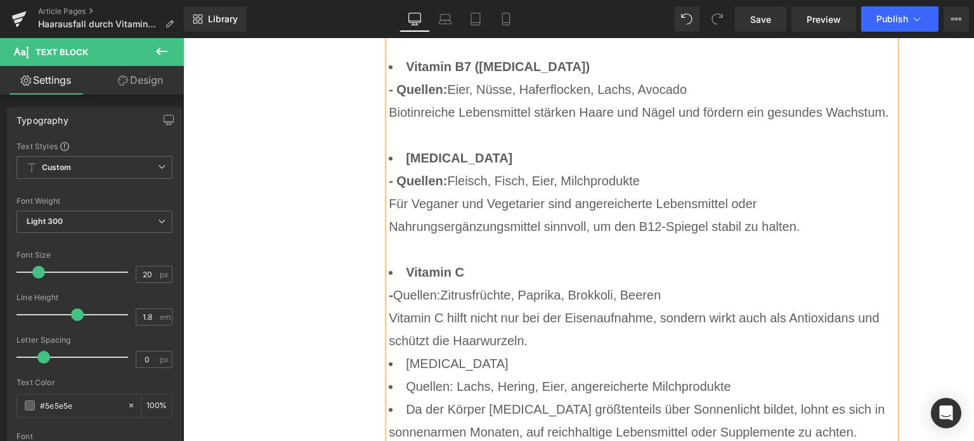
scroll to position [4981, 0]
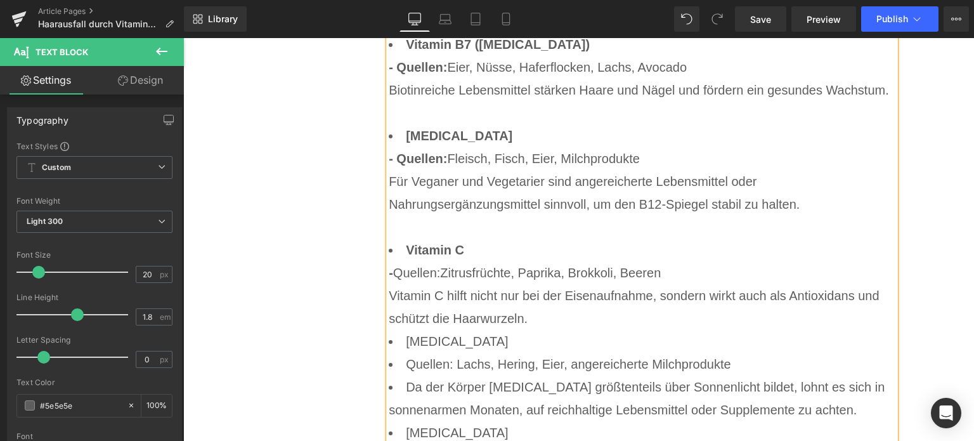
click at [547, 325] on li "Vitamin C - Quellen: Zitrusfrüchte, Paprika, Brokkoli, Beeren Vitamin C hilft n…" at bounding box center [642, 283] width 507 height 91
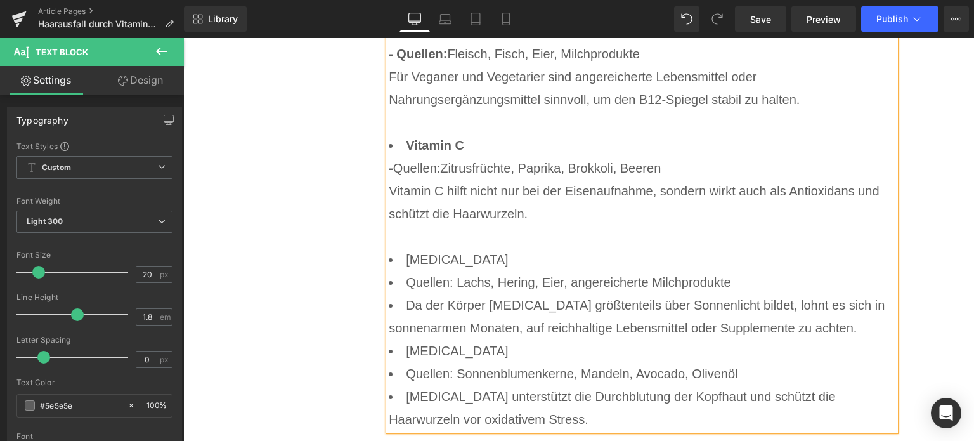
scroll to position [5108, 0]
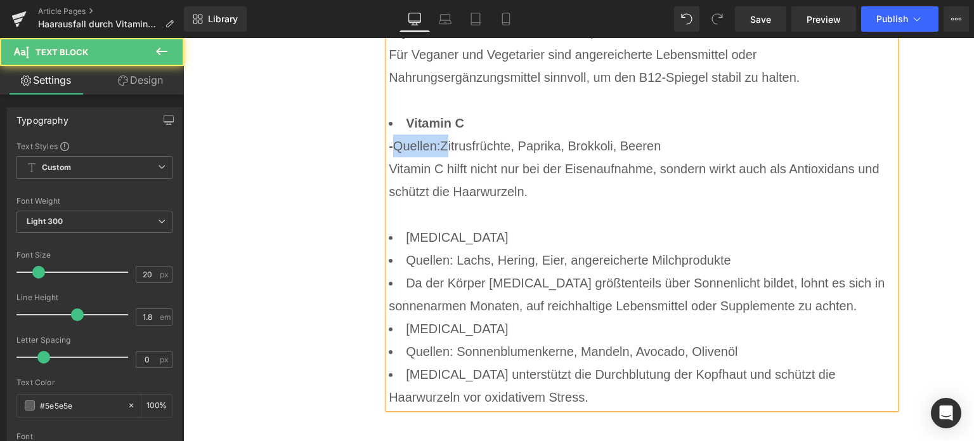
drag, startPoint x: 444, startPoint y: 148, endPoint x: 389, endPoint y: 149, distance: 54.5
click at [389, 149] on li "Vitamin C - Quellen: Zitrusfrüchte, Paprika, Brokkoli, Beeren Vitamin C hilft n…" at bounding box center [642, 169] width 507 height 114
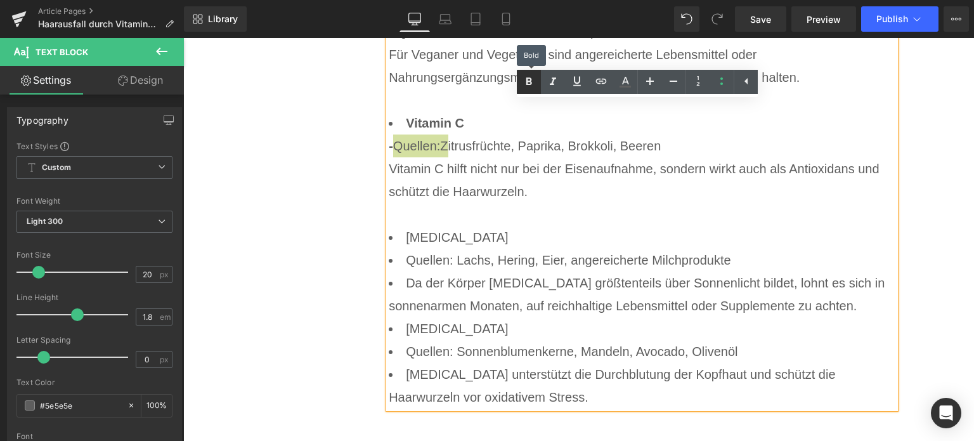
click at [530, 86] on icon at bounding box center [528, 81] width 15 height 15
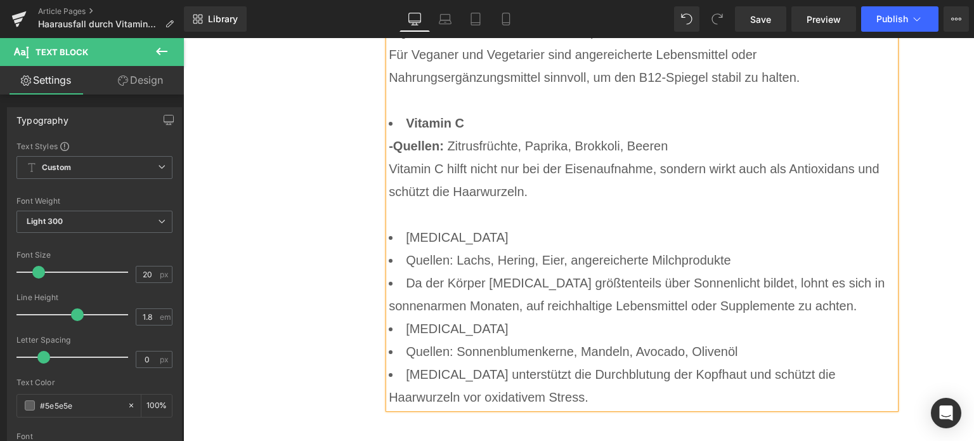
click at [464, 221] on li "Vitamin C - Quellen: Zitrusfrüchte, Paprika, Brokkoli, Beeren Vitamin C hilft n…" at bounding box center [642, 169] width 507 height 114
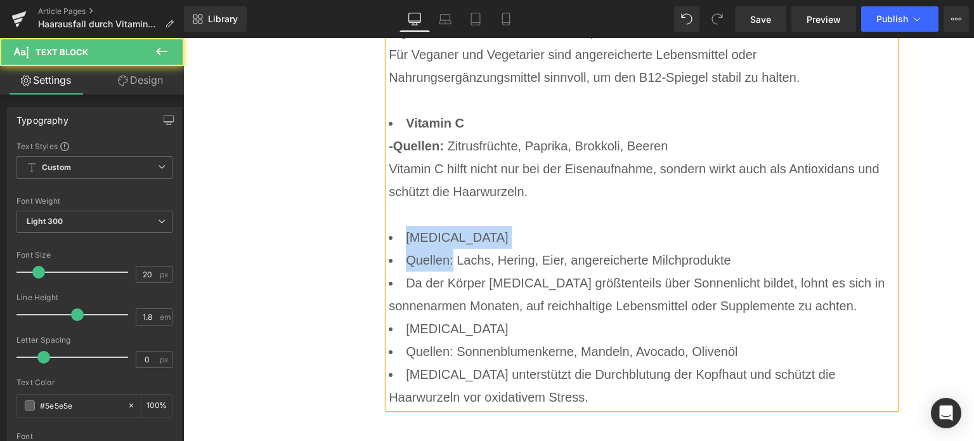
drag, startPoint x: 448, startPoint y: 262, endPoint x: 375, endPoint y: 243, distance: 74.9
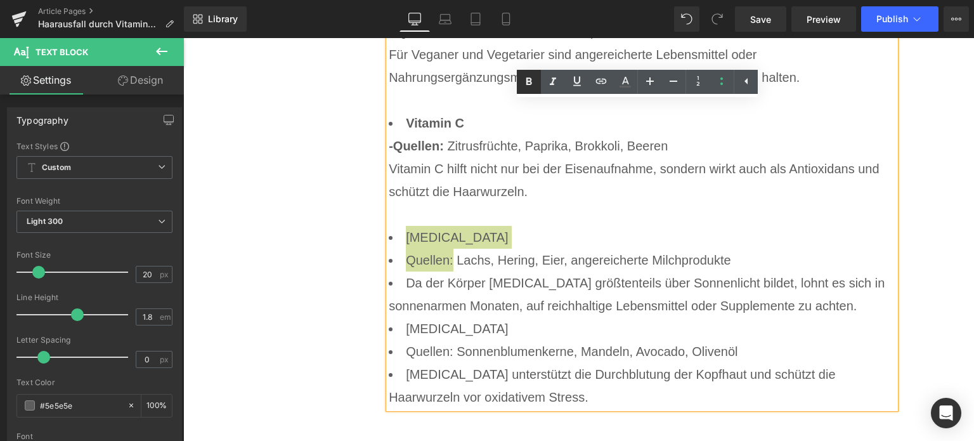
click at [528, 87] on icon at bounding box center [528, 81] width 15 height 15
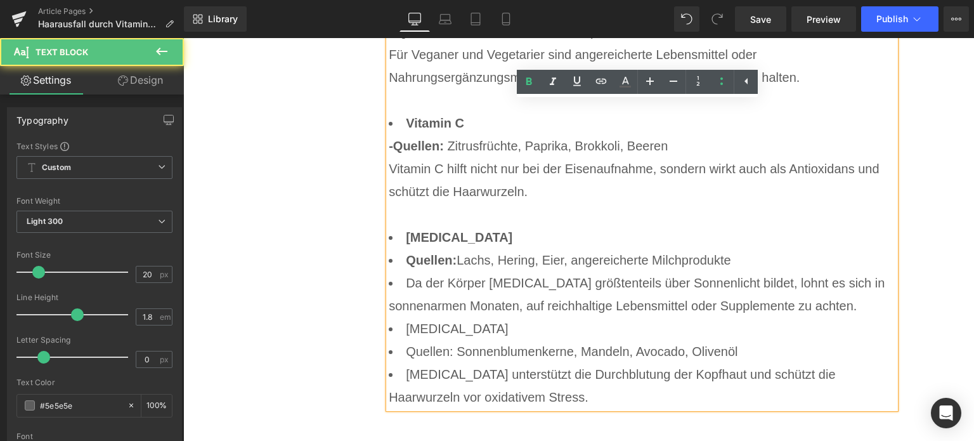
click at [399, 261] on li "Quellen: Lachs, Hering, Eier, angereicherte Milchprodukte" at bounding box center [642, 260] width 507 height 23
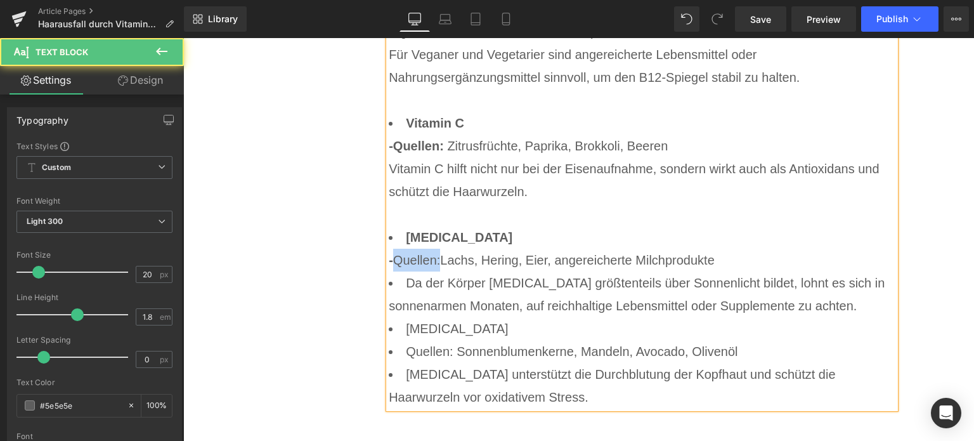
drag, startPoint x: 439, startPoint y: 264, endPoint x: 394, endPoint y: 260, distance: 45.2
click at [394, 260] on li "[MEDICAL_DATA] - Quellen: Lachs, Hering, Eier, angereicherte Milchprodukte" at bounding box center [642, 249] width 507 height 46
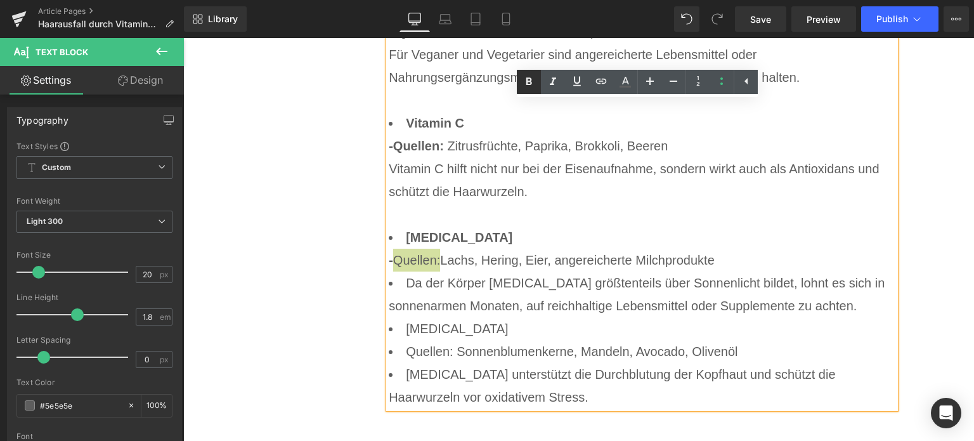
click at [530, 84] on icon at bounding box center [529, 81] width 6 height 8
click at [402, 281] on li "Da der Körper [MEDICAL_DATA] größtenteils über Sonnenlicht bildet, lohnt es sic…" at bounding box center [642, 294] width 507 height 46
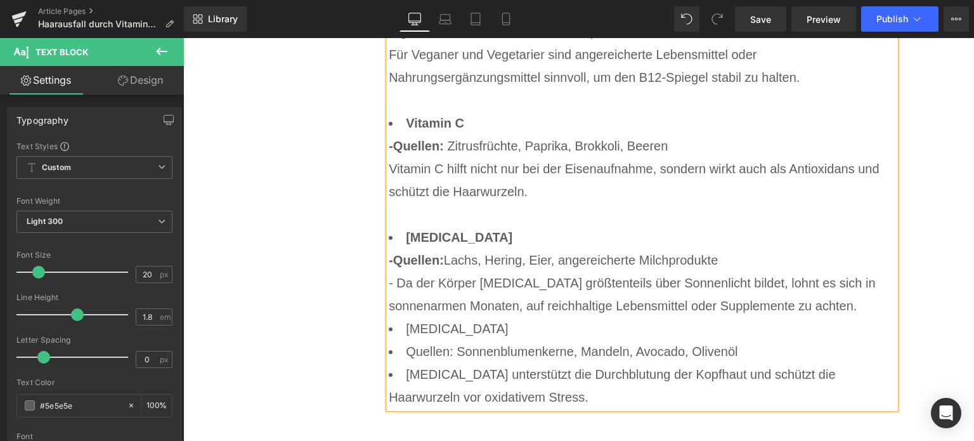
click at [875, 301] on li "[MEDICAL_DATA] - Quellen: Lachs, Hering, Eier, angereicherte Milchprodukte - Da…" at bounding box center [642, 271] width 507 height 91
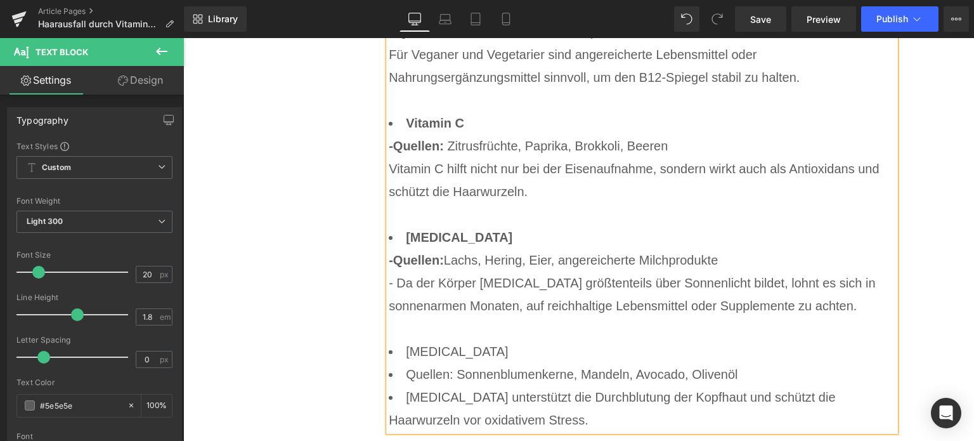
click at [403, 376] on li "Quellen: Sonnenblumenkerne, Mandeln, Avocado, Olivenöl" at bounding box center [642, 374] width 507 height 23
click at [408, 399] on li "[MEDICAL_DATA] unterstützt die Durchblutung der Kopfhaut und schützt die Haarwu…" at bounding box center [642, 408] width 507 height 46
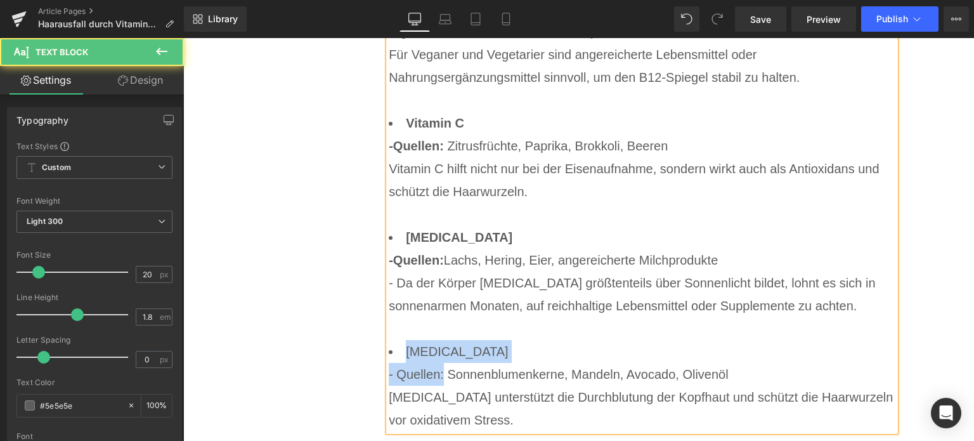
drag, startPoint x: 440, startPoint y: 377, endPoint x: 404, endPoint y: 346, distance: 47.7
click at [404, 346] on li "[MEDICAL_DATA] - Quellen: Sonnenblumenkerne, Mandeln, Avocado, Olivenöl [MEDICA…" at bounding box center [642, 385] width 507 height 91
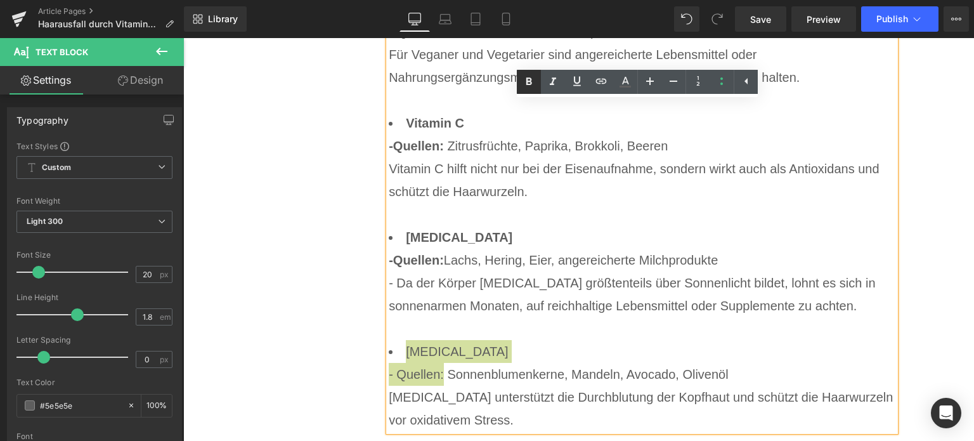
click at [528, 79] on icon at bounding box center [529, 81] width 6 height 8
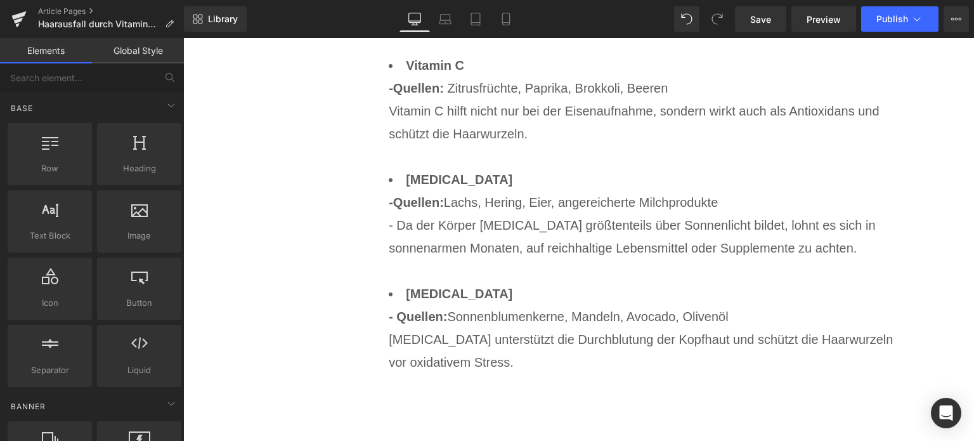
scroll to position [5326, 0]
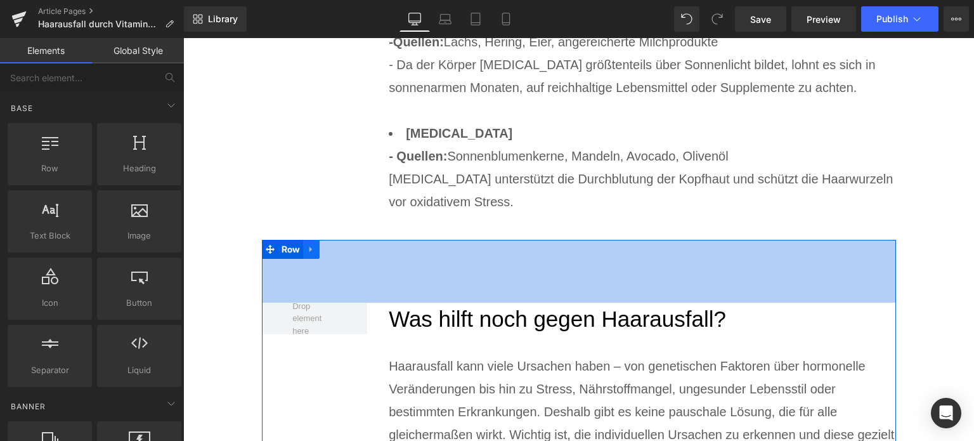
click at [311, 257] on link at bounding box center [311, 249] width 16 height 19
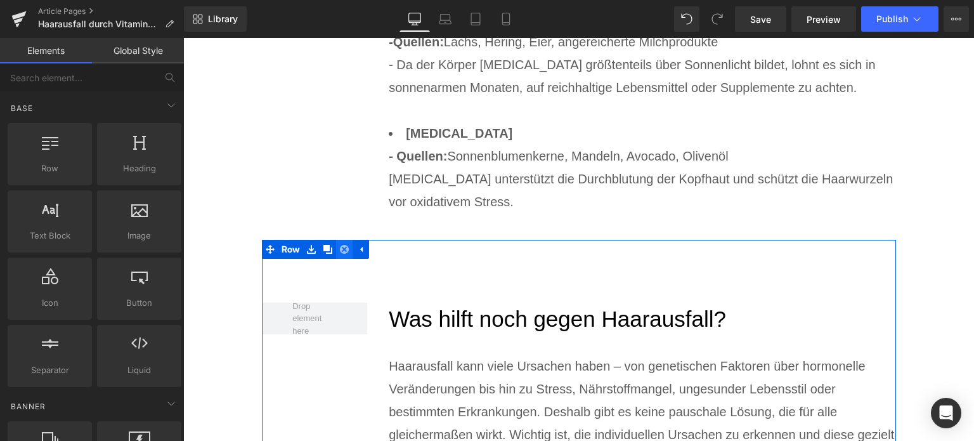
click at [336, 252] on link at bounding box center [344, 249] width 16 height 19
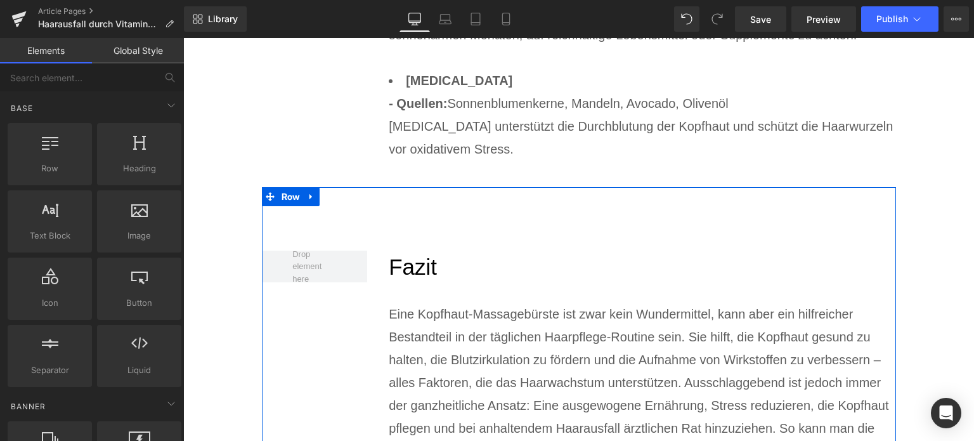
scroll to position [5453, 0]
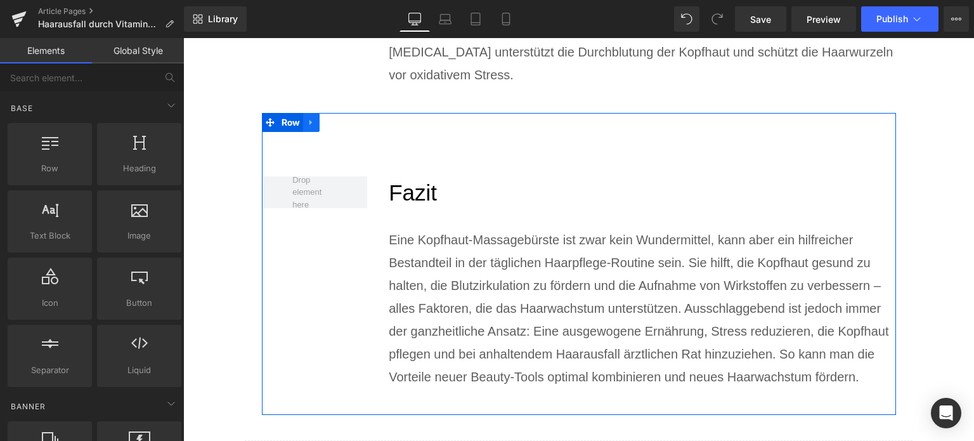
click at [309, 121] on icon at bounding box center [311, 122] width 9 height 10
click at [323, 126] on icon at bounding box center [327, 122] width 9 height 9
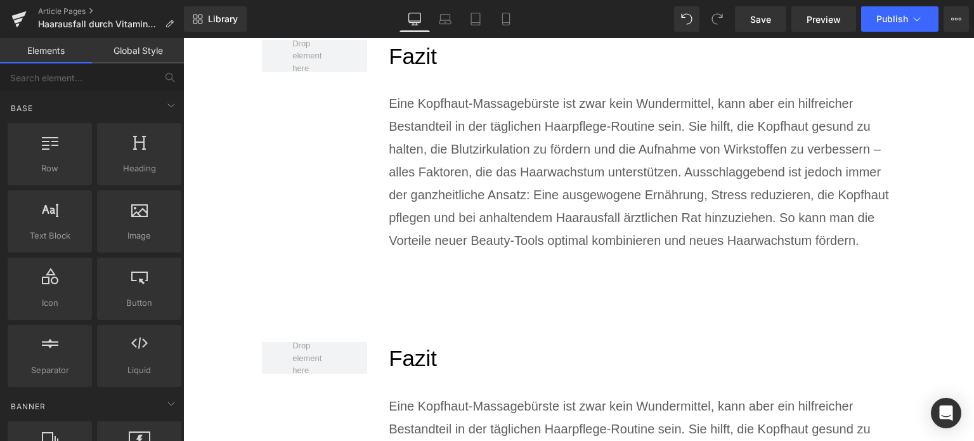
scroll to position [5524, 0]
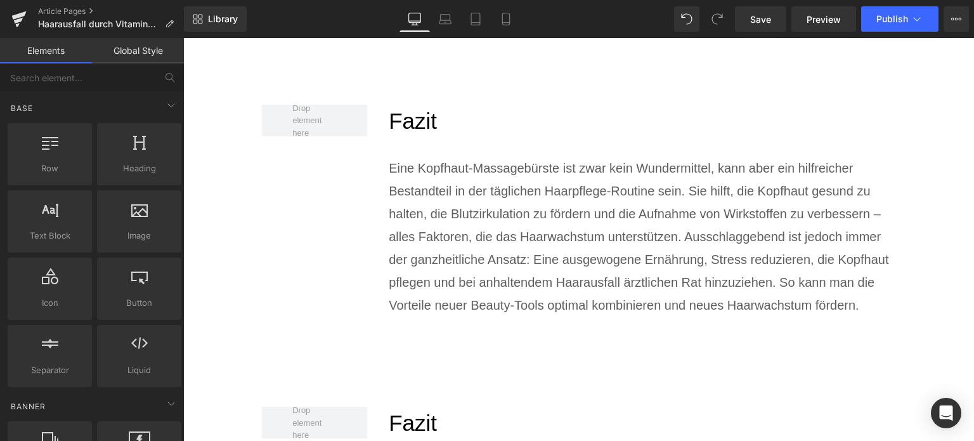
click at [426, 131] on span "Fazit" at bounding box center [413, 120] width 48 height 25
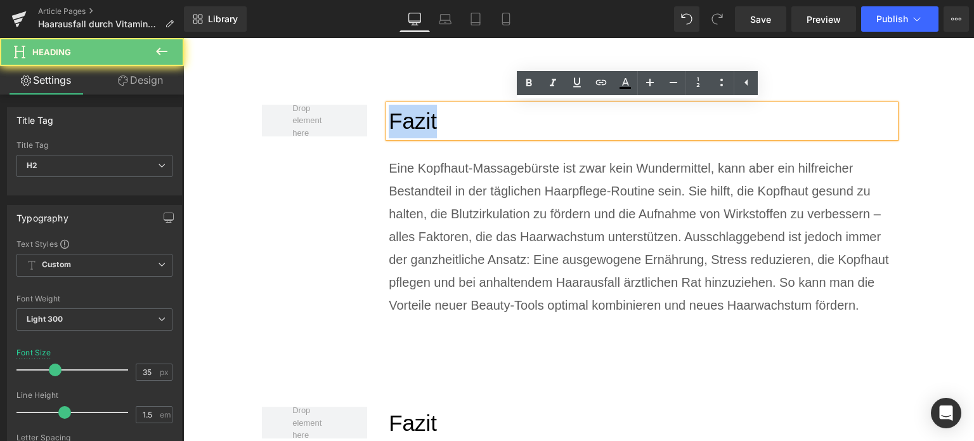
click at [426, 131] on span "Fazit" at bounding box center [413, 120] width 48 height 25
paste div
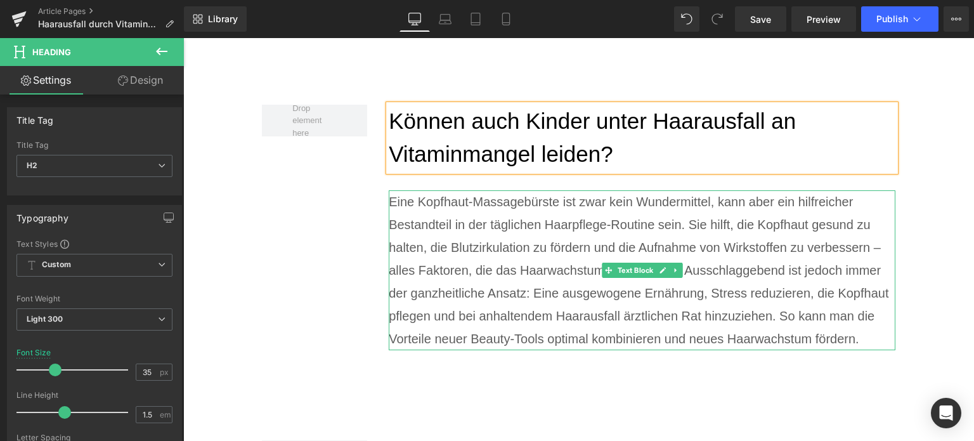
click at [480, 249] on p "Eine Kopfhaut-Massagebürste ist zwar kein Wundermittel, kann aber ein hilfreich…" at bounding box center [642, 270] width 507 height 160
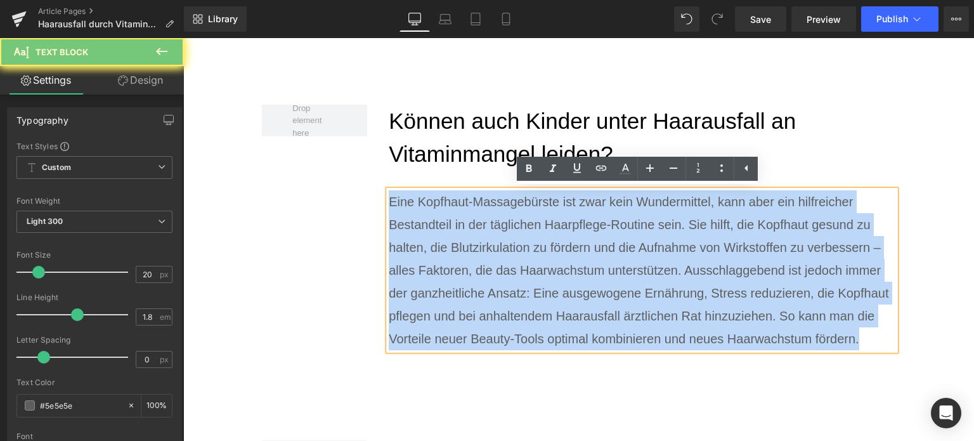
click at [480, 249] on p "Eine Kopfhaut-Massagebürste ist zwar kein Wundermittel, kann aber ein hilfreich…" at bounding box center [642, 270] width 507 height 160
paste div
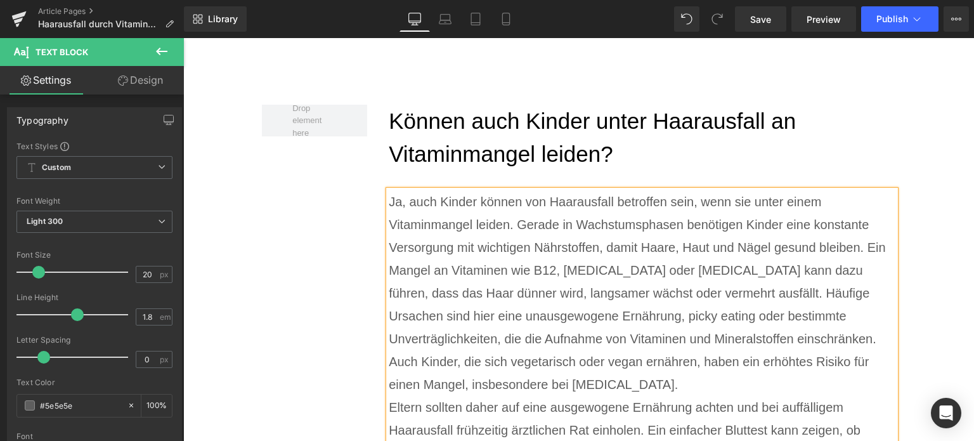
click at [675, 382] on p "Ja, auch Kinder können von Haarausfall betroffen sein, wenn sie unter einem Vit…" at bounding box center [642, 292] width 507 height 205
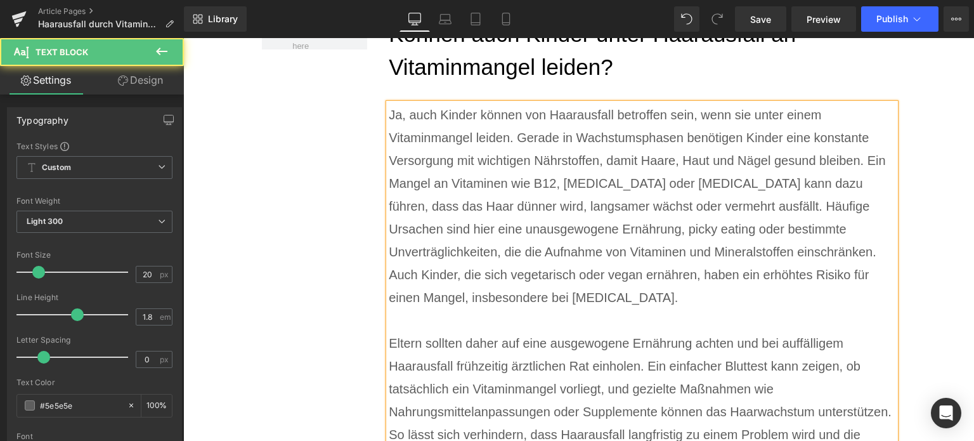
scroll to position [5714, 0]
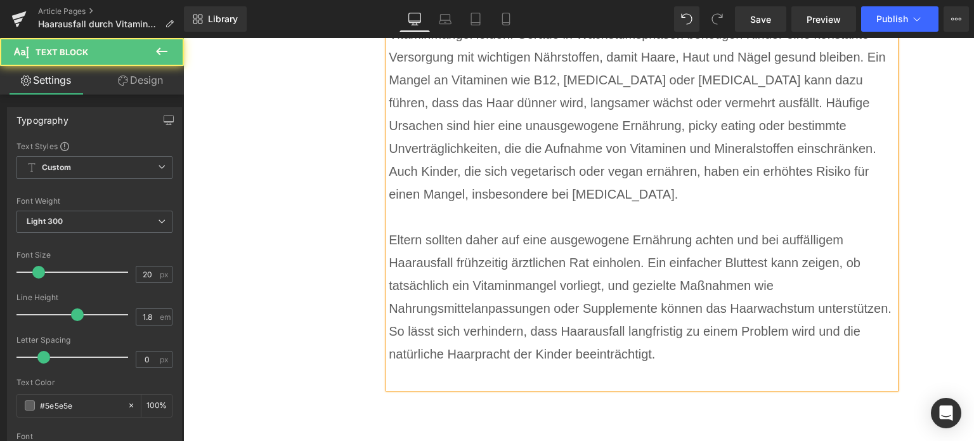
click at [518, 381] on p at bounding box center [642, 376] width 507 height 23
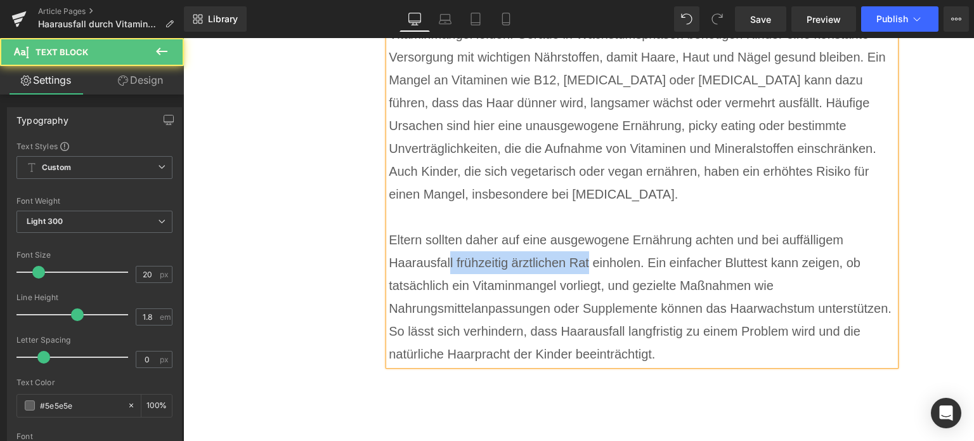
drag, startPoint x: 445, startPoint y: 259, endPoint x: 584, endPoint y: 259, distance: 138.9
click at [584, 259] on p "Eltern sollten daher auf eine ausgewogene Ernährung achten und bei auffälligem …" at bounding box center [642, 296] width 507 height 137
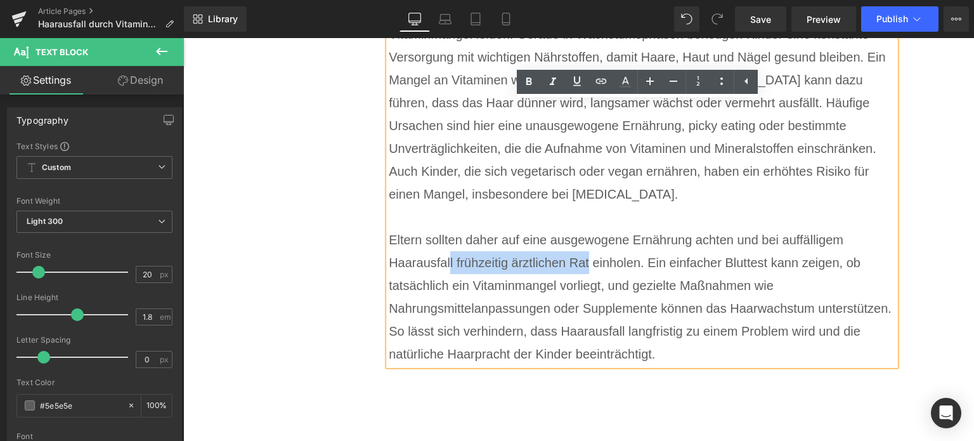
click at [581, 261] on p "Eltern sollten daher auf eine ausgewogene Ernährung achten und bei auffälligem …" at bounding box center [642, 296] width 507 height 137
drag, startPoint x: 586, startPoint y: 258, endPoint x: 451, endPoint y: 258, distance: 134.4
click at [451, 258] on p "Eltern sollten daher auf eine ausgewogene Ernährung achten und bei auffälligem …" at bounding box center [642, 296] width 507 height 137
click at [528, 82] on icon at bounding box center [528, 81] width 15 height 15
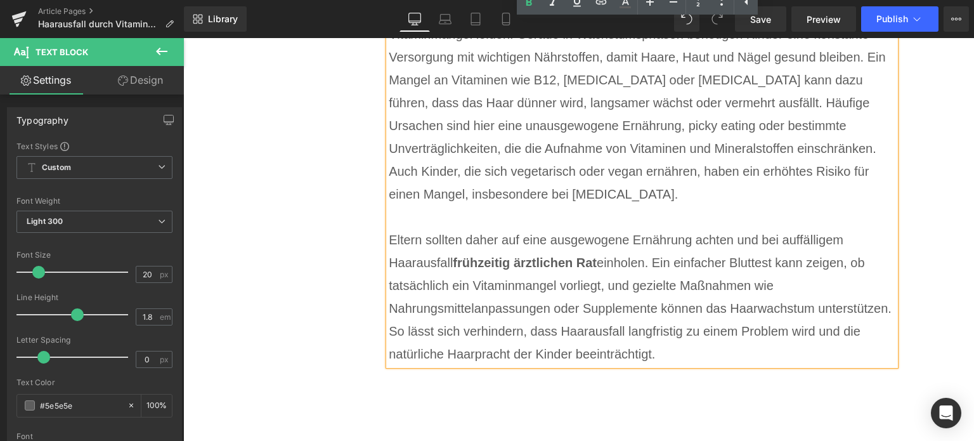
scroll to position [5588, 0]
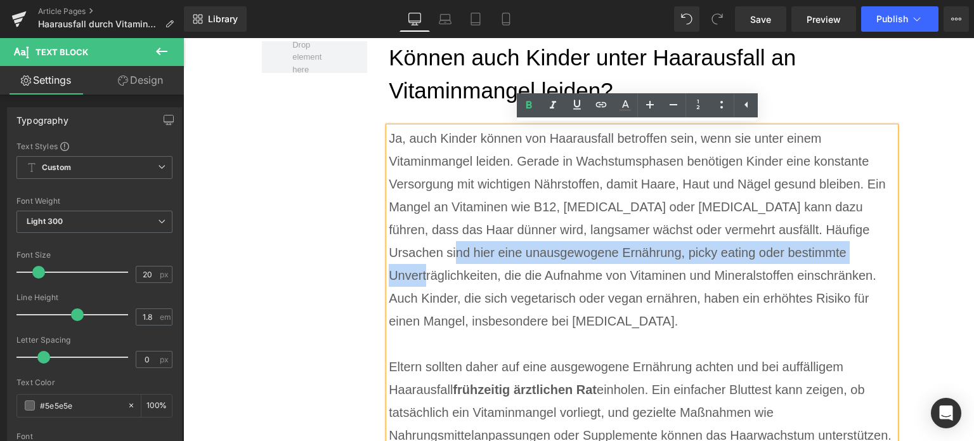
drag, startPoint x: 814, startPoint y: 254, endPoint x: 385, endPoint y: 247, distance: 428.7
click at [389, 247] on p "Ja, auch Kinder können von Haarausfall betroffen sein, wenn sie unter einem Vit…" at bounding box center [642, 229] width 507 height 205
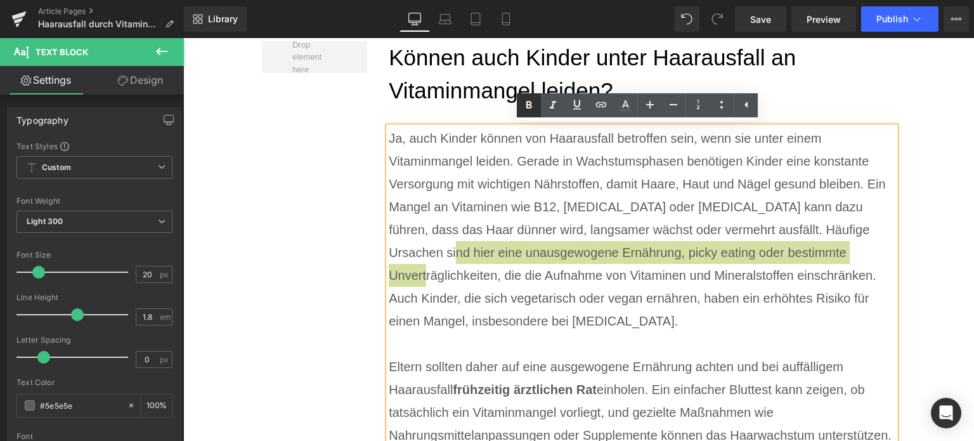
click at [529, 103] on icon at bounding box center [528, 105] width 15 height 15
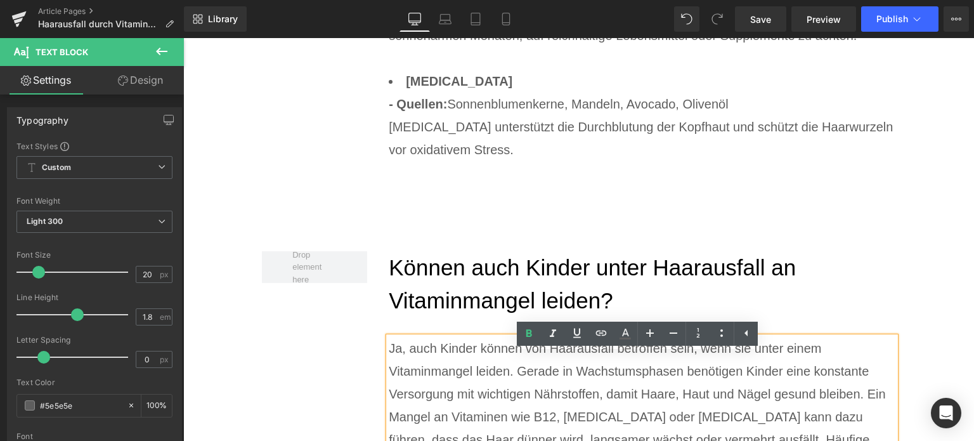
scroll to position [5397, 0]
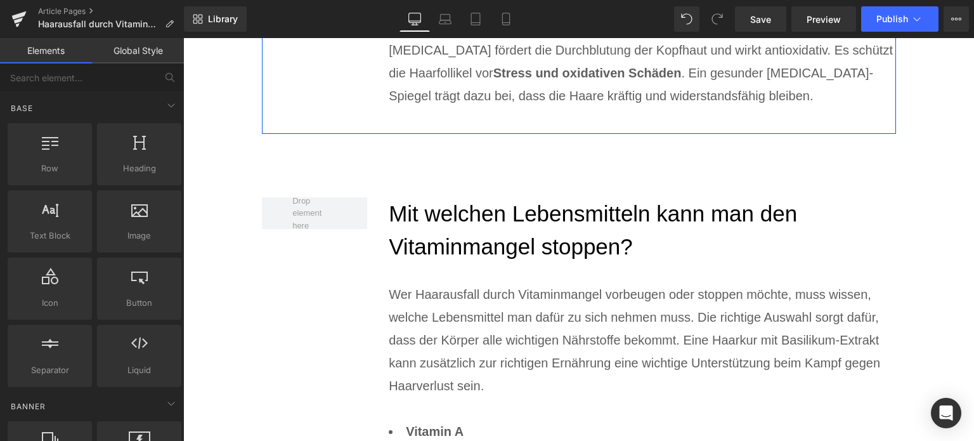
scroll to position [4502, 0]
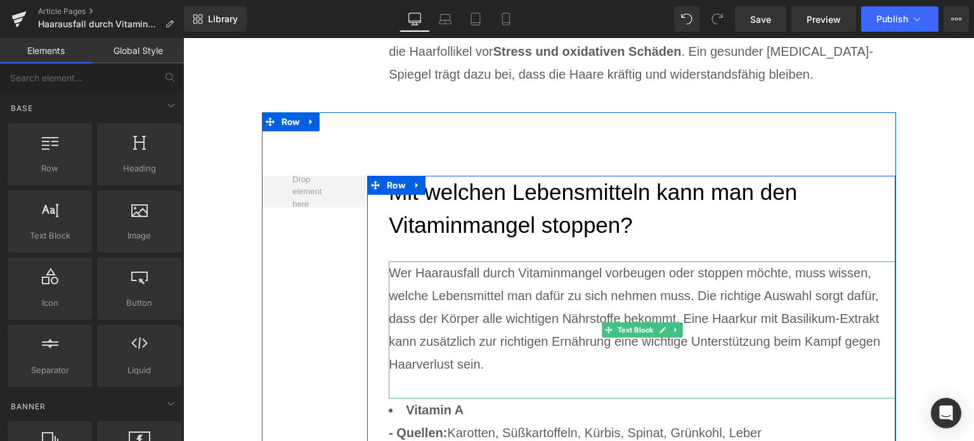
click at [751, 322] on p "Wer Haarausfall durch Vitaminmangel vorbeugen oder stoppen möchte, muss wissen,…" at bounding box center [642, 318] width 507 height 114
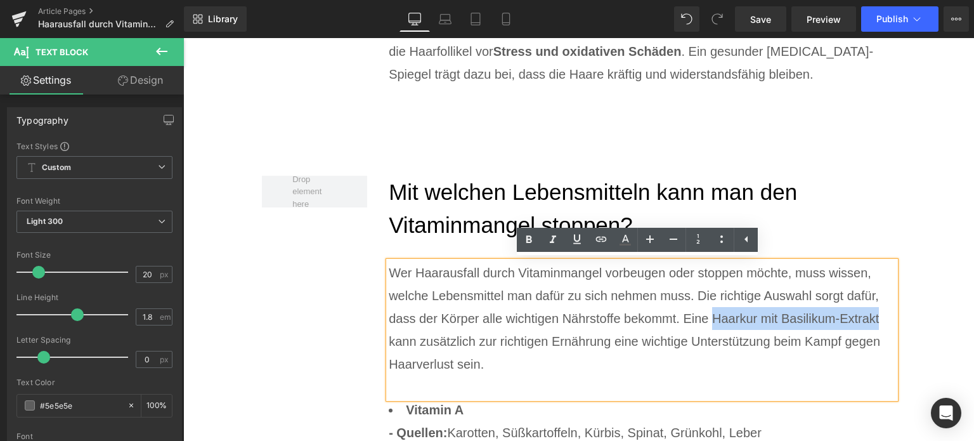
drag, startPoint x: 705, startPoint y: 321, endPoint x: 872, endPoint y: 324, distance: 167.4
click at [872, 324] on p "Wer Haarausfall durch Vitaminmangel vorbeugen oder stoppen möchte, muss wissen,…" at bounding box center [642, 318] width 507 height 114
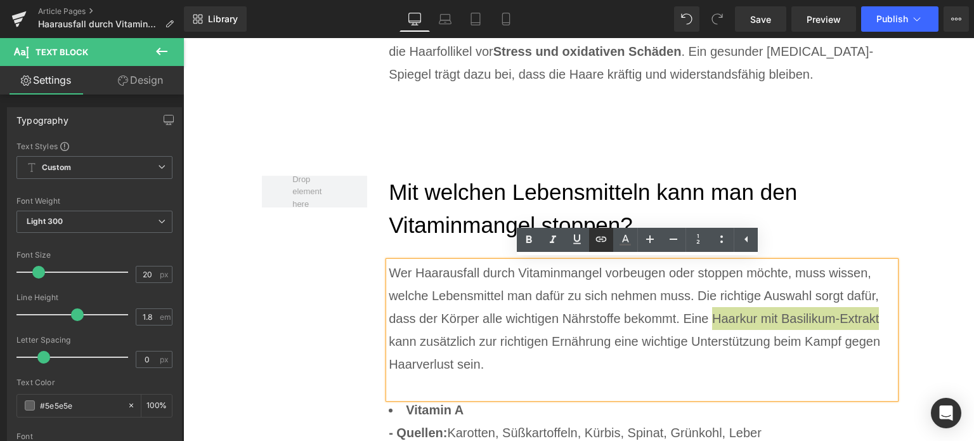
click at [597, 245] on icon at bounding box center [600, 238] width 15 height 15
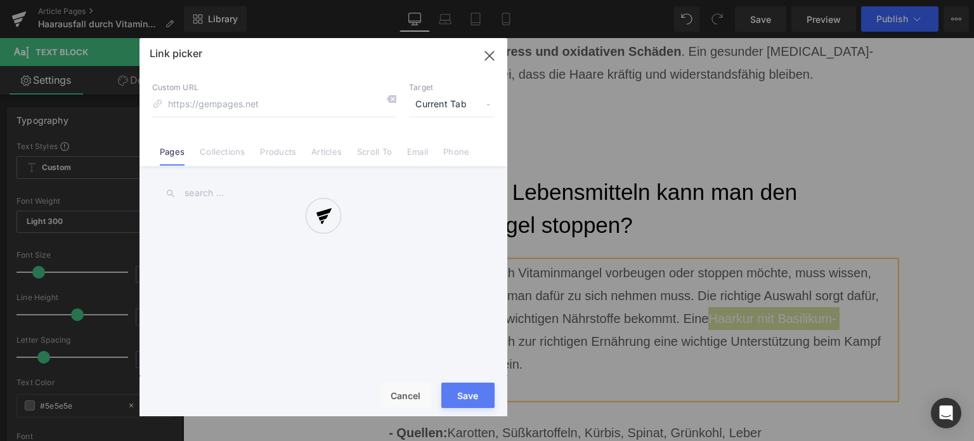
click at [869, 0] on div "Text Color Highlight Color rgba(0, 113, 193, 1) #0071c1 100 % transparent trans…" at bounding box center [487, 0] width 974 height 0
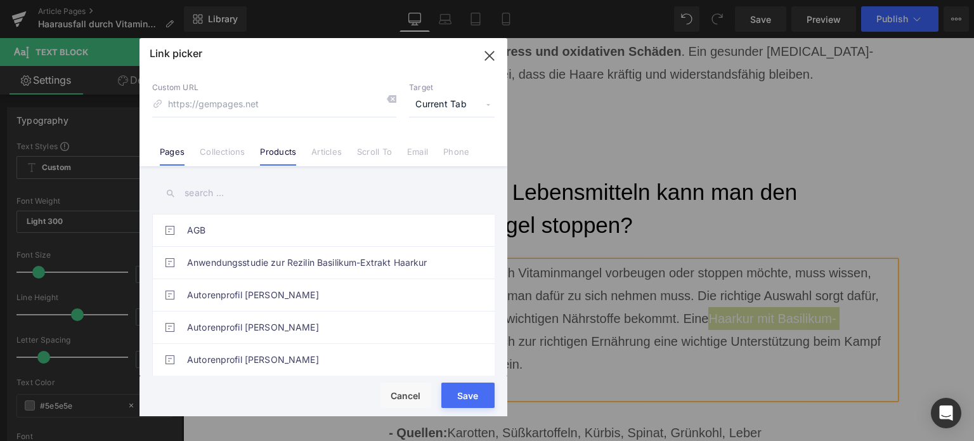
click at [290, 149] on link "Products" at bounding box center [278, 155] width 36 height 19
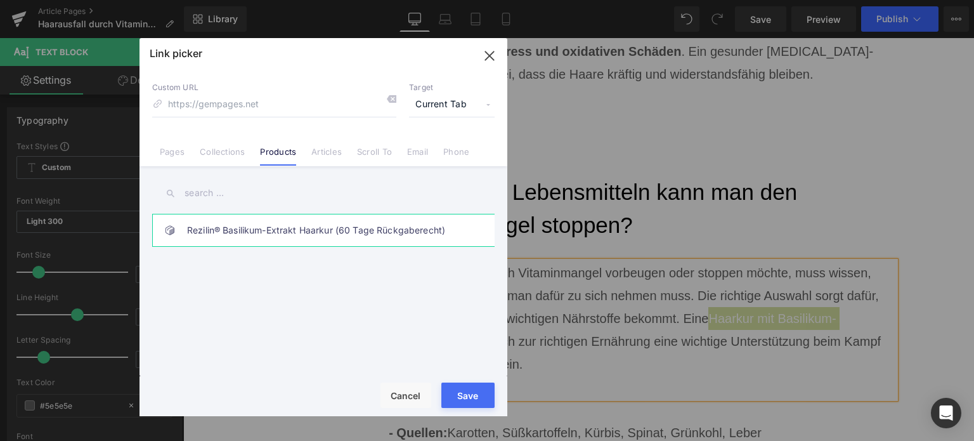
click at [260, 228] on link "Rezilin® Basilikum-Extrakt Haarkur (60 Tage Rückgaberecht)" at bounding box center [326, 230] width 279 height 32
type input "/products/rezilin®-basilikum-extrakt-haarwuchsmittel"
click at [462, 398] on button "Save" at bounding box center [467, 394] width 53 height 25
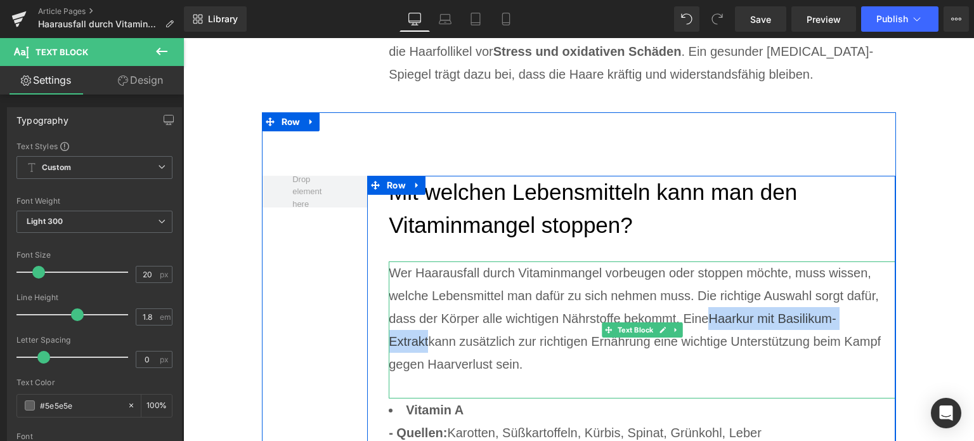
click at [881, 327] on p "Wer Haarausfall durch Vitaminmangel vorbeugen oder stoppen möchte, muss wissen,…" at bounding box center [642, 318] width 507 height 114
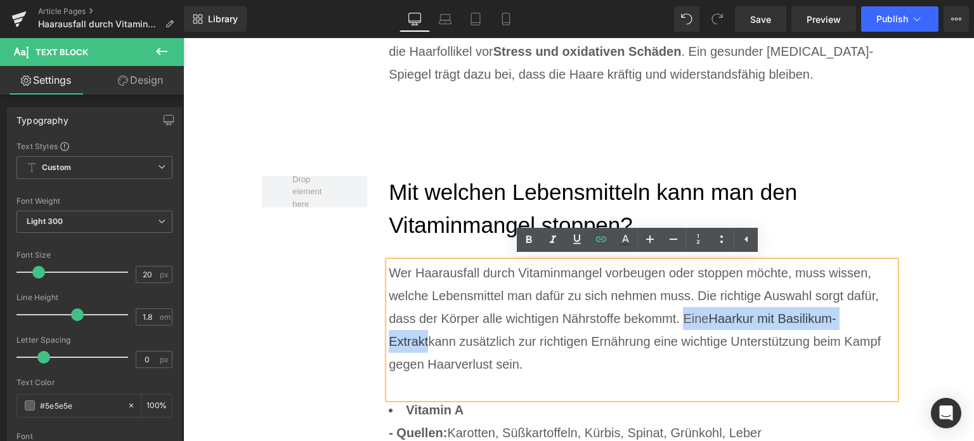
drag, startPoint x: 876, startPoint y: 317, endPoint x: 678, endPoint y: 311, distance: 198.5
click at [678, 311] on p "Wer Haarausfall durch Vitaminmangel vorbeugen oder stoppen möchte, muss wissen,…" at bounding box center [642, 318] width 507 height 114
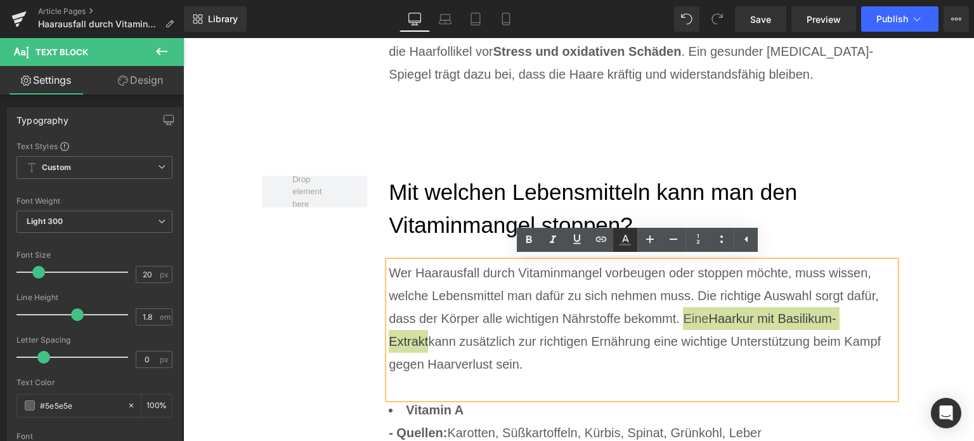
click at [621, 240] on icon at bounding box center [625, 239] width 15 height 15
type input "#5e5e5e"
type input "100"
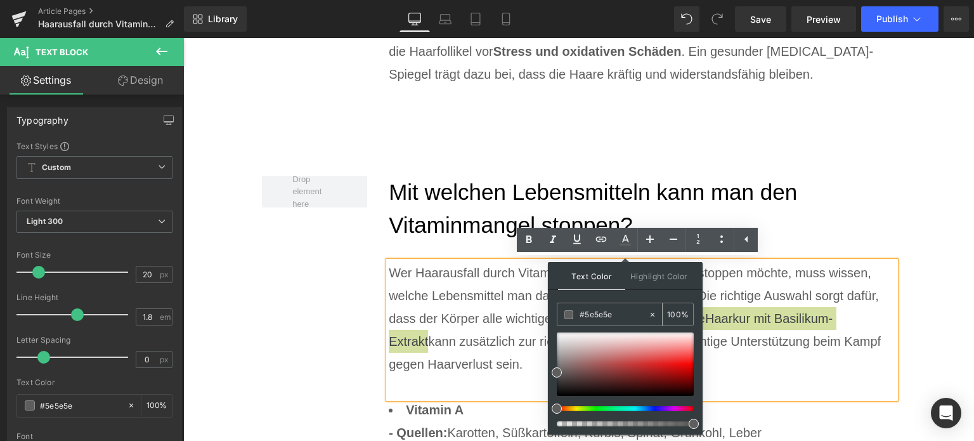
click at [604, 308] on input "#5e5e5e" at bounding box center [614, 315] width 68 height 14
paste input "Lo, ipsu Dolors ametco adi Elitseddoei temporinc utla, etdo mag aliqu enima Min…"
type input "Lo, ipsu Dolors ametco adi Elitseddoei temporinc utla, etdo mag aliqu enima Min…"
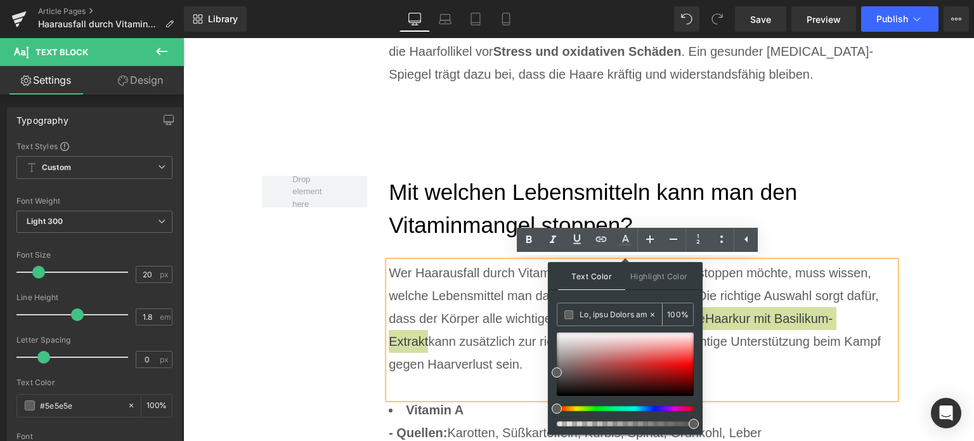
type input "0"
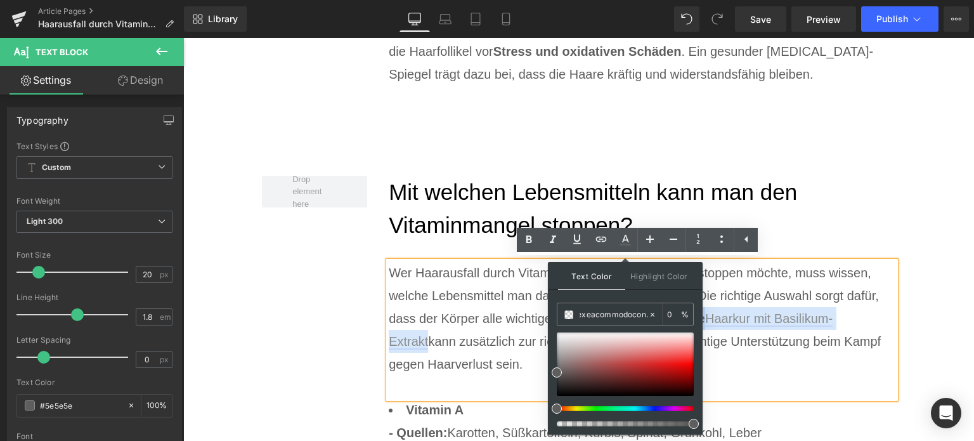
click at [823, 316] on link "Haarkur mit Basilikum-Extrakt" at bounding box center [611, 329] width 444 height 37
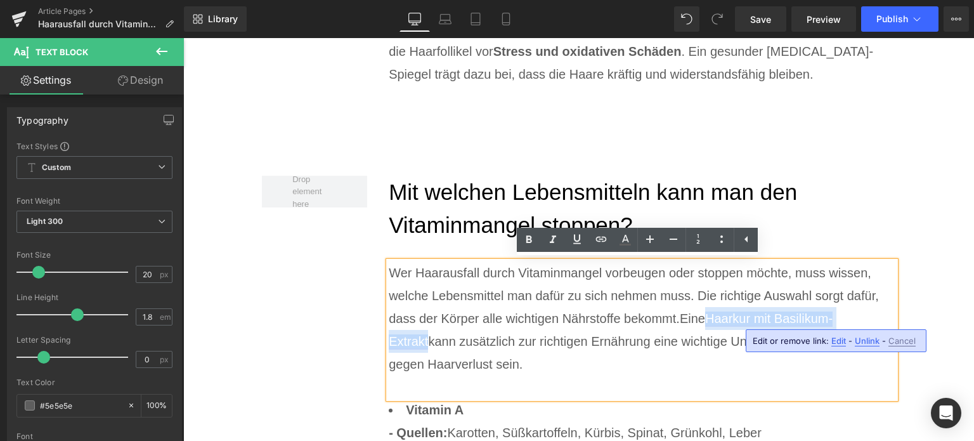
drag, startPoint x: 877, startPoint y: 318, endPoint x: 710, endPoint y: 316, distance: 167.4
click at [710, 316] on p "Wer Haarausfall durch Vitaminmangel vorbeugen oder stoppen möchte, muss wissen,…" at bounding box center [642, 318] width 507 height 114
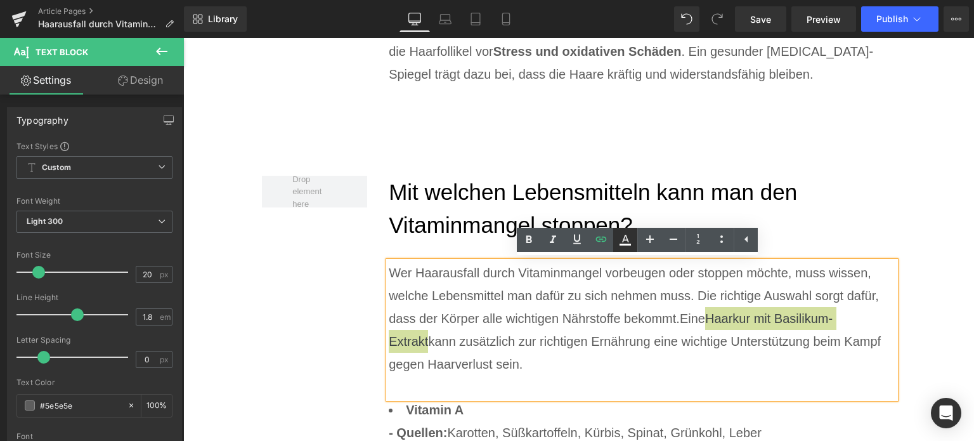
click at [628, 238] on icon at bounding box center [625, 239] width 15 height 15
type input "#3d4246"
type input "100"
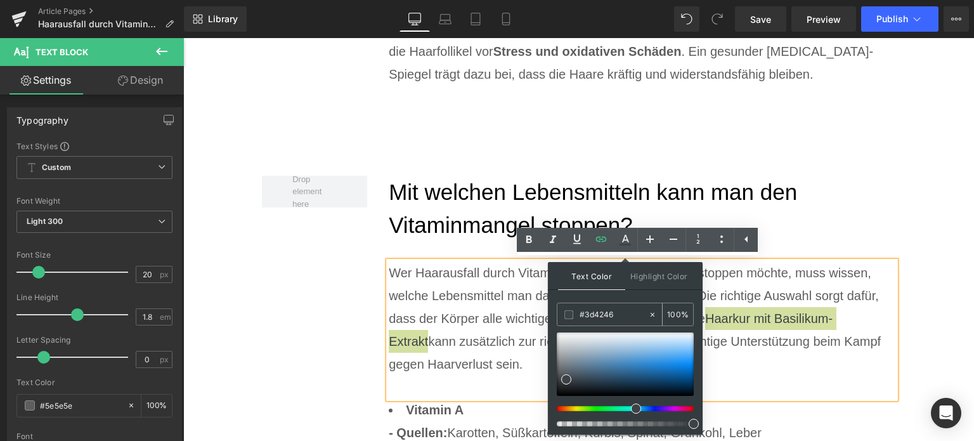
click at [601, 311] on input "#3d4246" at bounding box center [614, 315] width 68 height 14
paste input "Lo, ipsu Dolors ametco adi Elitseddoei temporinc utla, etdo mag aliqu enima Min…"
type input "Lo, ipsu Dolors ametco adi Elitseddoei temporinc utla, etdo mag aliqu enima Min…"
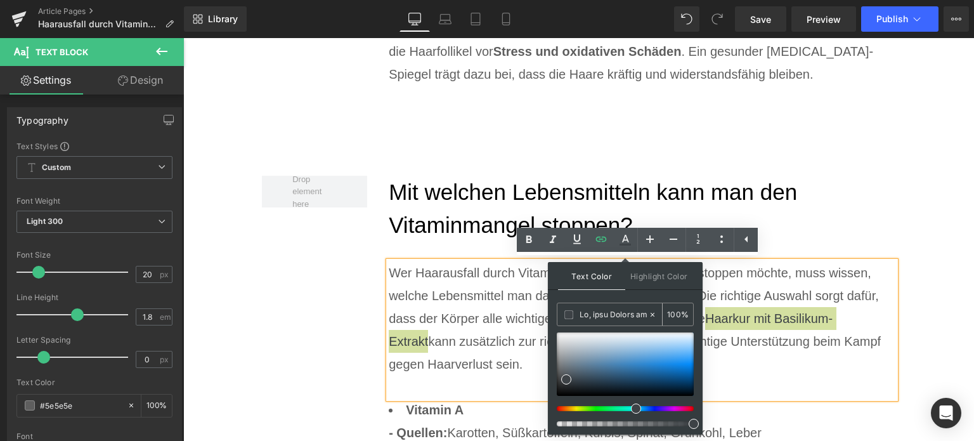
scroll to position [0, 4227]
type input "0"
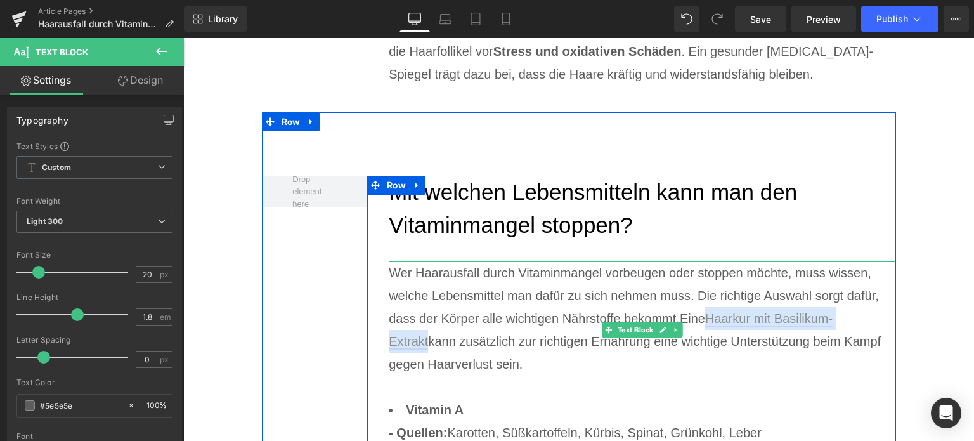
click at [709, 314] on link "Haarkur mit Basilikum-Extrakt" at bounding box center [611, 329] width 444 height 37
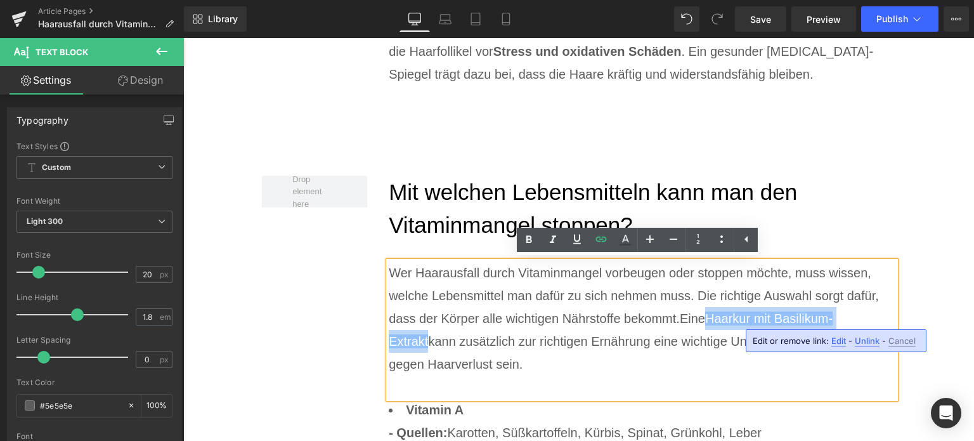
drag, startPoint x: 706, startPoint y: 313, endPoint x: 875, endPoint y: 318, distance: 168.7
click at [875, 318] on p "Wer Haarausfall durch Vitaminmangel vorbeugen oder stoppen möchte, muss wissen,…" at bounding box center [642, 318] width 507 height 114
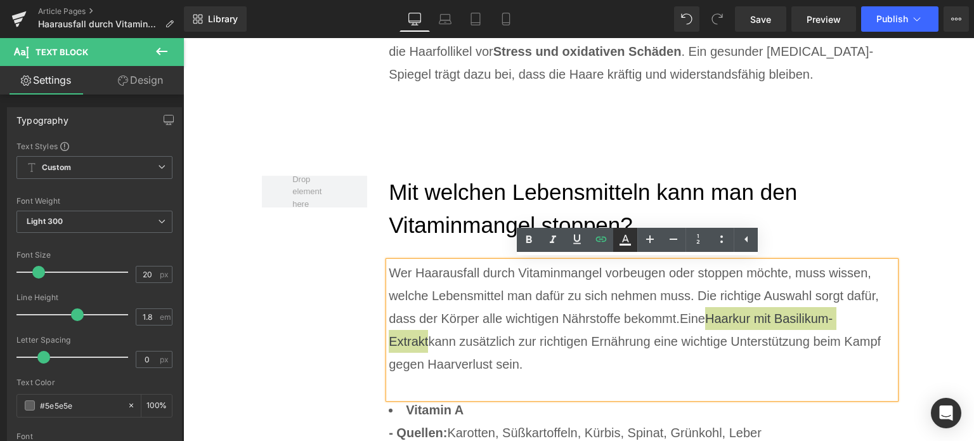
click at [624, 243] on icon at bounding box center [625, 239] width 15 height 15
type input "#3d4246"
type input "100"
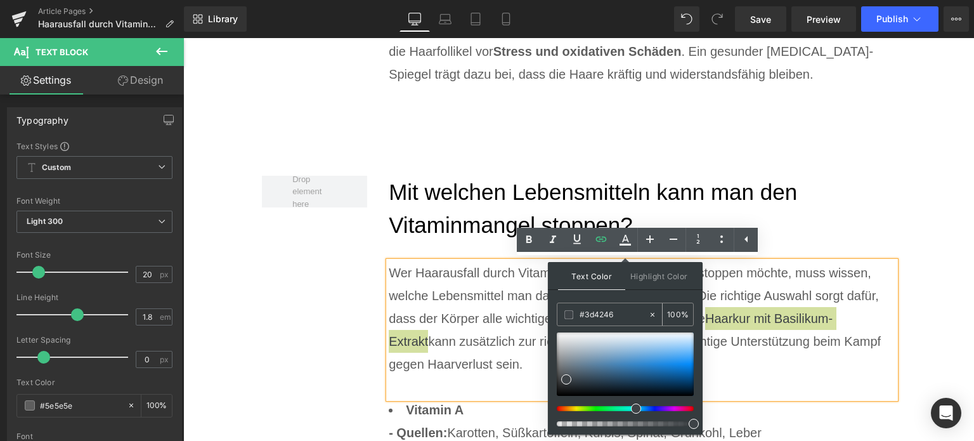
click at [611, 311] on input "#3d4246" at bounding box center [614, 315] width 68 height 14
paste input "0071C1"
type input "#0071c1"
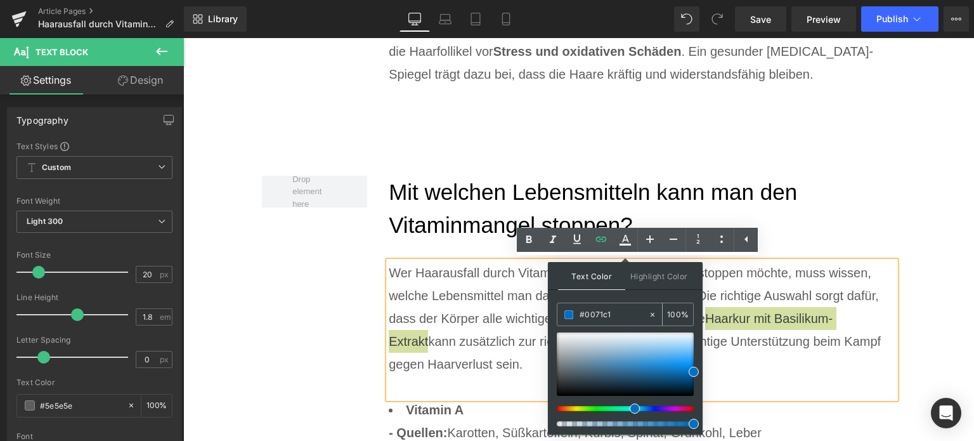
click at [567, 312] on span at bounding box center [568, 314] width 9 height 9
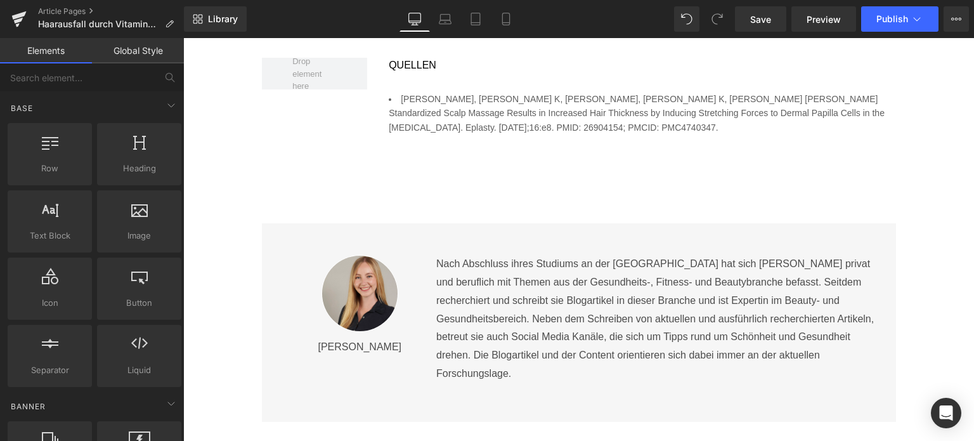
scroll to position [6530, 0]
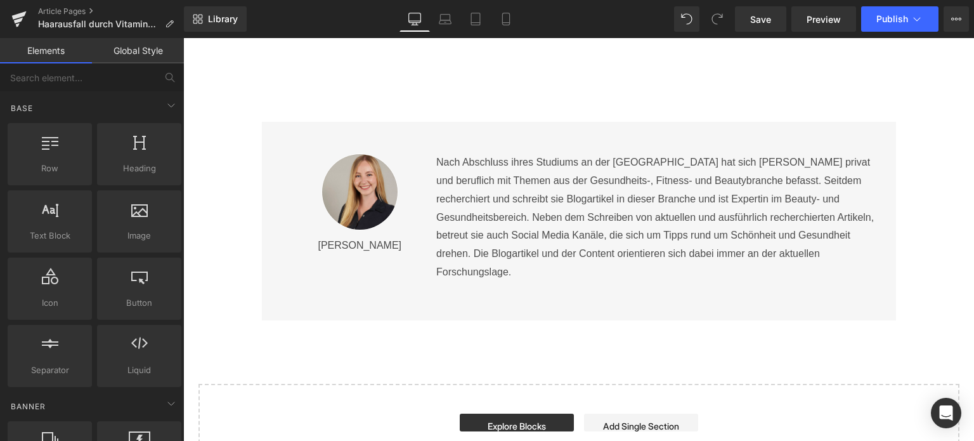
click at [436, 226] on div "Nach Abschluss ihres Studiums an der [GEOGRAPHIC_DATA] hat sich [PERSON_NAME] p…" at bounding box center [656, 217] width 441 height 128
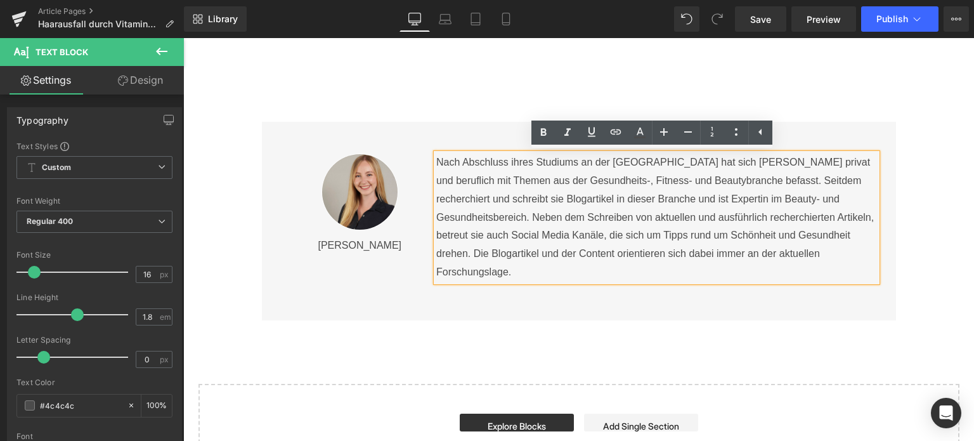
click at [354, 138] on div "Image [PERSON_NAME] Text Block Nach Abschluss ihres Studiums an der [GEOGRAPHIC…" at bounding box center [579, 221] width 634 height 198
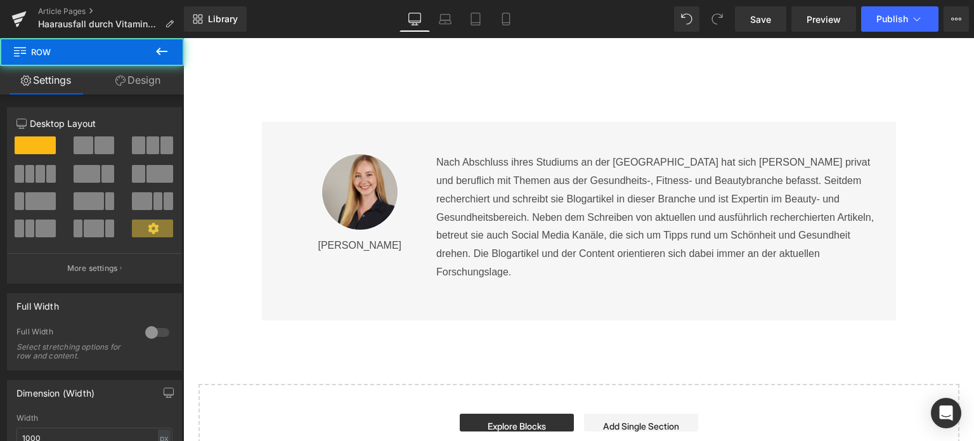
click at [294, 148] on div "Image [PERSON_NAME] Text Block Nach Abschluss ihres Studiums an der [GEOGRAPHIC…" at bounding box center [579, 221] width 634 height 198
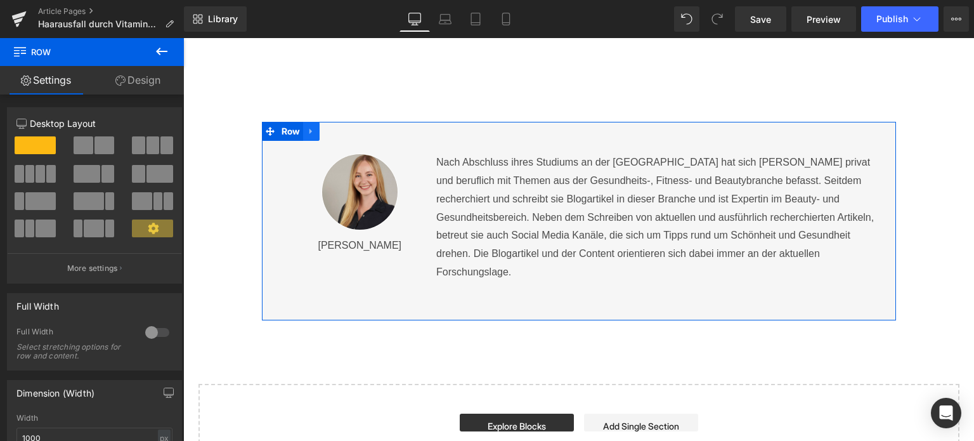
click at [312, 133] on link at bounding box center [311, 131] width 16 height 19
click at [340, 131] on icon at bounding box center [344, 132] width 9 height 10
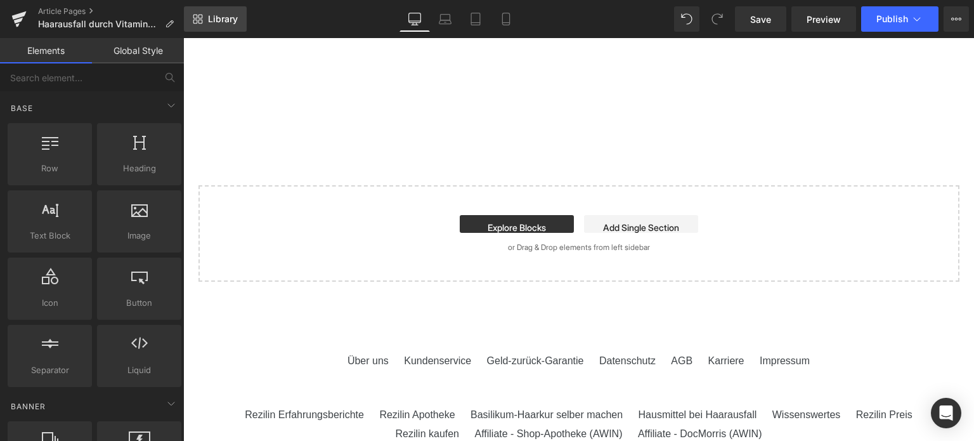
click at [219, 16] on span "Library" at bounding box center [223, 18] width 30 height 11
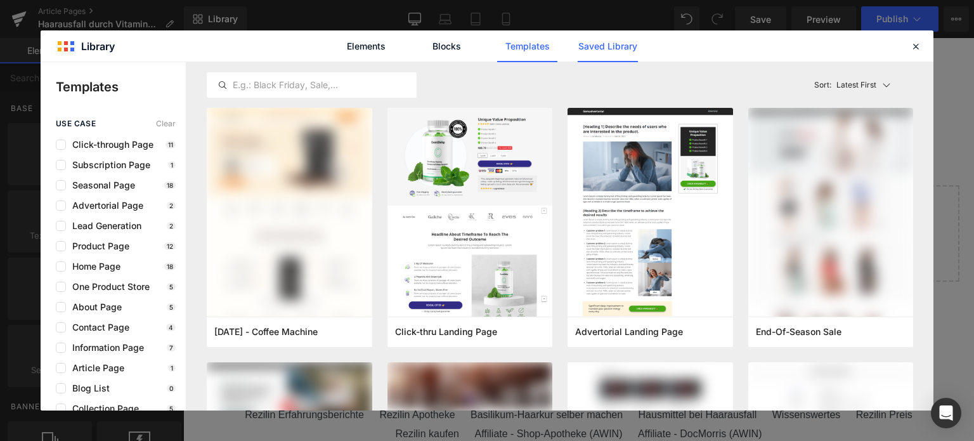
click at [627, 53] on link "Saved Library" at bounding box center [608, 46] width 60 height 32
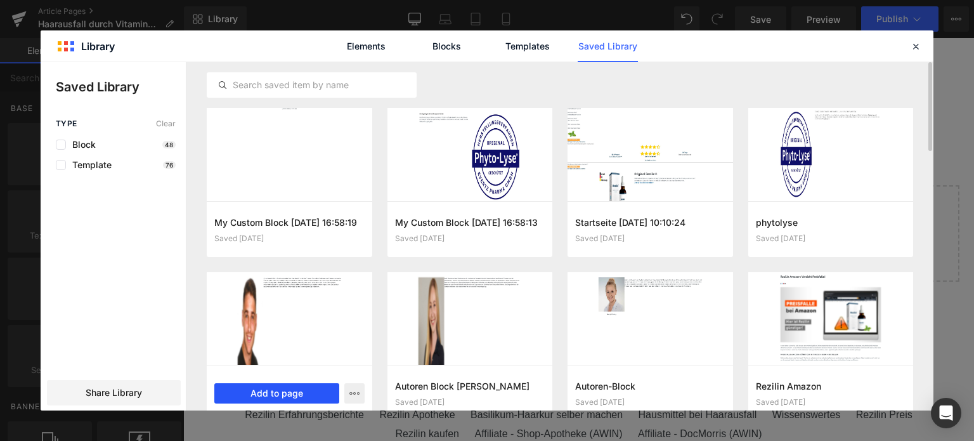
click at [266, 387] on button "Add to page" at bounding box center [276, 393] width 125 height 20
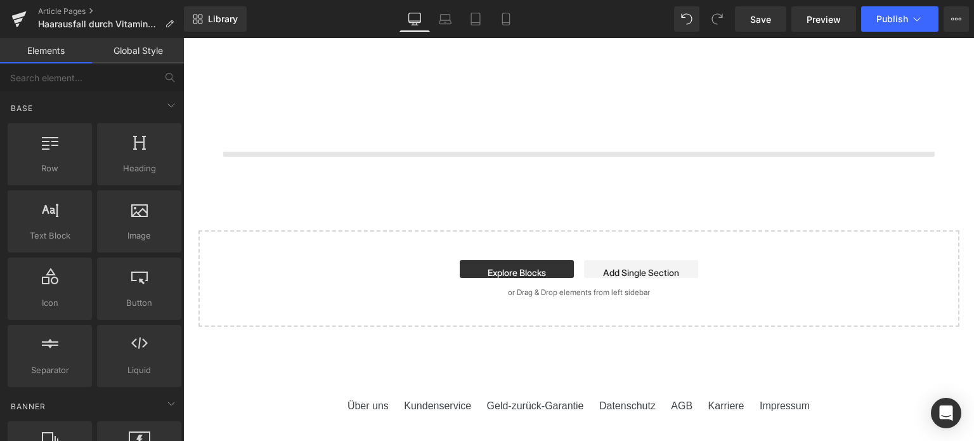
scroll to position [6550, 0]
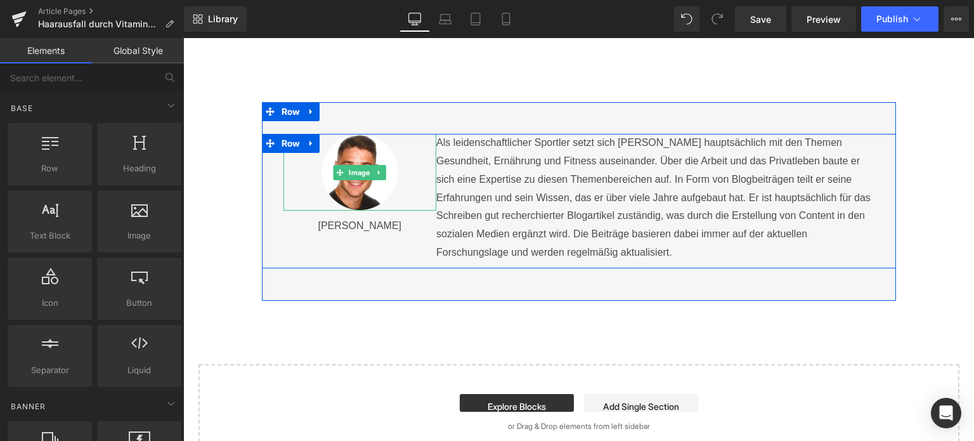
click at [398, 193] on div at bounding box center [359, 172] width 153 height 77
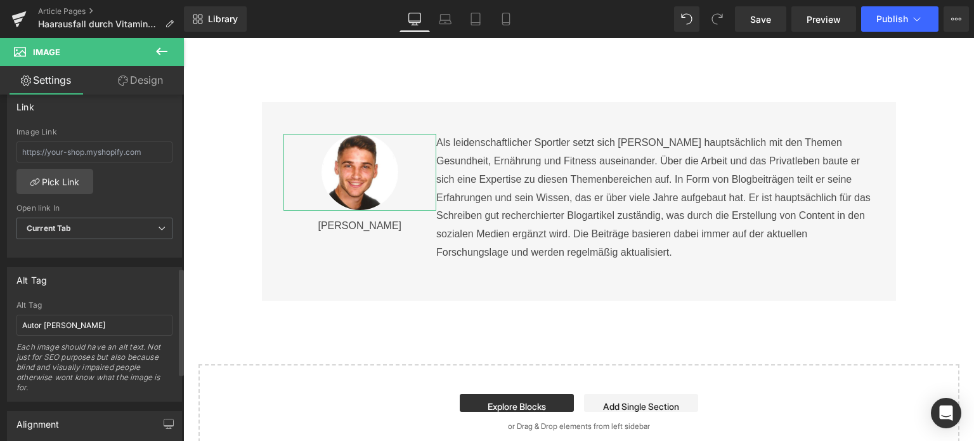
scroll to position [571, 0]
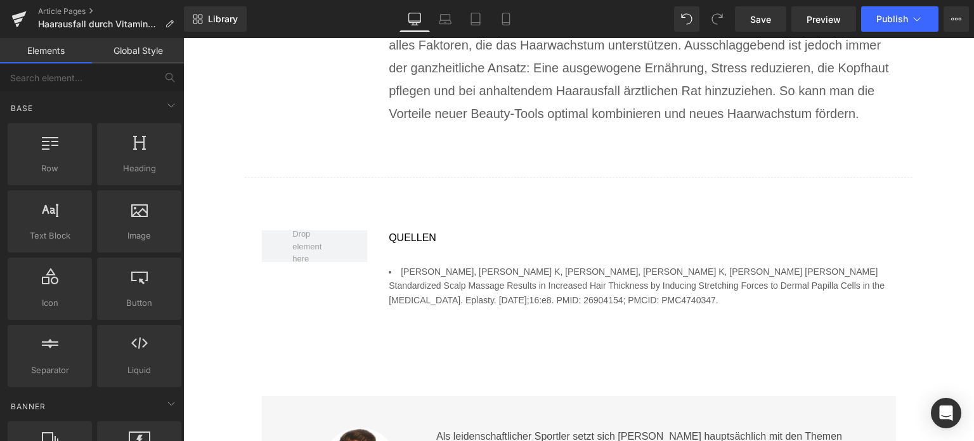
scroll to position [6233, 0]
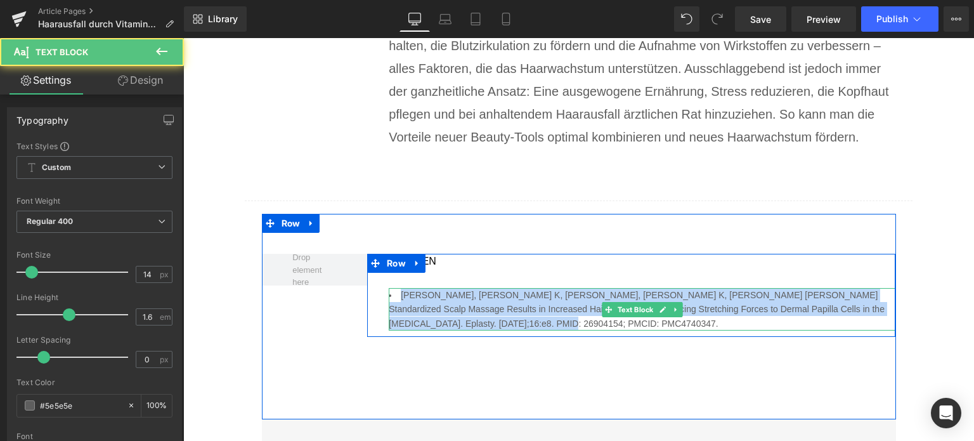
drag, startPoint x: 531, startPoint y: 321, endPoint x: 393, endPoint y: 296, distance: 139.9
click at [393, 296] on li "[PERSON_NAME], [PERSON_NAME] K, [PERSON_NAME], [PERSON_NAME] K, [PERSON_NAME] […" at bounding box center [642, 309] width 507 height 42
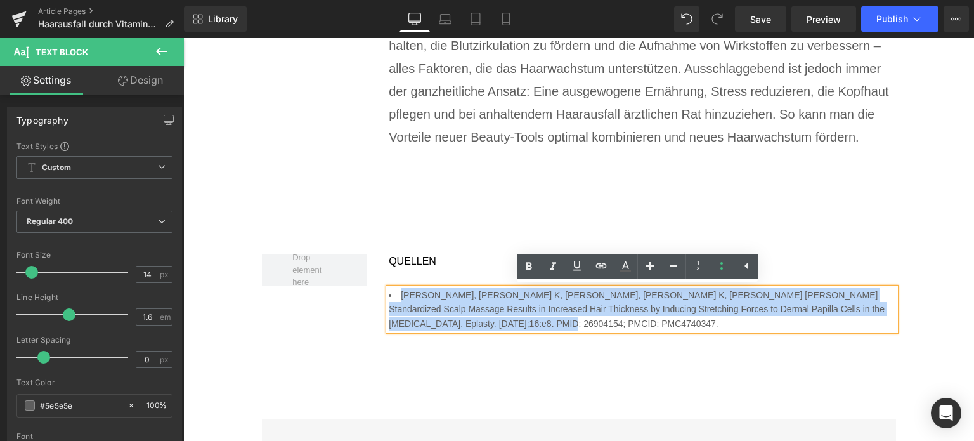
paste div
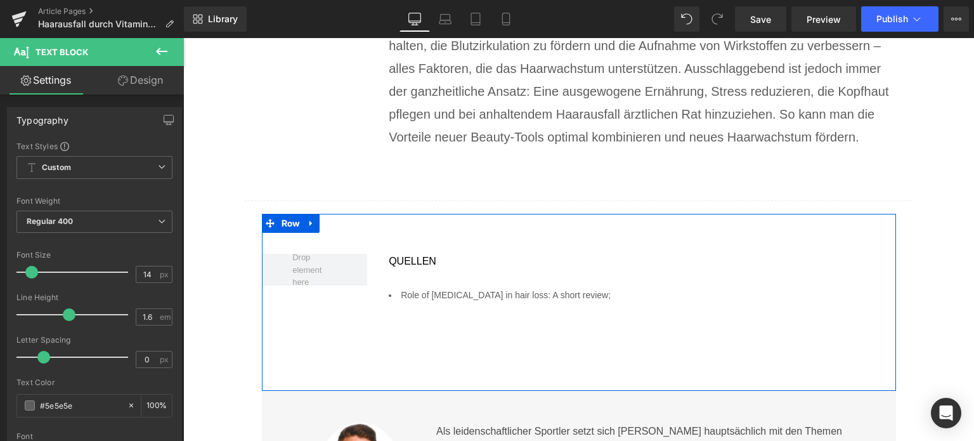
click at [604, 302] on span at bounding box center [608, 309] width 13 height 15
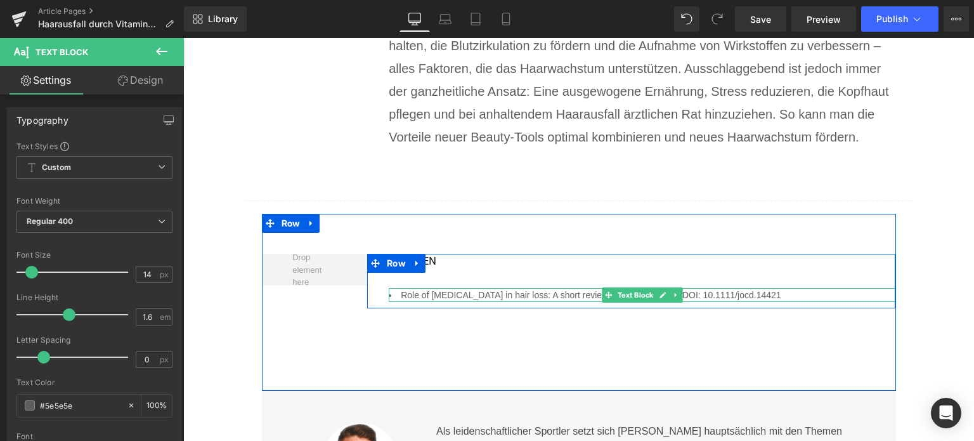
click at [397, 292] on li "Role of [MEDICAL_DATA] in hair loss: A short review; PMID: 34553483 DOI: 10.111…" at bounding box center [642, 295] width 507 height 14
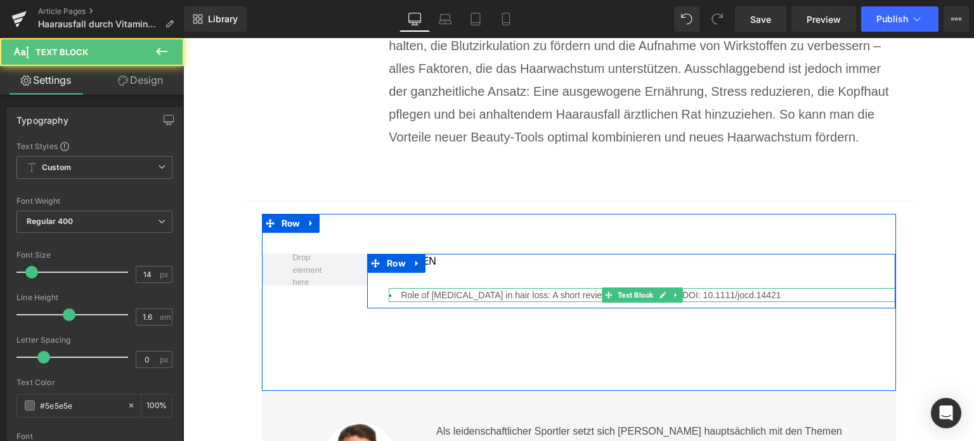
click at [398, 292] on li "Role of [MEDICAL_DATA] in hair loss: A short review; PMID: 34553483 DOI: 10.111…" at bounding box center [642, 295] width 507 height 14
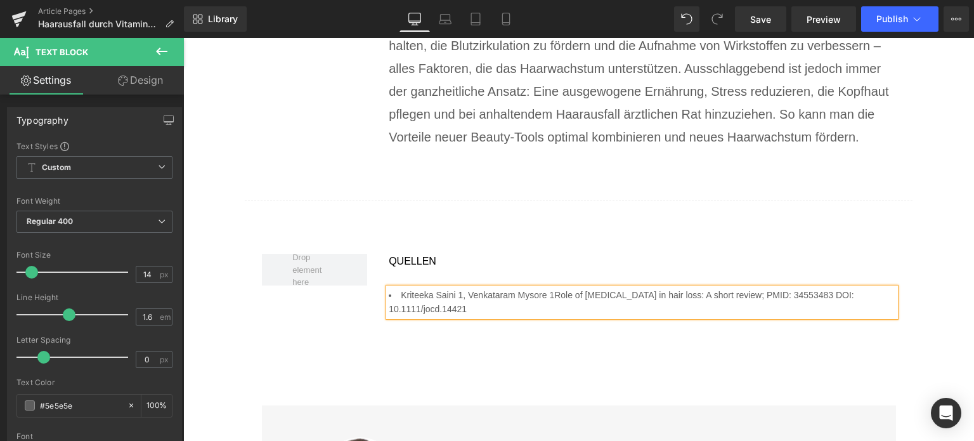
click at [460, 296] on li "Kriteeka Saini 1, Venkataram Mysore 1Role of [MEDICAL_DATA] in hair loss: A sho…" at bounding box center [642, 302] width 507 height 29
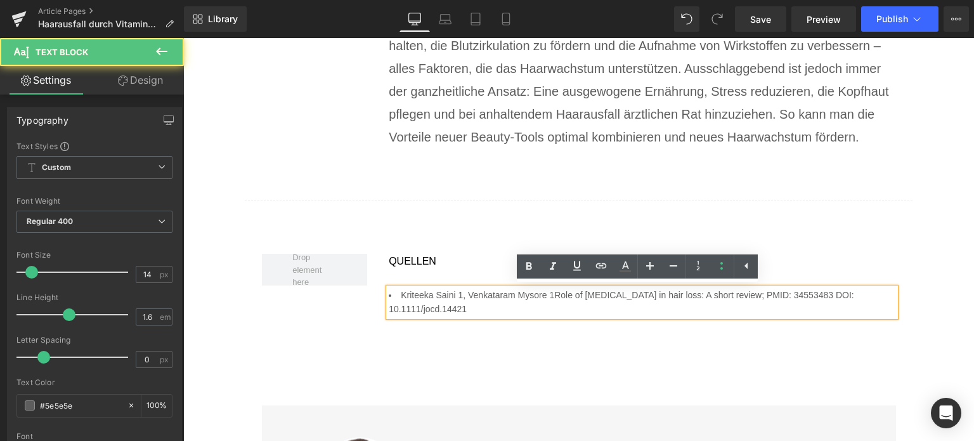
click at [458, 295] on li "Kriteeka Saini 1, Venkataram Mysore 1Role of [MEDICAL_DATA] in hair loss: A sho…" at bounding box center [642, 302] width 507 height 29
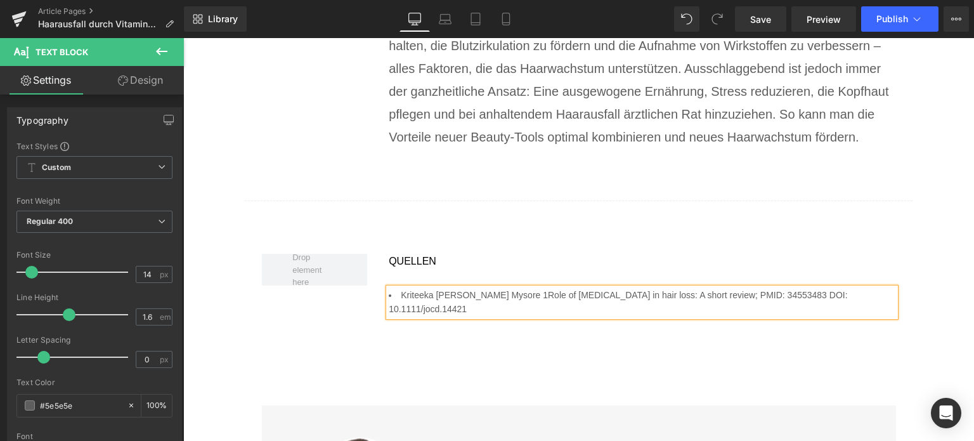
click at [429, 296] on li "Kriteeka [PERSON_NAME] Mysore 1Role of [MEDICAL_DATA] in hair loss: A short rev…" at bounding box center [642, 302] width 507 height 29
click at [518, 295] on li "K. [PERSON_NAME] Mysore 1Role of [MEDICAL_DATA] in hair loss: A short review; P…" at bounding box center [642, 302] width 507 height 29
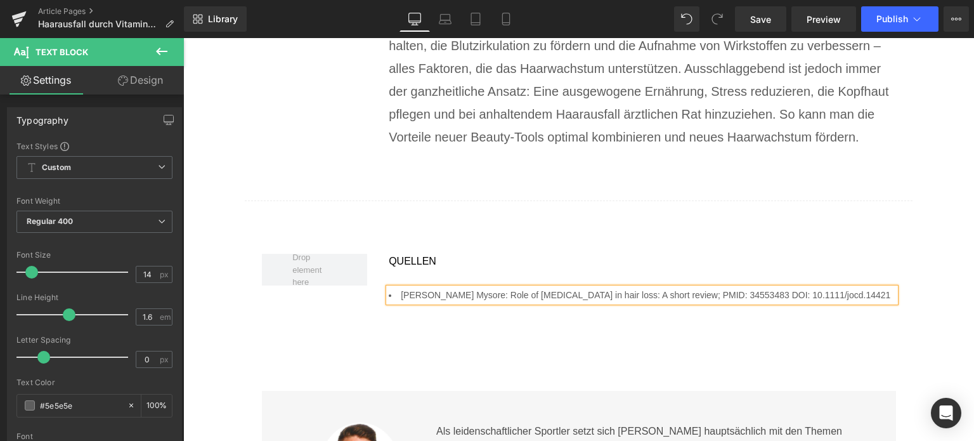
click at [843, 296] on li "[PERSON_NAME] Mysore: Role of [MEDICAL_DATA] in hair loss: A short review; PMID…" at bounding box center [642, 295] width 507 height 14
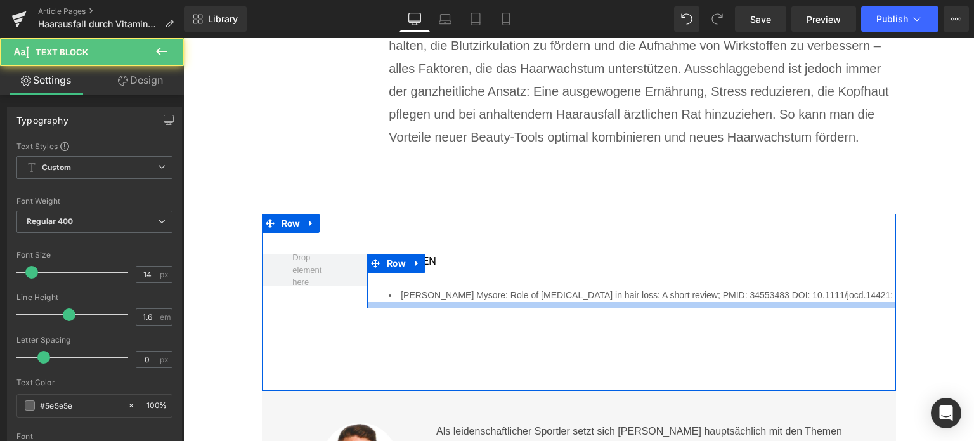
click at [839, 296] on li "[PERSON_NAME] Mysore: Role of [MEDICAL_DATA] in hair loss: A short review; PMID…" at bounding box center [642, 295] width 507 height 14
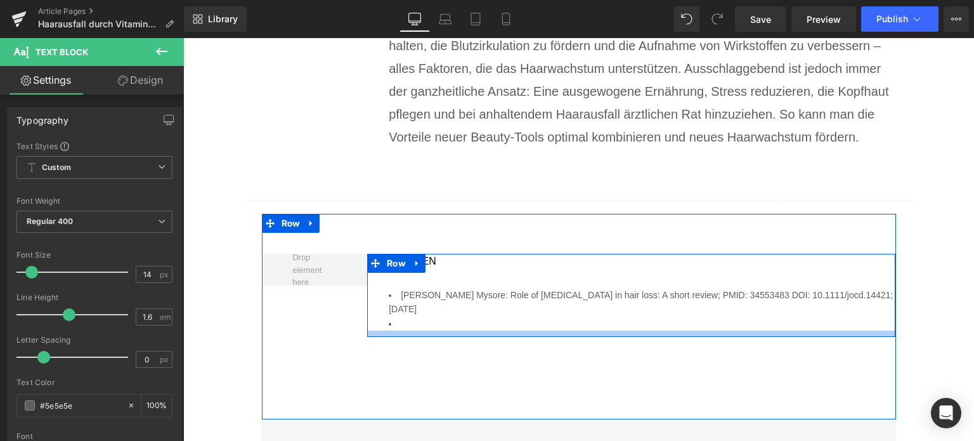
click at [430, 314] on div "[PERSON_NAME] Mysore: Role of [MEDICAL_DATA] in hair loss: A short review; PMID…" at bounding box center [642, 309] width 507 height 42
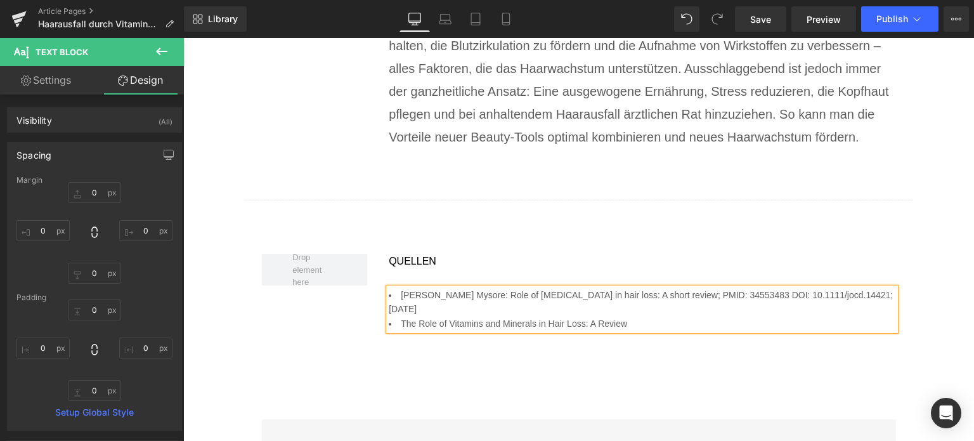
click at [399, 316] on li "The Role of Vitamins and Minerals in Hair Loss: A Review" at bounding box center [642, 323] width 507 height 14
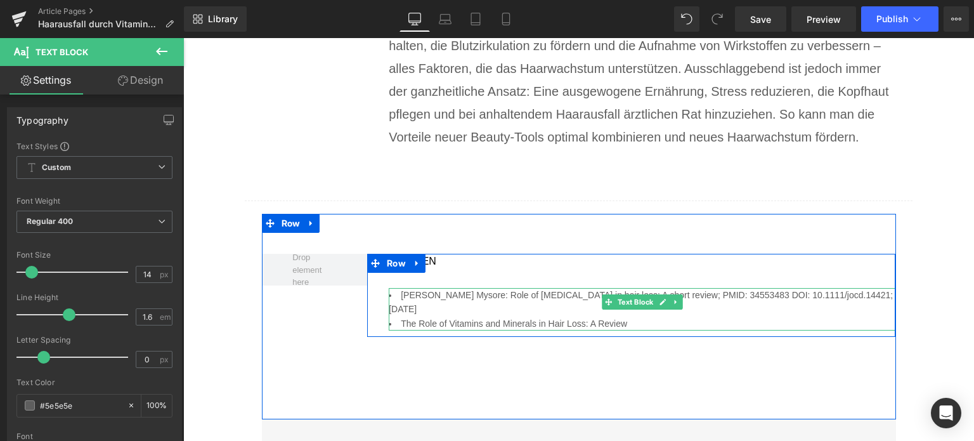
click at [397, 316] on li "The Role of Vitamins and Minerals in Hair Loss: A Review" at bounding box center [642, 323] width 507 height 14
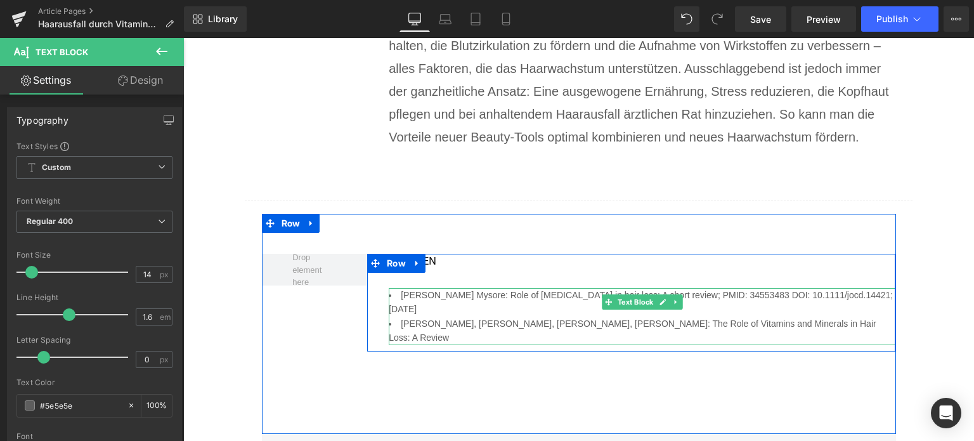
click at [845, 316] on li "[PERSON_NAME], [PERSON_NAME], [PERSON_NAME], [PERSON_NAME]: The Role of Vitamin…" at bounding box center [642, 330] width 507 height 29
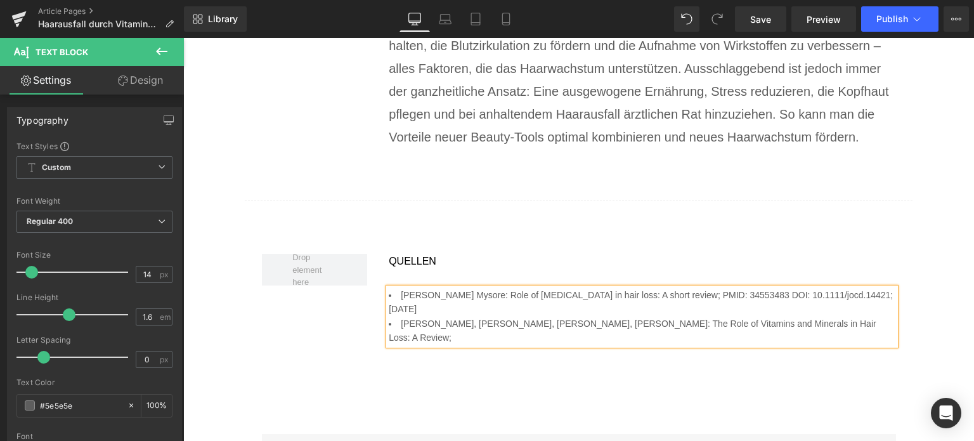
click at [864, 316] on li "[PERSON_NAME], [PERSON_NAME], [PERSON_NAME], [PERSON_NAME]: The Role of Vitamin…" at bounding box center [642, 330] width 507 height 29
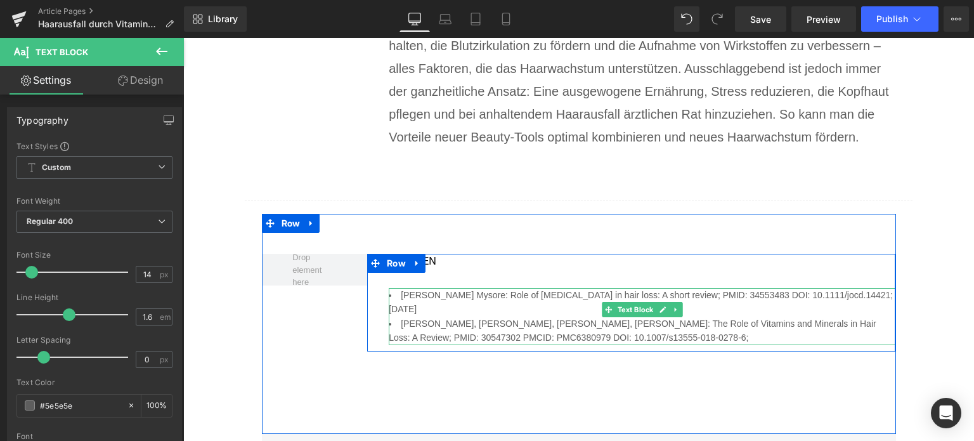
click at [692, 319] on li "[PERSON_NAME], [PERSON_NAME], [PERSON_NAME], [PERSON_NAME]: The Role of Vitamin…" at bounding box center [642, 330] width 507 height 29
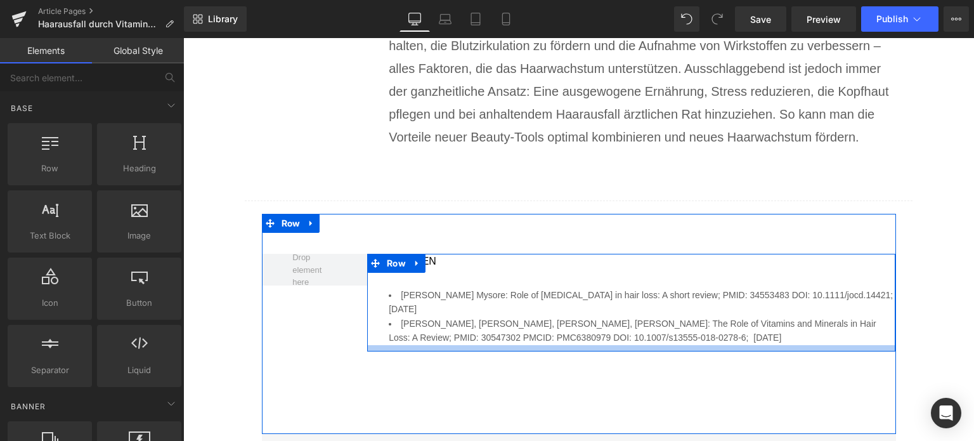
click at [700, 322] on li "[PERSON_NAME], [PERSON_NAME], [PERSON_NAME], [PERSON_NAME]: The Role of Vitamin…" at bounding box center [642, 330] width 507 height 29
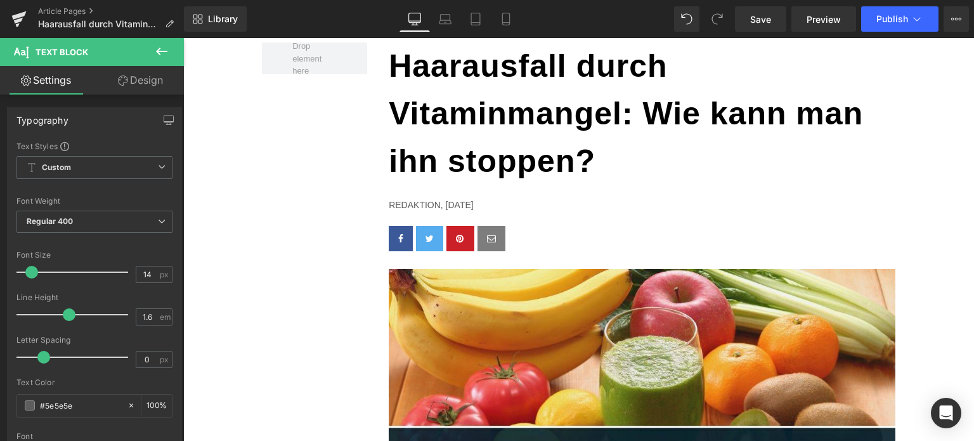
scroll to position [0, 0]
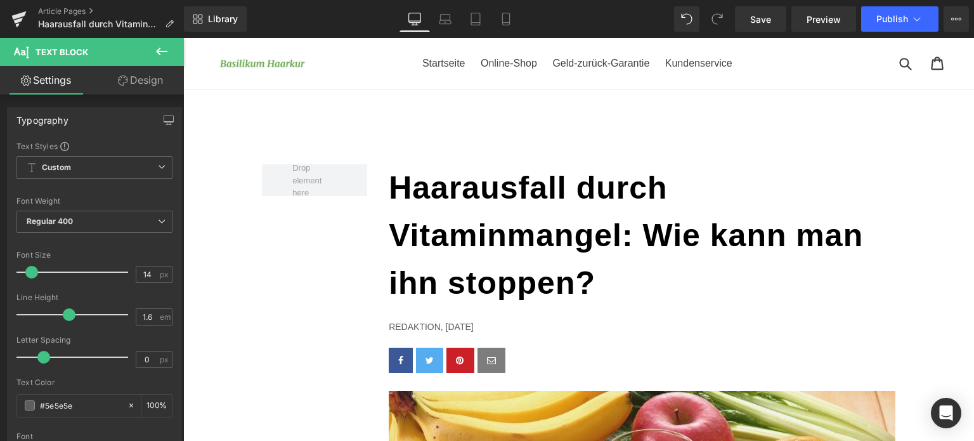
drag, startPoint x: 973, startPoint y: 361, endPoint x: 1117, endPoint y: 68, distance: 326.9
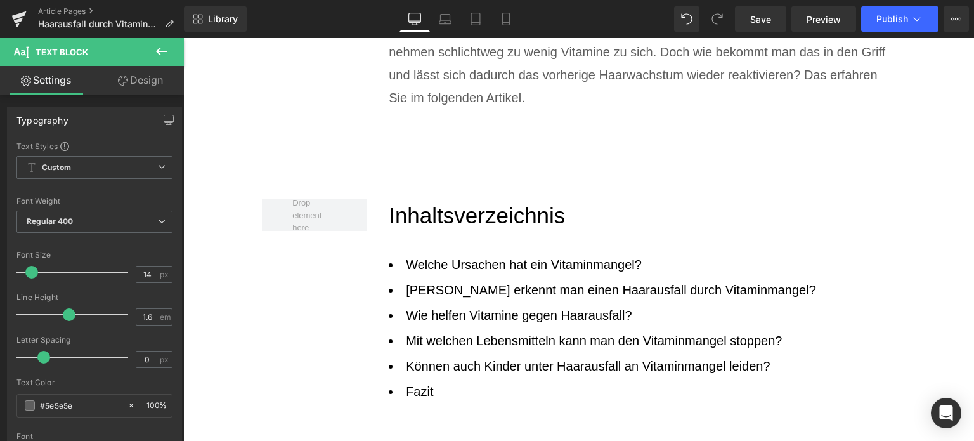
scroll to position [824, 0]
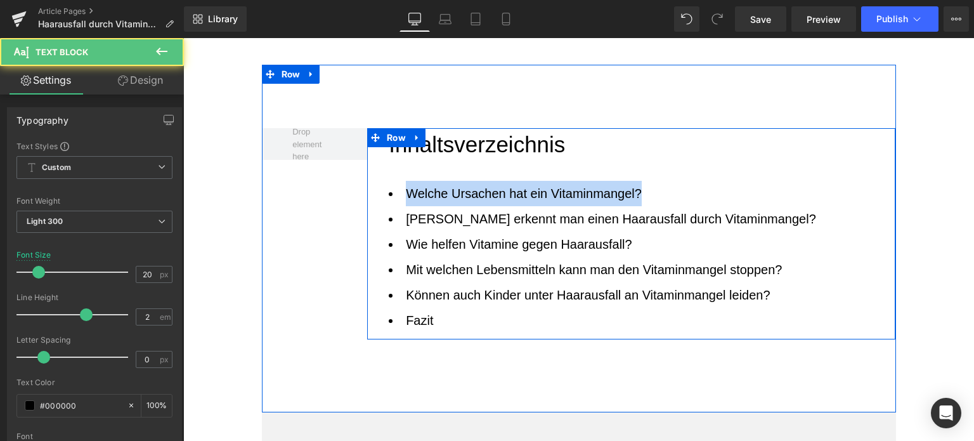
drag, startPoint x: 658, startPoint y: 191, endPoint x: 380, endPoint y: 193, distance: 277.7
click at [380, 193] on div "Inhaltsverzeichnis Text Block Welche Ursachen hat ein Vitaminmangel? [PERSON_N…" at bounding box center [631, 233] width 528 height 211
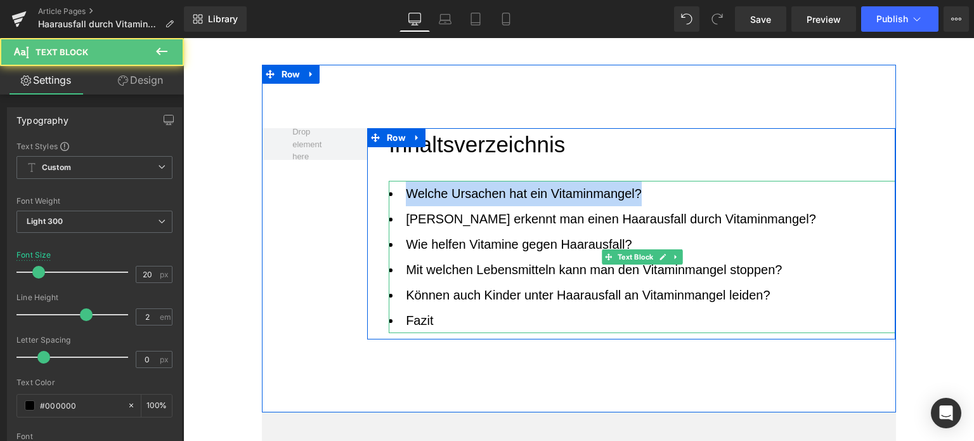
click at [634, 192] on li "Welche Ursachen hat ein Vitaminmangel?" at bounding box center [642, 193] width 507 height 25
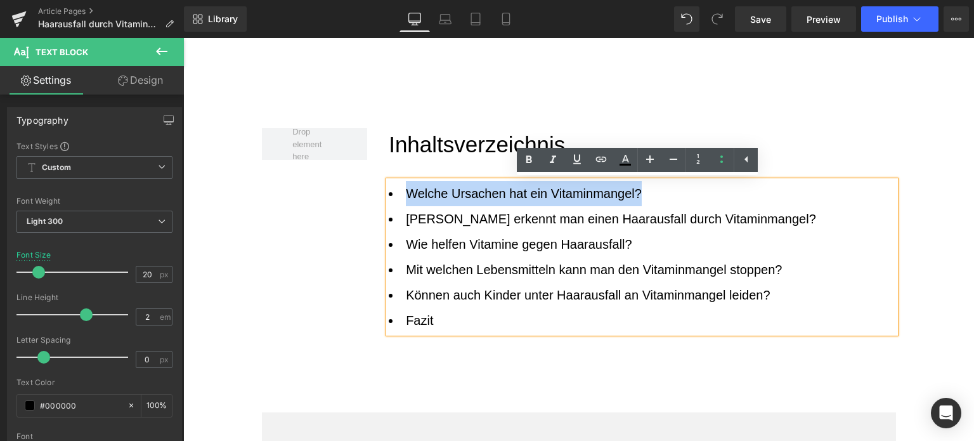
drag, startPoint x: 640, startPoint y: 192, endPoint x: 408, endPoint y: 193, distance: 231.4
click at [404, 193] on li "Welche Ursachen hat ein Vitaminmangel?" at bounding box center [642, 193] width 507 height 25
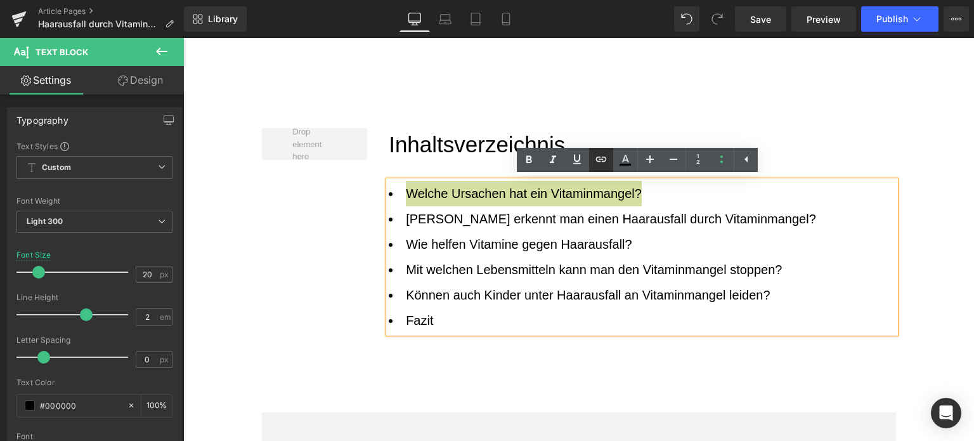
click at [606, 160] on icon at bounding box center [601, 158] width 11 height 5
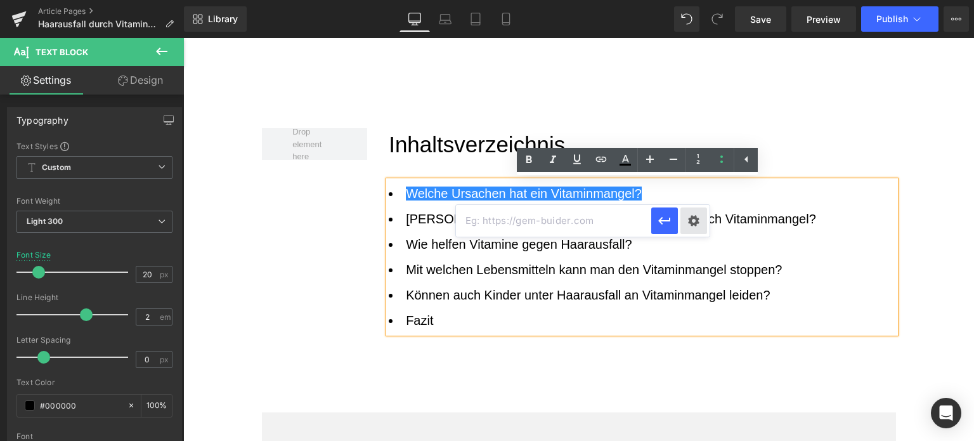
click at [702, 0] on div "Text Color Highlight Color rgba(0, 113, 193, 1) #0071c1 100 % transparent trans…" at bounding box center [487, 0] width 974 height 0
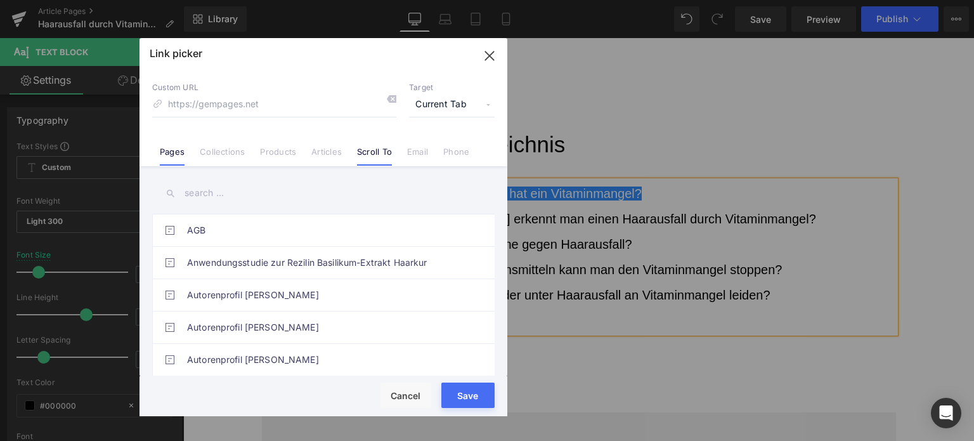
click at [368, 152] on link "Scroll To" at bounding box center [374, 155] width 35 height 19
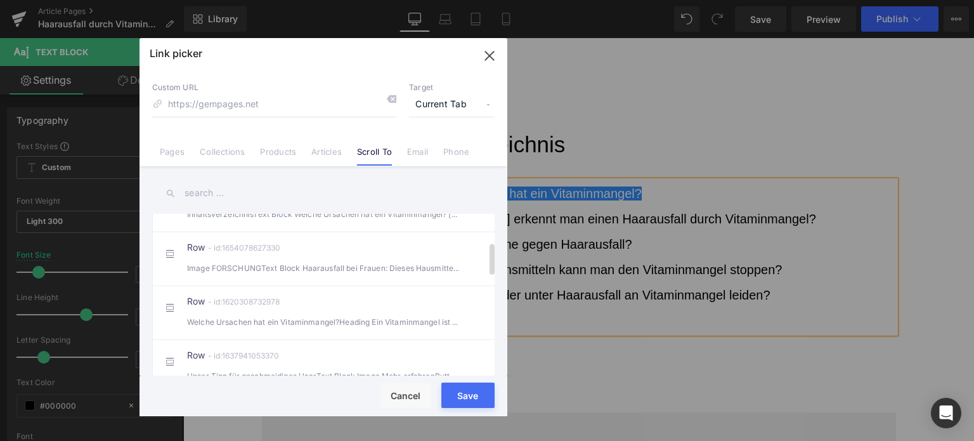
scroll to position [190, 0]
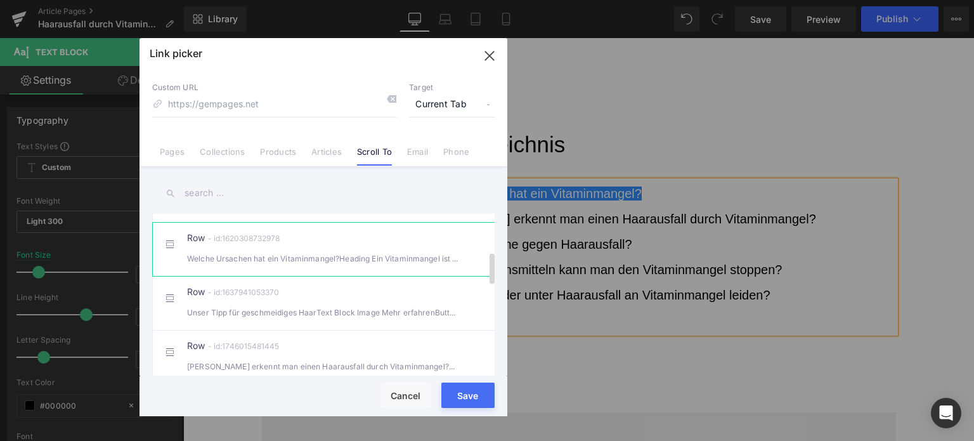
click at [292, 265] on div "Welche Ursachen hat ein Vitaminmangel?Heading Ein Vitaminmangel ist nicht nur" at bounding box center [323, 258] width 273 height 13
type input "#r-1620308732978"
click at [470, 401] on button "Save" at bounding box center [467, 394] width 53 height 25
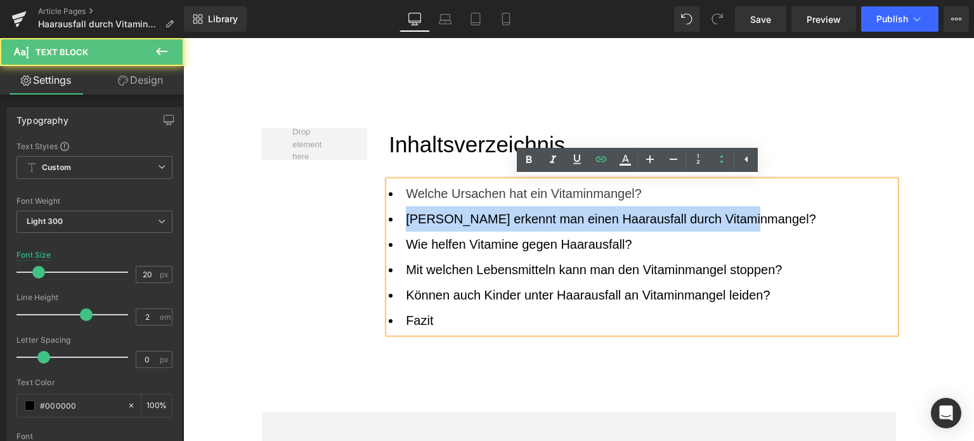
drag, startPoint x: 696, startPoint y: 219, endPoint x: 396, endPoint y: 217, distance: 300.5
click at [396, 217] on li "[PERSON_NAME] erkennt man einen Haarausfall durch Vitaminmangel?" at bounding box center [642, 218] width 507 height 25
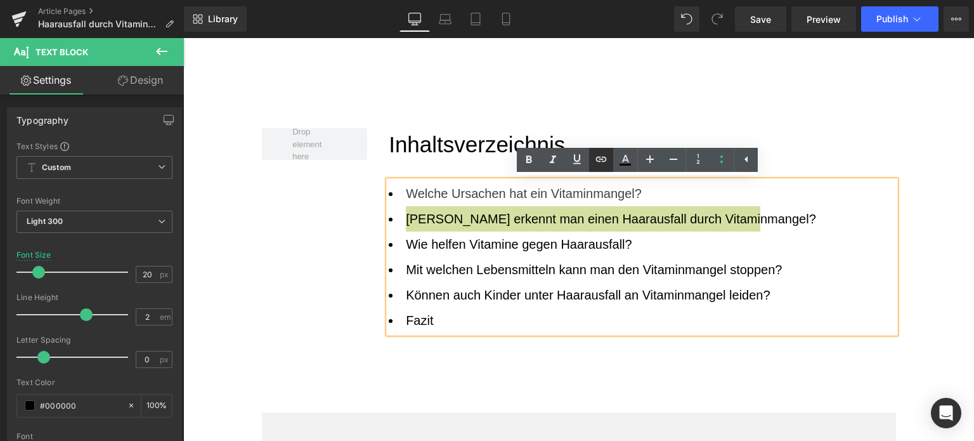
click at [602, 164] on icon at bounding box center [600, 159] width 15 height 15
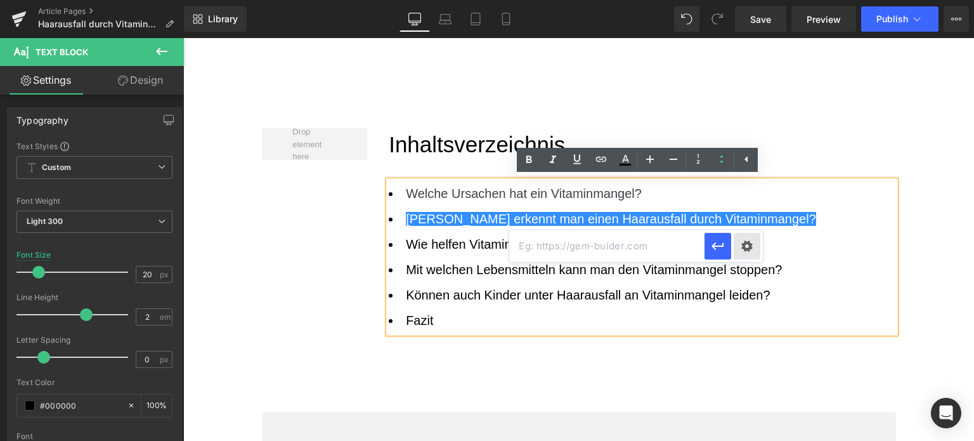
click at [746, 0] on div "Text Color Highlight Color rgba(0, 113, 193, 1) #0071c1 100 % transparent trans…" at bounding box center [487, 0] width 974 height 0
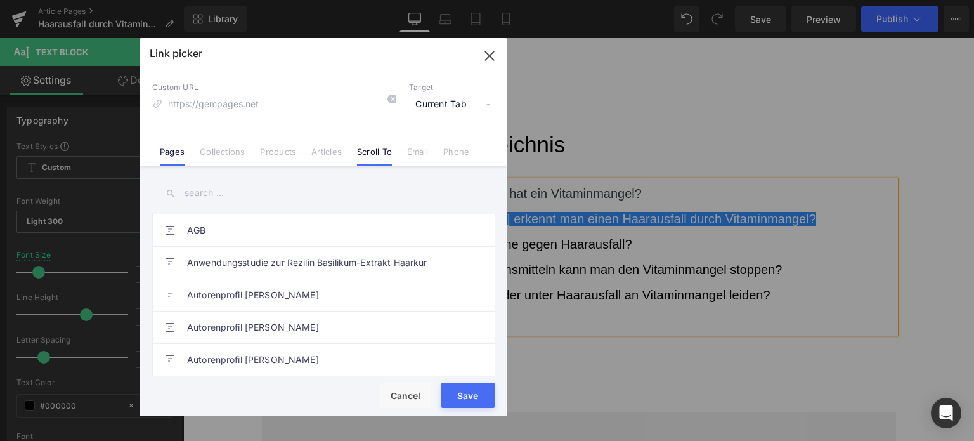
click at [359, 156] on link "Scroll To" at bounding box center [374, 155] width 35 height 19
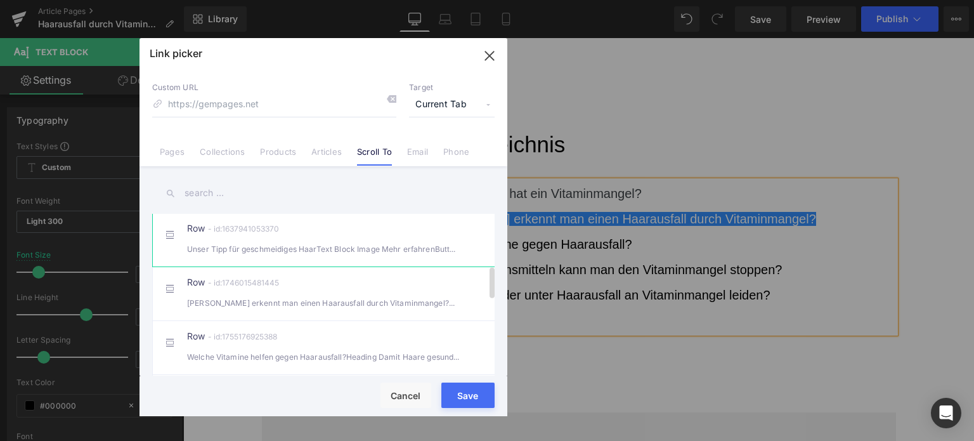
scroll to position [317, 0]
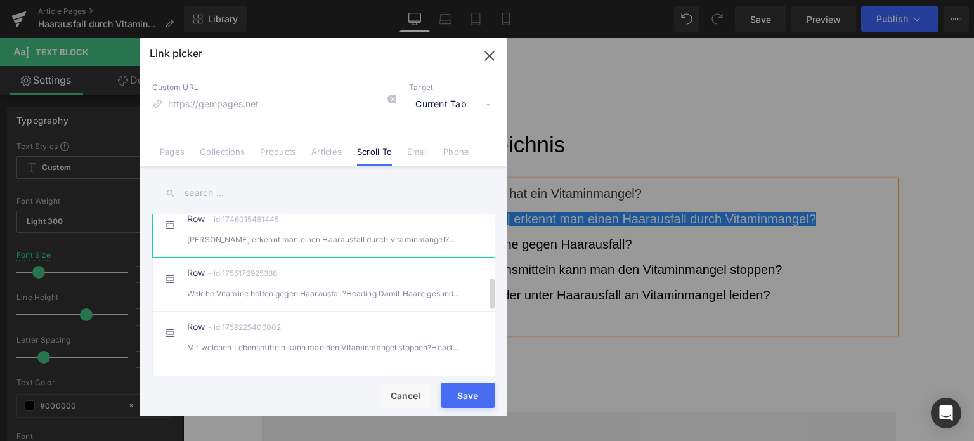
click at [324, 246] on div "[PERSON_NAME] erkennt man einen Haarausfall durch Vitaminmangel?Heading Haaraus…" at bounding box center [323, 239] width 273 height 13
type input "#r-1746015481445"
click at [464, 401] on button "Save" at bounding box center [467, 394] width 53 height 25
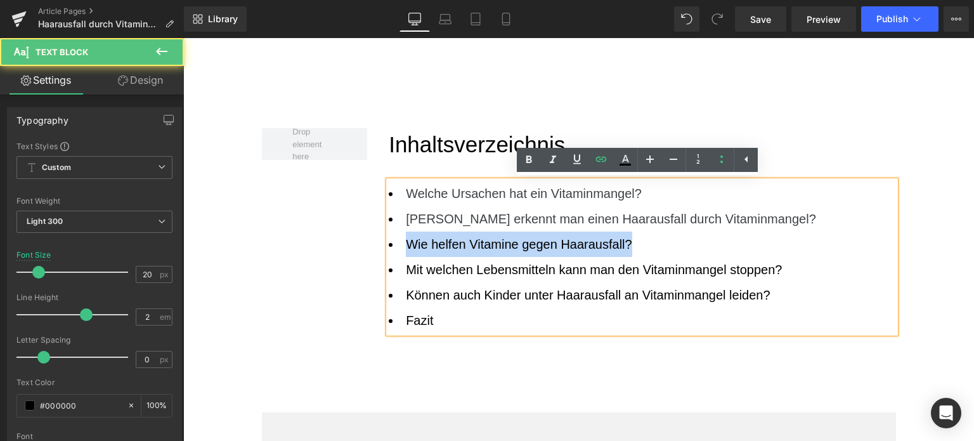
drag, startPoint x: 663, startPoint y: 247, endPoint x: 376, endPoint y: 243, distance: 287.2
click at [376, 243] on div "Inhaltsverzeichnis Text Block Welche Ursachen hat ein Vitaminmangel? [PERSON_N…" at bounding box center [631, 233] width 528 height 211
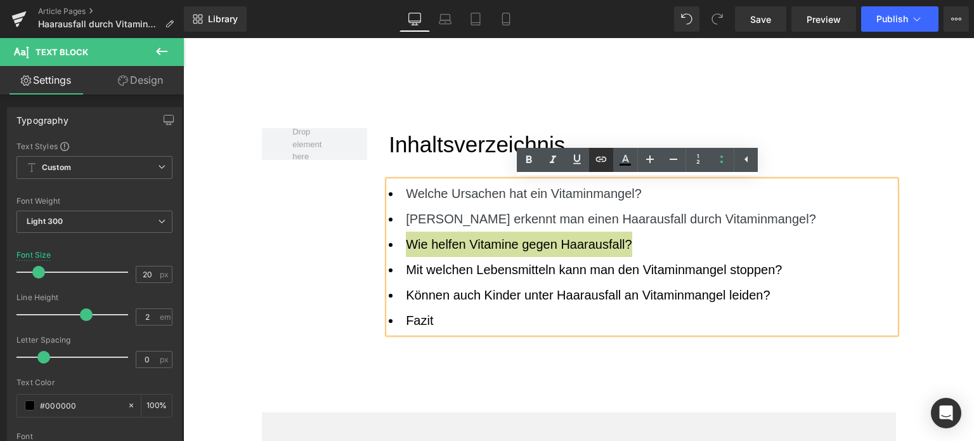
click at [606, 161] on icon at bounding box center [600, 159] width 15 height 15
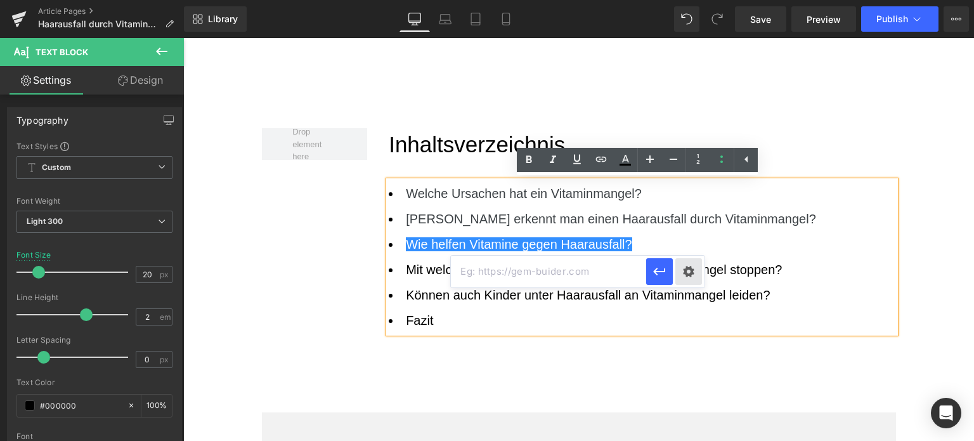
click at [689, 0] on div "Text Color Highlight Color rgba(0, 113, 193, 1) #0071c1 100 % transparent trans…" at bounding box center [487, 0] width 974 height 0
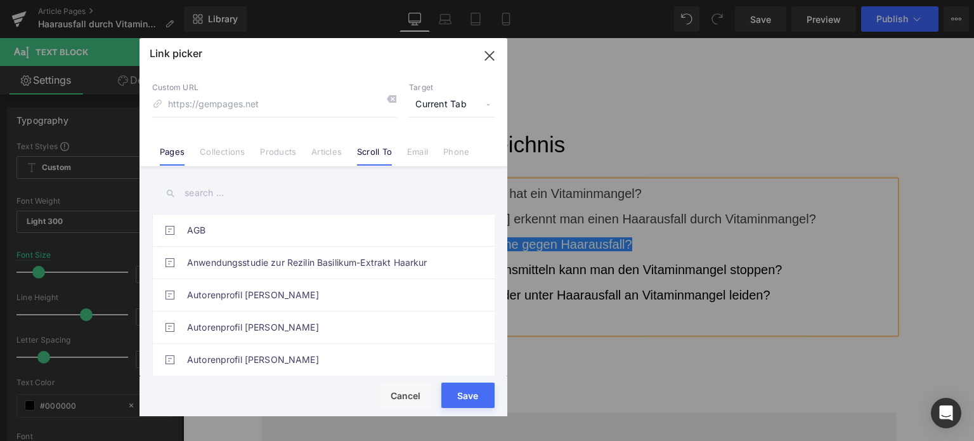
click at [372, 152] on link "Scroll To" at bounding box center [374, 155] width 35 height 19
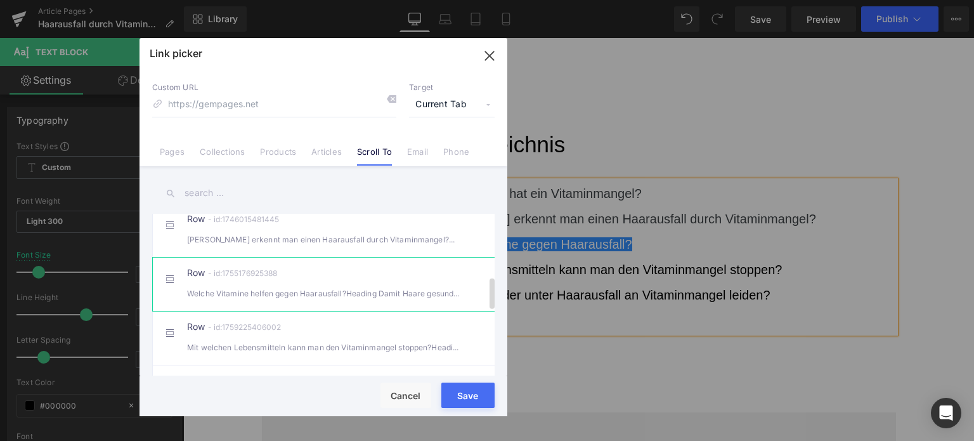
click at [324, 300] on div "Welche Vitamine helfen gegen Haarausfall?Heading Damit Haare gesund wachsen," at bounding box center [323, 293] width 273 height 13
type input "#r-1755176925388"
click at [467, 403] on button "Save" at bounding box center [467, 394] width 53 height 25
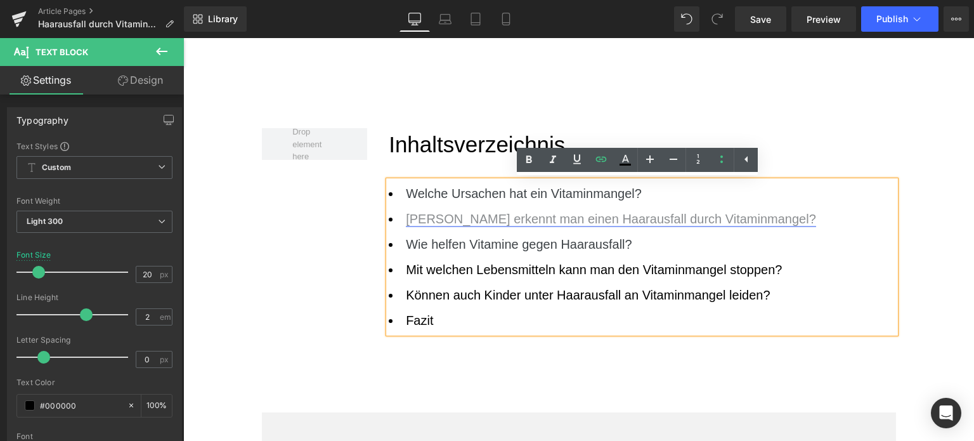
click at [439, 219] on link "[PERSON_NAME] erkennt man einen Haarausfall durch Vitaminmangel?" at bounding box center [611, 219] width 410 height 14
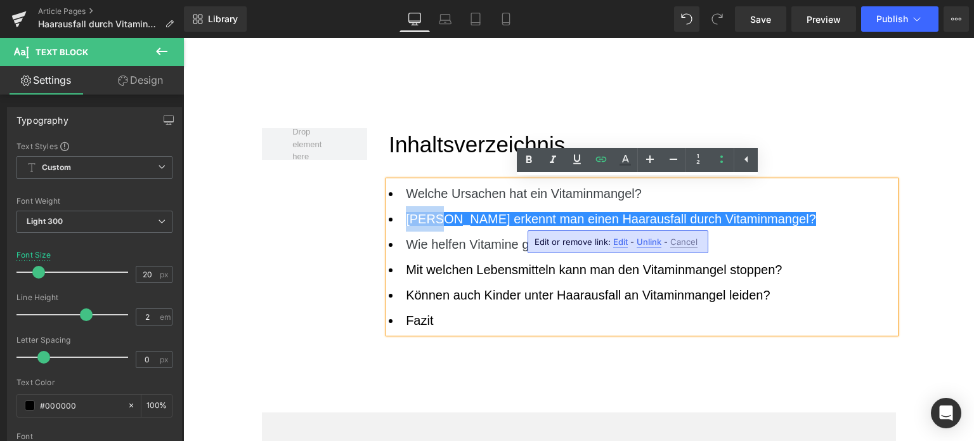
drag, startPoint x: 439, startPoint y: 219, endPoint x: 392, endPoint y: 219, distance: 46.9
click at [392, 219] on li "[PERSON_NAME] erkennt man einen Haarausfall durch Vitaminmangel?" at bounding box center [642, 218] width 507 height 25
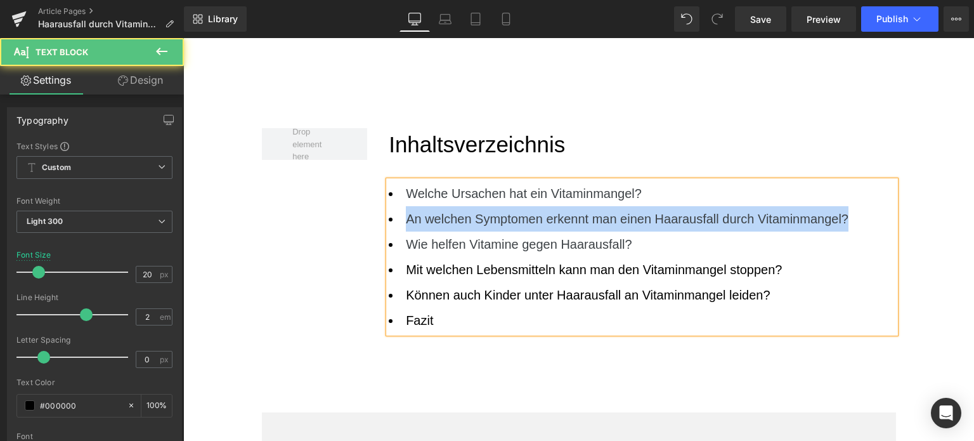
drag, startPoint x: 795, startPoint y: 223, endPoint x: 398, endPoint y: 226, distance: 397.6
click at [398, 226] on li "An welchen Symptomen erkennt man einen Haarausfall durch Vitaminmangel?" at bounding box center [642, 218] width 507 height 25
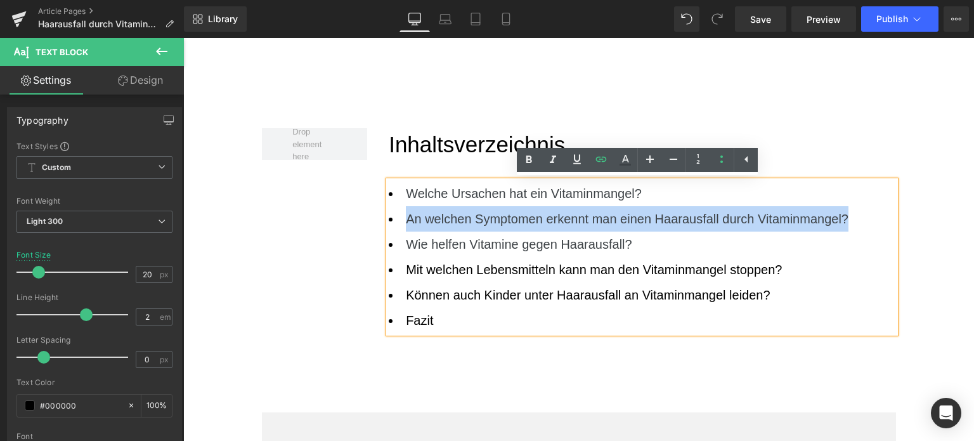
copy link "An welchen Symptomen erkennt man einen Haarausfall durch Vitaminmangel?"
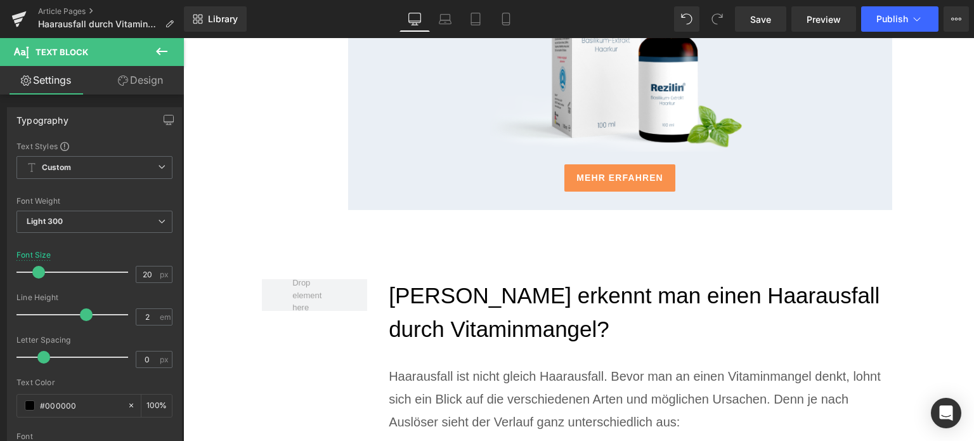
scroll to position [2473, 0]
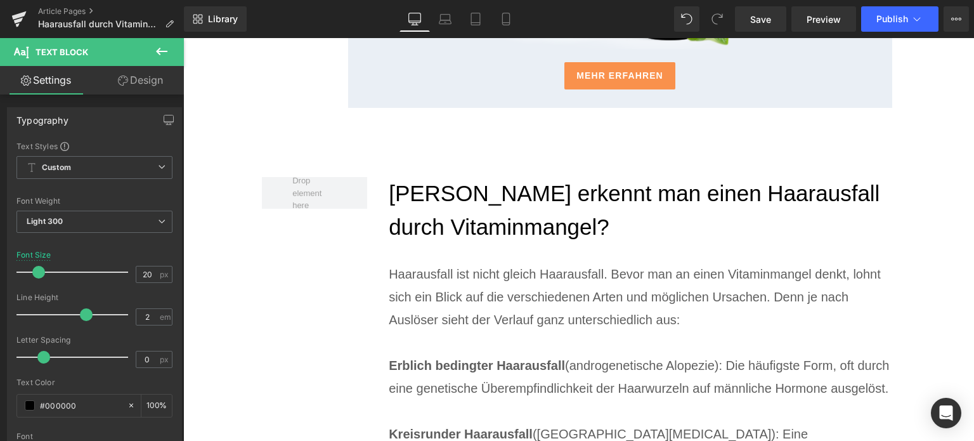
click at [493, 200] on h2 "[PERSON_NAME] erkennt man einen Haarausfall durch Vitaminmangel?" at bounding box center [642, 210] width 507 height 67
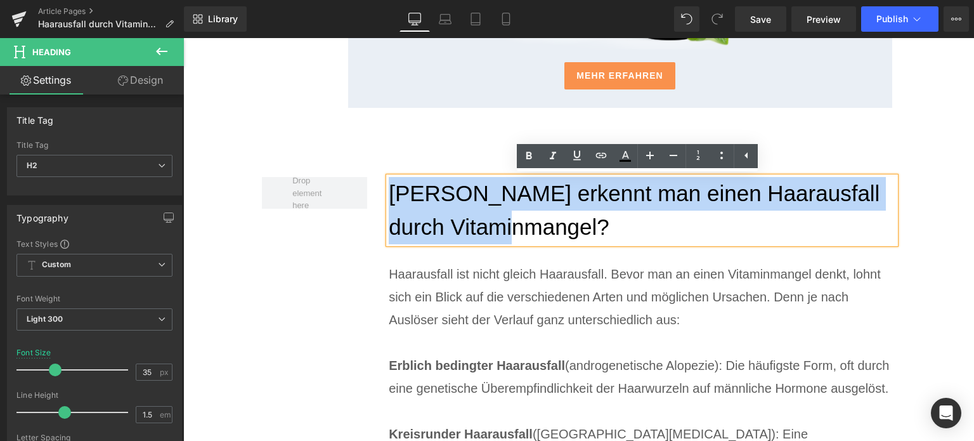
drag, startPoint x: 550, startPoint y: 224, endPoint x: 386, endPoint y: 193, distance: 167.2
click at [389, 193] on h2 "[PERSON_NAME] erkennt man einen Haarausfall durch Vitaminmangel?" at bounding box center [642, 210] width 507 height 67
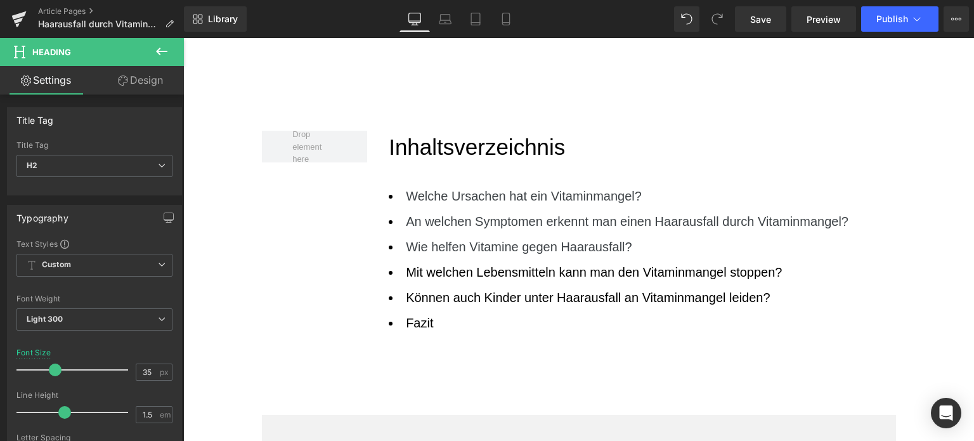
scroll to position [824, 0]
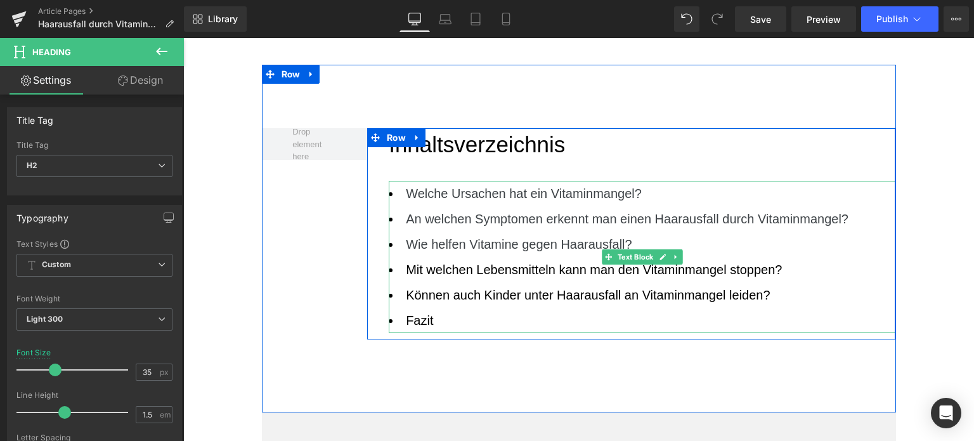
click at [671, 242] on li "Wie helfen Vitamine gegen Haarausfall?" at bounding box center [642, 243] width 507 height 25
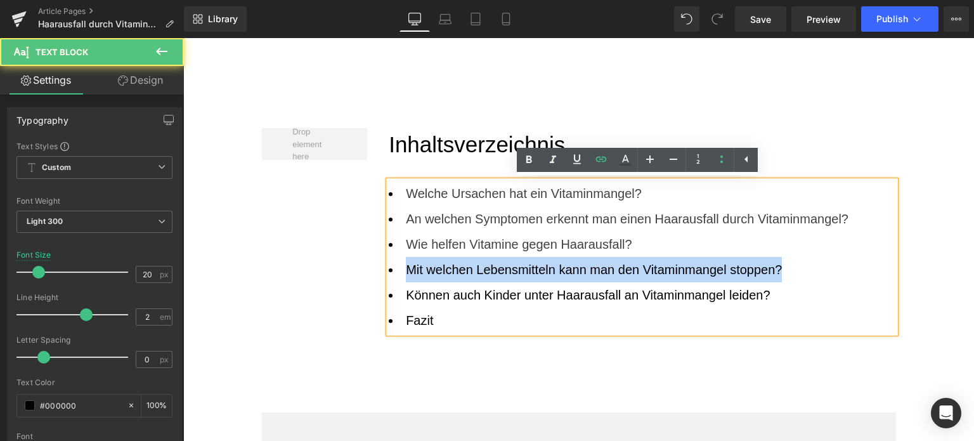
drag, startPoint x: 796, startPoint y: 277, endPoint x: 392, endPoint y: 273, distance: 403.9
click at [392, 273] on li "Mit welchen Lebensmitteln kann man den Vitaminmangel stoppen?" at bounding box center [642, 269] width 507 height 25
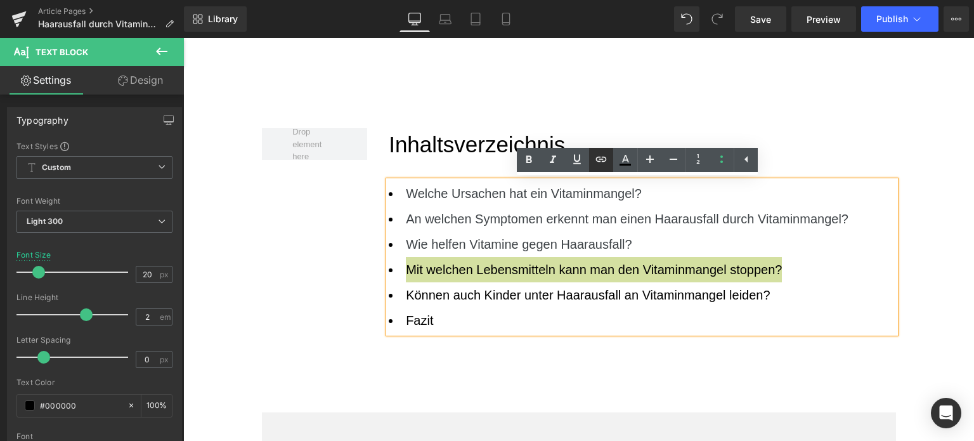
click at [596, 163] on icon at bounding box center [600, 159] width 15 height 15
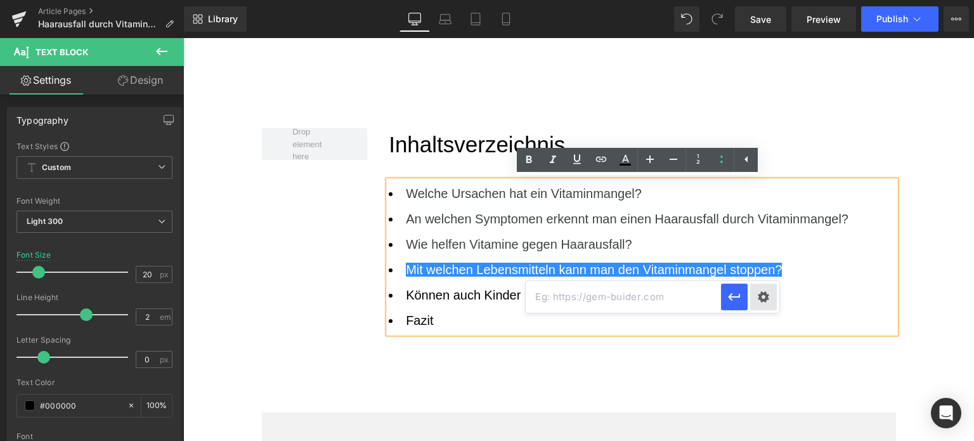
click at [767, 0] on div "Text Color Highlight Color rgba(0, 113, 193, 1) #0071c1 100 % transparent trans…" at bounding box center [487, 0] width 974 height 0
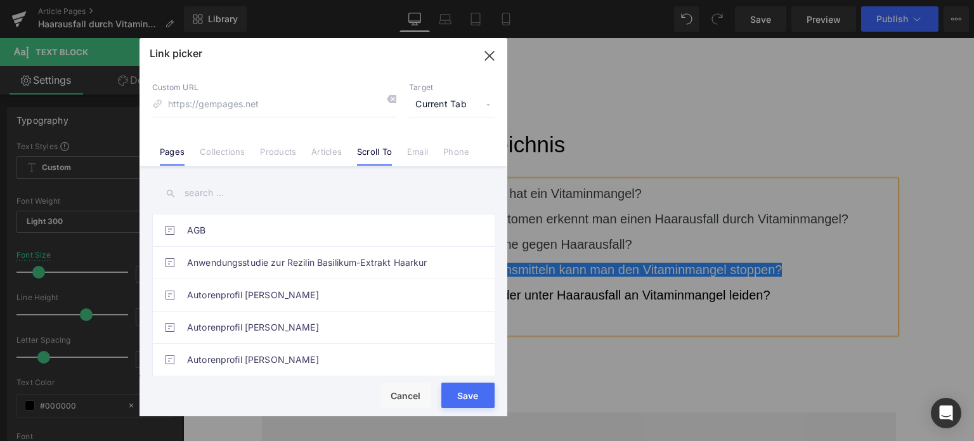
click at [366, 144] on li "Scroll To" at bounding box center [374, 147] width 50 height 22
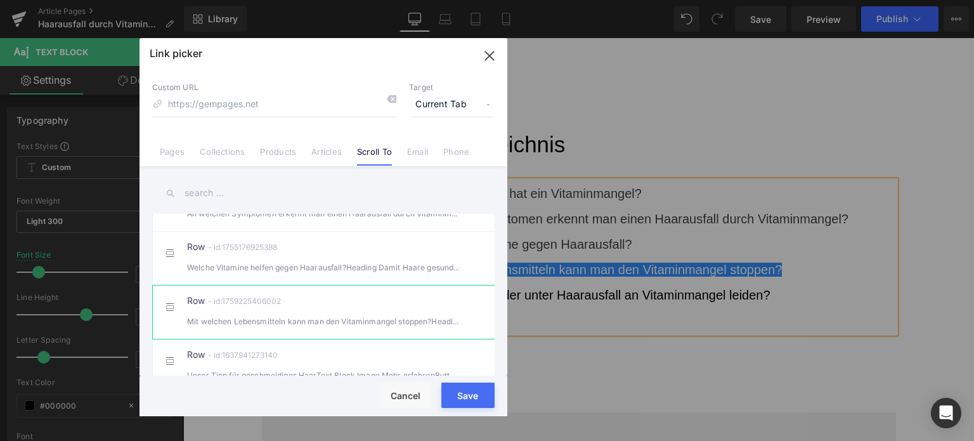
scroll to position [380, 0]
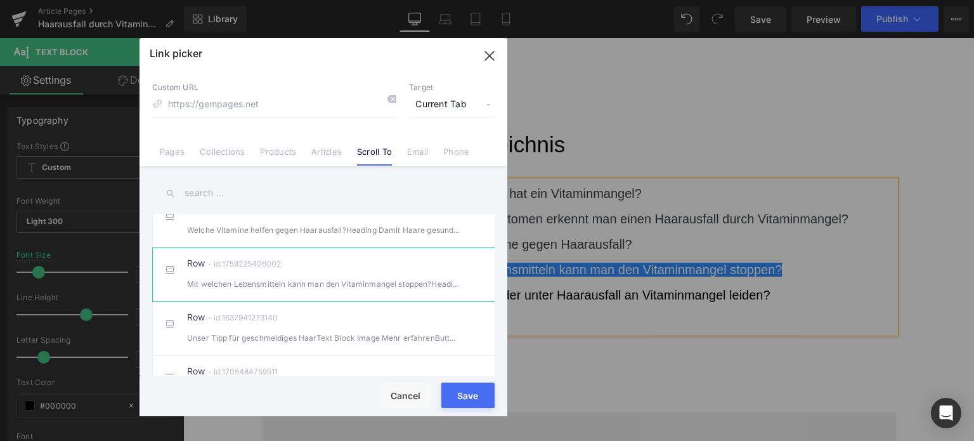
click at [321, 288] on div "Mit welchen Lebensmitteln kann man den Vitaminmangel stoppen?Heading Wer Haar" at bounding box center [323, 283] width 273 height 13
type input "#r-1759225406002"
click at [462, 403] on button "Save" at bounding box center [467, 394] width 53 height 25
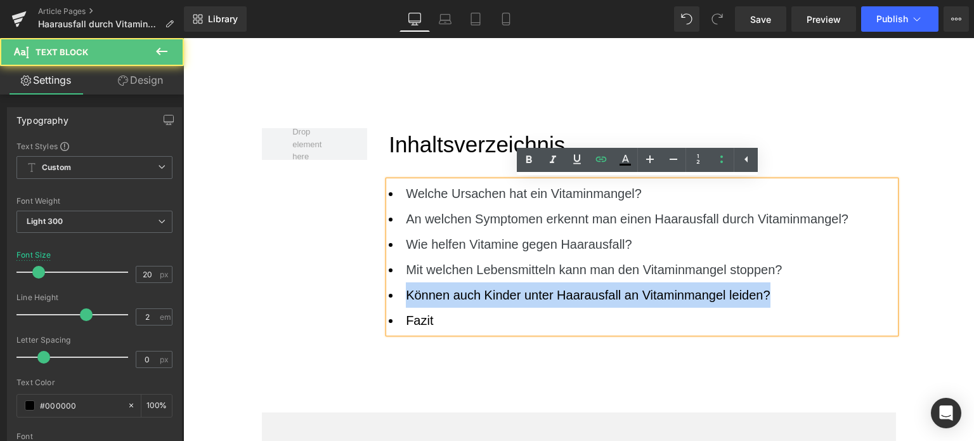
drag, startPoint x: 783, startPoint y: 296, endPoint x: 396, endPoint y: 296, distance: 387.4
click at [396, 296] on li "Können auch Kinder unter Haarausfall an Vitaminmangel leiden?" at bounding box center [642, 294] width 507 height 25
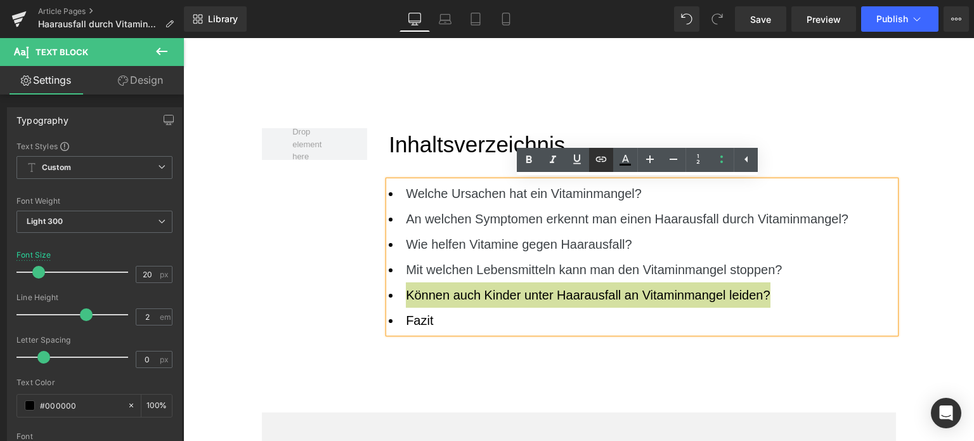
click at [606, 165] on icon at bounding box center [600, 159] width 15 height 15
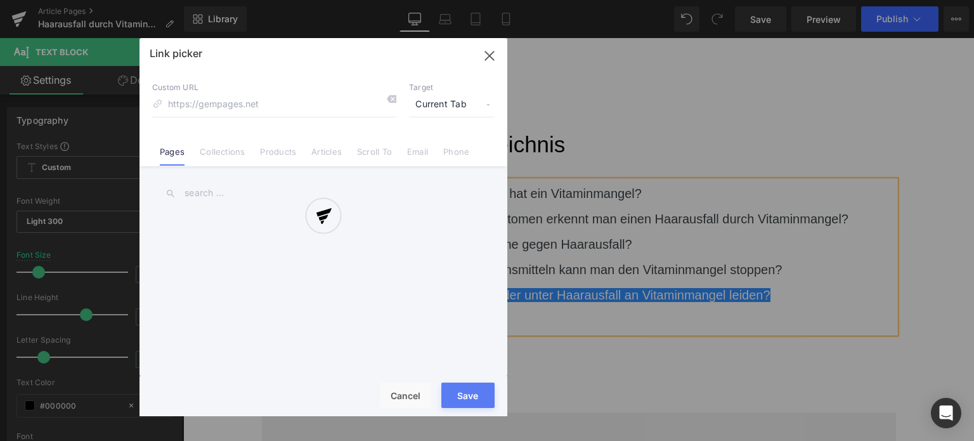
click at [758, 0] on div "Text Color Highlight Color rgba(0, 113, 193, 1) #0071c1 100 % transparent trans…" at bounding box center [487, 0] width 974 height 0
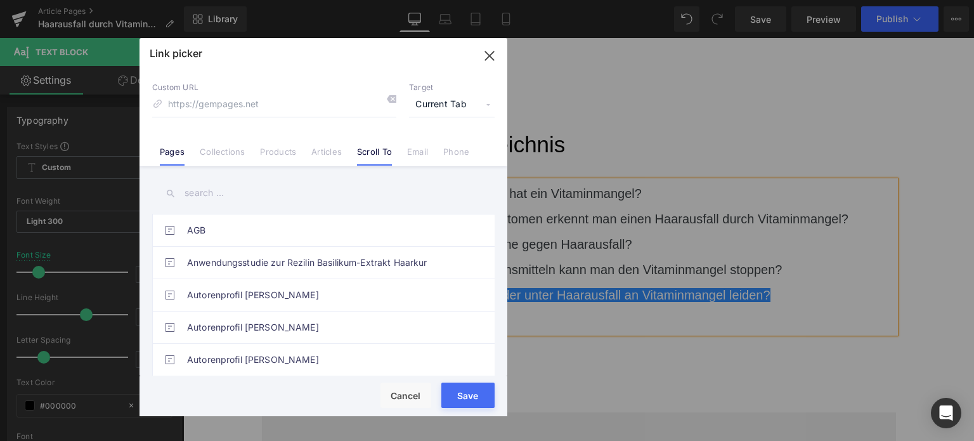
click at [364, 152] on link "Scroll To" at bounding box center [374, 155] width 35 height 19
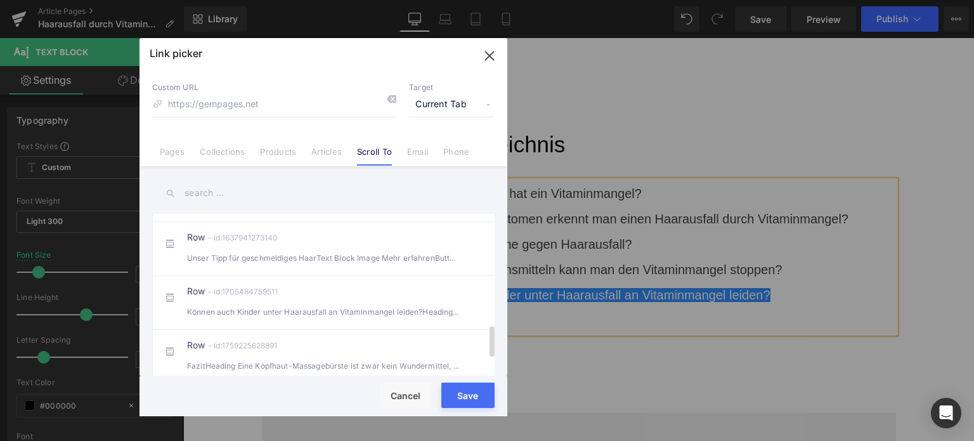
scroll to position [444, 0]
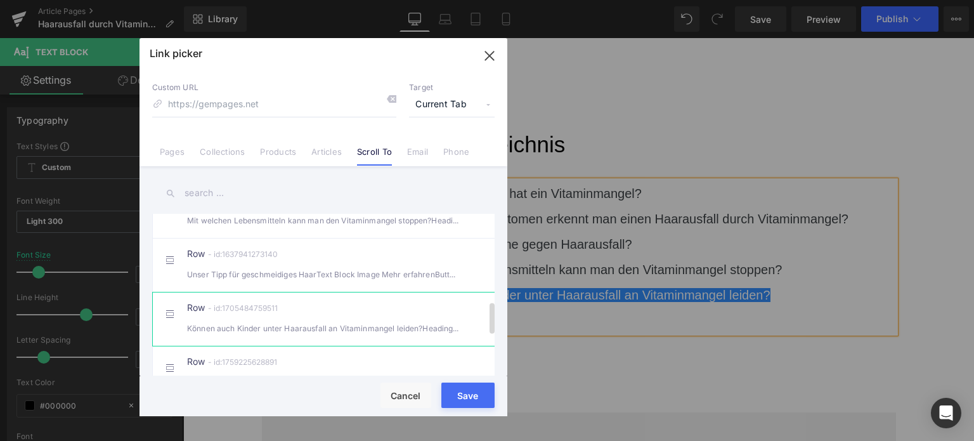
click at [327, 335] on div "Können auch Kinder unter Haarausfall an Vitaminmangel leiden?Heading Ja, auch" at bounding box center [323, 327] width 273 height 13
type input "#r-1705484759511"
click at [462, 400] on button "Save" at bounding box center [467, 394] width 53 height 25
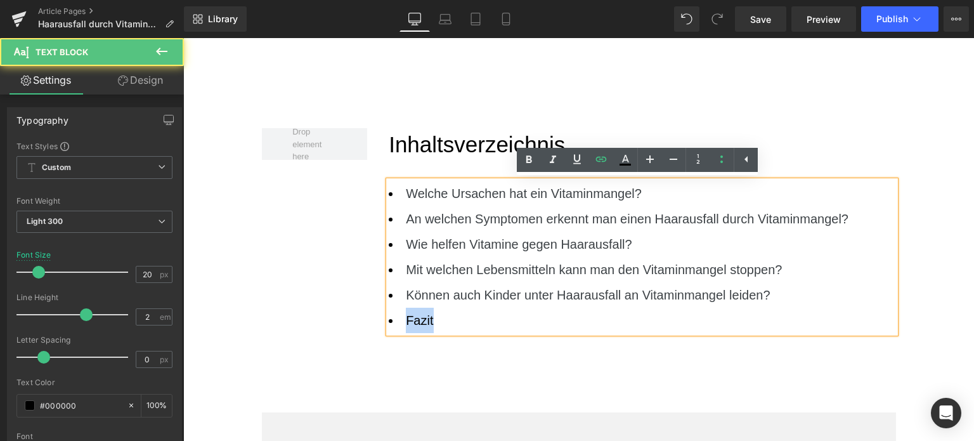
drag, startPoint x: 461, startPoint y: 321, endPoint x: 390, endPoint y: 318, distance: 71.1
click at [390, 318] on li "Fazit" at bounding box center [642, 320] width 507 height 25
click at [601, 167] on link at bounding box center [601, 160] width 24 height 24
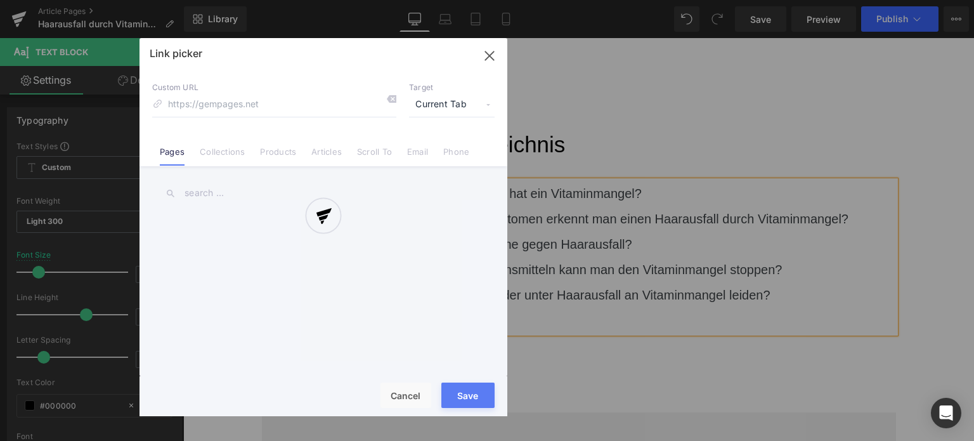
click at [618, 0] on div "Text Color Highlight Color rgba(0, 113, 193, 1) #0071c1 100 % transparent trans…" at bounding box center [487, 0] width 974 height 0
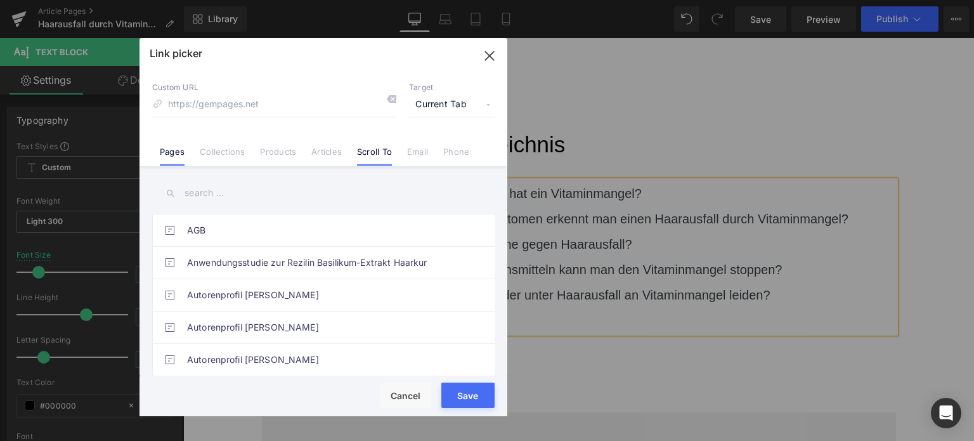
click at [383, 152] on link "Scroll To" at bounding box center [374, 155] width 35 height 19
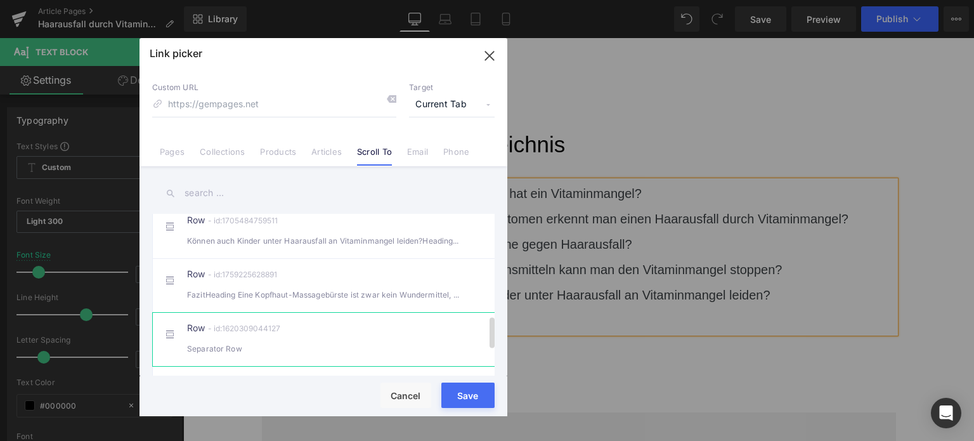
scroll to position [517, 0]
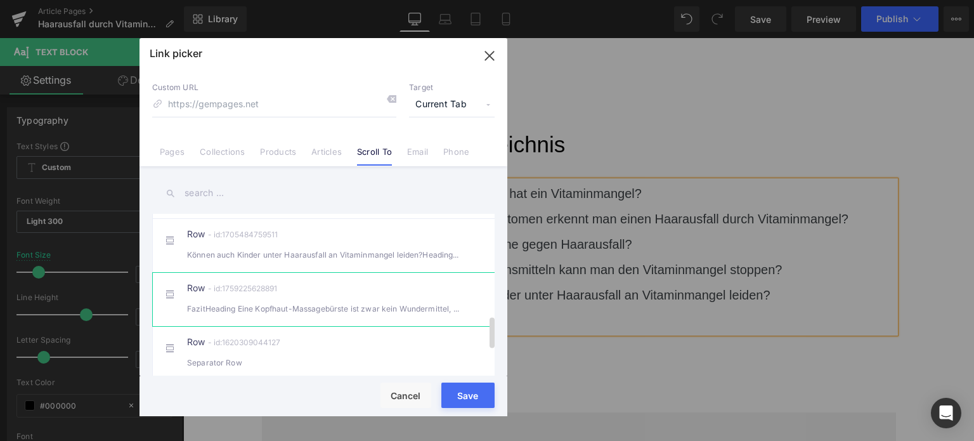
click at [292, 309] on div "Row - id:1759225628891 FazitHeading Eine Kopfhaut-Massagebürste ist zwar kein W…" at bounding box center [342, 299] width 311 height 32
type input "#r-1759225628891"
click at [474, 401] on button "Save" at bounding box center [467, 394] width 53 height 25
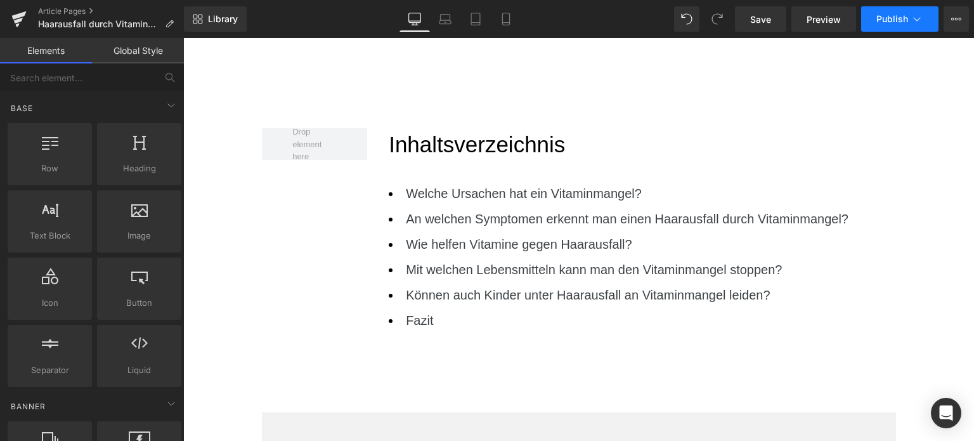
click at [880, 27] on button "Publish" at bounding box center [899, 18] width 77 height 25
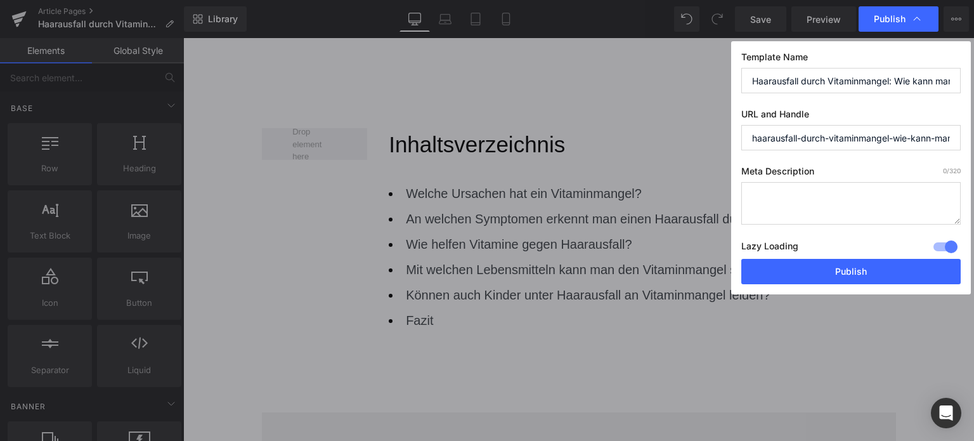
drag, startPoint x: 804, startPoint y: 139, endPoint x: 827, endPoint y: 140, distance: 22.9
click at [827, 140] on input "haarausfall-durch-vitaminmangel-wie-kann-man-ihn-stoppen" at bounding box center [850, 137] width 219 height 25
drag, startPoint x: 863, startPoint y: 139, endPoint x: 965, endPoint y: 139, distance: 102.1
click at [965, 139] on div "Template Name Haarausfall durch Vitaminmangel: Wie kann man ihn stoppen? URL an…" at bounding box center [851, 167] width 240 height 253
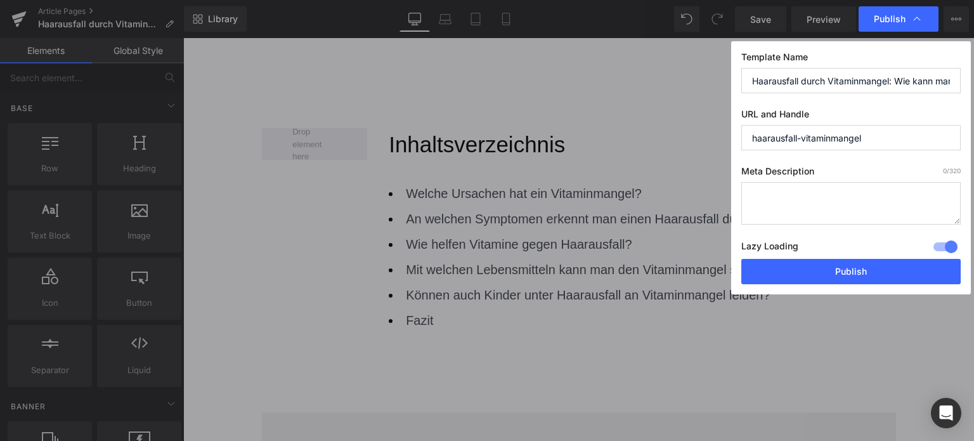
scroll to position [0, 0]
drag, startPoint x: 869, startPoint y: 136, endPoint x: 705, endPoint y: 150, distance: 164.2
click at [705, 150] on div "Publish Template Name Haarausfall durch Vitaminmangel: Wie kann man ihn stoppen…" at bounding box center [487, 220] width 974 height 441
type input "haarausfall-vitaminmangel"
click at [874, 142] on input "haarausfall-vitaminmangel" at bounding box center [850, 137] width 219 height 25
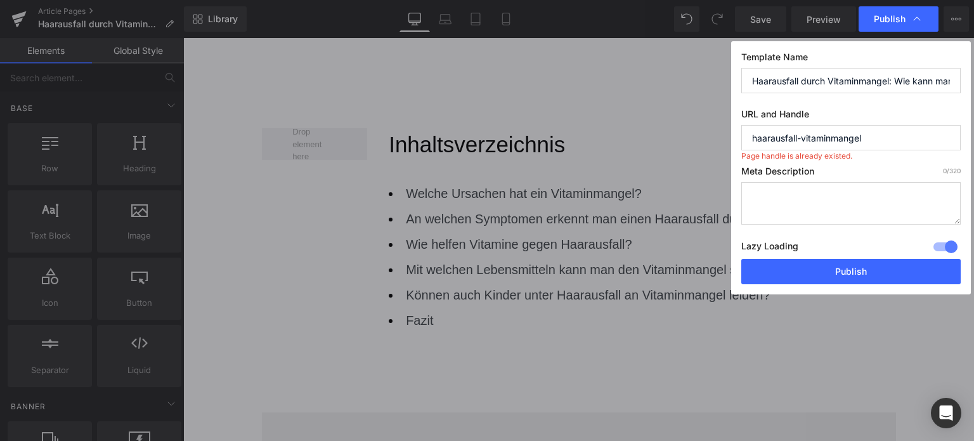
click at [883, 136] on input "haarausfall-vitaminmangel" at bounding box center [850, 137] width 219 height 25
drag, startPoint x: 888, startPoint y: 139, endPoint x: 663, endPoint y: 156, distance: 225.7
click at [663, 156] on div "Publish Template Name Haarausfall durch Vitaminmangel: Wie kann man ihn stoppen…" at bounding box center [487, 220] width 974 height 441
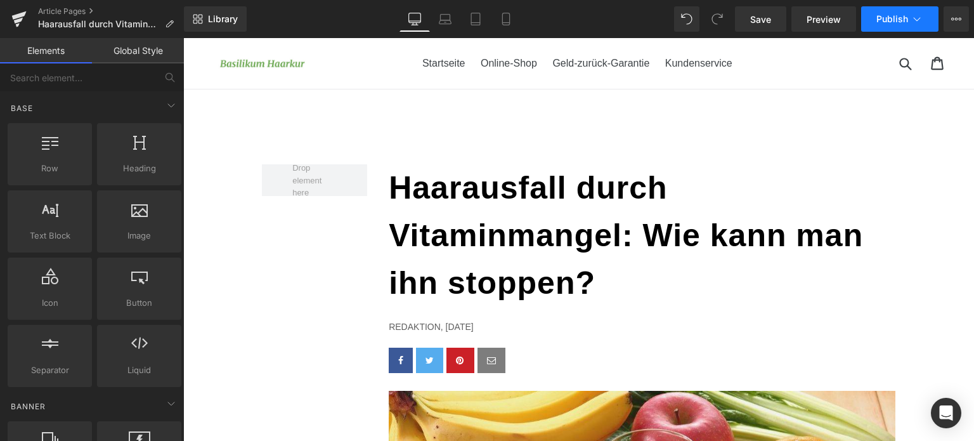
click at [890, 25] on button "Publish" at bounding box center [899, 18] width 77 height 25
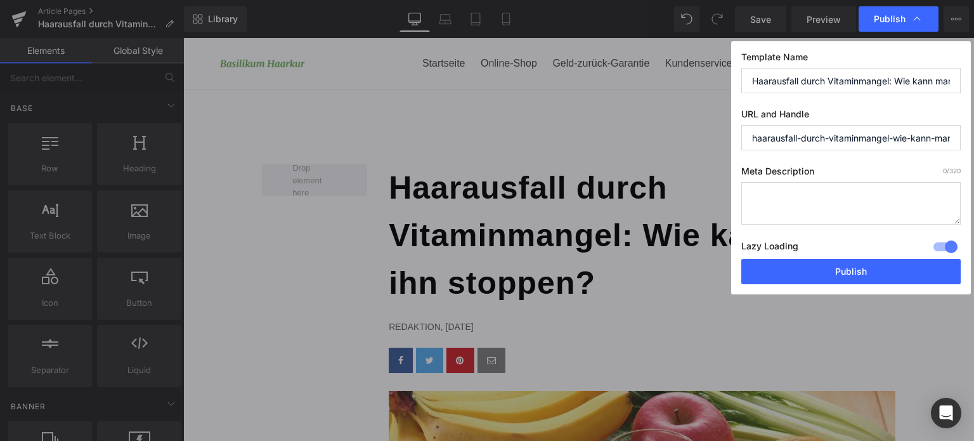
click at [822, 137] on input "haarausfall-durch-vitaminmangel-wie-kann-man-ihn-stoppen" at bounding box center [850, 137] width 219 height 25
paste input "vitaminmangel"
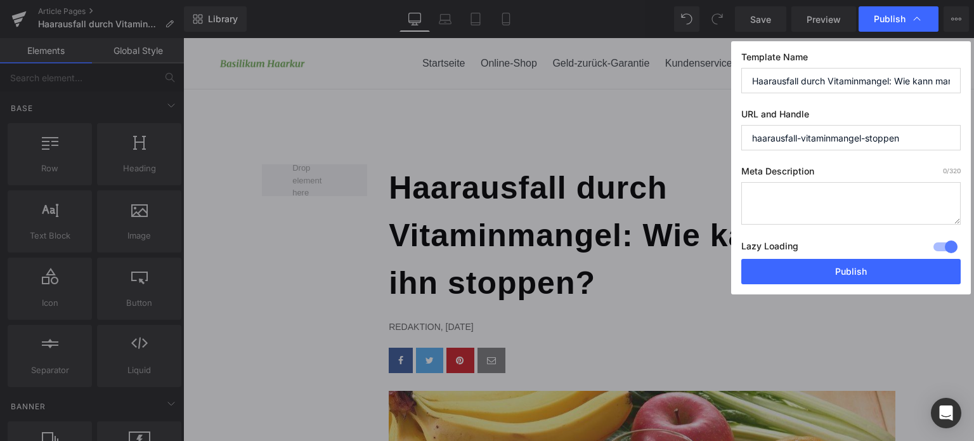
type input "haarausfall-vitaminmangel-stoppen"
click at [817, 188] on textarea at bounding box center [850, 203] width 219 height 42
click at [772, 197] on textarea at bounding box center [850, 203] width 219 height 42
paste textarea "aarausfall durch Vitaminmangel stoppen: Erfahre, welche Vitamine wichtig sind, …"
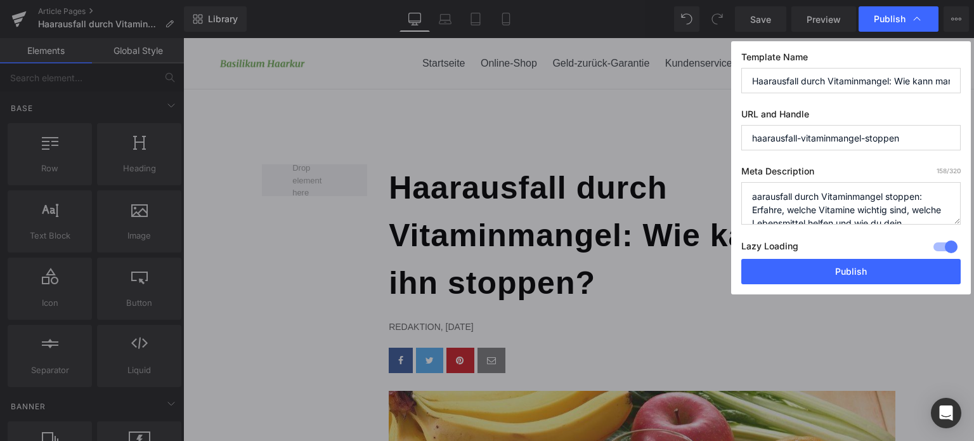
click at [753, 195] on textarea "aarausfall durch Vitaminmangel stoppen: Erfahre, welche Vitamine wichtig sind, …" at bounding box center [850, 203] width 219 height 42
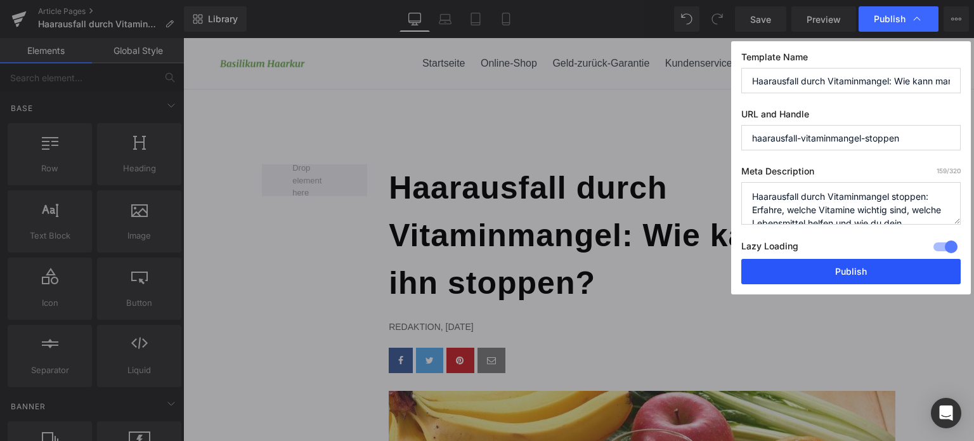
type textarea "Haarausfall durch Vitaminmangel stoppen: Erfahre, welche Vitamine wichtig sind,…"
click at [837, 268] on button "Publish" at bounding box center [850, 271] width 219 height 25
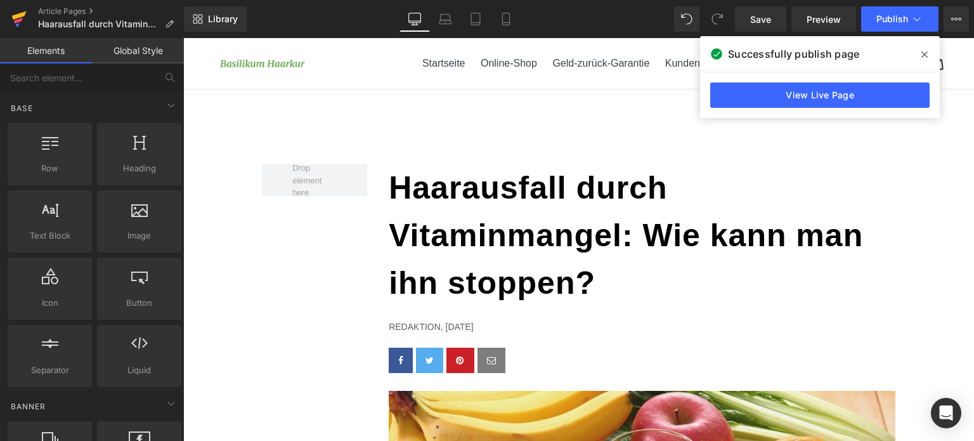
click at [13, 10] on icon at bounding box center [18, 19] width 15 height 32
